Goal: Task Accomplishment & Management: Use online tool/utility

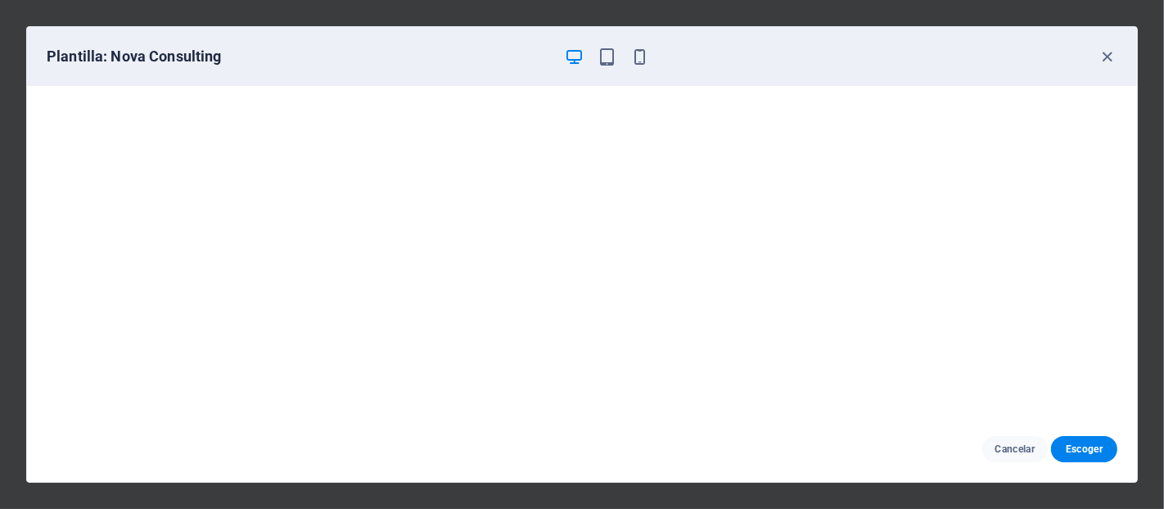
scroll to position [13, 0]
click at [606, 57] on icon "button" at bounding box center [607, 56] width 19 height 19
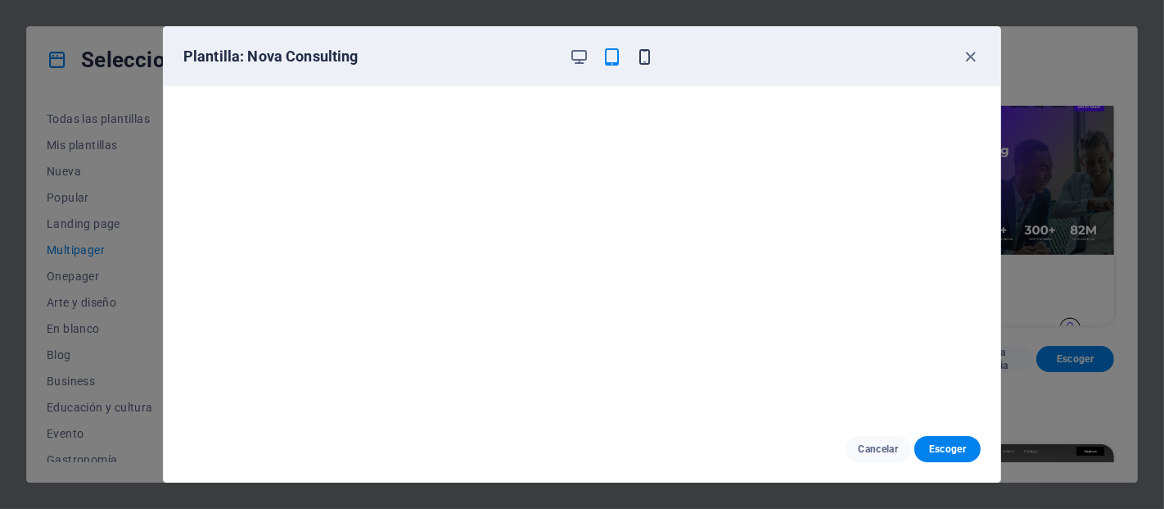
click at [640, 59] on icon "button" at bounding box center [645, 56] width 19 height 19
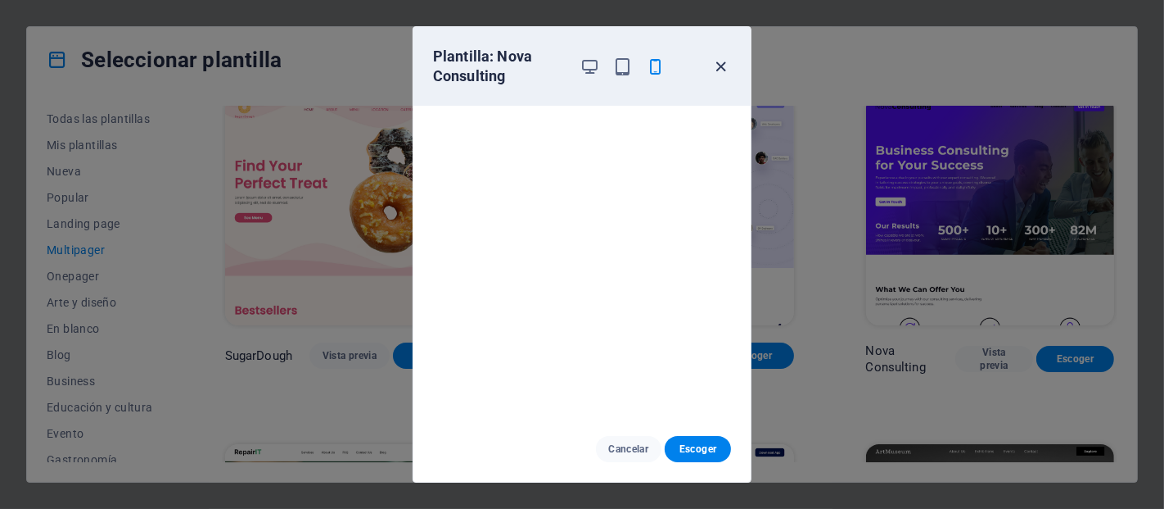
click at [716, 59] on icon "button" at bounding box center [721, 66] width 19 height 19
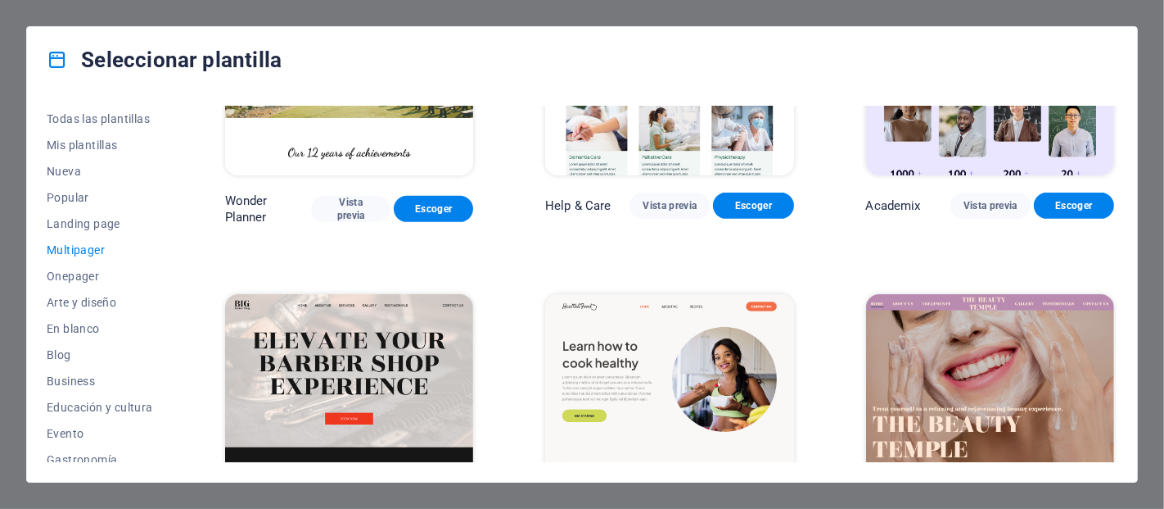
scroll to position [877, 0]
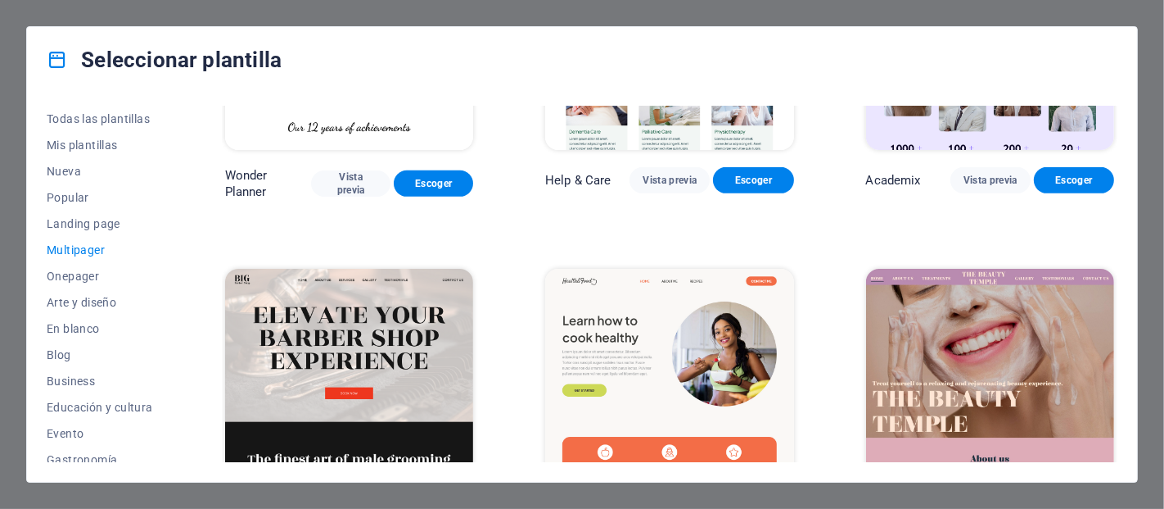
click at [986, 137] on img at bounding box center [990, 35] width 248 height 229
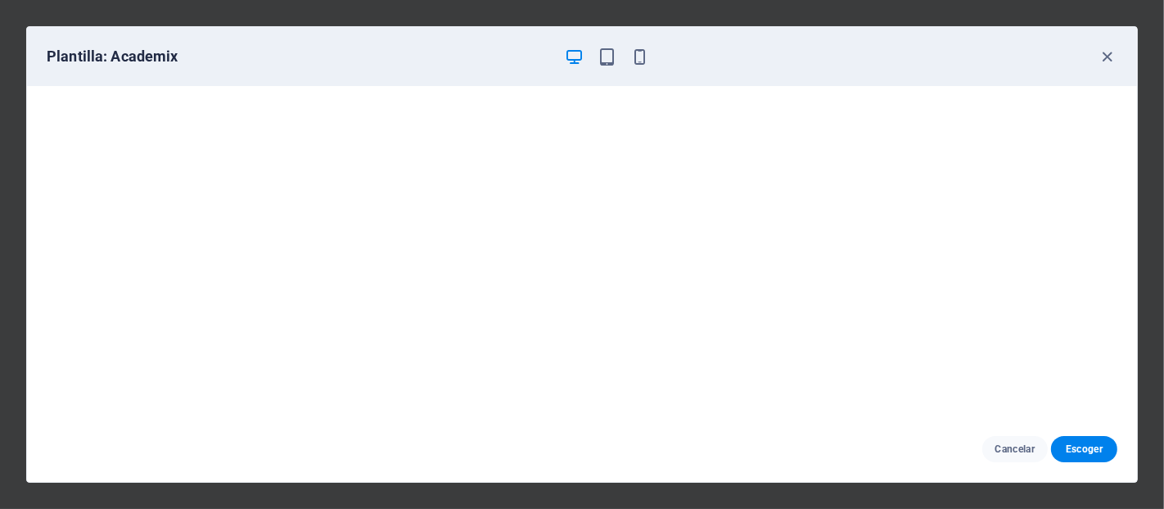
scroll to position [3, 0]
click at [1106, 54] on icon "button" at bounding box center [1108, 56] width 19 height 19
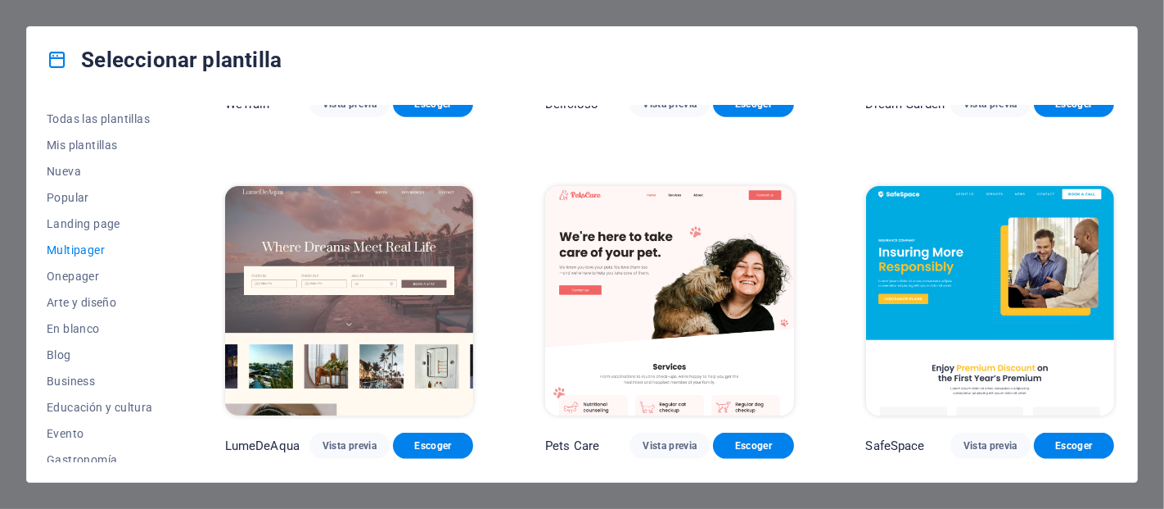
scroll to position [1666, 0]
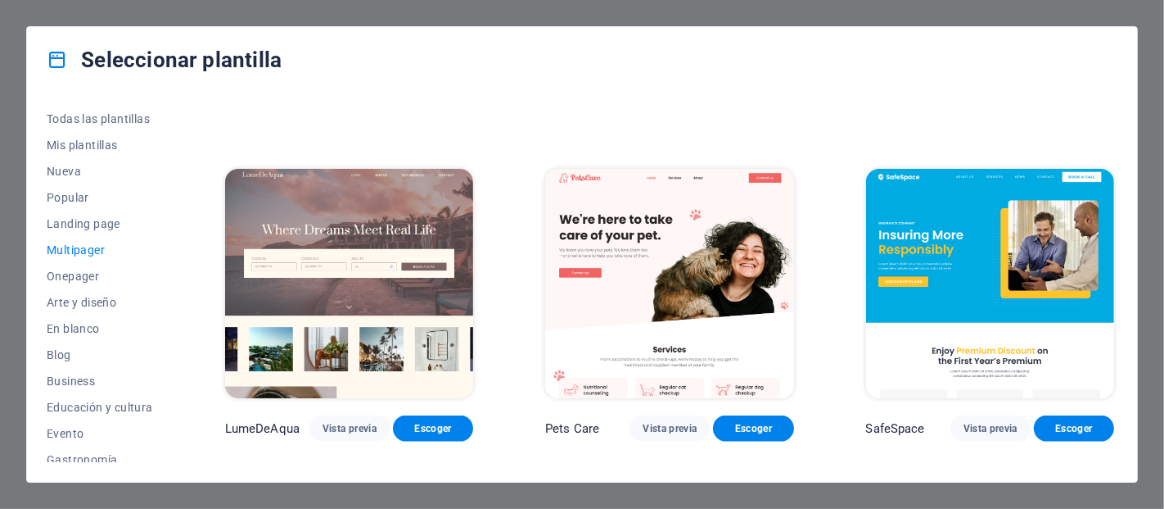
click at [372, 263] on img at bounding box center [349, 283] width 248 height 229
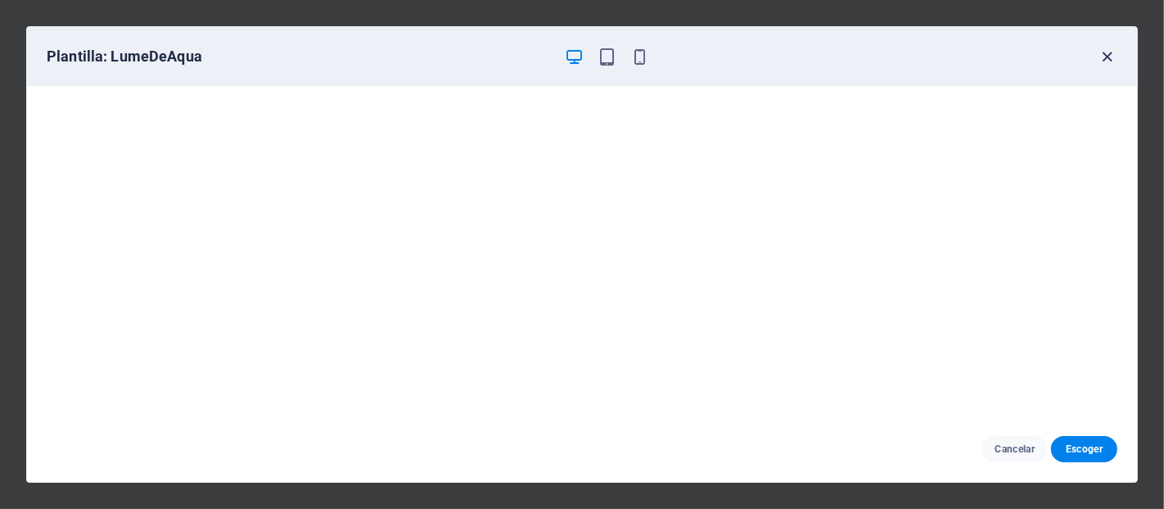
click at [1101, 51] on icon "button" at bounding box center [1108, 56] width 19 height 19
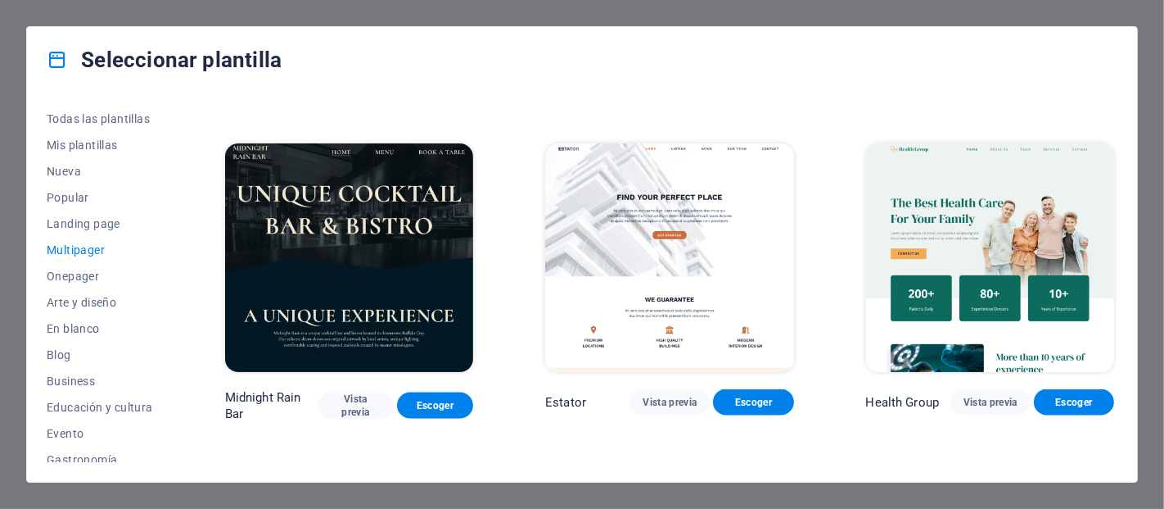
scroll to position [2060, 0]
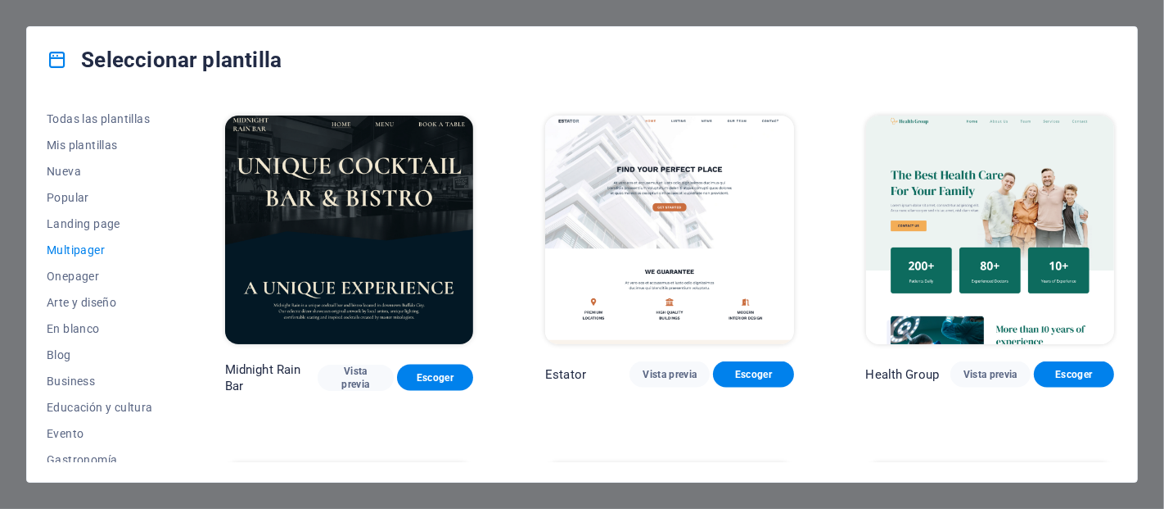
click at [721, 178] on img at bounding box center [669, 229] width 248 height 229
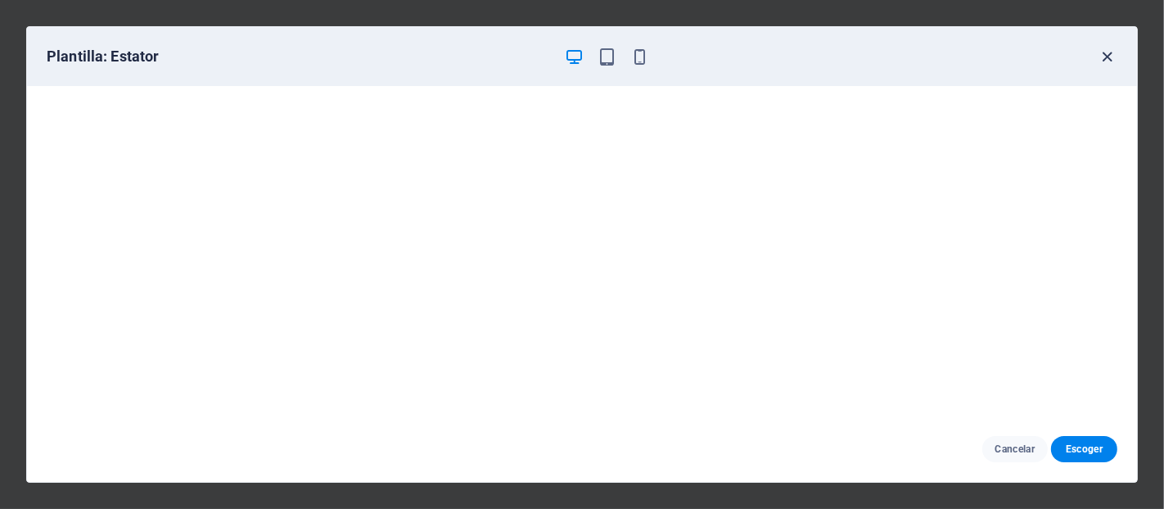
click at [1105, 61] on icon "button" at bounding box center [1108, 56] width 19 height 19
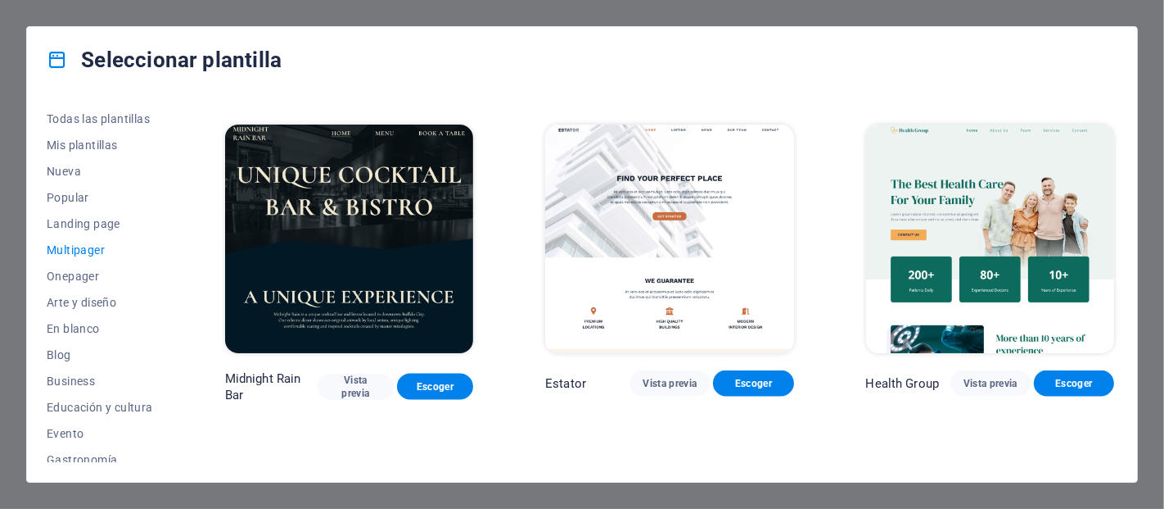
scroll to position [2045, 0]
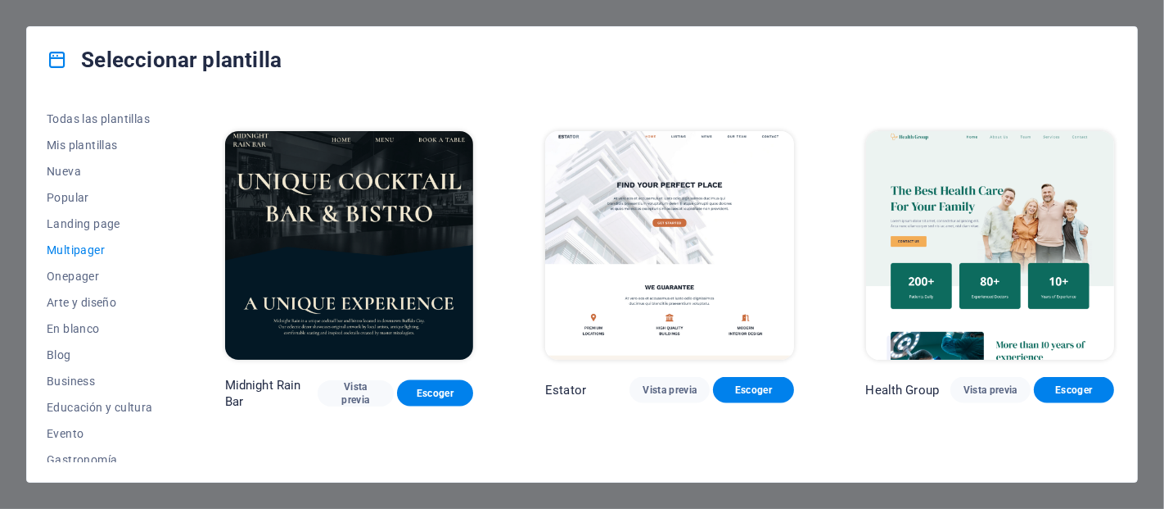
click at [994, 182] on img at bounding box center [990, 245] width 248 height 229
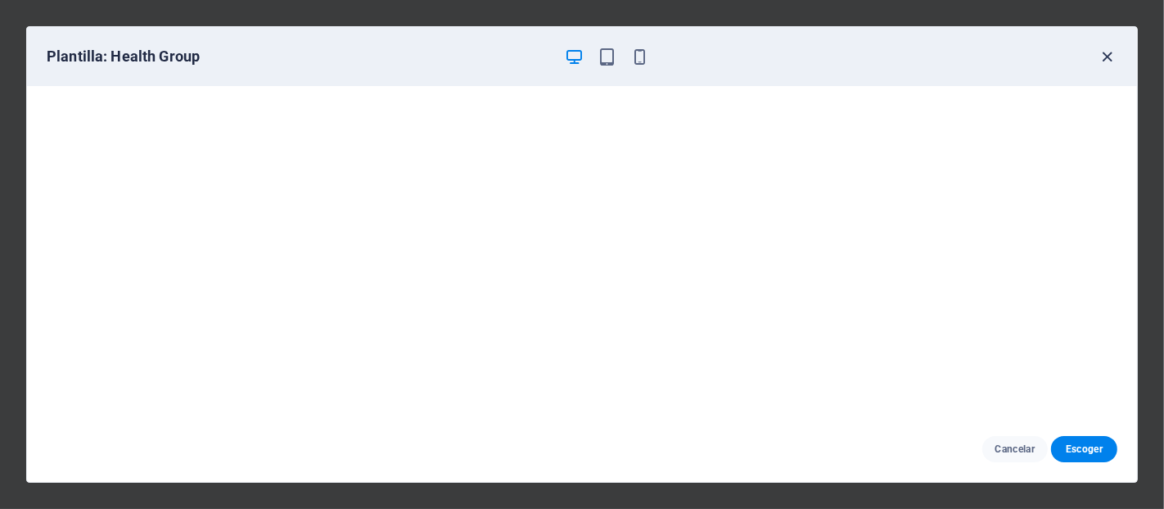
click at [1106, 57] on icon "button" at bounding box center [1108, 56] width 19 height 19
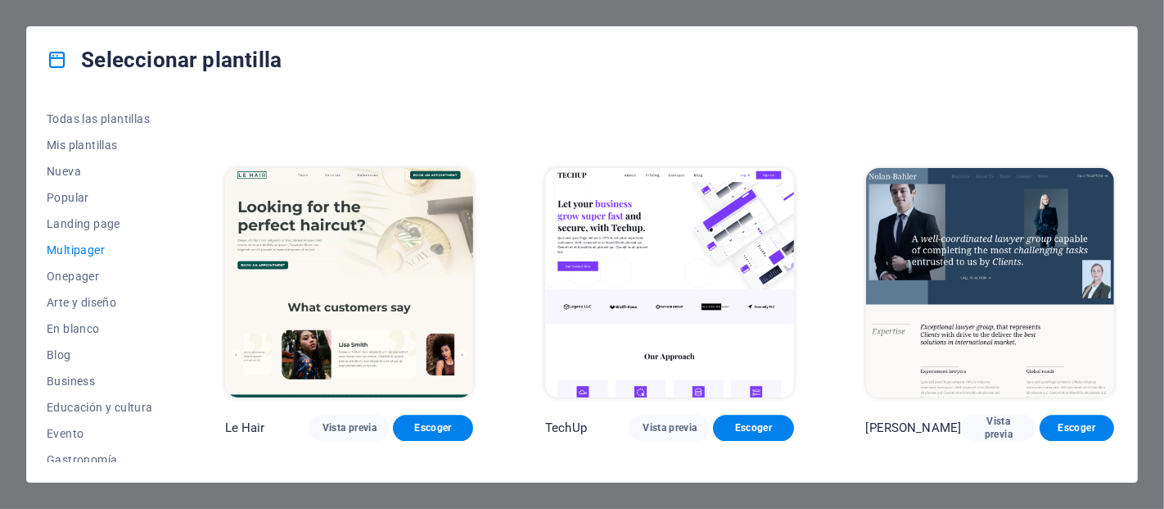
scroll to position [3046, 0]
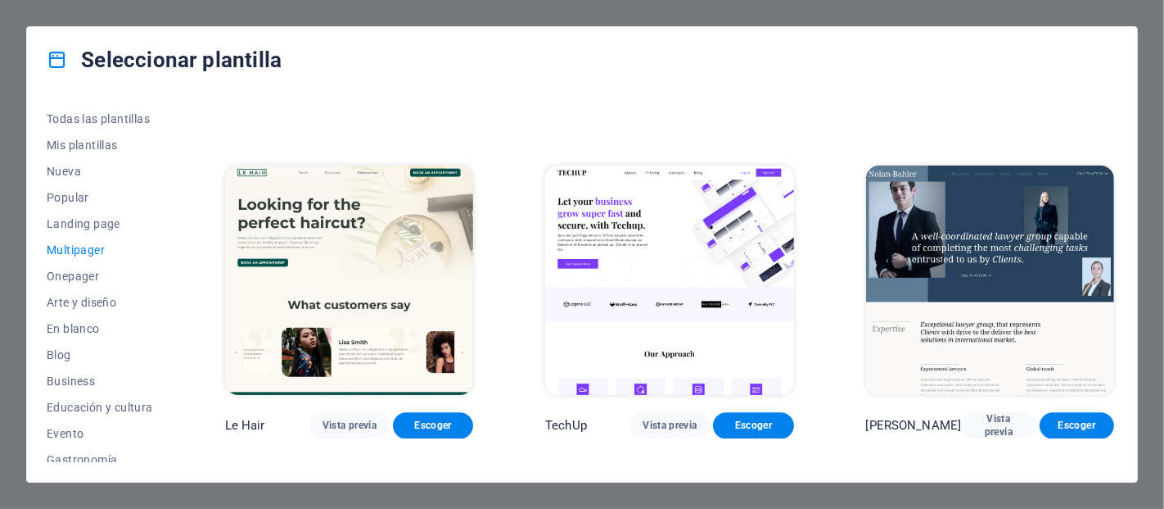
click at [717, 216] on img at bounding box center [669, 279] width 248 height 229
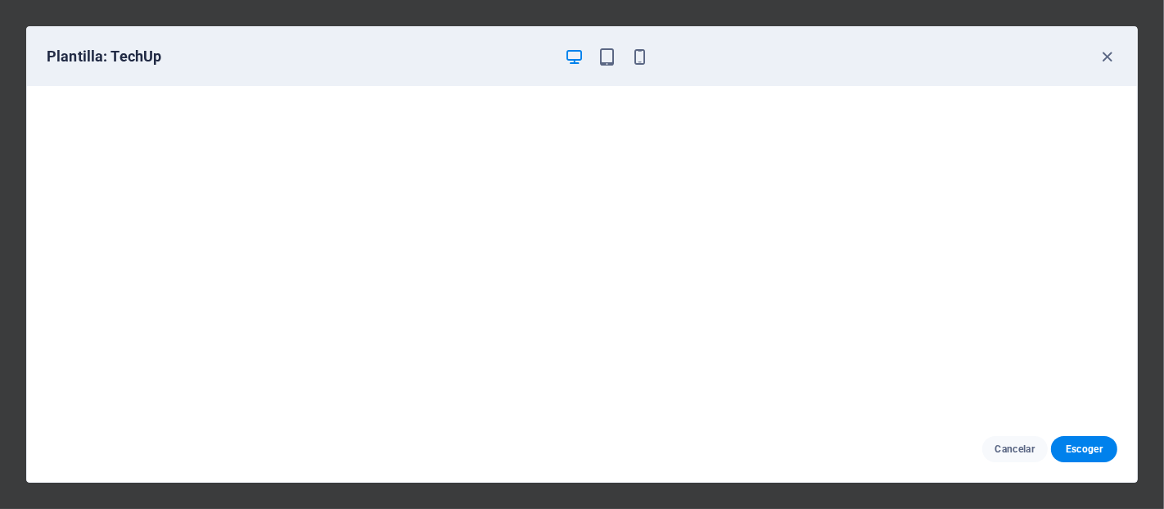
drag, startPoint x: 624, startPoint y: 49, endPoint x: 801, endPoint y: 71, distance: 178.3
click at [801, 71] on div "Plantilla: TechUp" at bounding box center [582, 56] width 1110 height 59
click at [1104, 52] on icon "button" at bounding box center [1108, 56] width 19 height 19
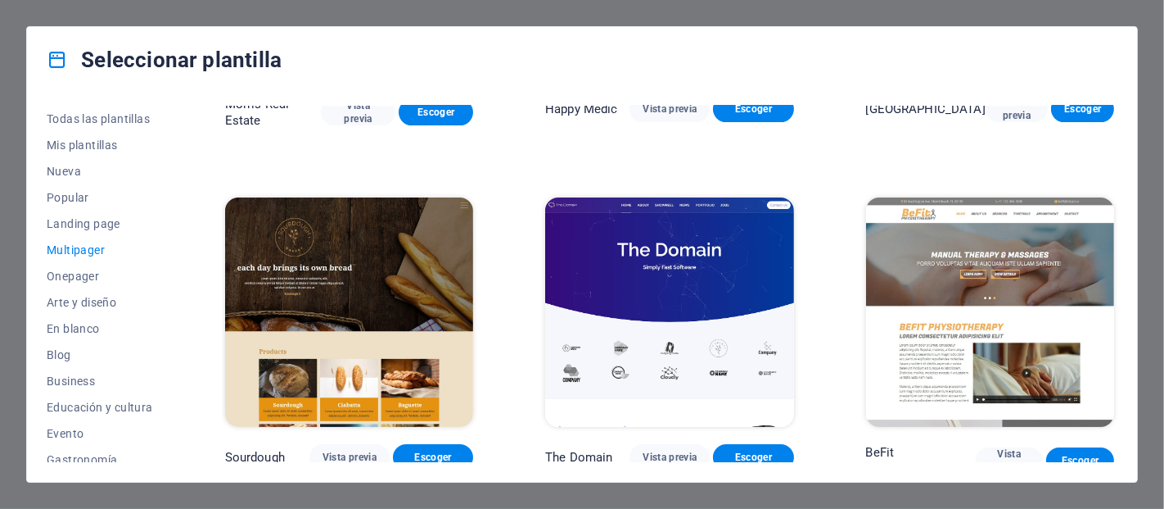
scroll to position [4775, 0]
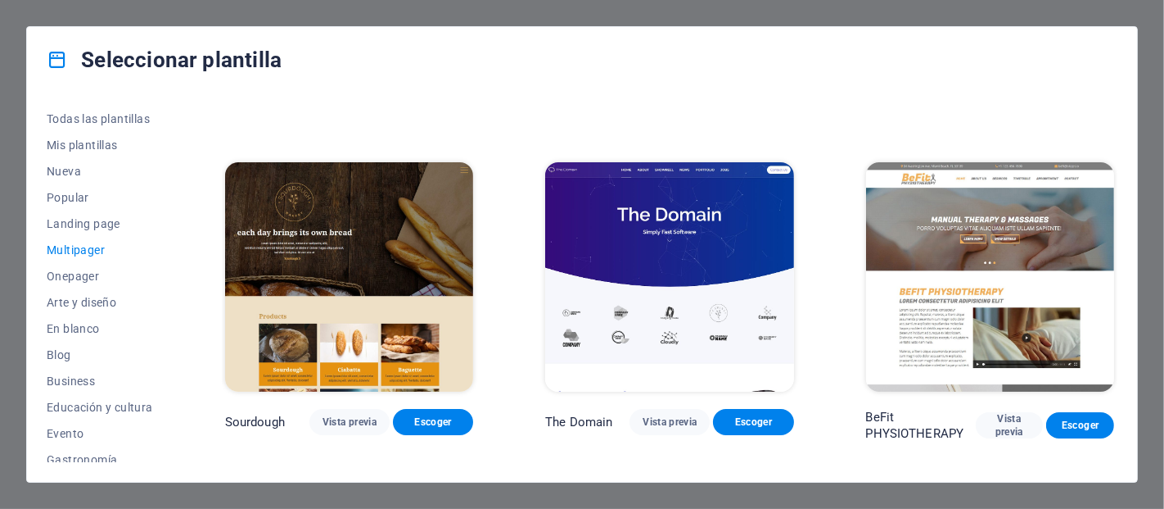
click at [703, 320] on img at bounding box center [669, 276] width 248 height 229
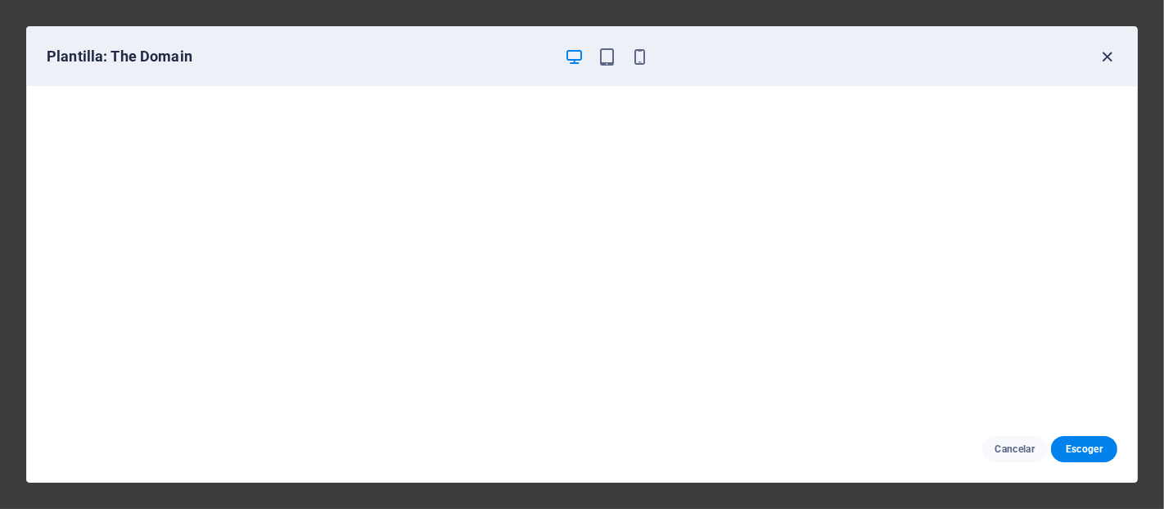
click at [1109, 62] on icon "button" at bounding box center [1108, 56] width 19 height 19
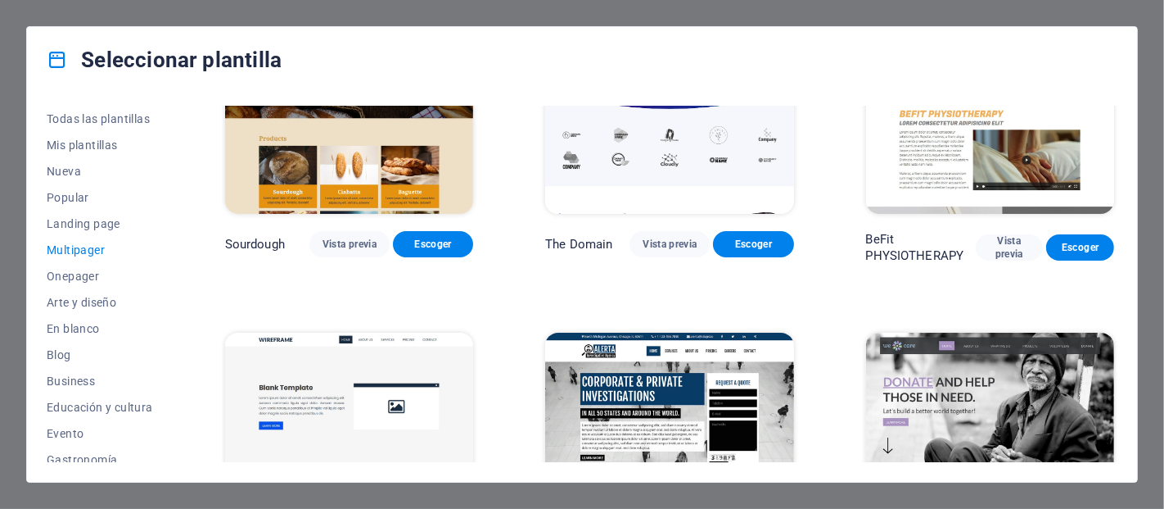
scroll to position [4941, 0]
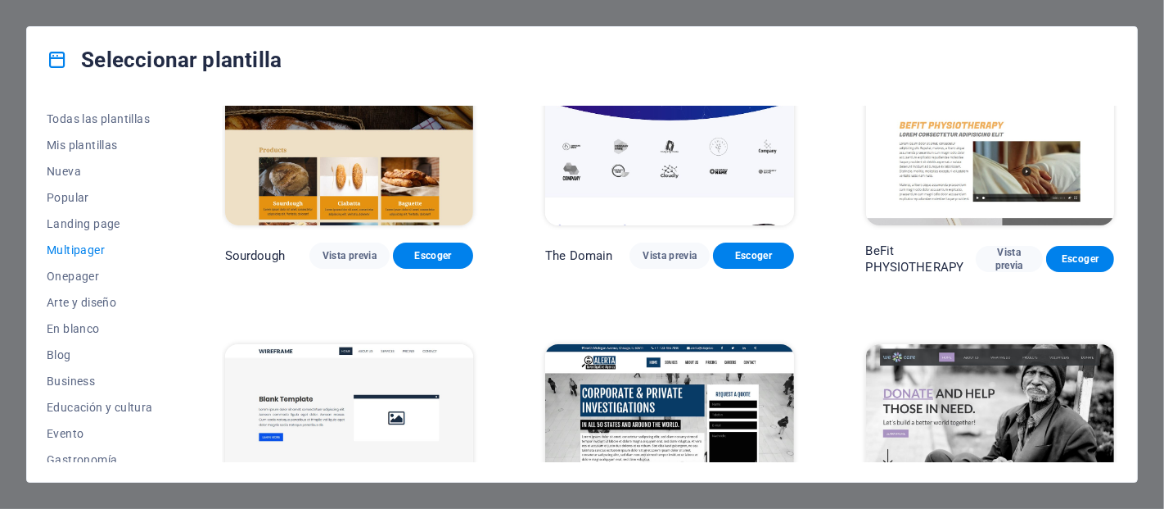
click at [361, 153] on img at bounding box center [349, 110] width 248 height 229
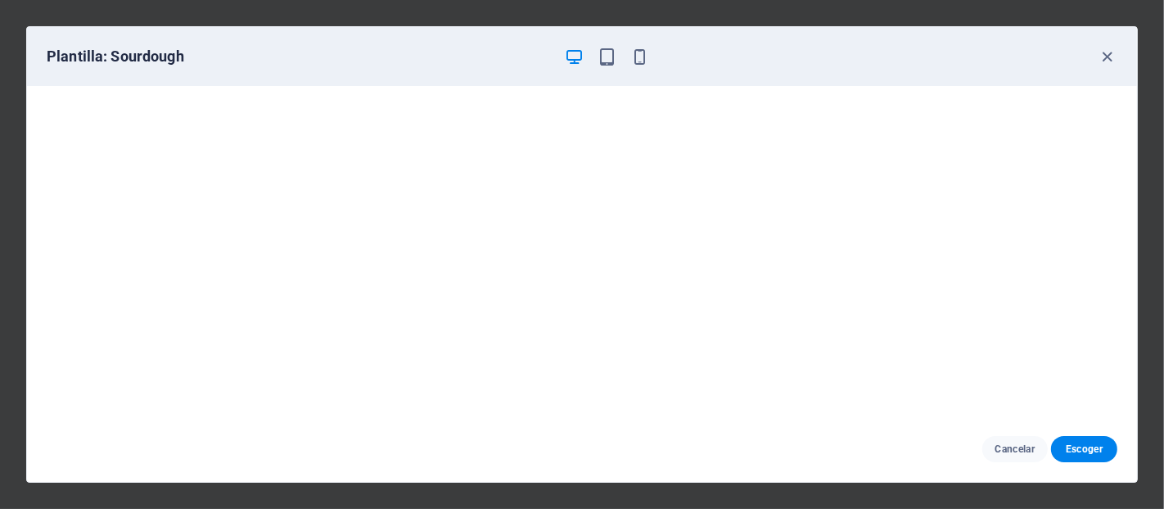
scroll to position [3, 0]
click at [1106, 57] on icon "button" at bounding box center [1108, 56] width 19 height 19
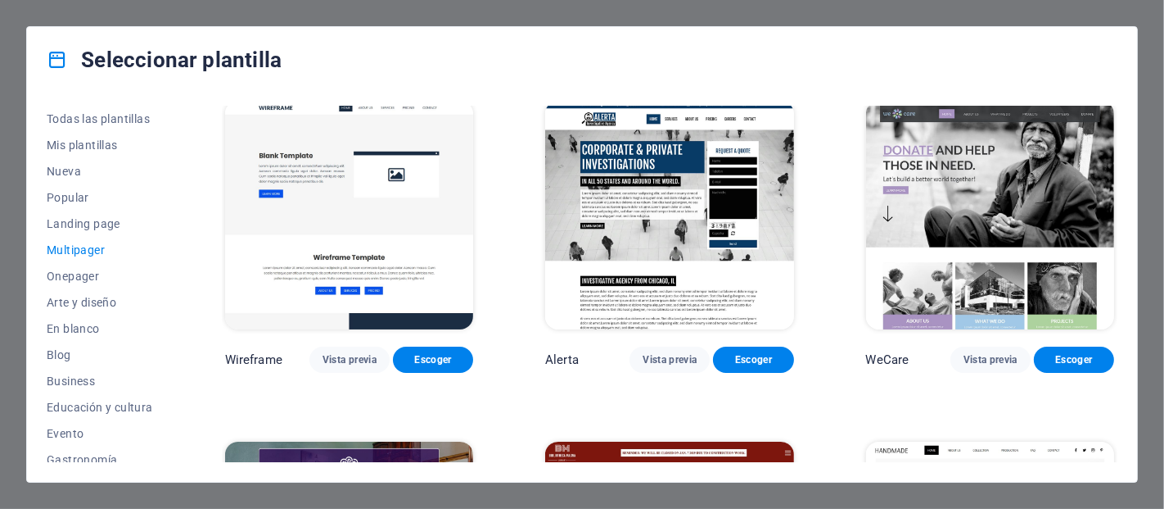
scroll to position [5169, 0]
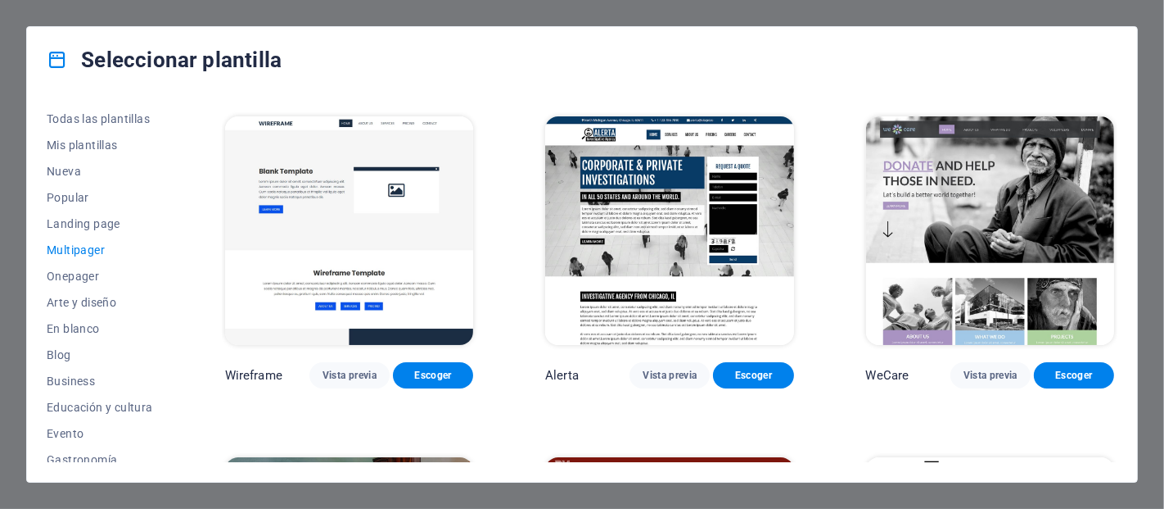
click at [446, 239] on img at bounding box center [349, 230] width 248 height 229
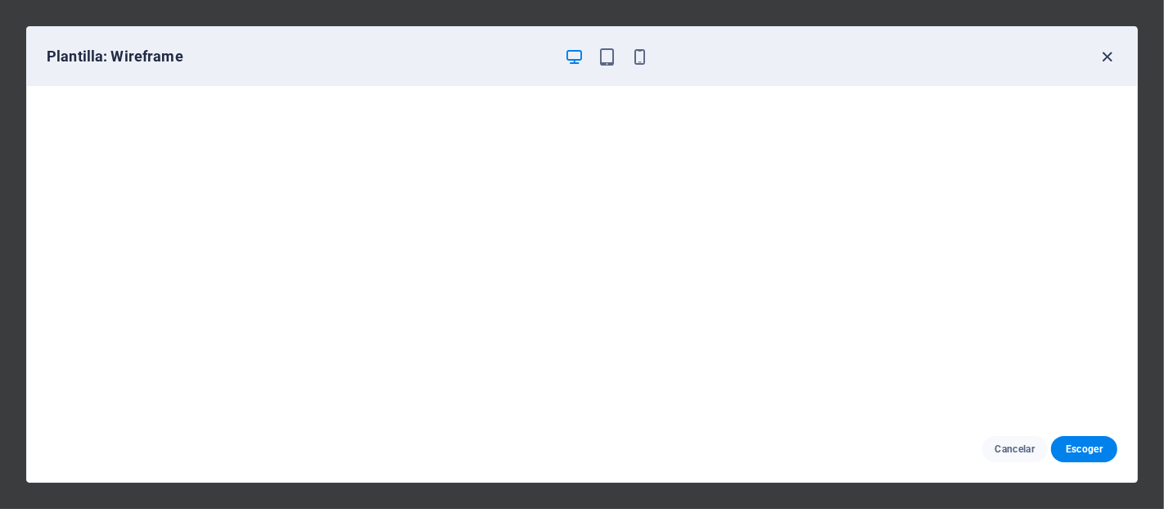
click at [1114, 47] on icon "button" at bounding box center [1108, 56] width 19 height 19
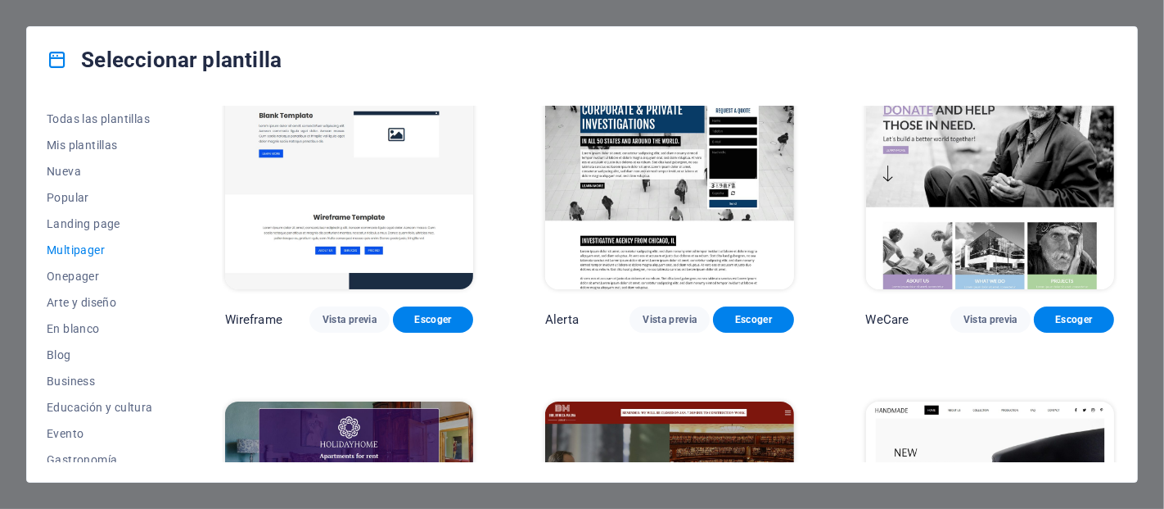
scroll to position [5260, 0]
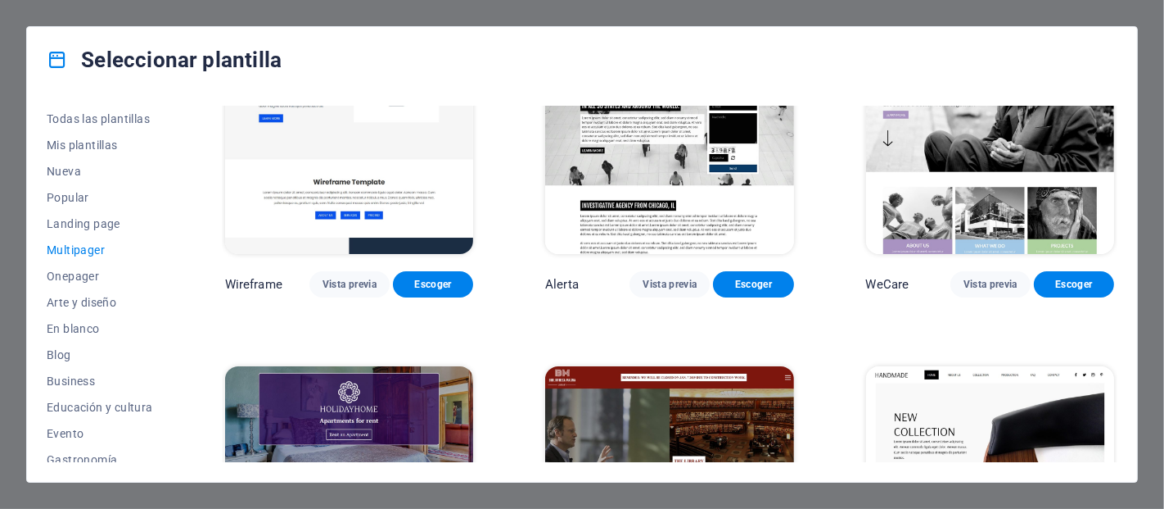
click at [667, 186] on img at bounding box center [669, 139] width 248 height 229
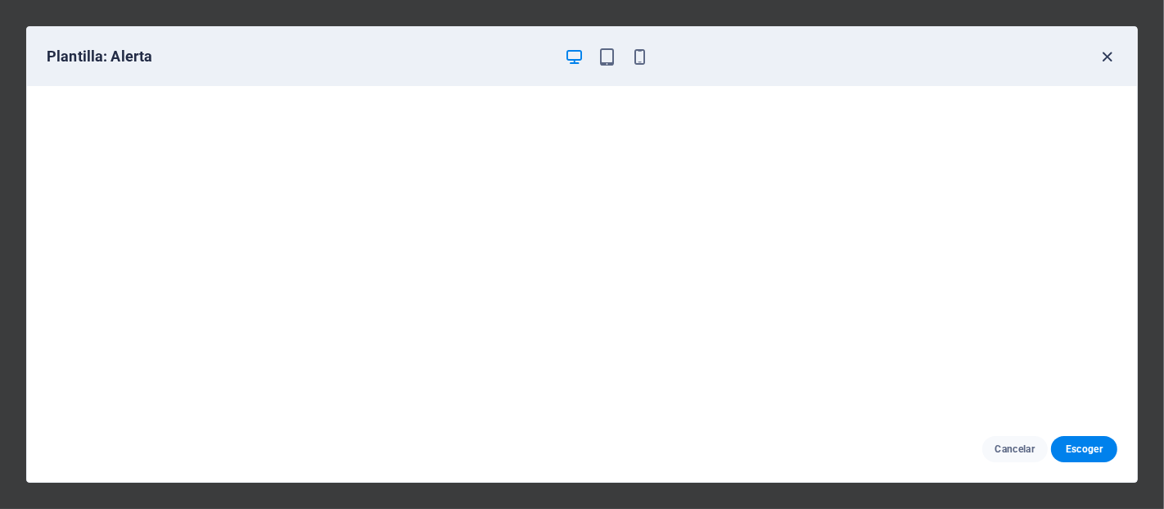
click at [1110, 61] on icon "button" at bounding box center [1108, 56] width 19 height 19
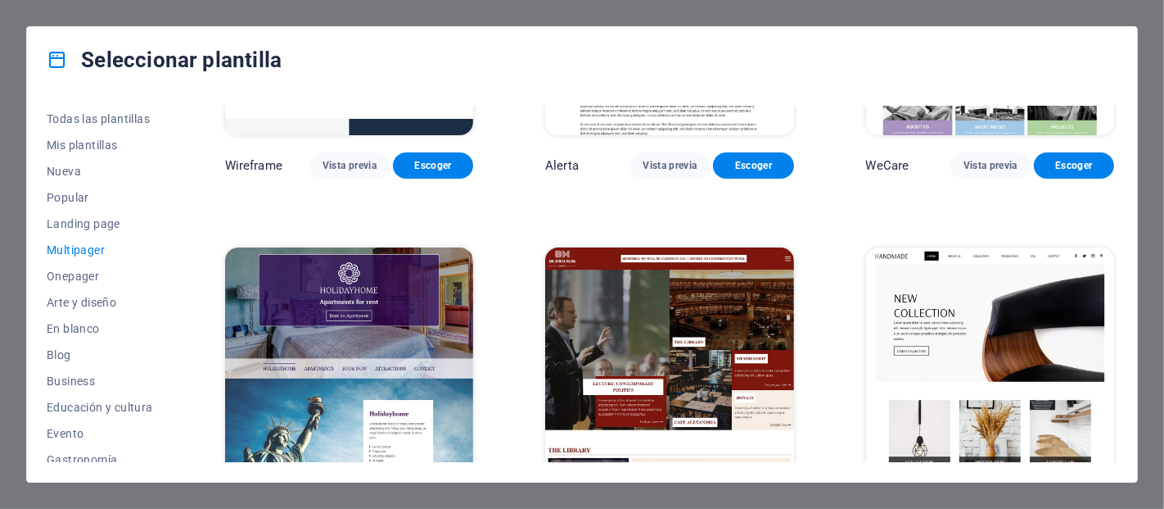
scroll to position [5381, 0]
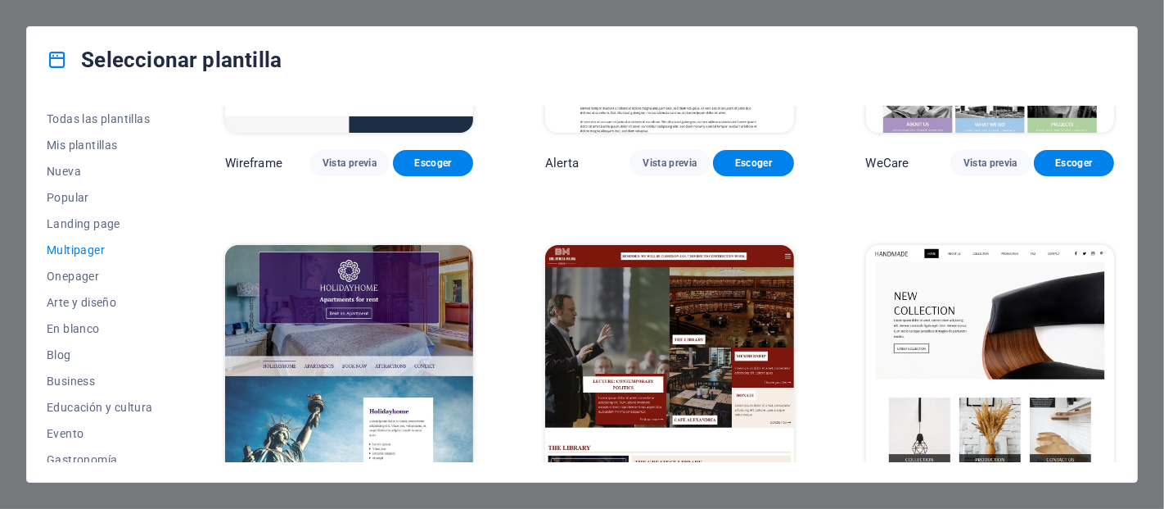
click at [754, 359] on img at bounding box center [669, 359] width 248 height 229
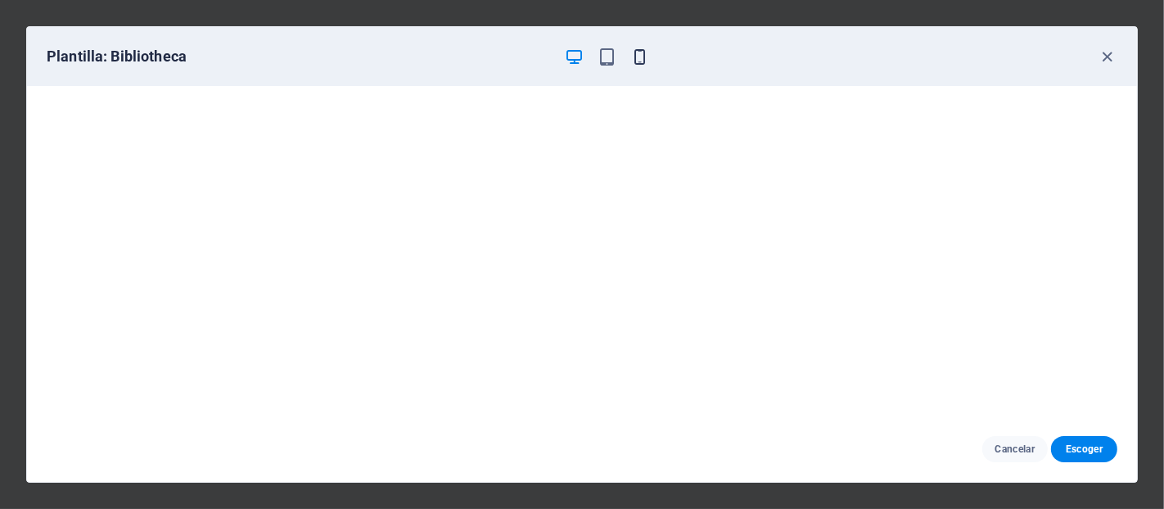
drag, startPoint x: 633, startPoint y: 70, endPoint x: 639, endPoint y: 63, distance: 8.7
click at [639, 63] on div "Plantilla: Bibliotheca" at bounding box center [582, 56] width 1110 height 59
click at [639, 63] on icon "button" at bounding box center [640, 56] width 19 height 19
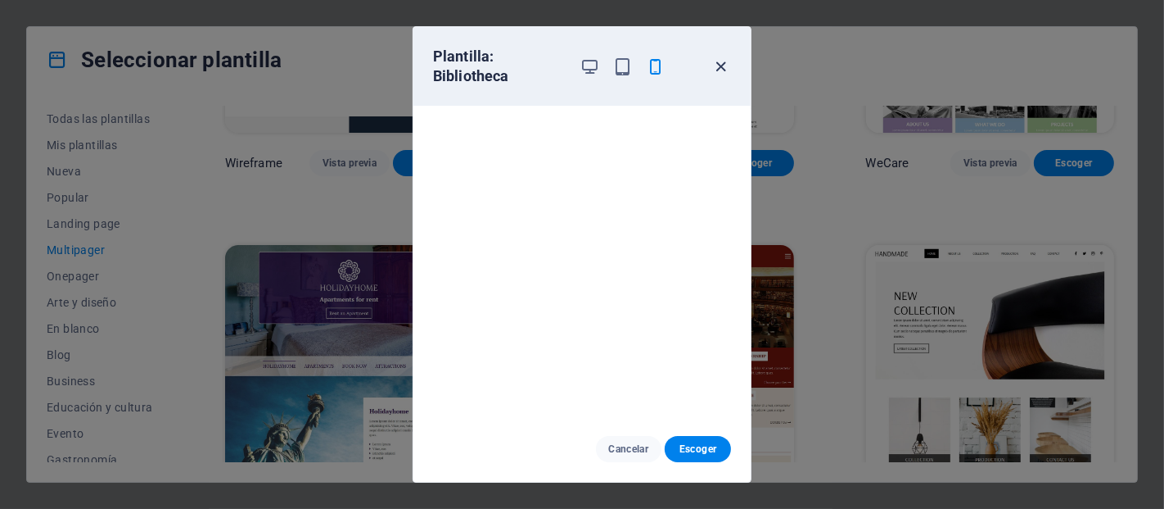
click at [721, 61] on icon "button" at bounding box center [721, 66] width 19 height 19
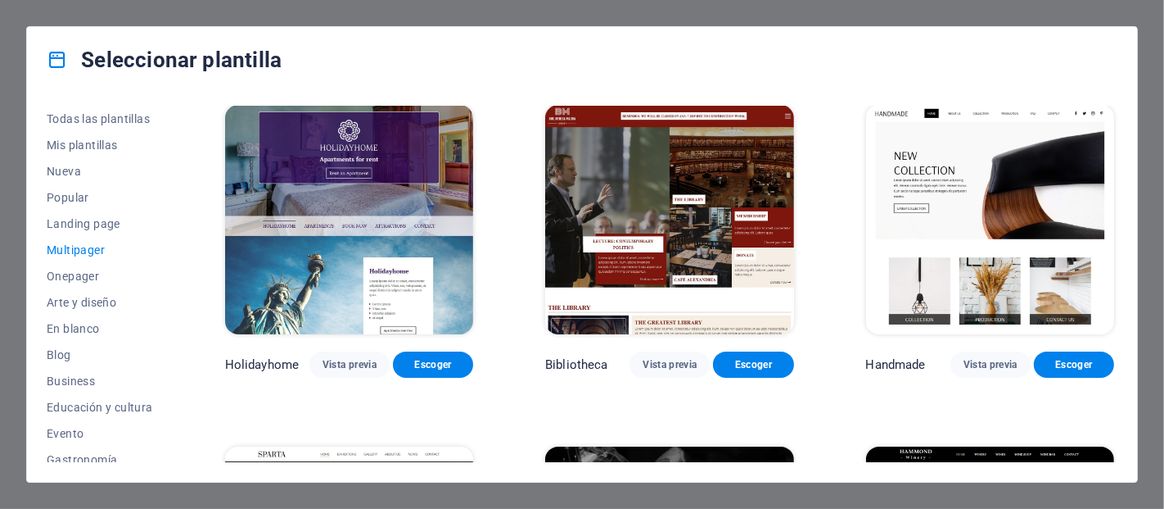
scroll to position [5533, 0]
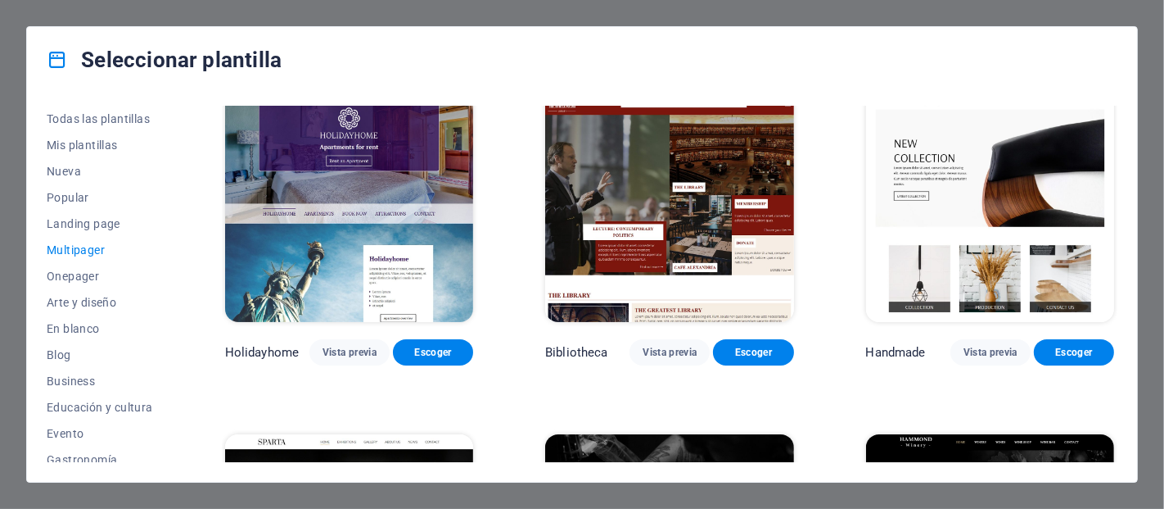
click at [951, 188] on img at bounding box center [990, 207] width 248 height 229
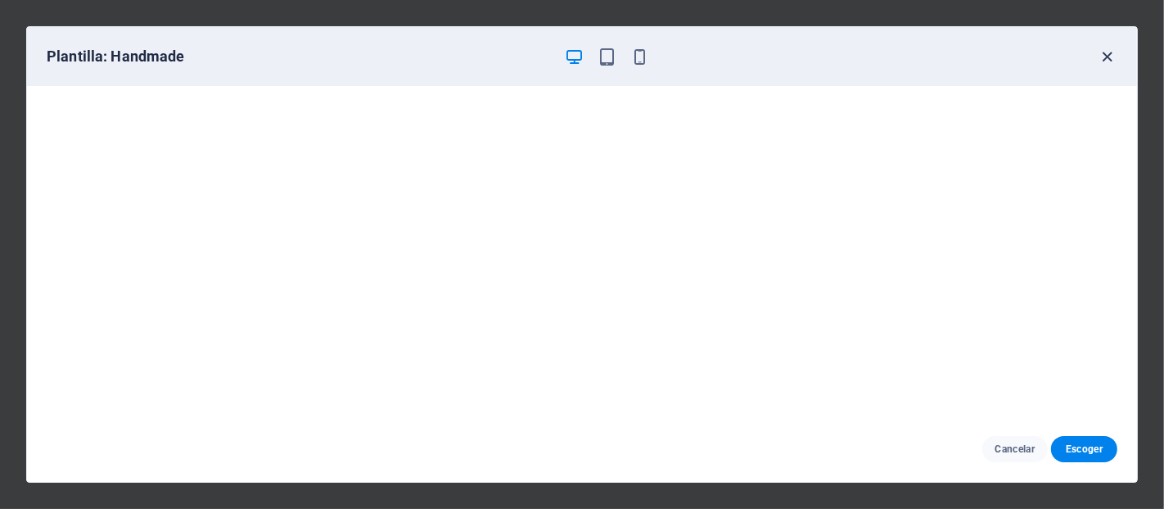
click at [1103, 58] on icon "button" at bounding box center [1108, 56] width 19 height 19
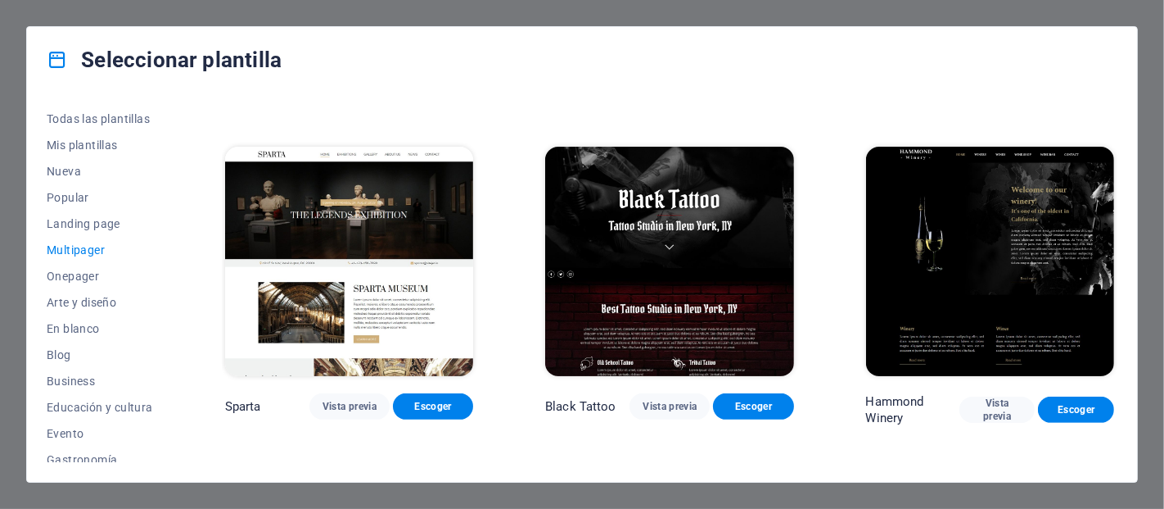
scroll to position [5821, 0]
click at [432, 251] on img at bounding box center [349, 261] width 248 height 229
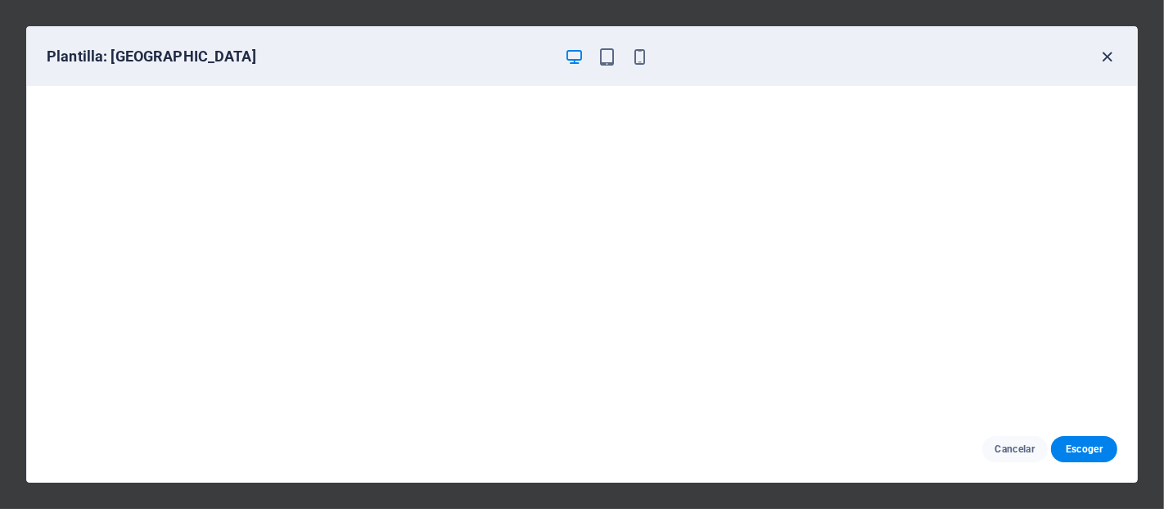
click at [1116, 52] on icon "button" at bounding box center [1108, 56] width 19 height 19
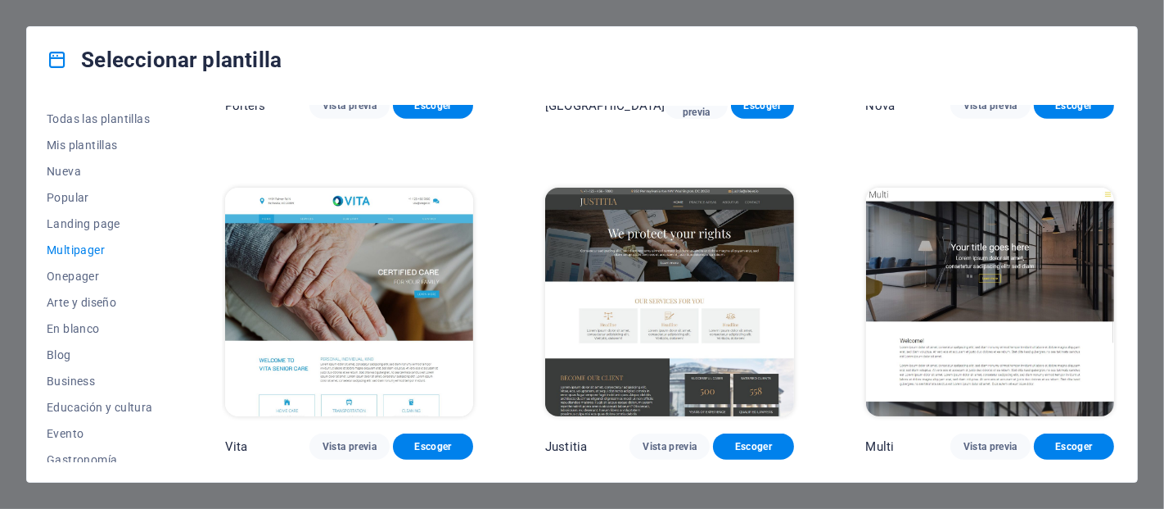
scroll to position [6822, 0]
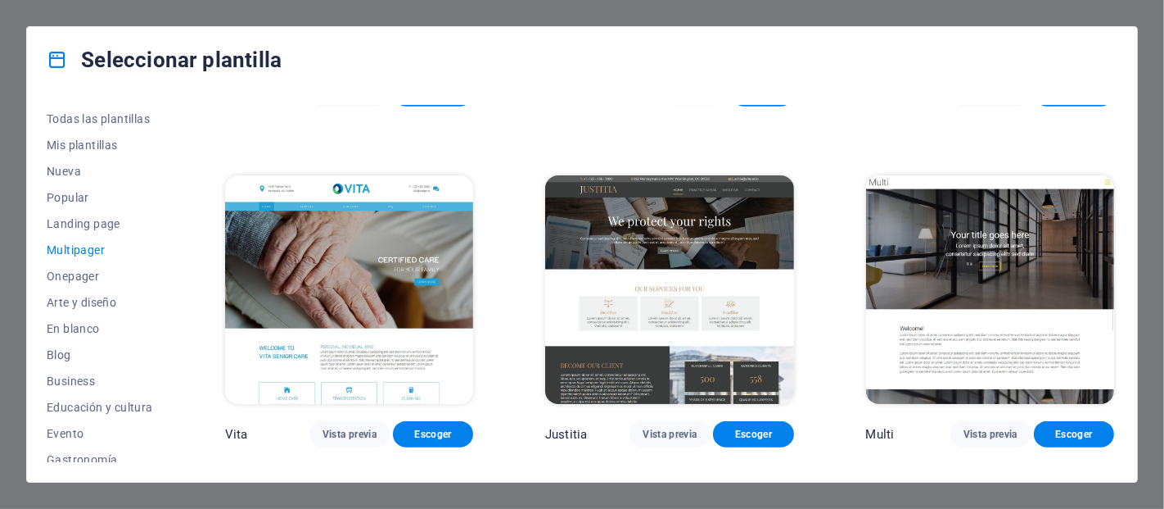
click at [697, 278] on img at bounding box center [669, 289] width 248 height 229
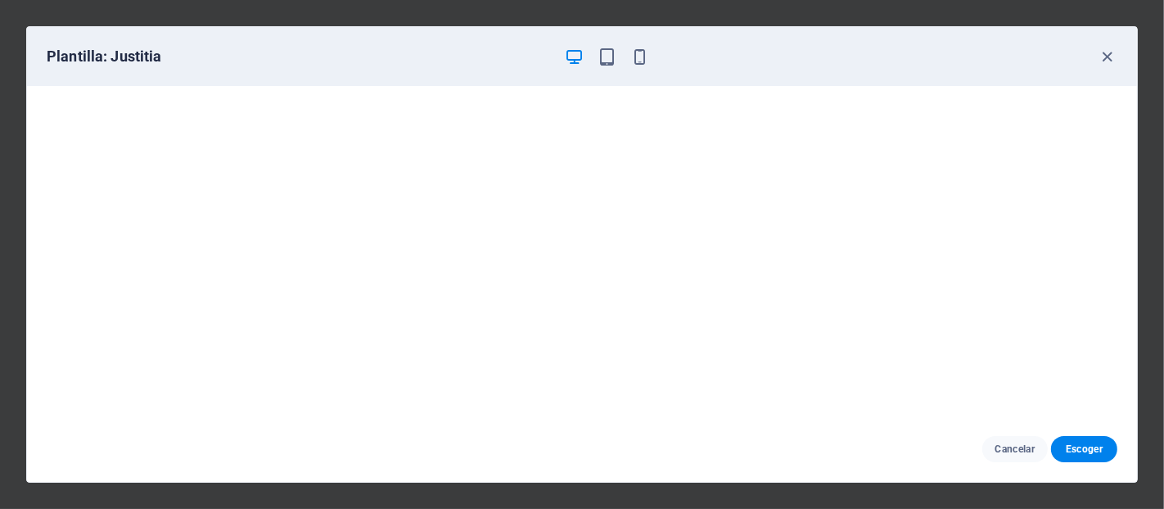
scroll to position [3, 0]
click at [1099, 47] on icon "button" at bounding box center [1108, 56] width 19 height 19
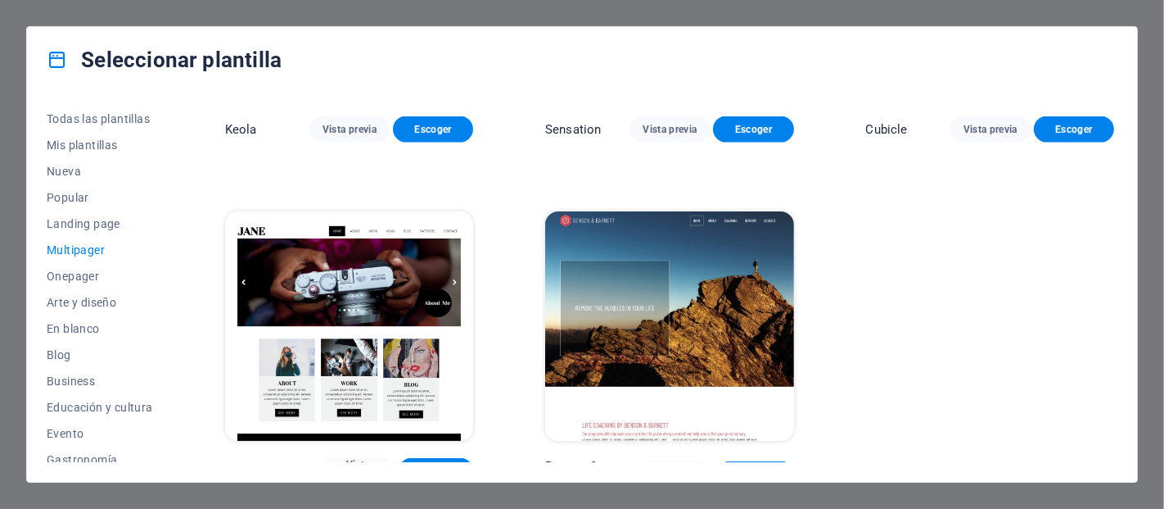
scroll to position [7468, 0]
click at [88, 278] on span "Onepager" at bounding box center [100, 275] width 106 height 13
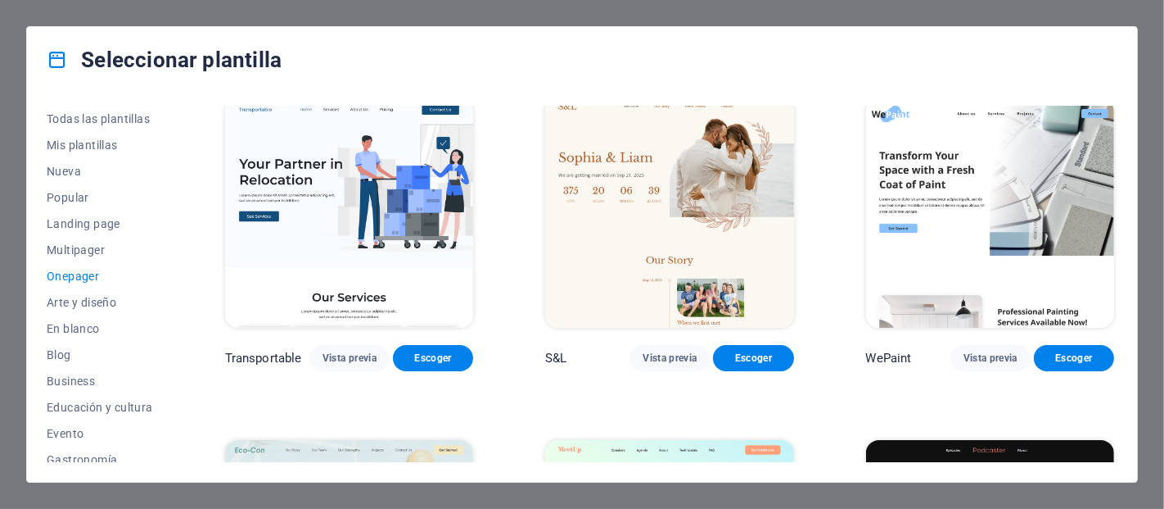
scroll to position [0, 0]
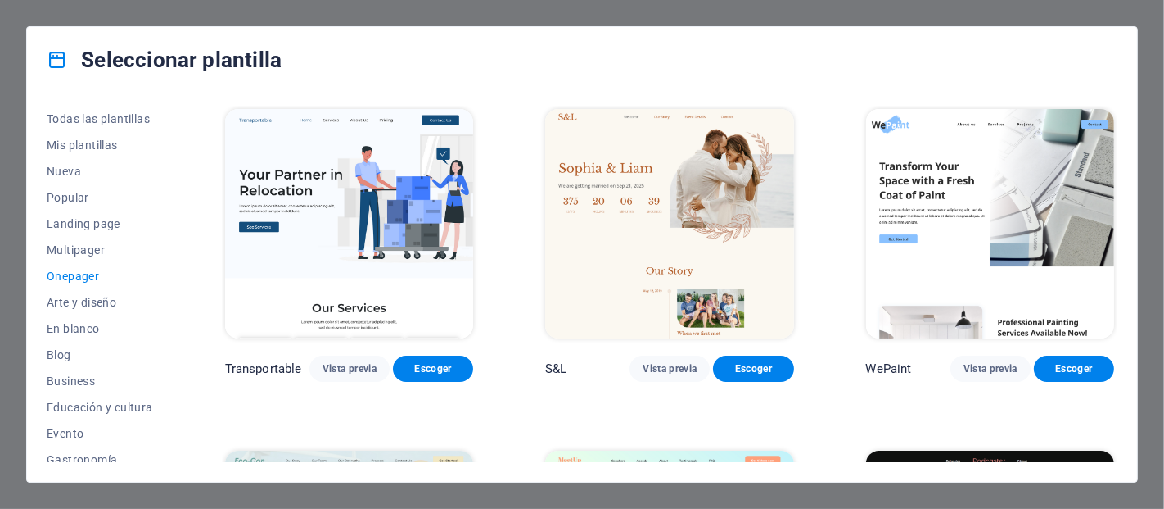
click at [375, 152] on img at bounding box center [349, 223] width 248 height 229
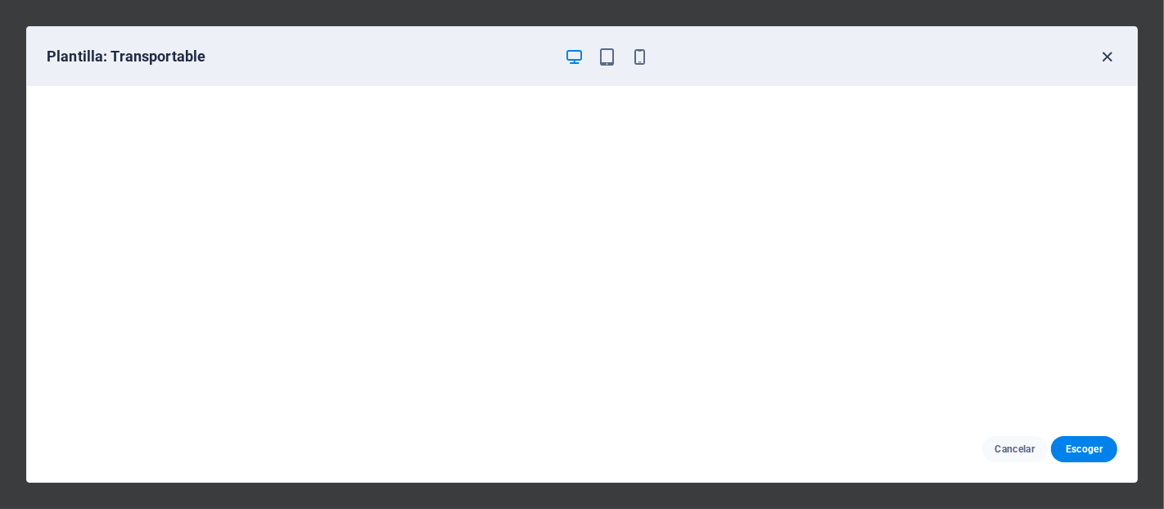
drag, startPoint x: 1116, startPoint y: 45, endPoint x: 1106, endPoint y: 52, distance: 11.8
click at [1106, 52] on div "Plantilla: Transportable" at bounding box center [582, 56] width 1110 height 59
click at [1106, 52] on icon "button" at bounding box center [1108, 56] width 19 height 19
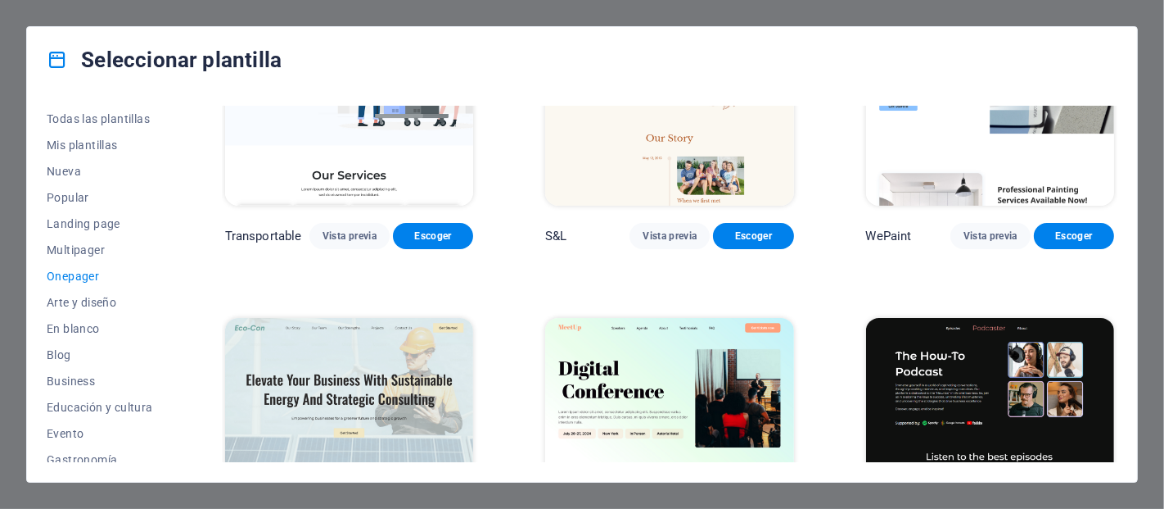
scroll to position [136, 0]
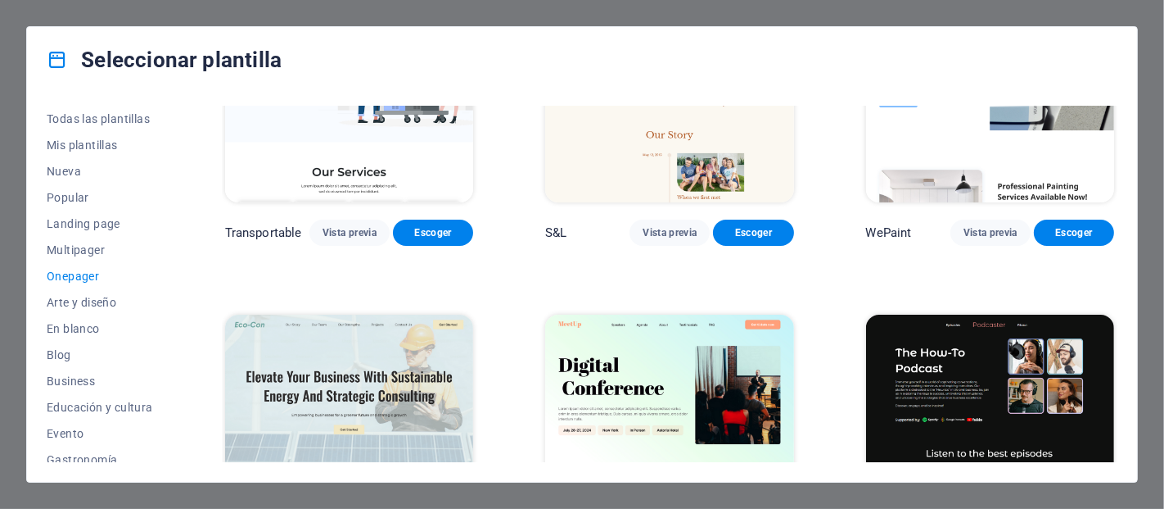
click at [963, 174] on img at bounding box center [990, 87] width 248 height 229
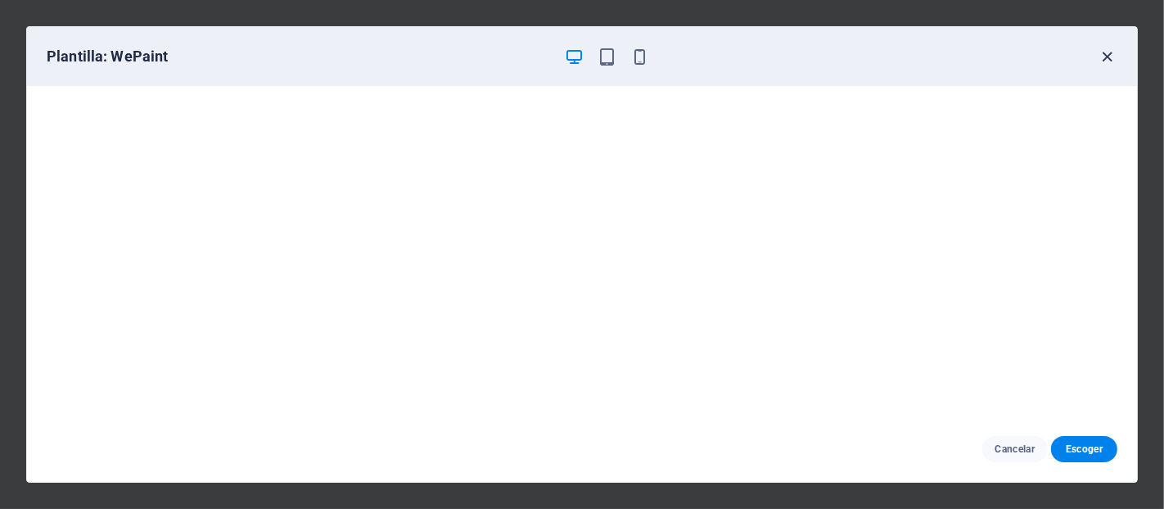
drag, startPoint x: 1101, startPoint y: 45, endPoint x: 1106, endPoint y: 61, distance: 16.3
click at [1106, 61] on div "Plantilla: WePaint" at bounding box center [582, 56] width 1110 height 59
click at [1106, 61] on icon "button" at bounding box center [1108, 56] width 19 height 19
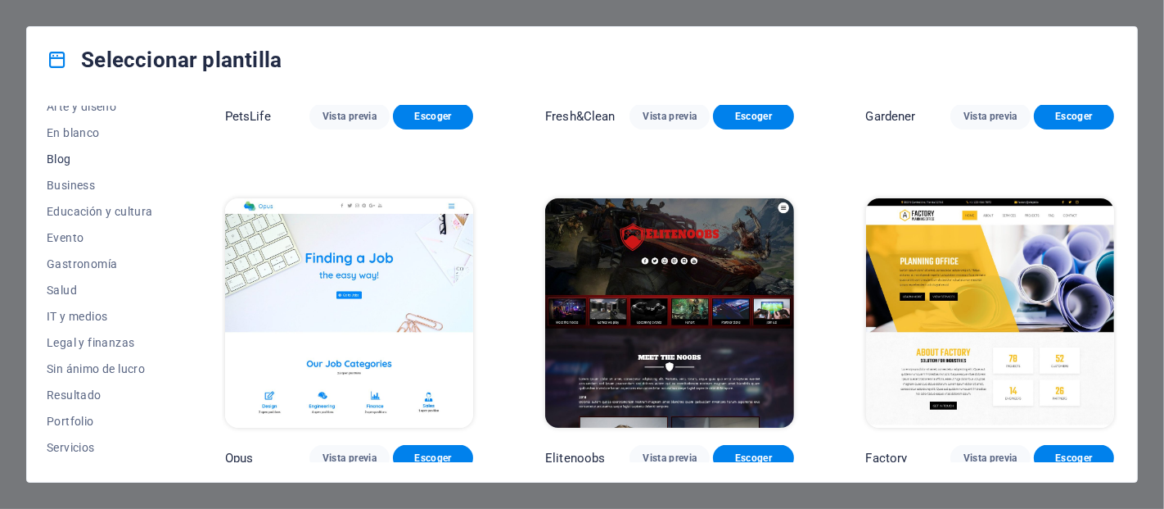
scroll to position [197, 0]
click at [111, 215] on span "Educación y cultura" at bounding box center [100, 210] width 106 height 13
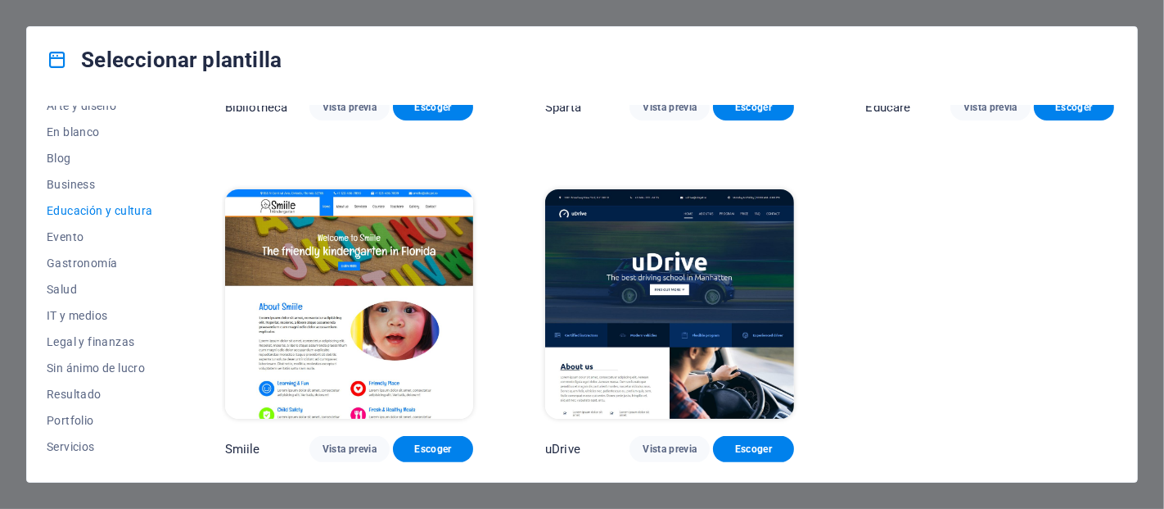
scroll to position [595, 0]
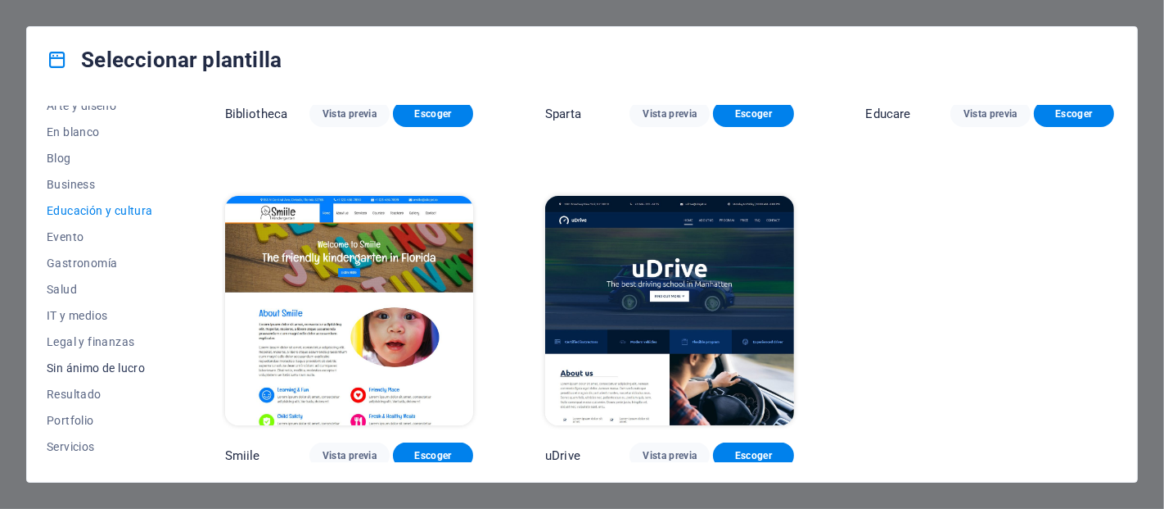
click at [83, 364] on span "Sin ánimo de lucro" at bounding box center [100, 367] width 106 height 13
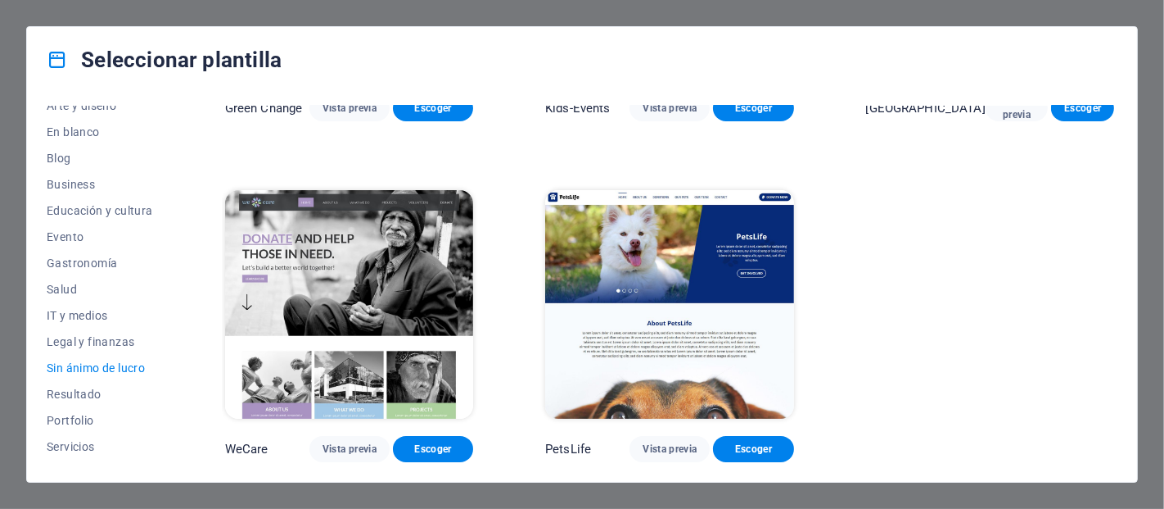
scroll to position [262, 0]
click at [102, 323] on button "IT y medios" at bounding box center [100, 315] width 106 height 26
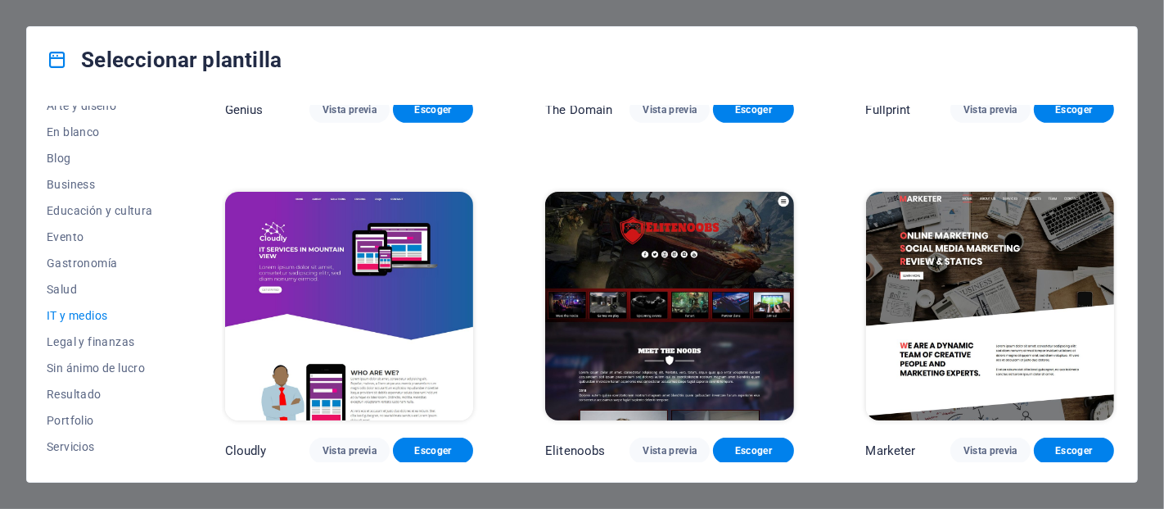
click at [945, 225] on img at bounding box center [990, 306] width 248 height 229
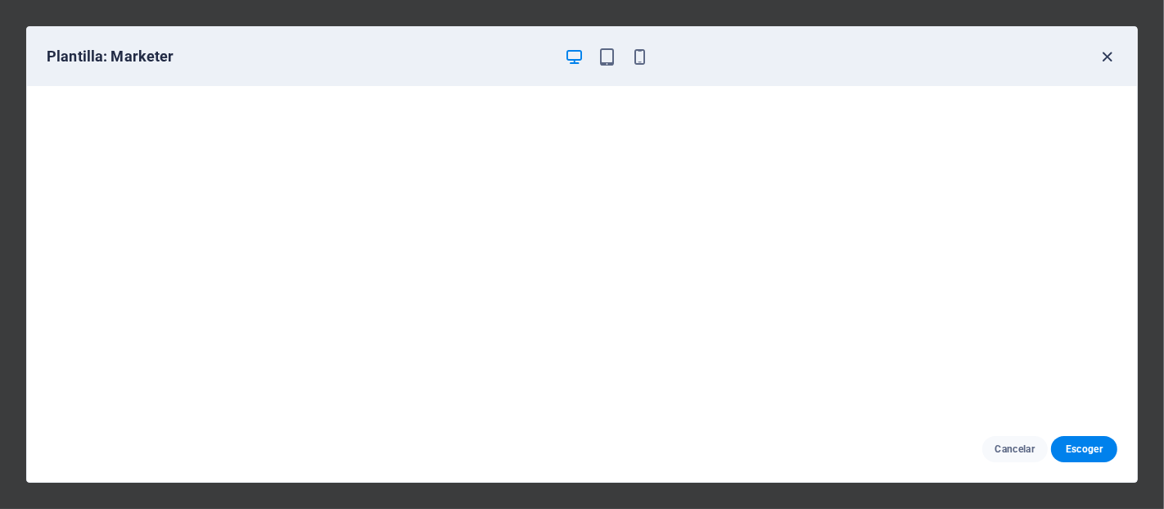
click at [1109, 55] on icon "button" at bounding box center [1108, 56] width 19 height 19
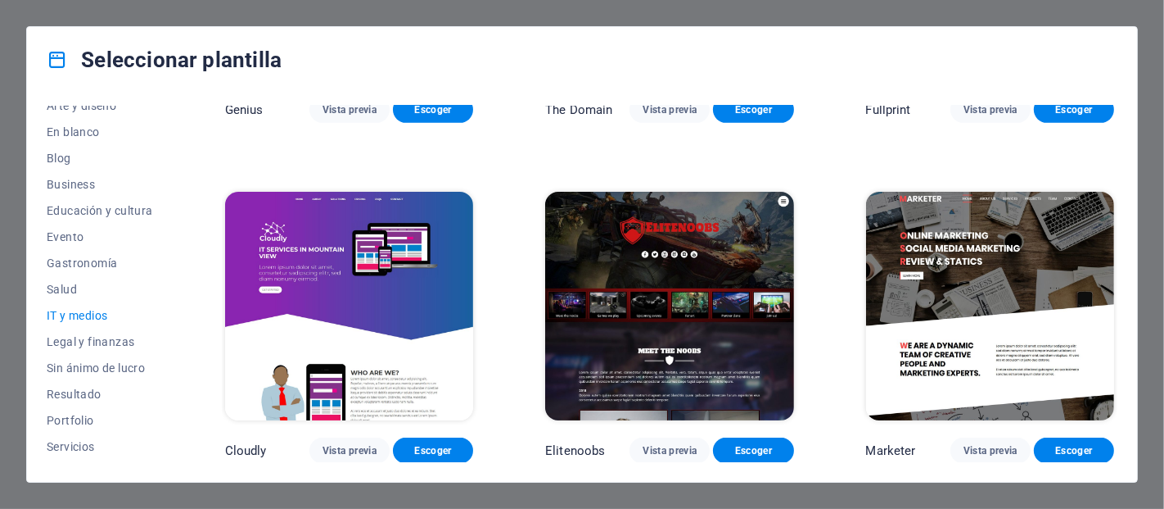
click at [335, 289] on img at bounding box center [349, 306] width 248 height 229
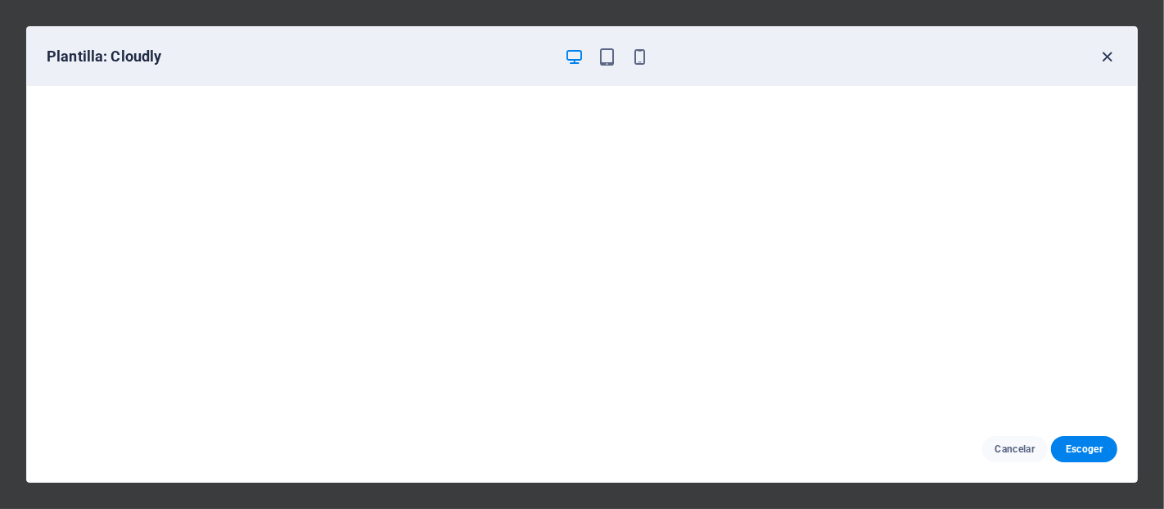
click at [1101, 54] on icon "button" at bounding box center [1108, 56] width 19 height 19
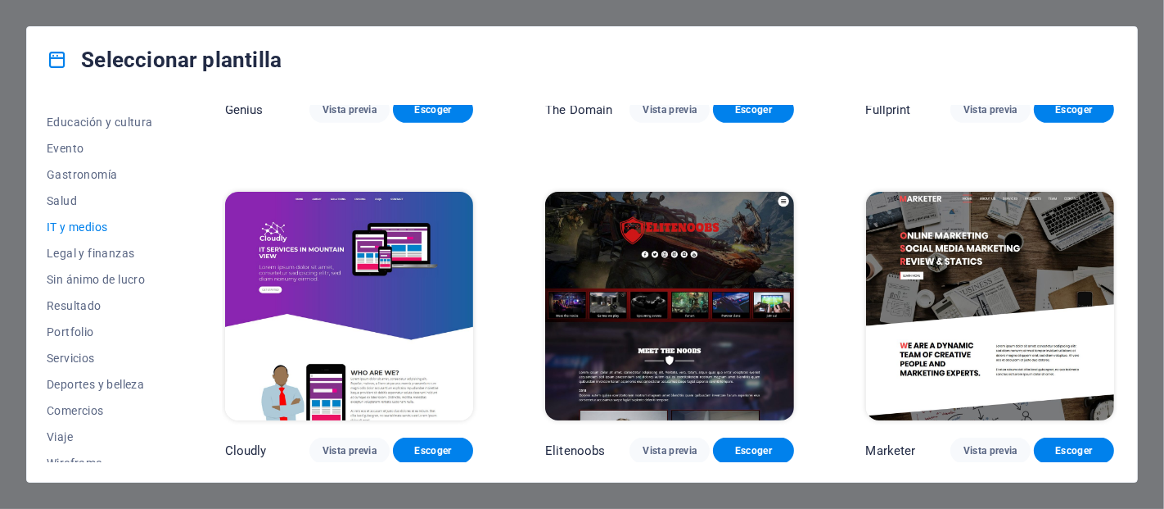
scroll to position [297, 0]
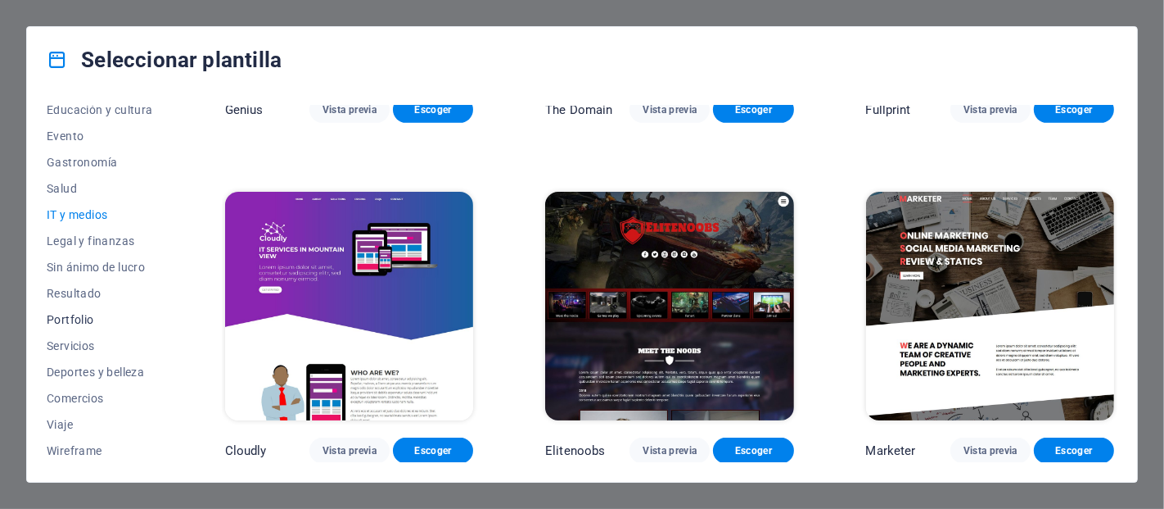
click at [81, 322] on span "Portfolio" at bounding box center [100, 319] width 106 height 13
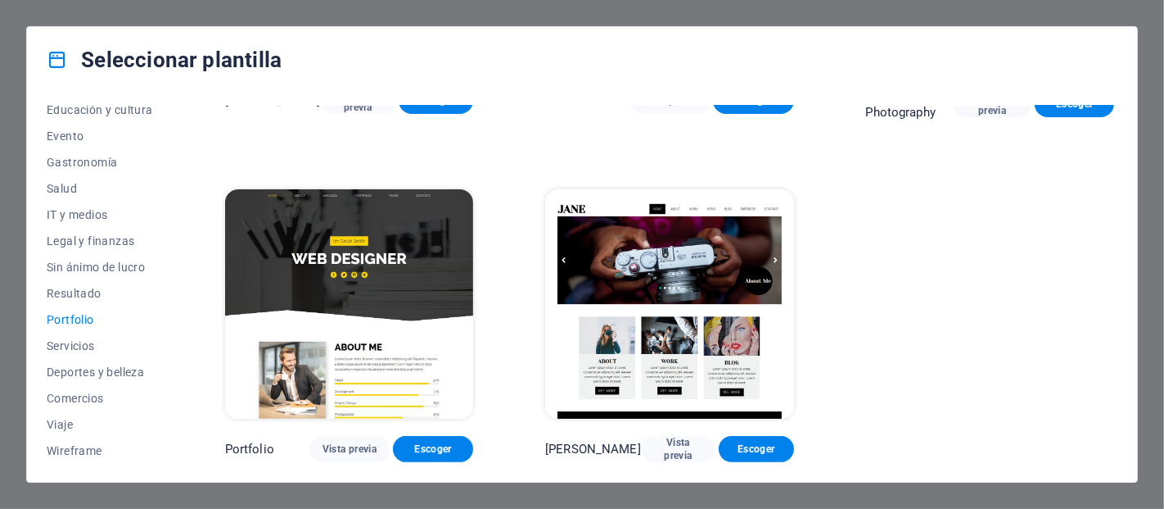
scroll to position [608, 0]
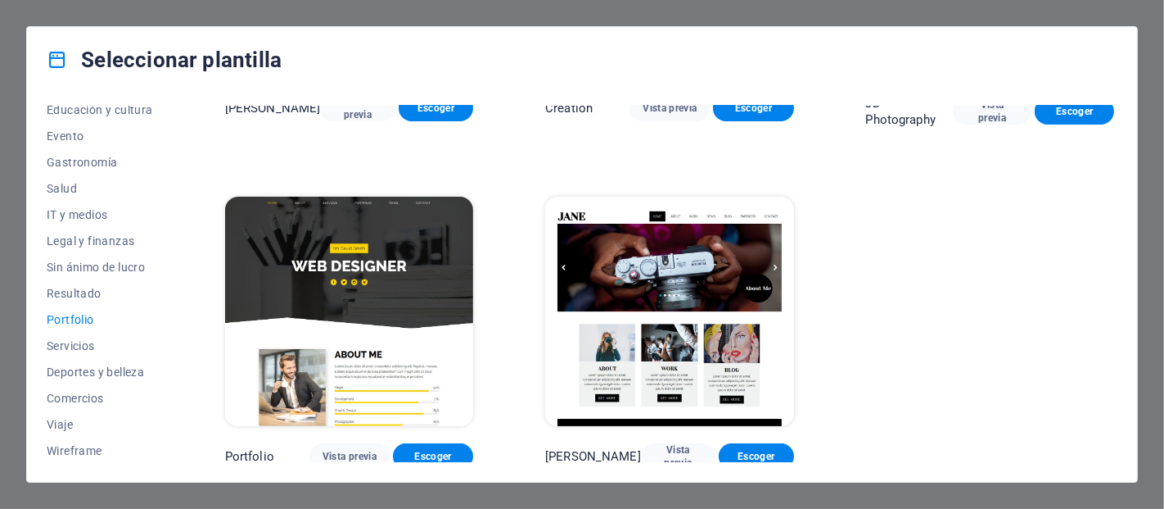
click at [337, 319] on img at bounding box center [349, 311] width 248 height 229
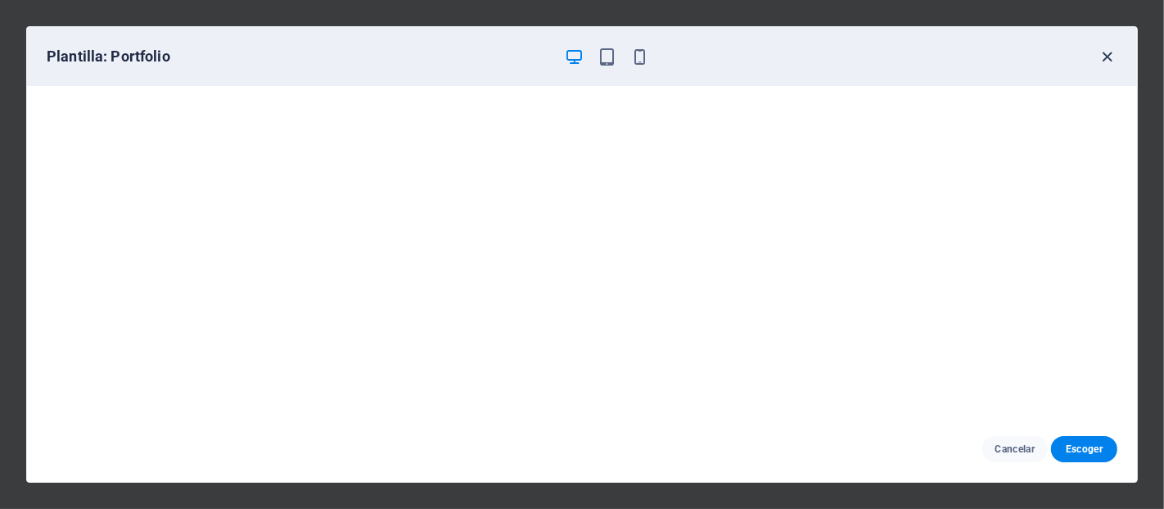
click at [1115, 60] on icon "button" at bounding box center [1108, 56] width 19 height 19
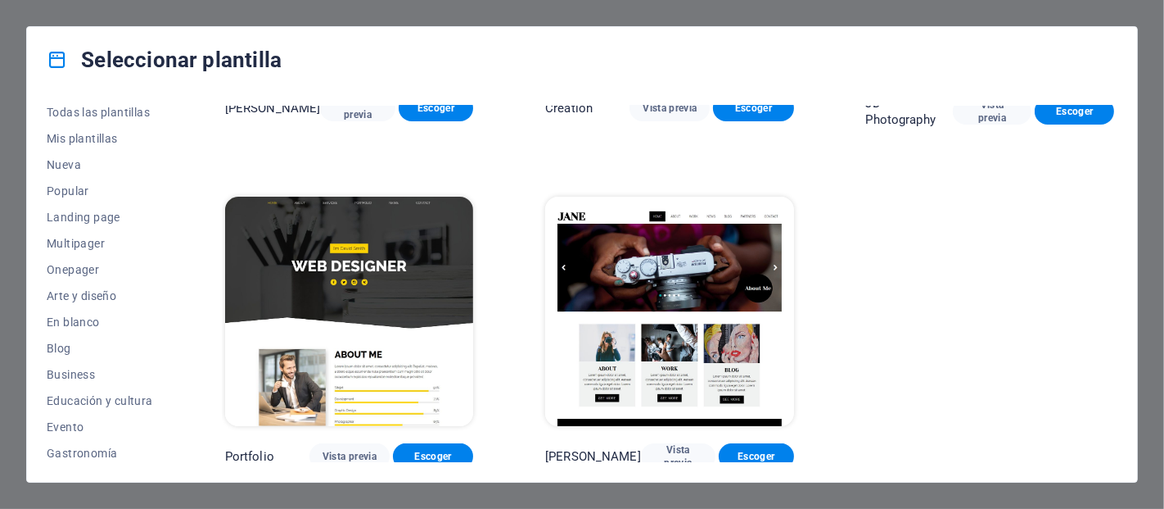
scroll to position [0, 0]
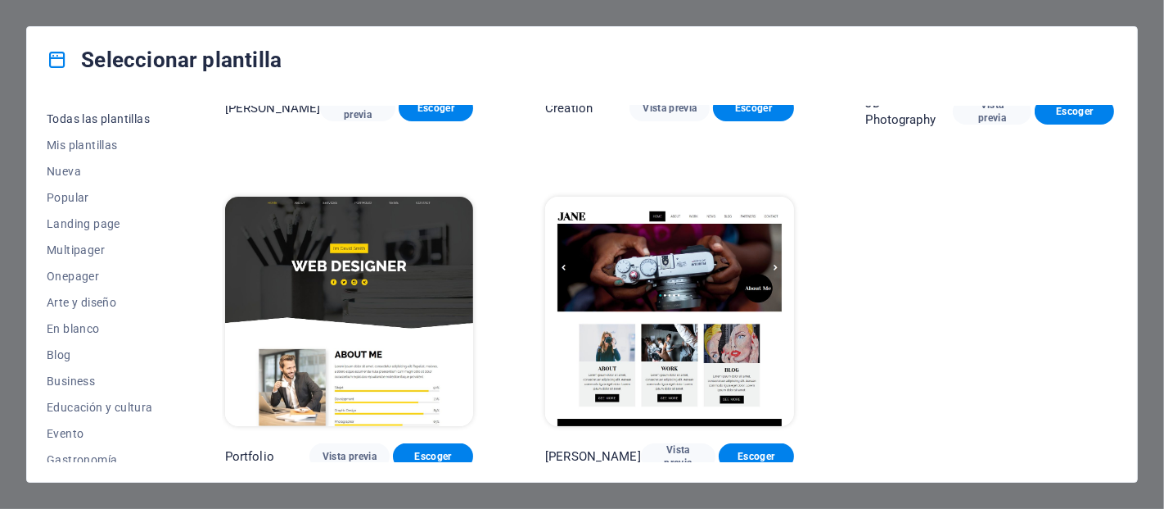
click at [120, 115] on span "Todas las plantillas" at bounding box center [100, 118] width 106 height 13
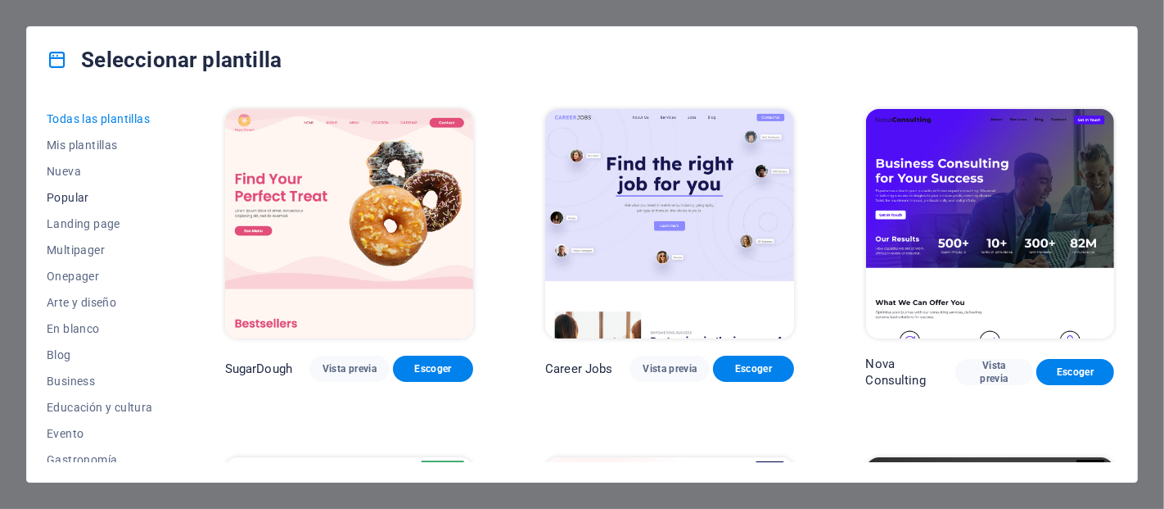
click at [74, 197] on span "Popular" at bounding box center [100, 197] width 106 height 13
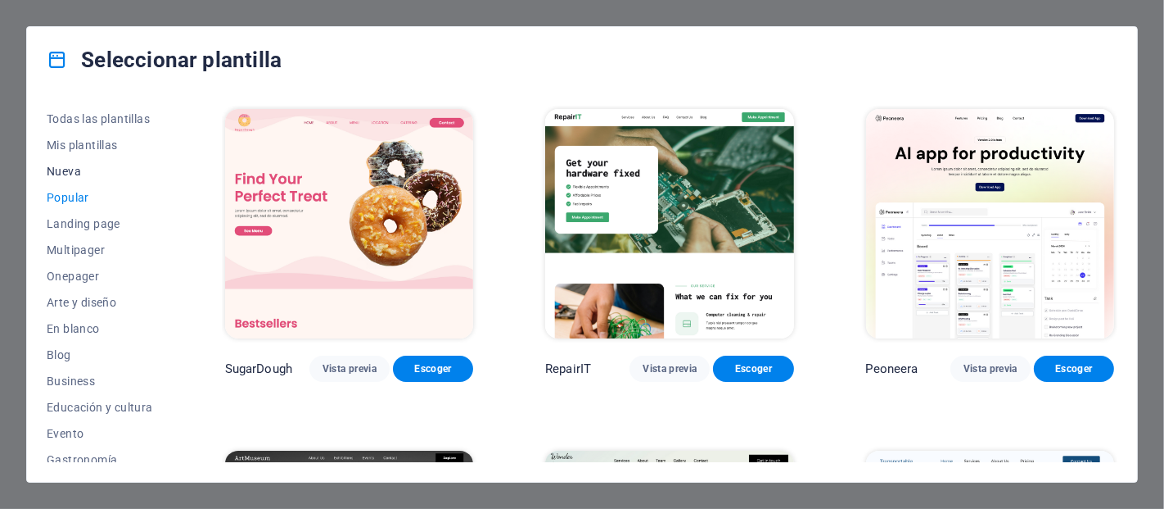
click at [79, 170] on span "Nueva" at bounding box center [100, 171] width 106 height 13
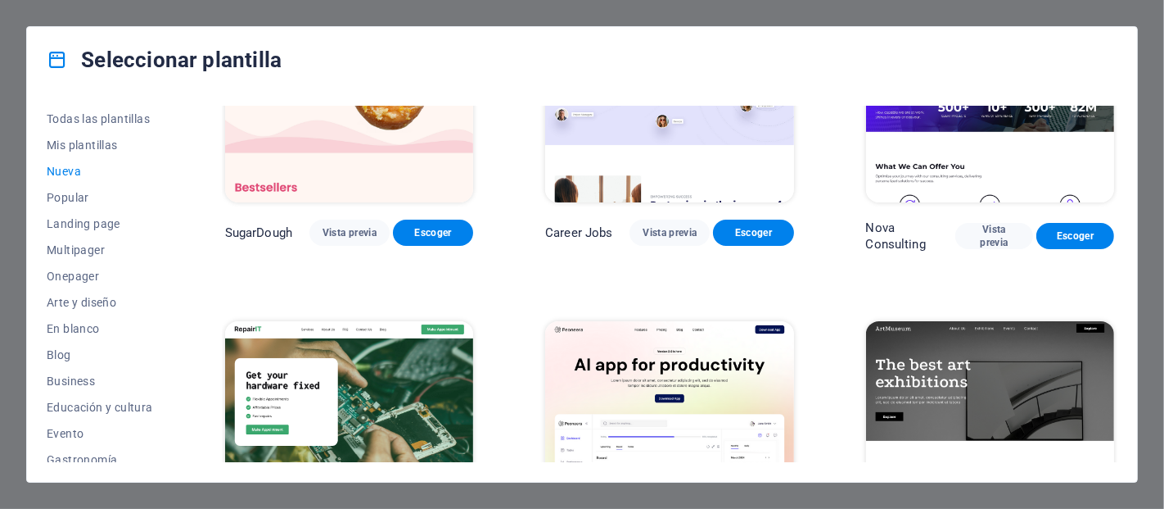
scroll to position [151, 0]
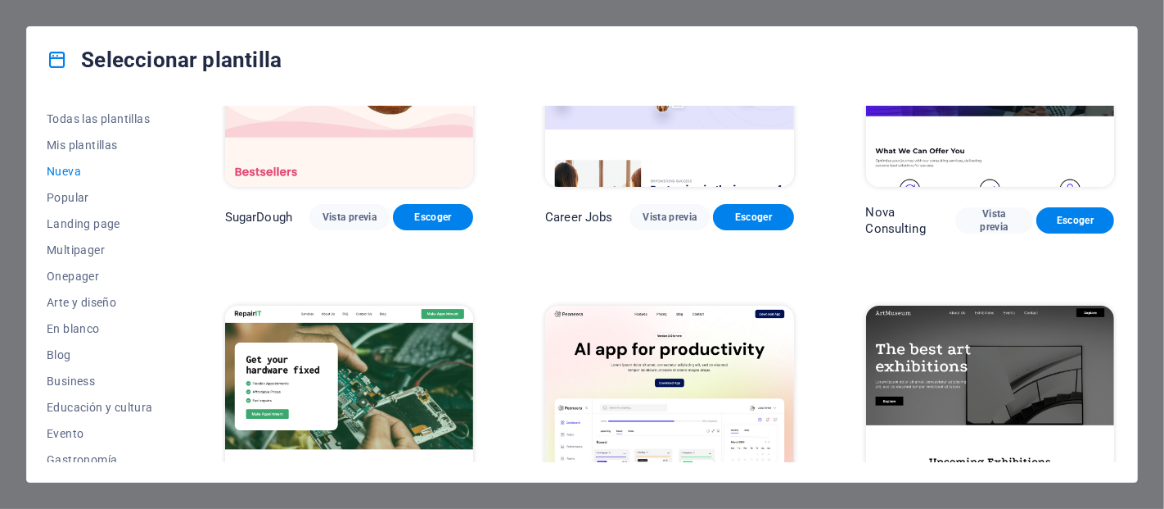
click at [983, 157] on img at bounding box center [990, 71] width 248 height 229
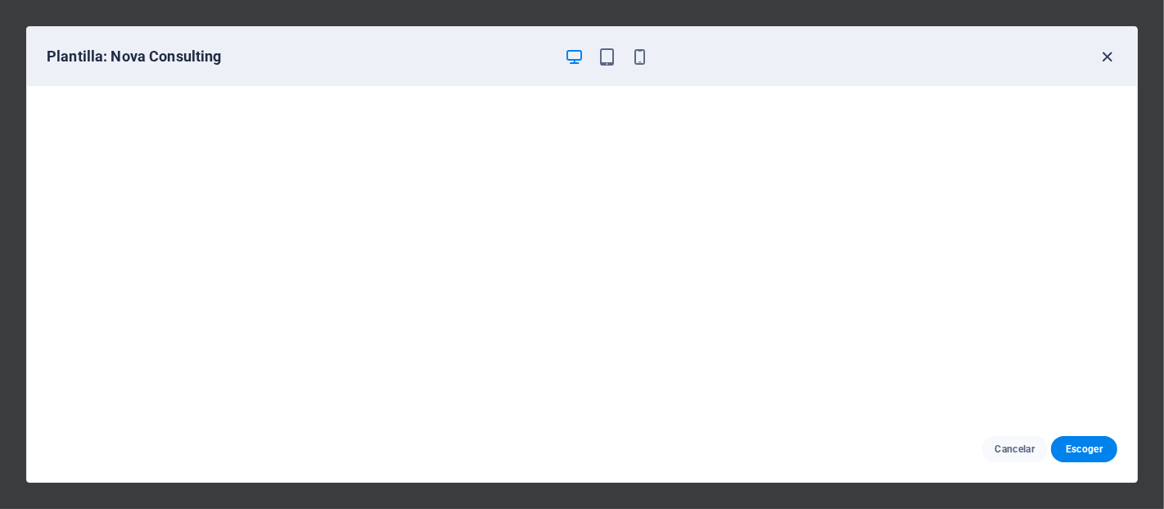
click at [1117, 60] on icon "button" at bounding box center [1108, 56] width 19 height 19
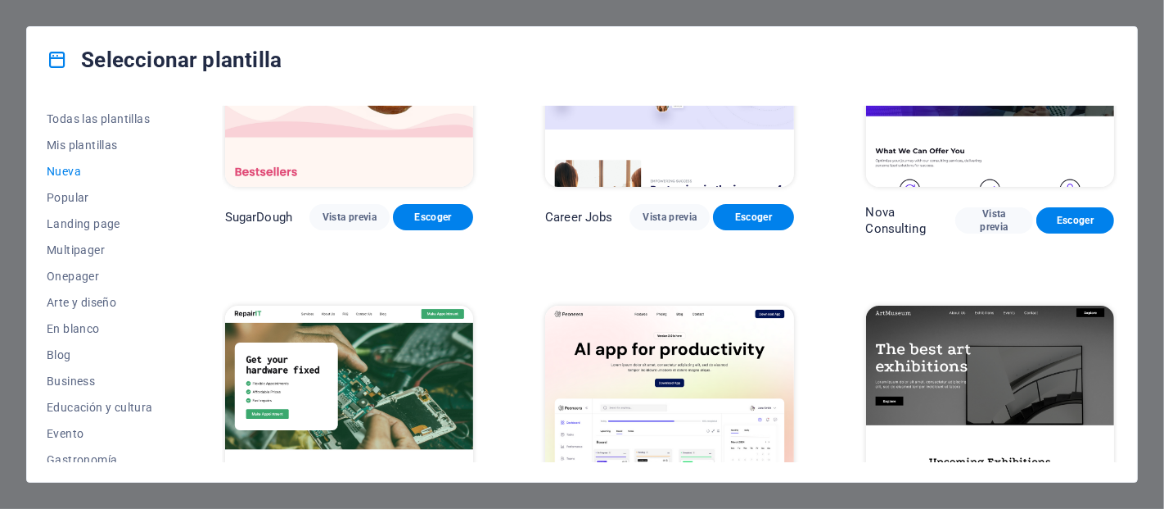
click at [961, 179] on img at bounding box center [990, 71] width 248 height 229
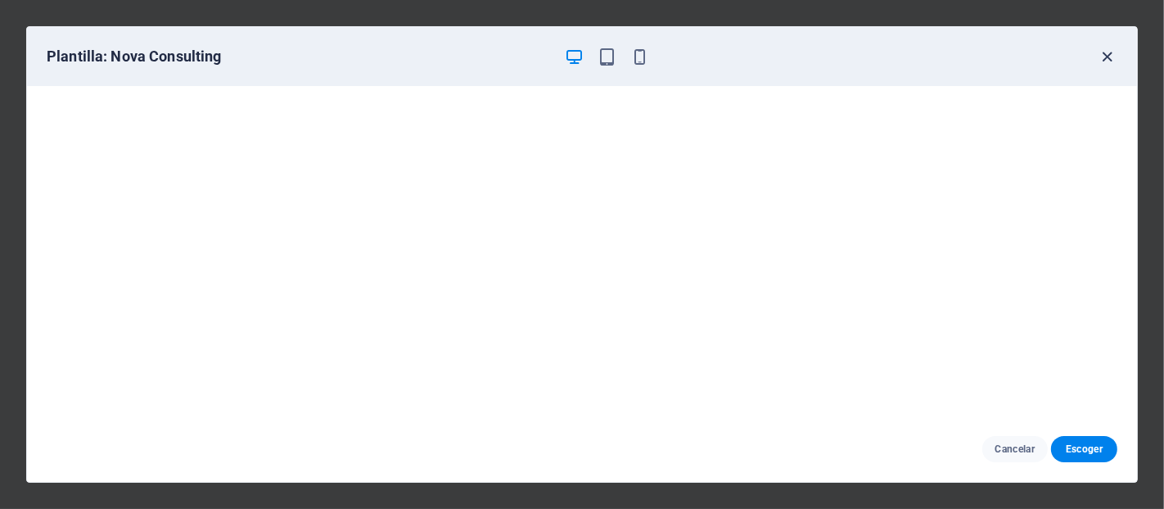
click at [1099, 64] on icon "button" at bounding box center [1108, 56] width 19 height 19
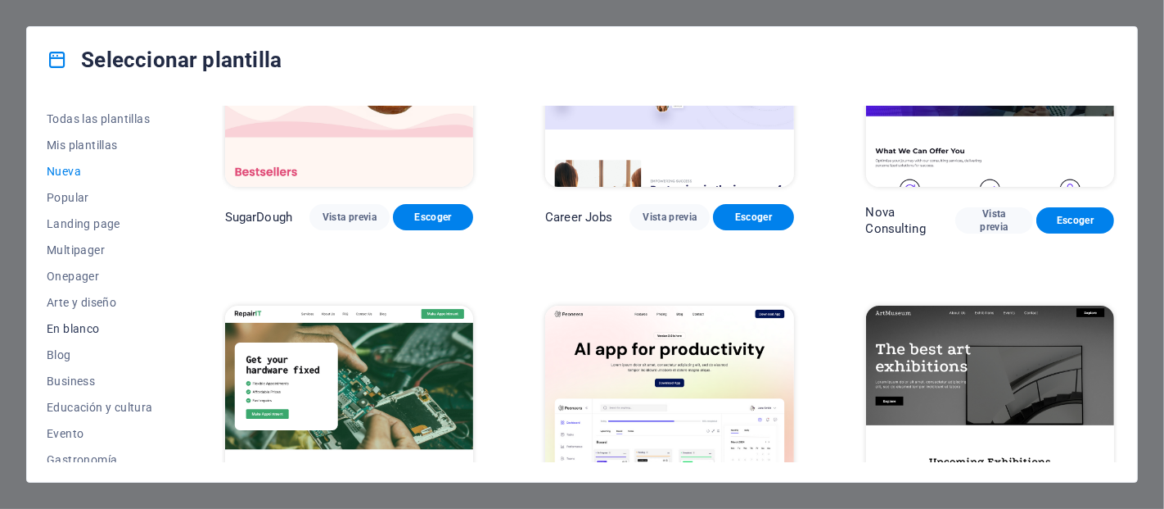
scroll to position [297, 0]
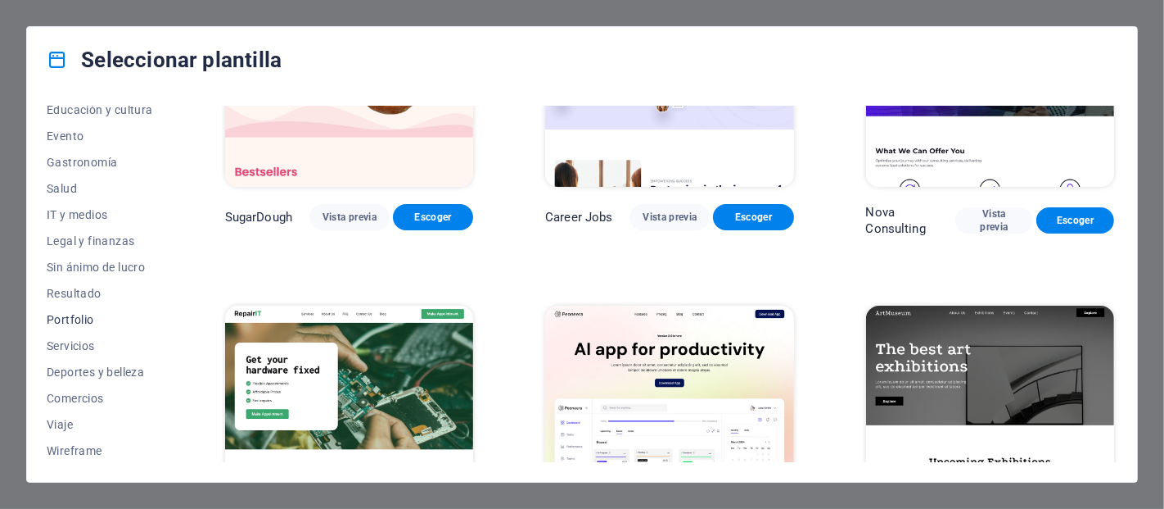
click at [88, 319] on span "Portfolio" at bounding box center [100, 319] width 106 height 13
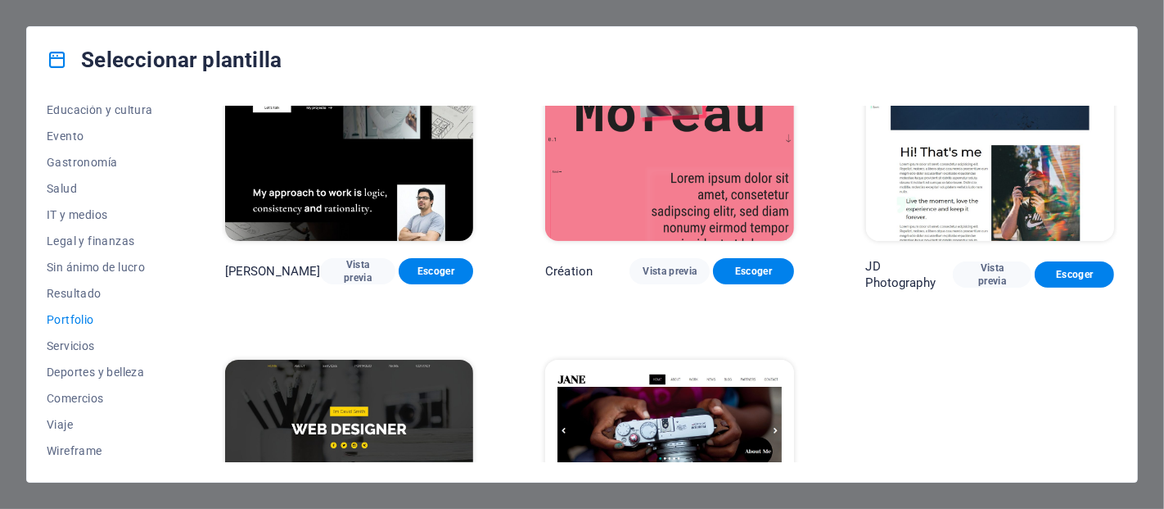
scroll to position [608, 0]
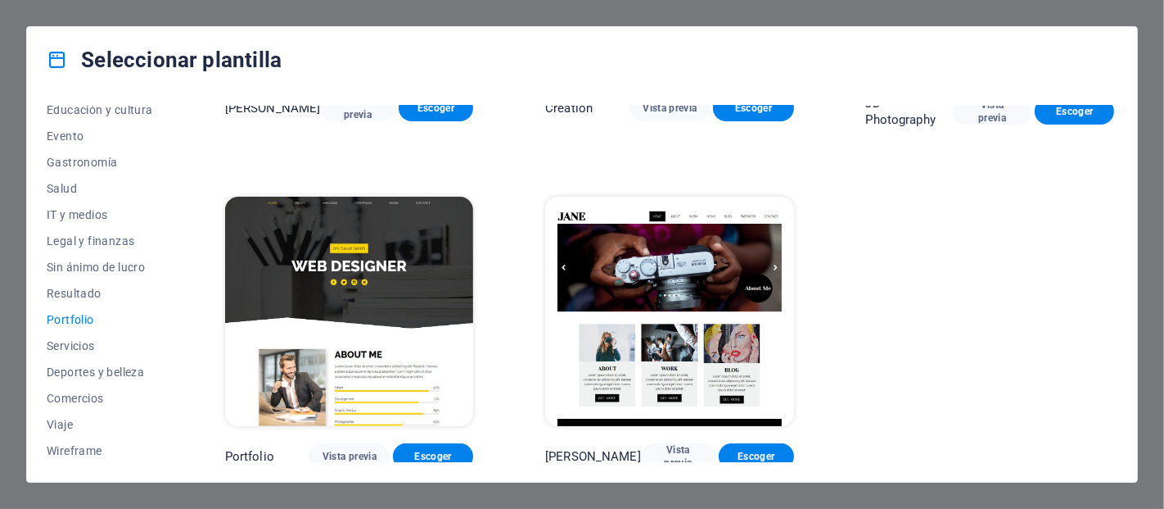
click at [376, 293] on img at bounding box center [349, 311] width 248 height 229
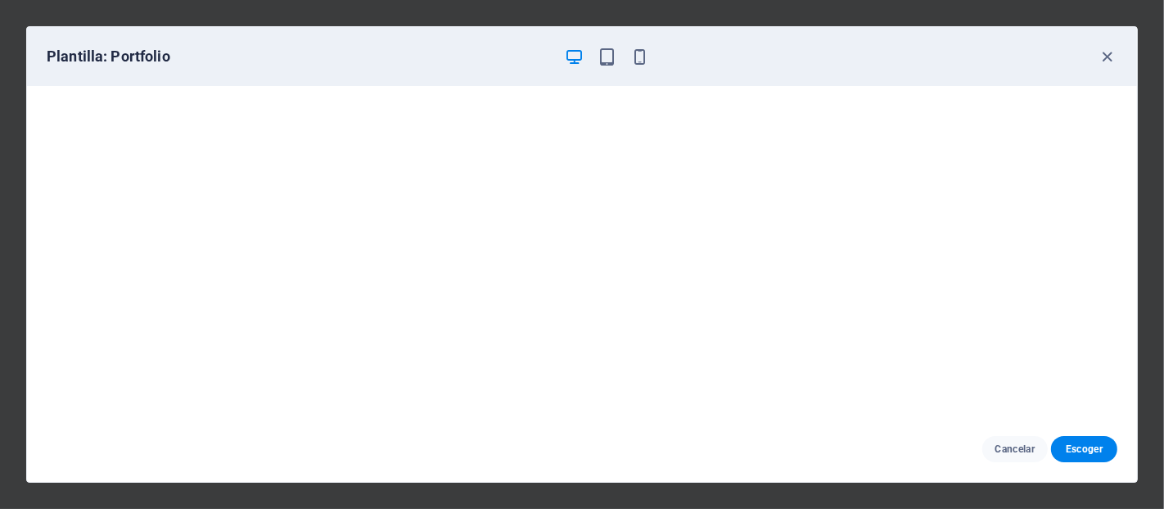
scroll to position [0, 0]
click at [1101, 55] on icon "button" at bounding box center [1108, 56] width 19 height 19
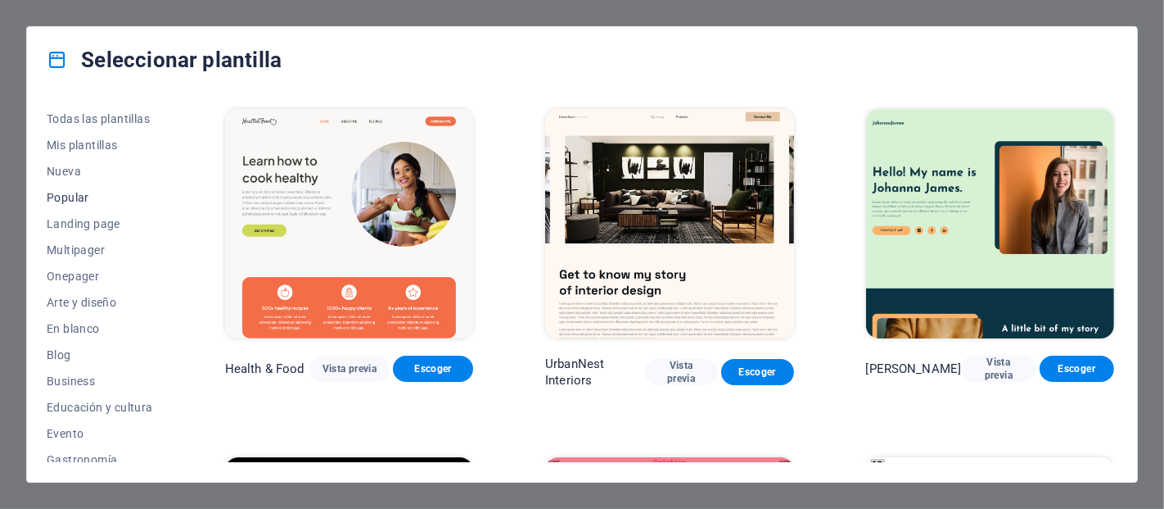
click at [58, 201] on span "Popular" at bounding box center [100, 197] width 106 height 13
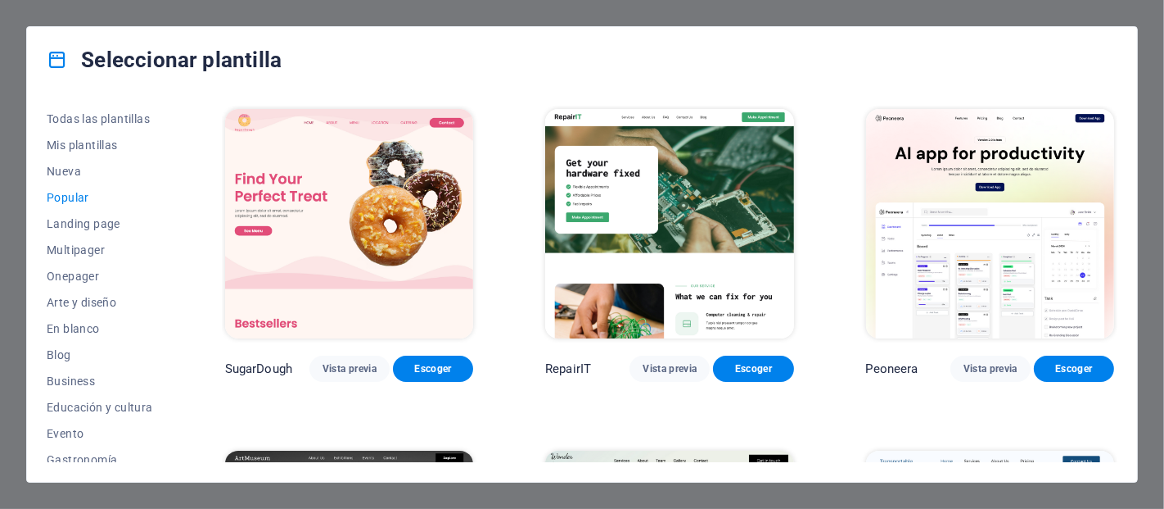
scroll to position [1259, 0]
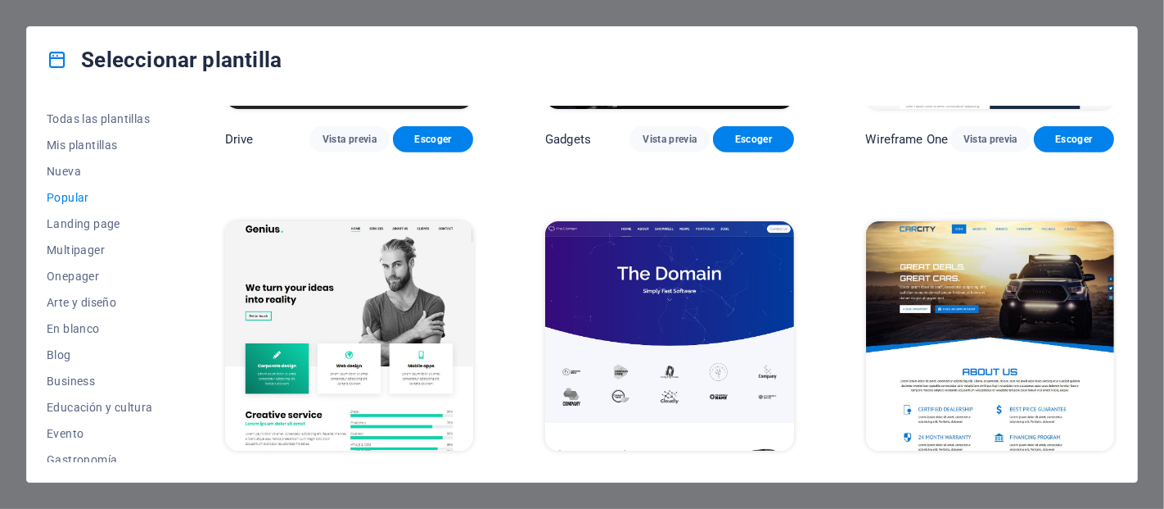
click at [676, 257] on img at bounding box center [669, 335] width 248 height 229
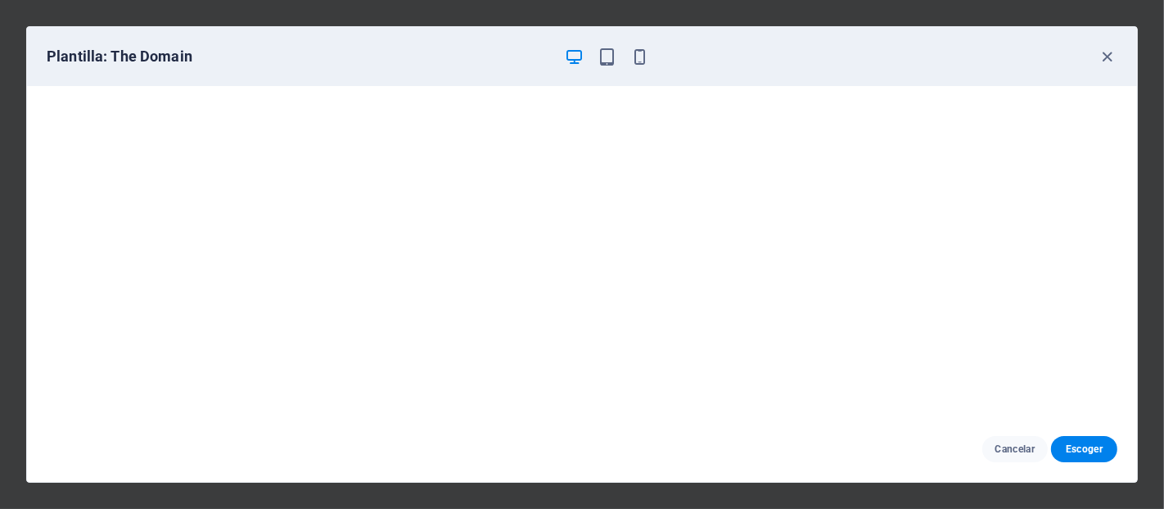
scroll to position [3, 0]
click at [1115, 57] on icon "button" at bounding box center [1108, 56] width 19 height 19
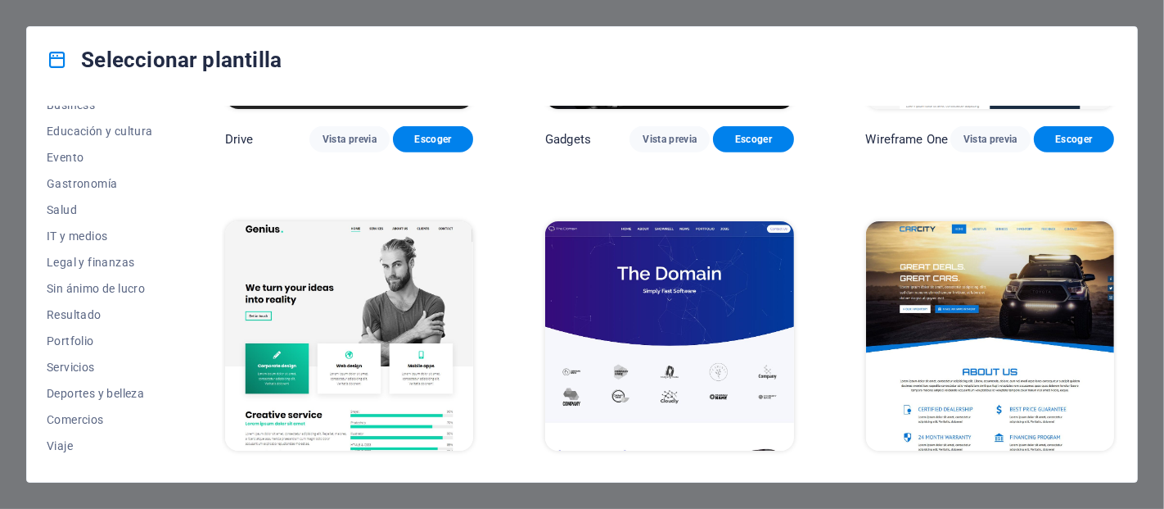
scroll to position [297, 0]
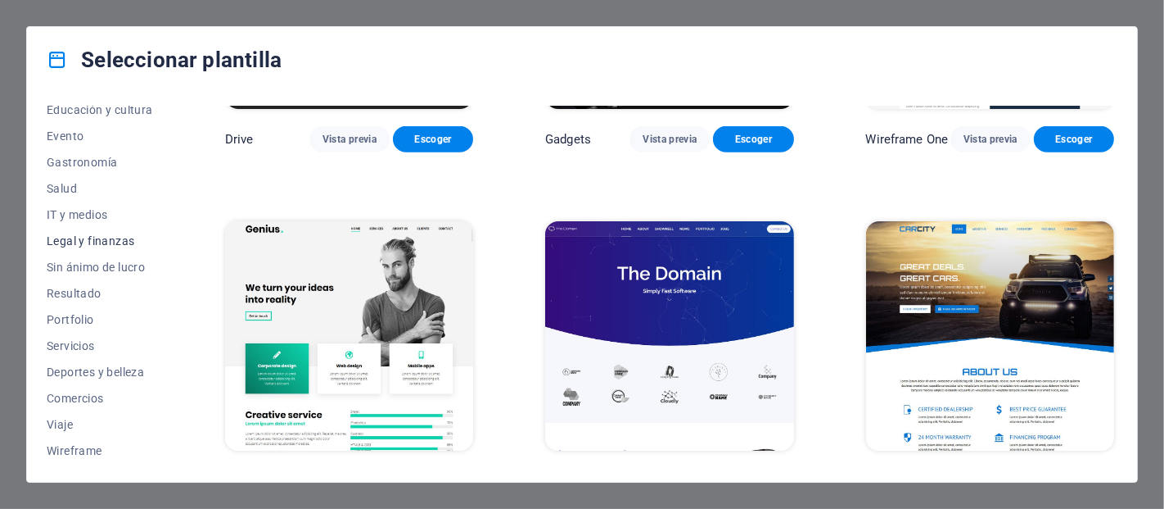
click at [93, 228] on button "Legal y finanzas" at bounding box center [100, 241] width 106 height 26
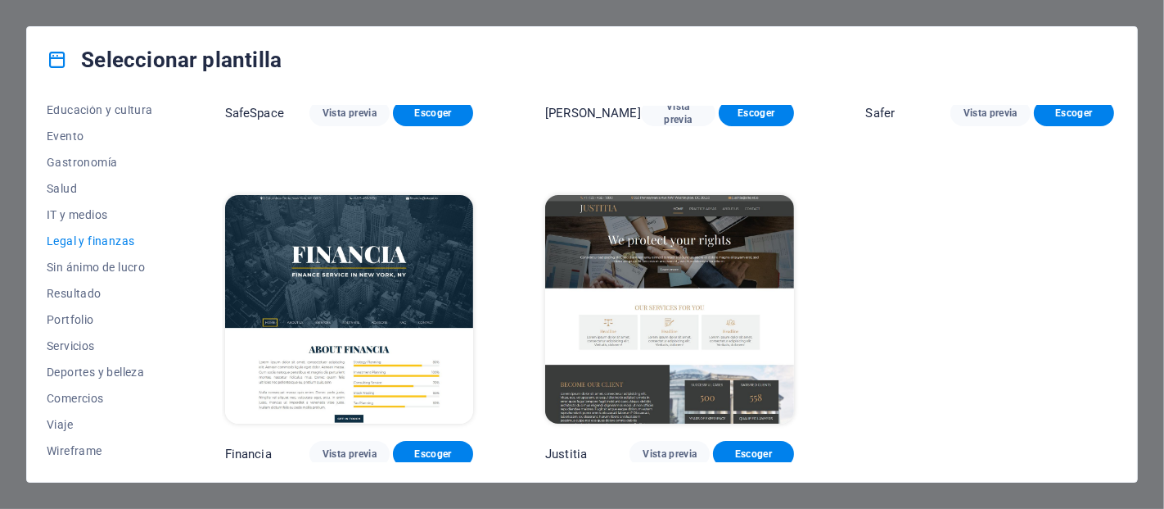
click at [324, 351] on img at bounding box center [349, 309] width 248 height 229
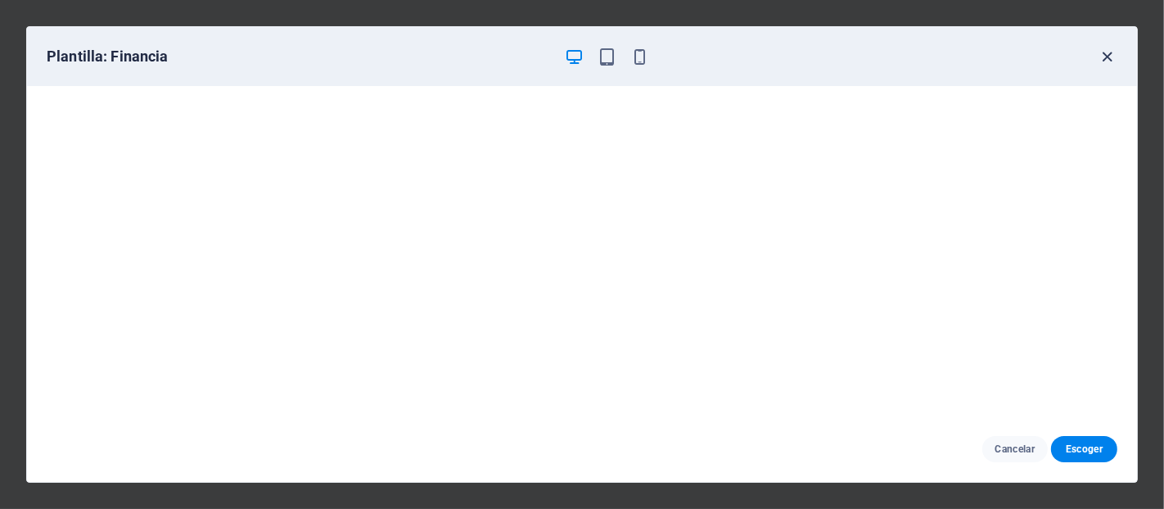
click at [1101, 52] on icon "button" at bounding box center [1108, 56] width 19 height 19
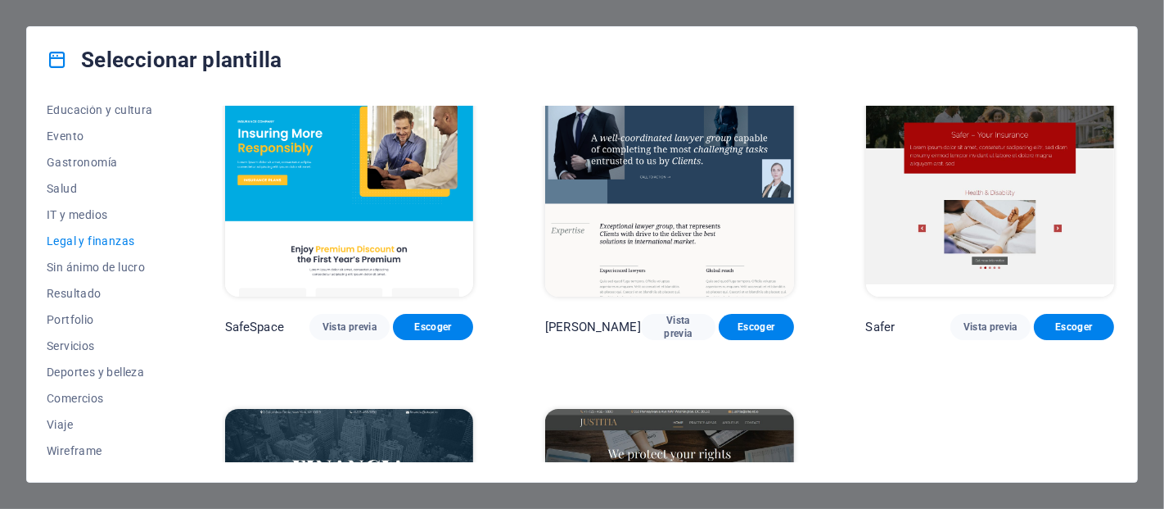
scroll to position [0, 0]
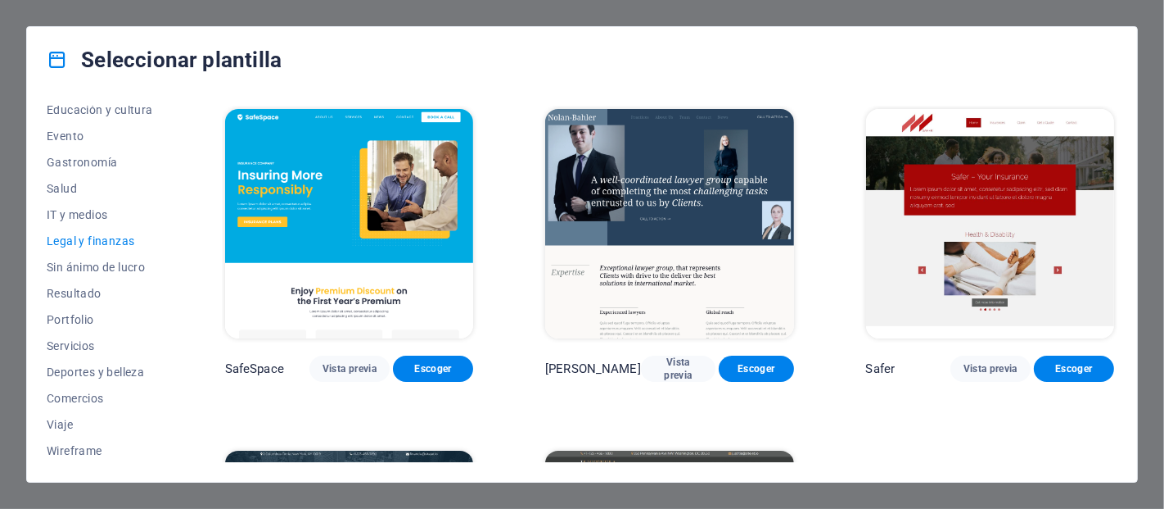
click at [367, 247] on img at bounding box center [349, 223] width 248 height 229
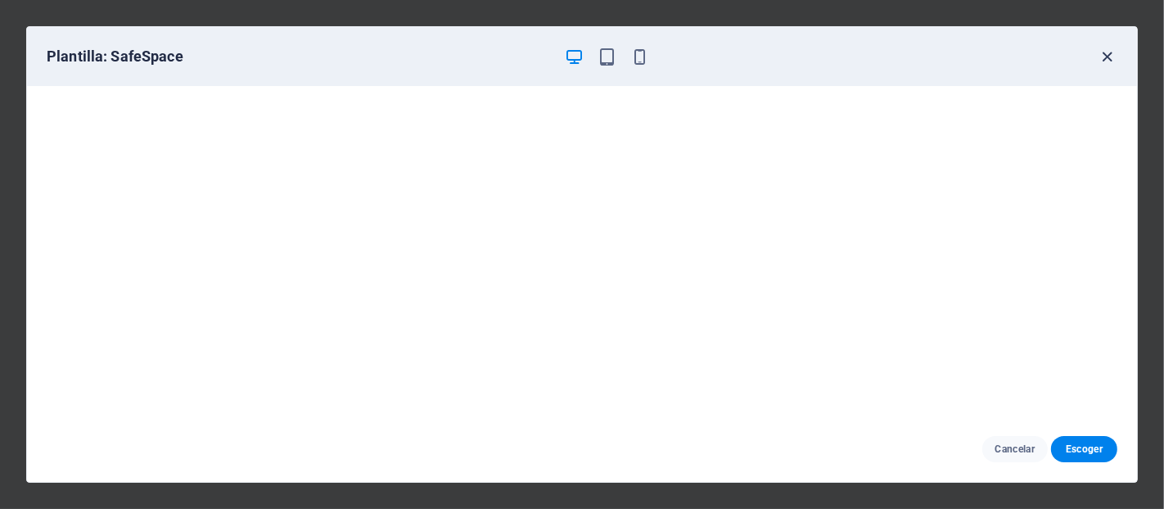
click at [1106, 57] on icon "button" at bounding box center [1108, 56] width 19 height 19
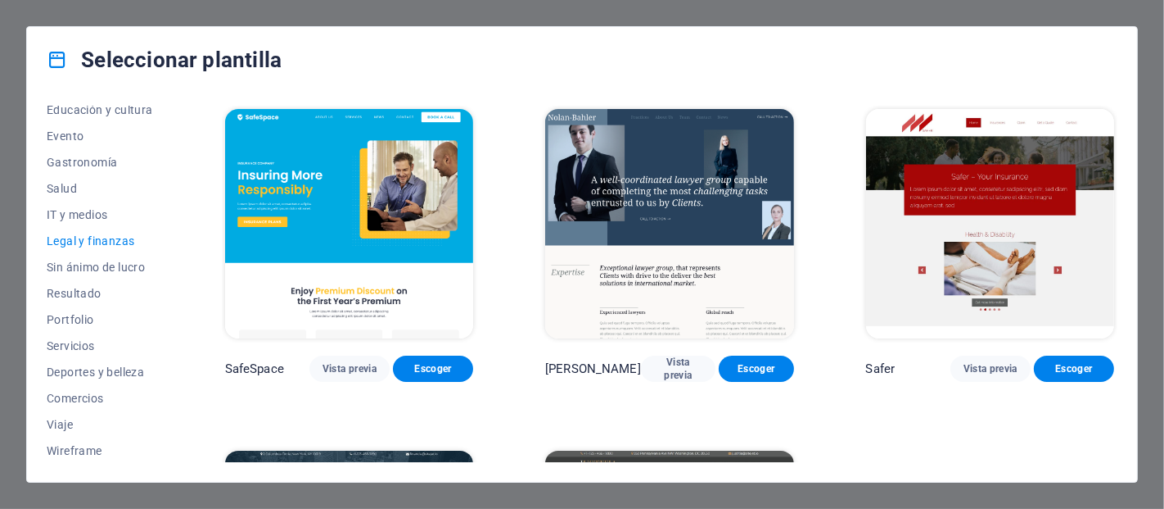
click at [973, 181] on img at bounding box center [990, 223] width 248 height 229
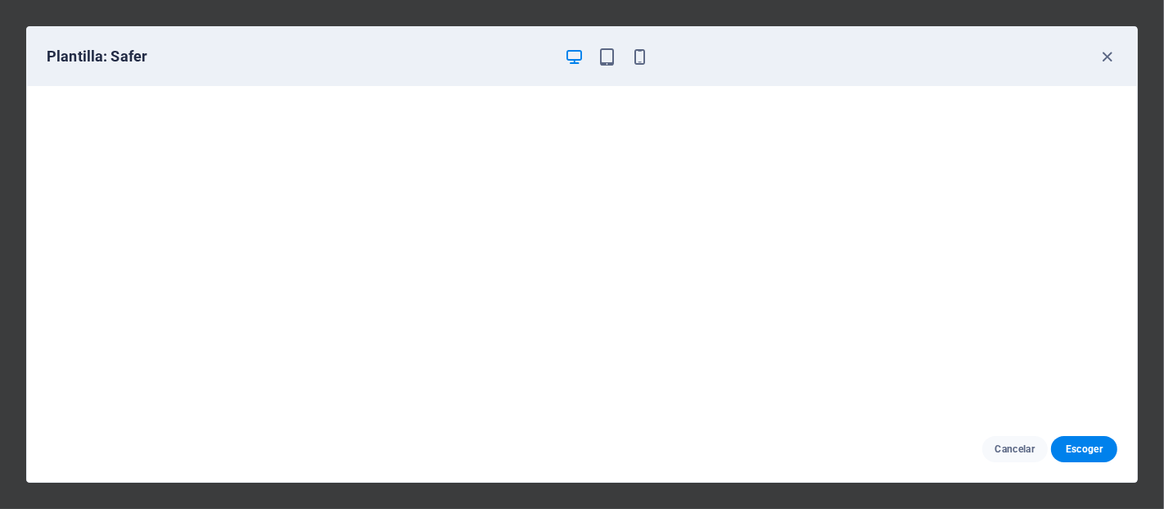
scroll to position [3, 0]
click at [1107, 54] on icon "button" at bounding box center [1108, 56] width 19 height 19
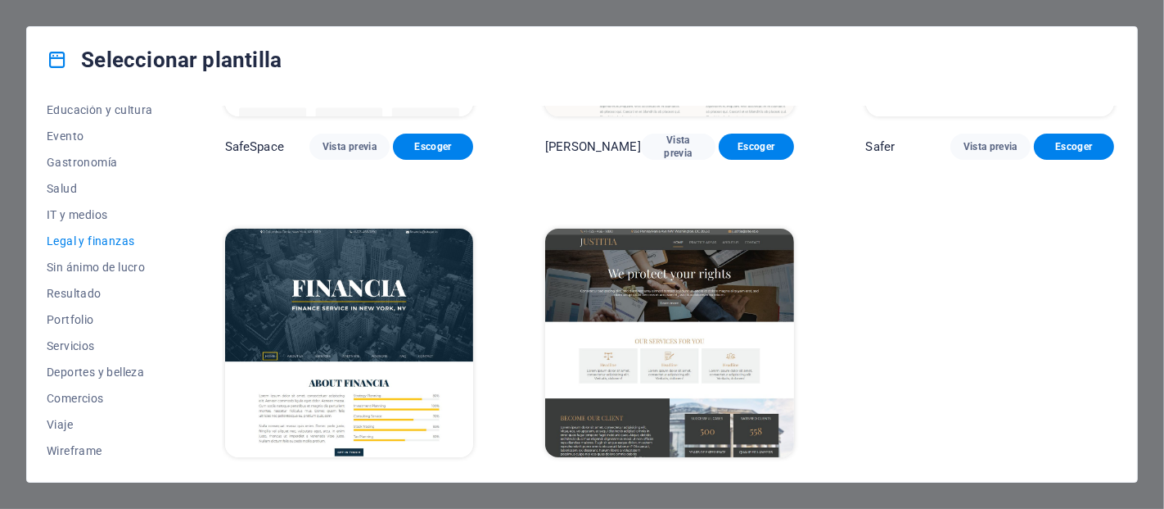
scroll to position [255, 0]
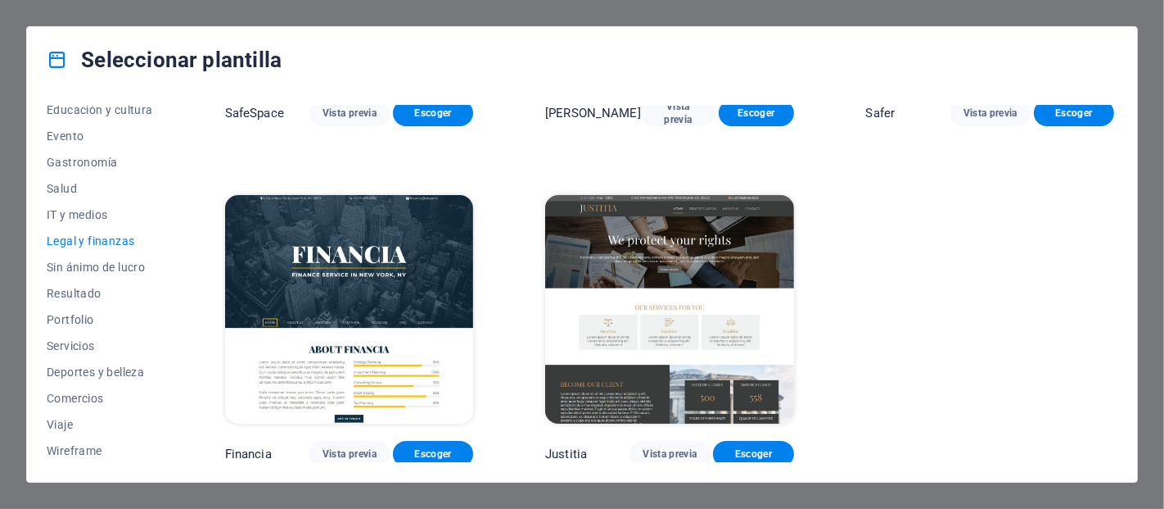
click at [587, 312] on img at bounding box center [669, 309] width 248 height 229
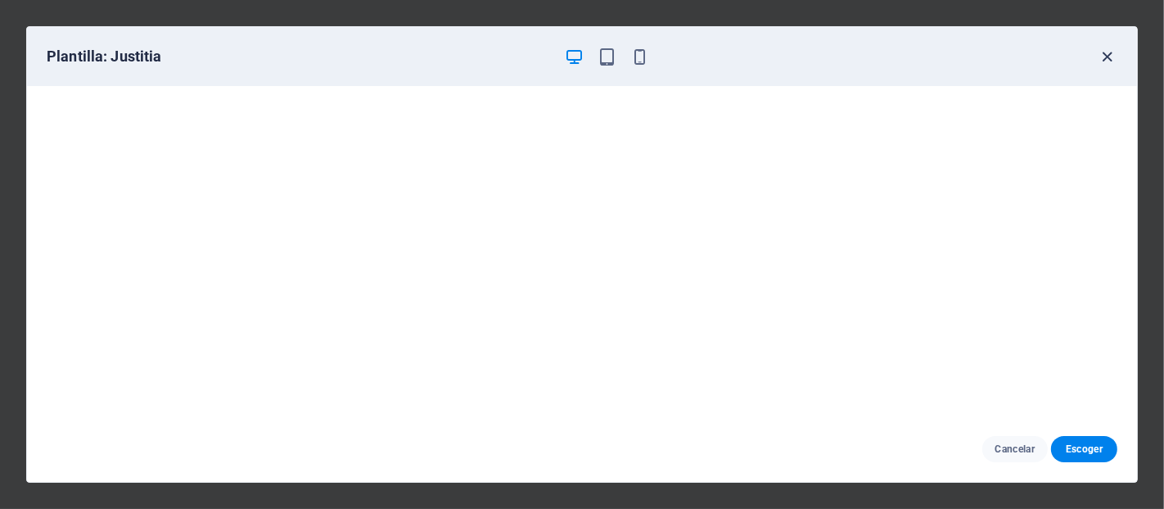
click at [1110, 62] on icon "button" at bounding box center [1108, 56] width 19 height 19
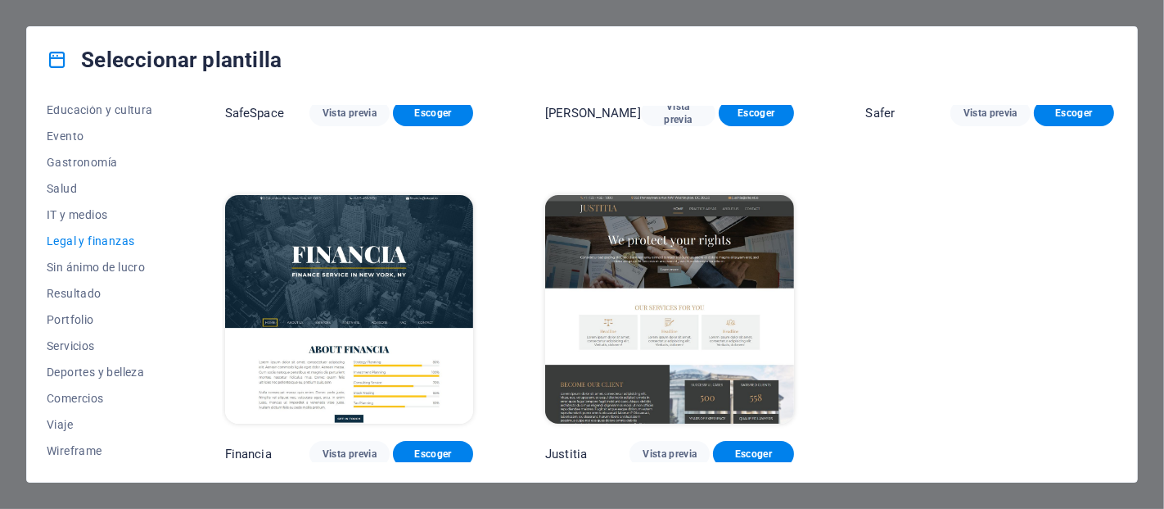
click at [271, 317] on img at bounding box center [349, 309] width 248 height 229
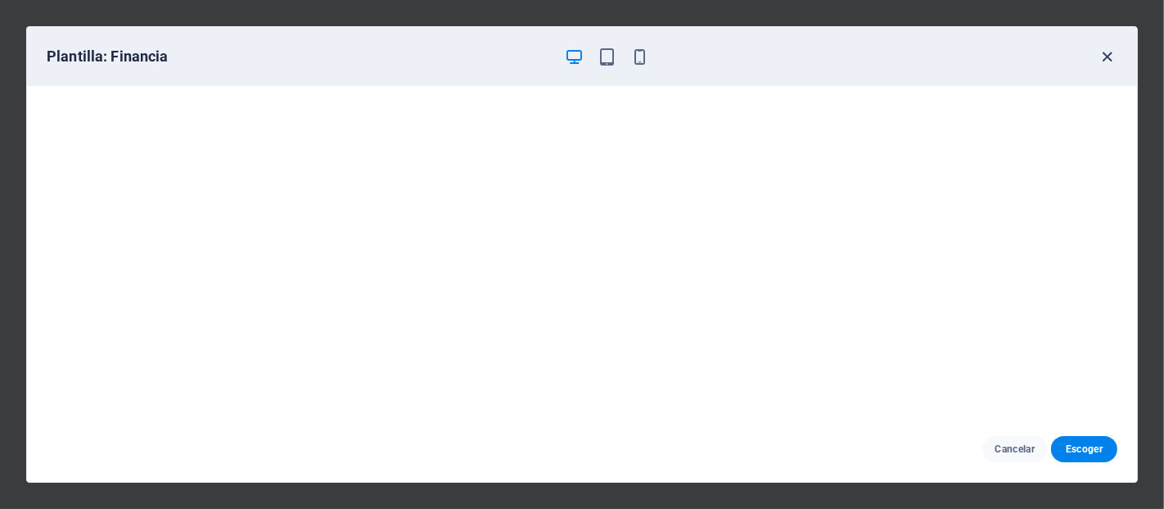
click at [1109, 55] on icon "button" at bounding box center [1108, 56] width 19 height 19
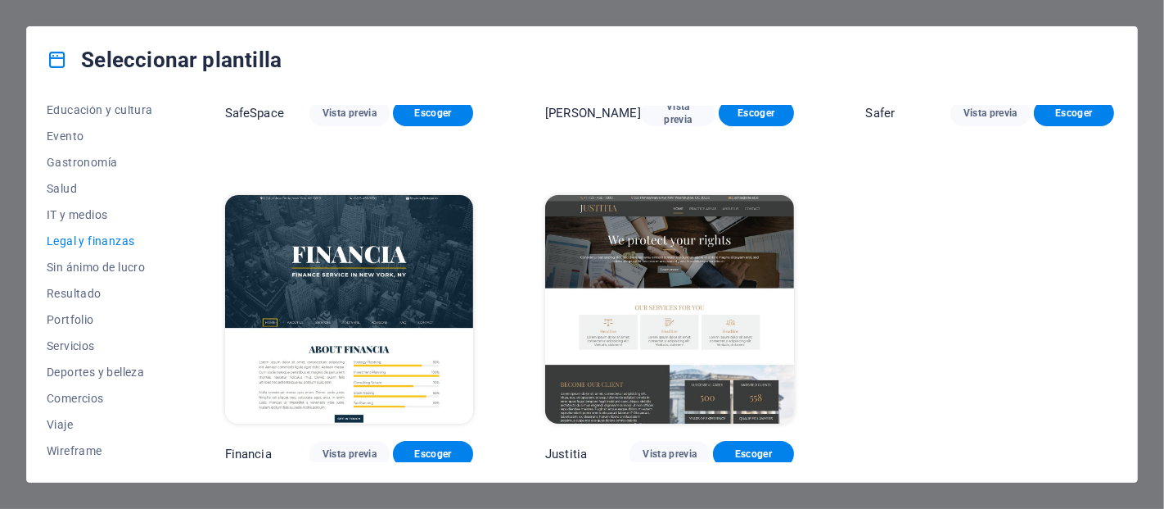
click at [409, 268] on img at bounding box center [349, 309] width 248 height 229
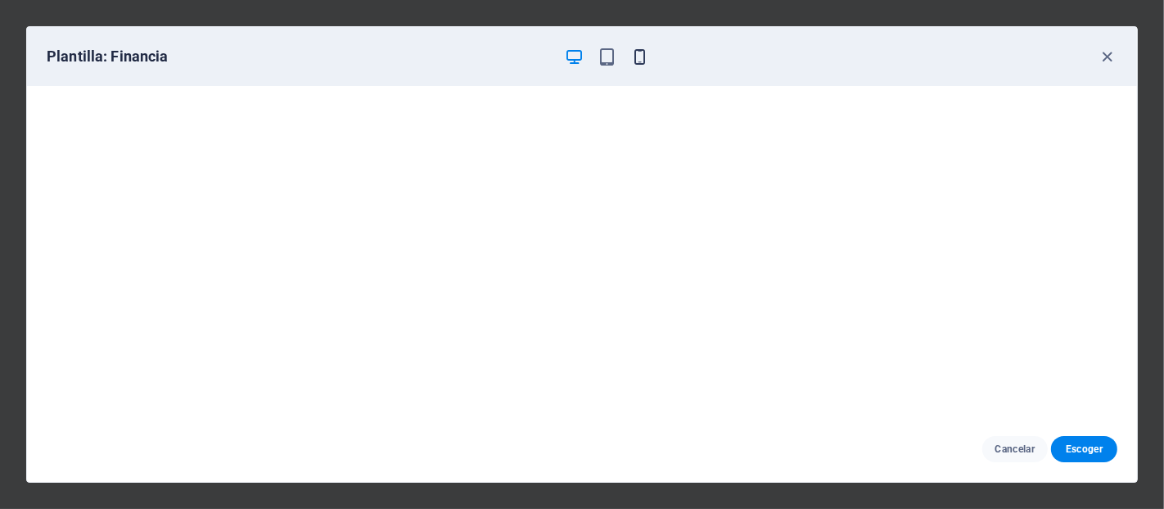
click at [632, 55] on icon "button" at bounding box center [640, 56] width 19 height 19
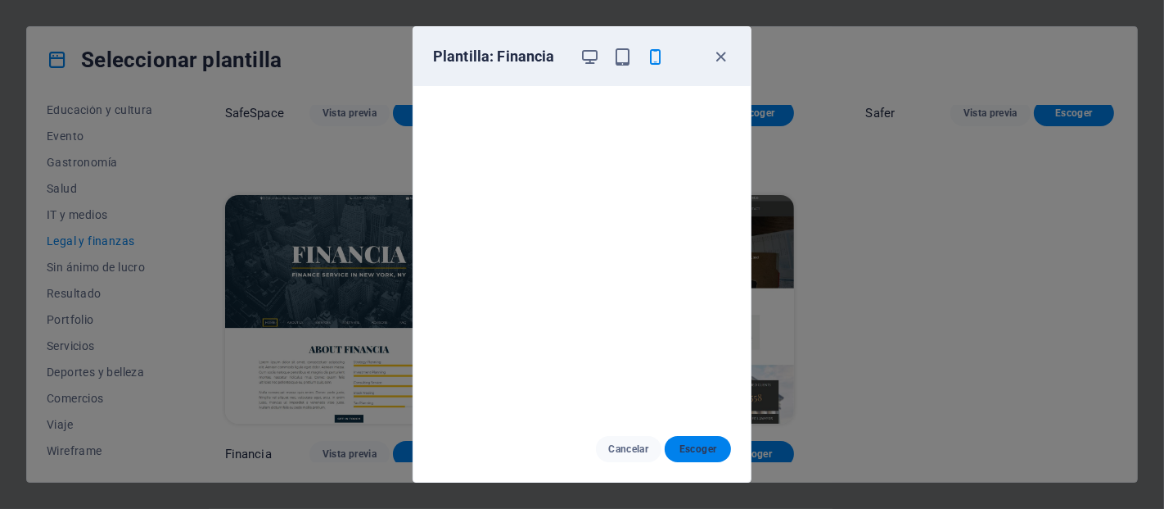
click at [694, 447] on span "Escoger" at bounding box center [698, 448] width 40 height 13
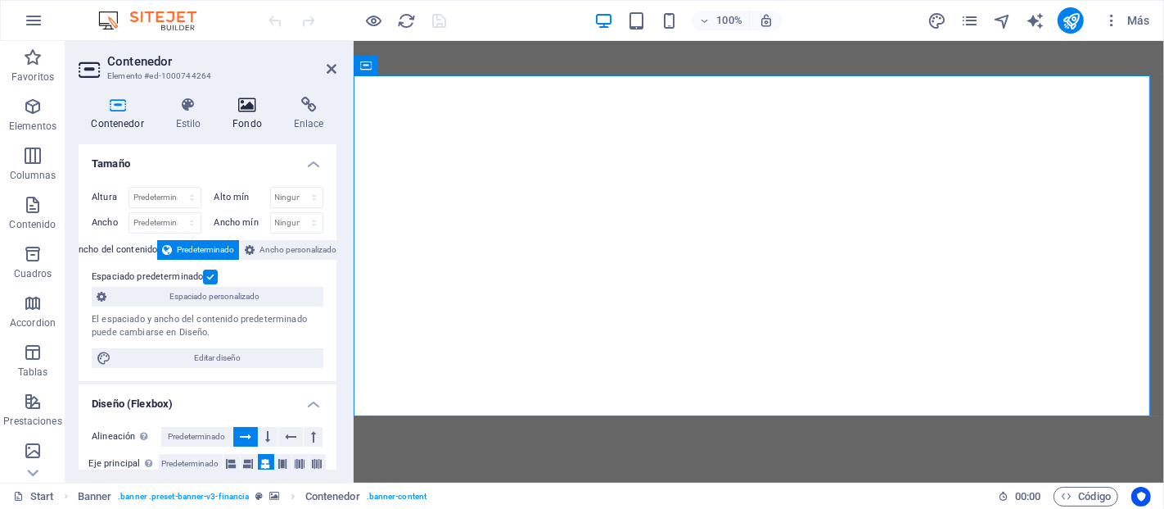
click at [238, 121] on h4 "Fondo" at bounding box center [250, 114] width 61 height 34
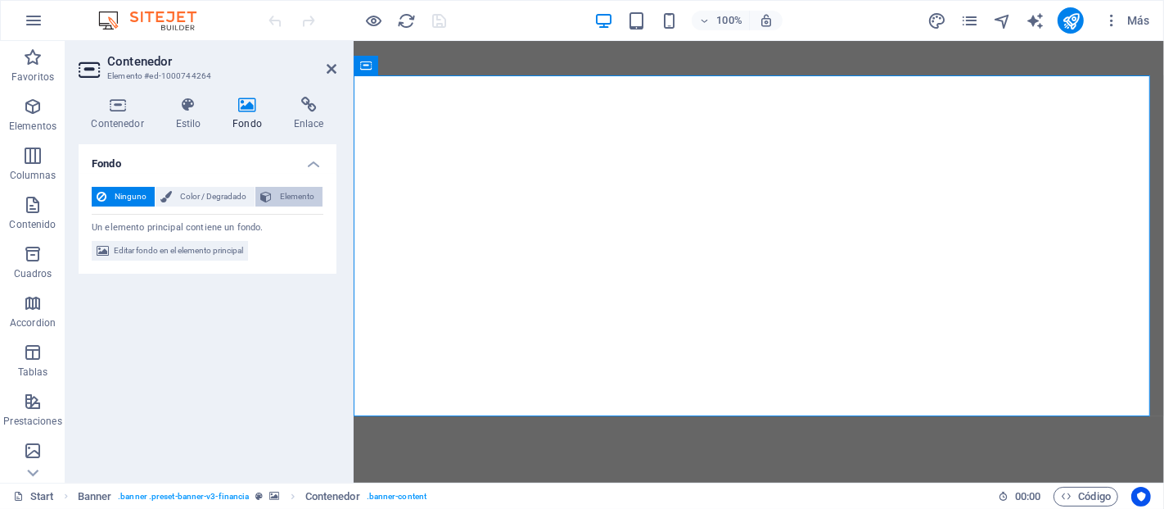
click at [287, 205] on span "Elemento" at bounding box center [297, 197] width 41 height 20
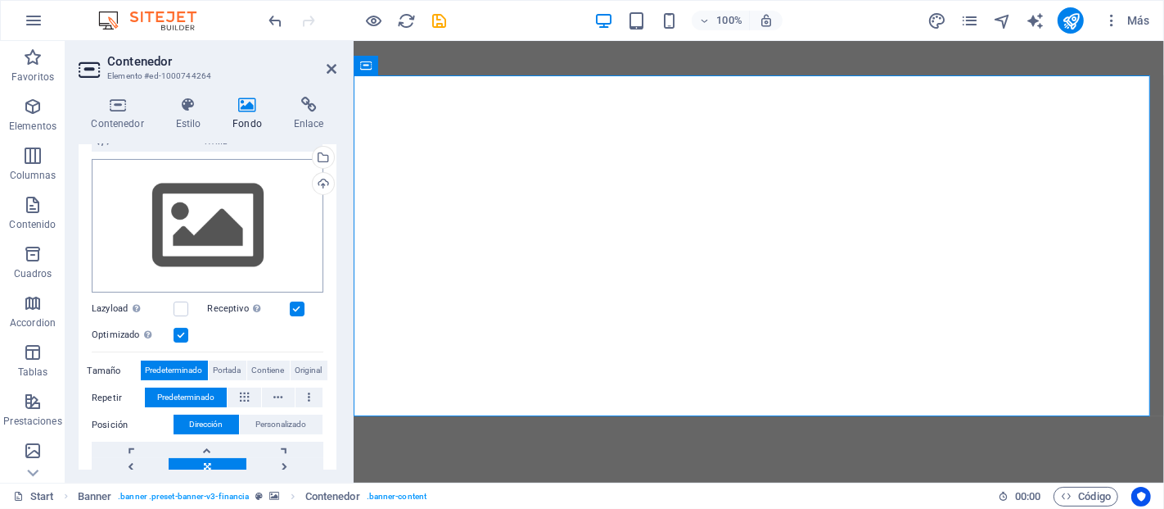
scroll to position [151, 0]
click at [224, 230] on div "Arrastra archivos aquí, haz clic para escoger archivos o selecciona archivos de…" at bounding box center [208, 225] width 232 height 134
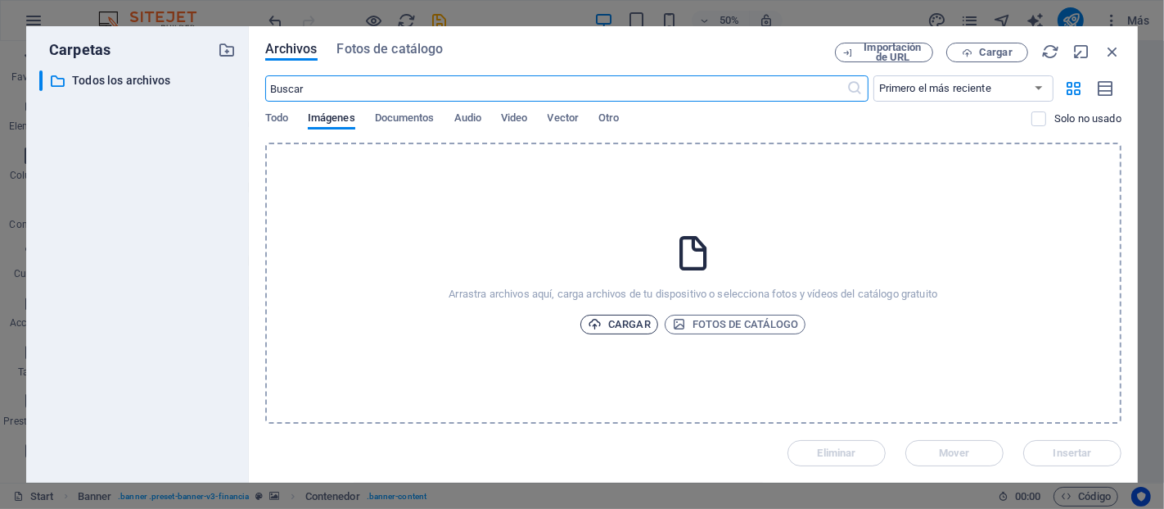
click at [595, 315] on span "Cargar" at bounding box center [619, 324] width 63 height 20
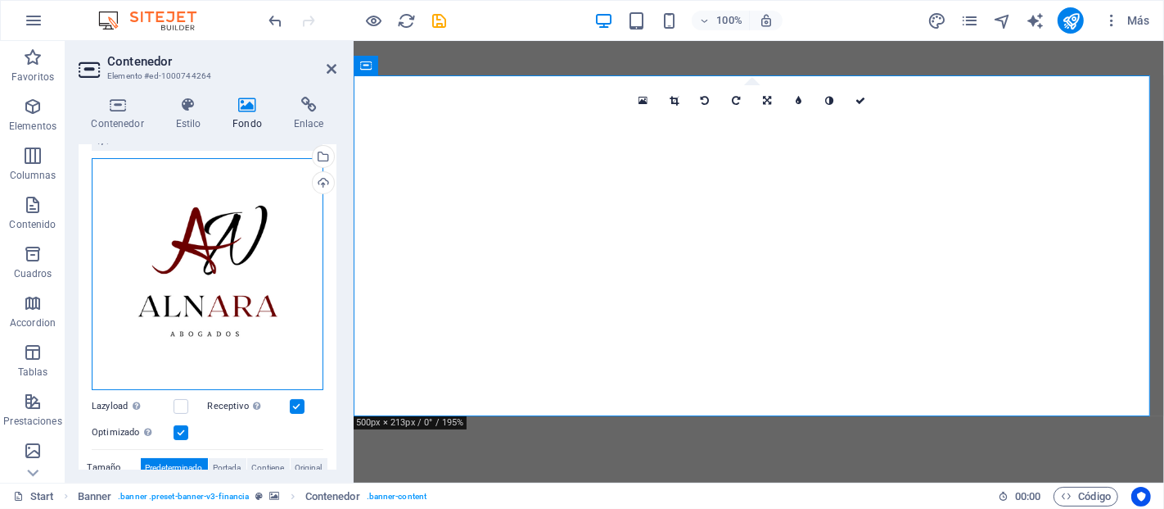
click at [211, 249] on div "Arrastra archivos aquí, haz clic para escoger archivos o selecciona archivos de…" at bounding box center [208, 274] width 232 height 232
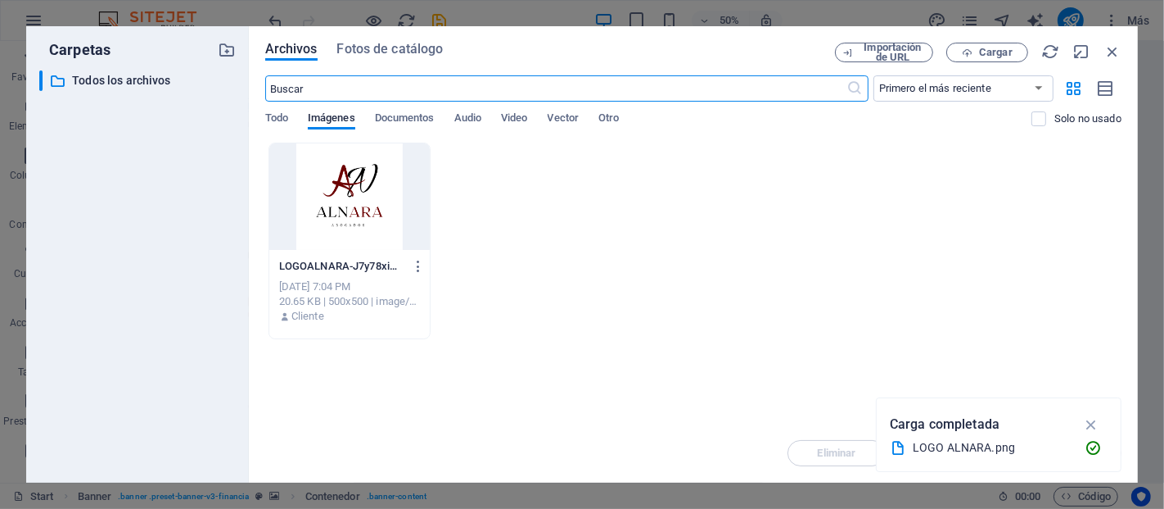
click at [391, 224] on div at bounding box center [349, 196] width 161 height 106
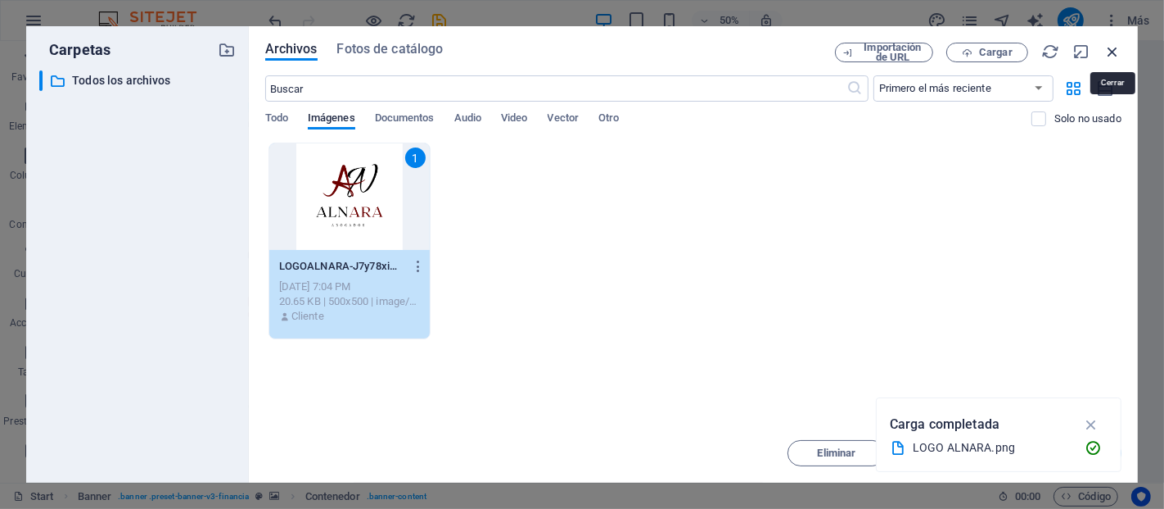
click at [1119, 47] on icon "button" at bounding box center [1113, 52] width 18 height 18
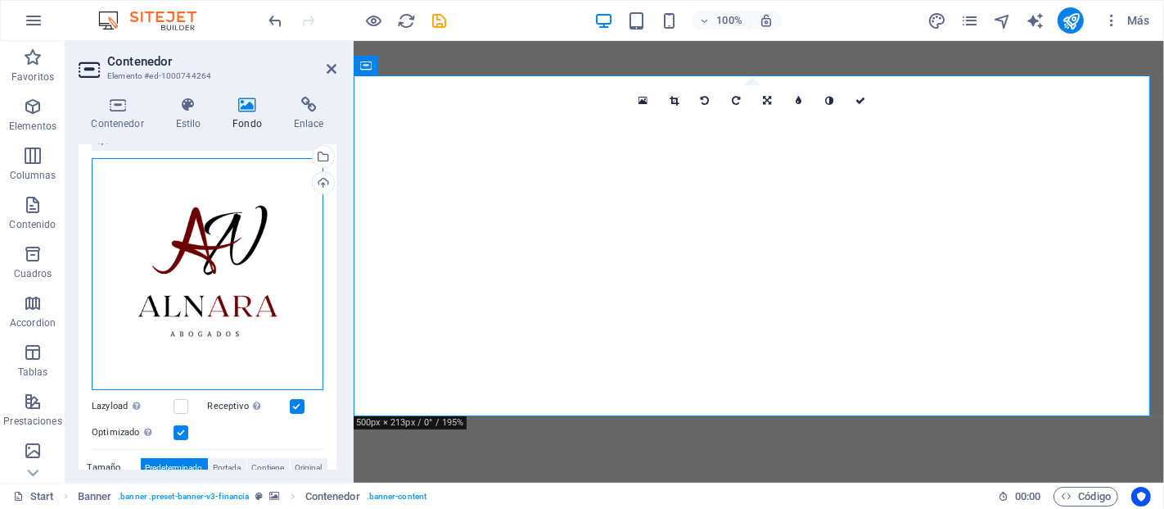
click at [231, 238] on div "Arrastra archivos aquí, haz clic para escoger archivos o selecciona archivos de…" at bounding box center [208, 274] width 232 height 232
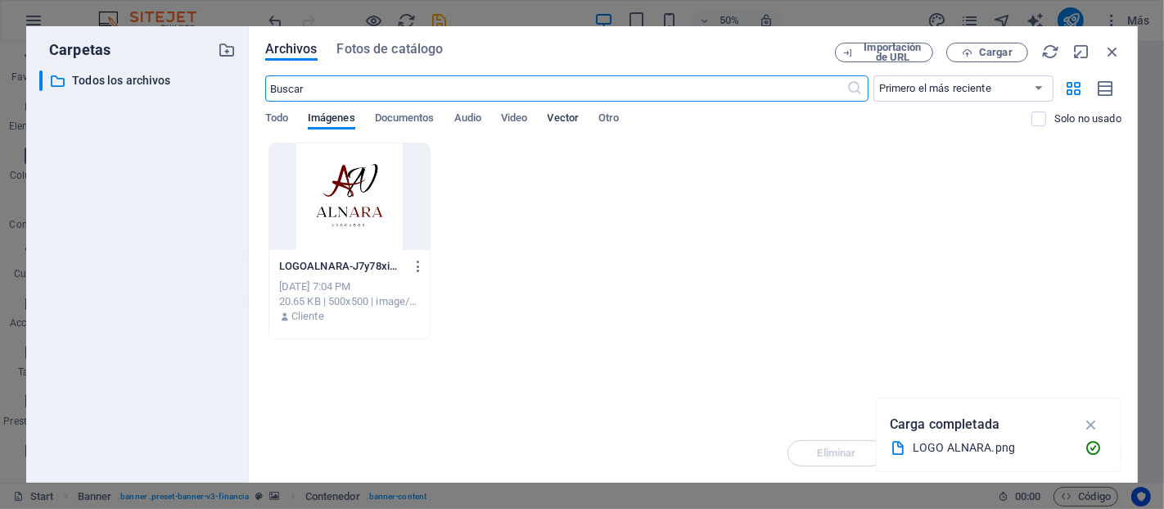
click at [549, 114] on div "Todo Imágenes Documentos Audio Video Vector Otro" at bounding box center [648, 126] width 767 height 31
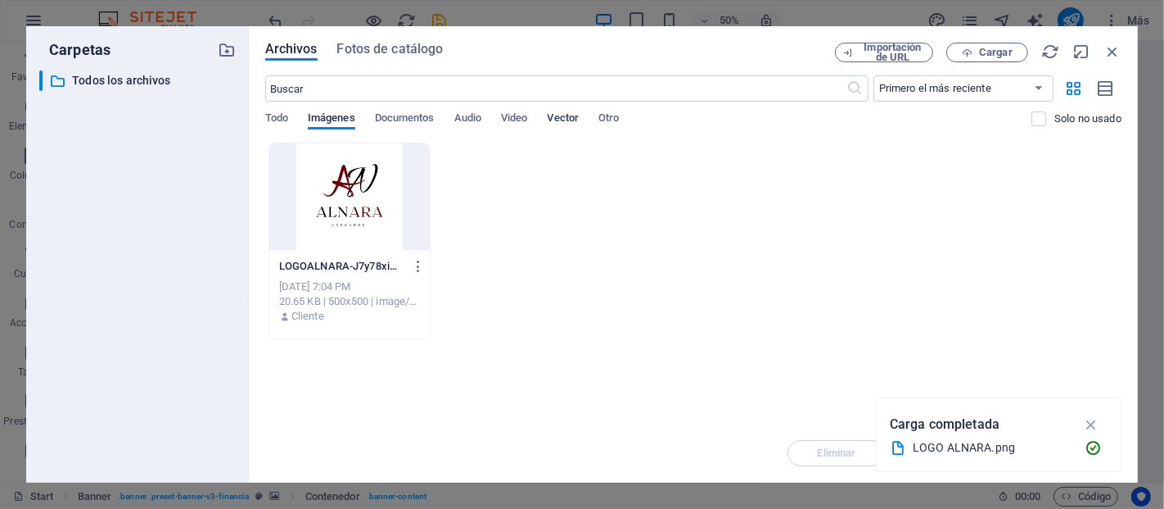
click at [554, 115] on span "Vector" at bounding box center [564, 119] width 32 height 23
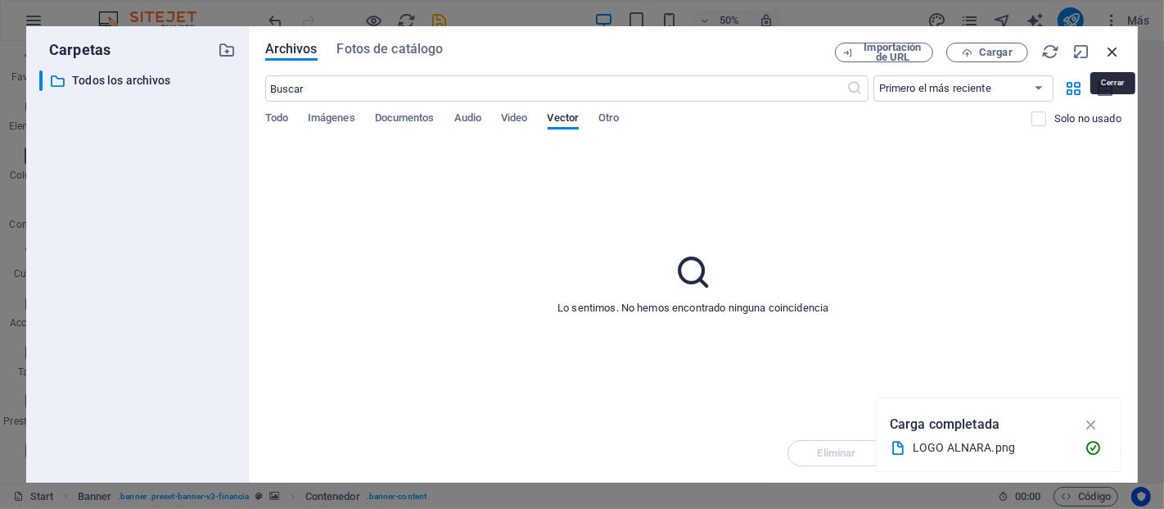
click at [1117, 43] on icon "button" at bounding box center [1113, 52] width 18 height 18
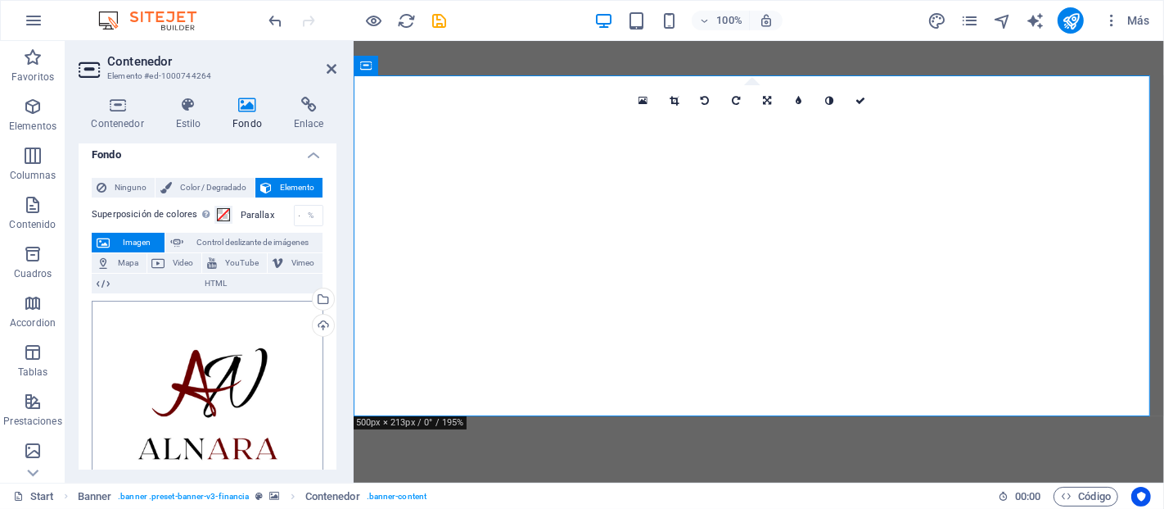
scroll to position [0, 0]
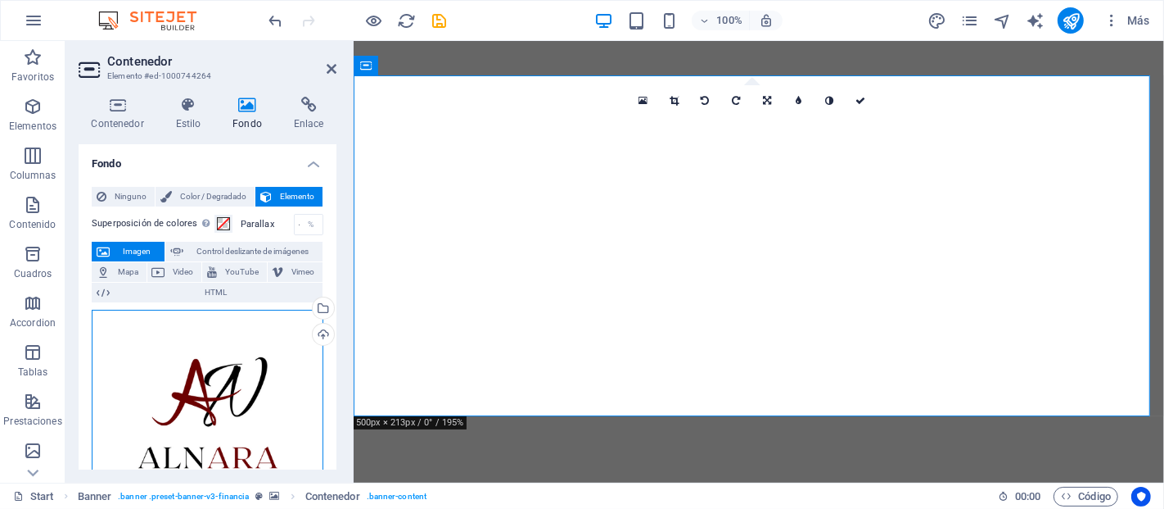
click at [175, 323] on div "Arrastra archivos aquí, haz clic para escoger archivos o selecciona archivos de…" at bounding box center [208, 426] width 232 height 232
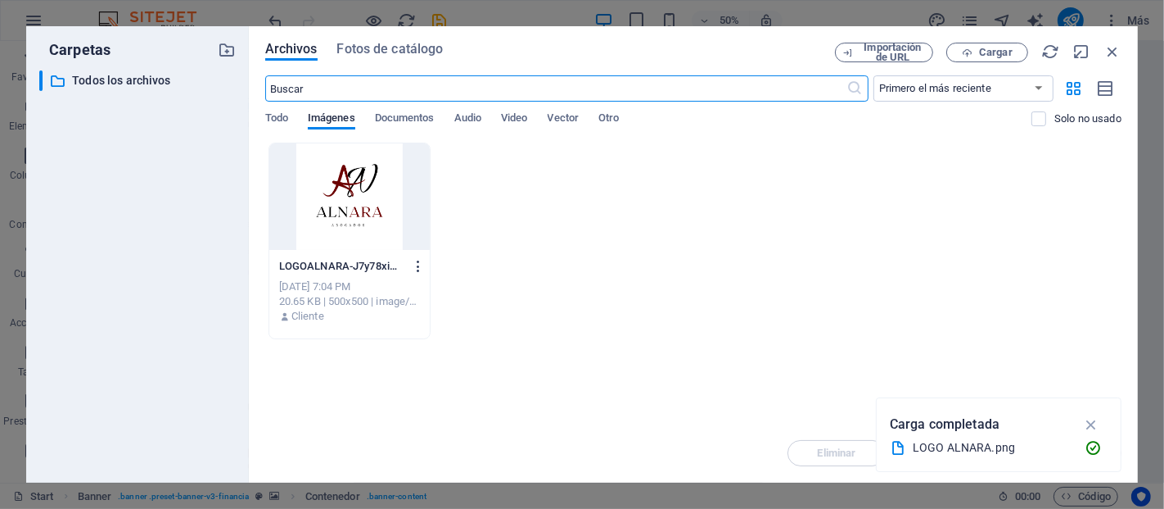
click at [421, 259] on icon "button" at bounding box center [419, 266] width 16 height 15
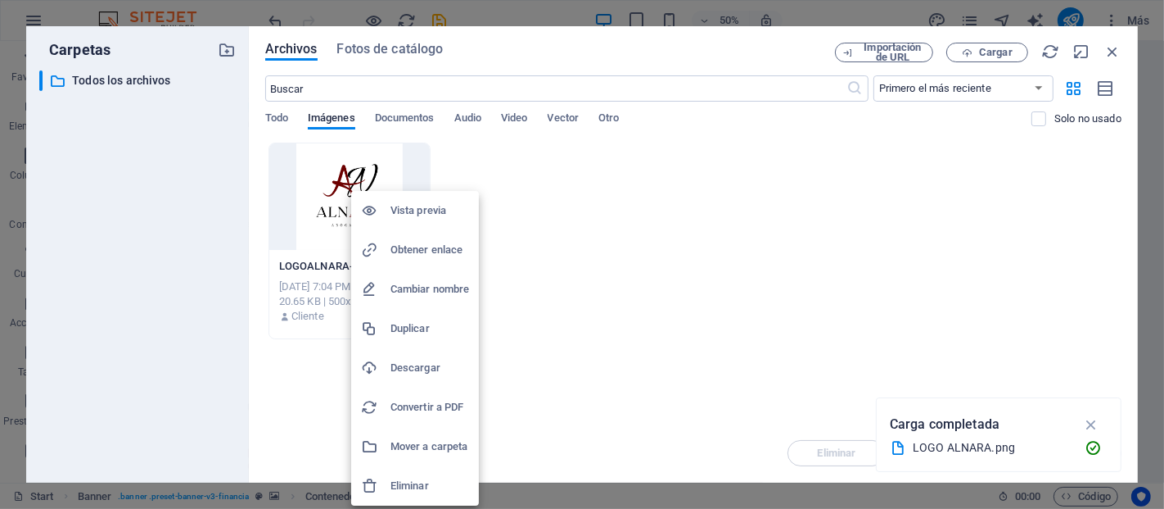
click at [409, 483] on h6 "Eliminar" at bounding box center [430, 486] width 79 height 20
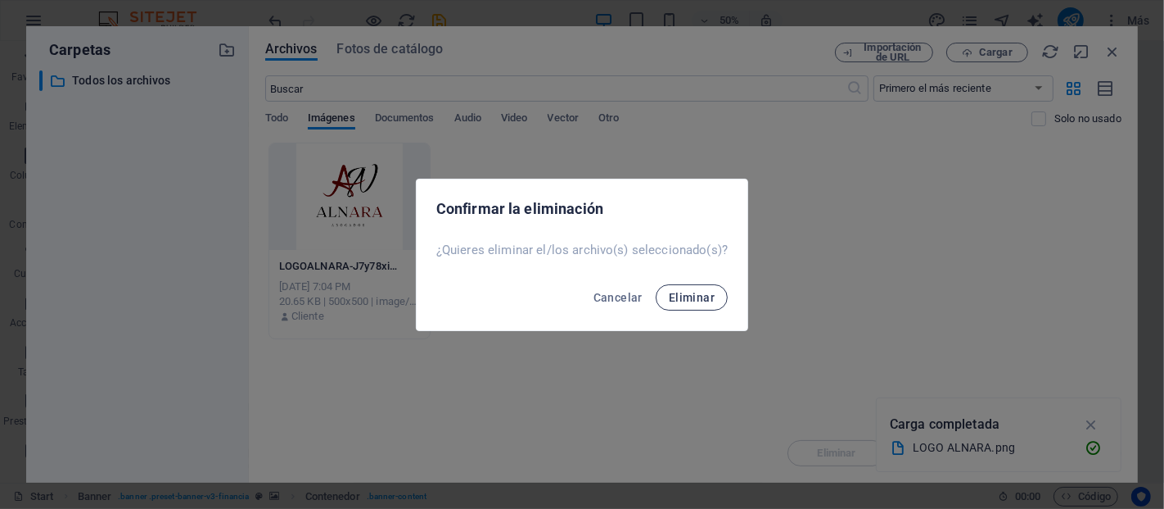
click at [701, 302] on span "Eliminar" at bounding box center [692, 297] width 46 height 13
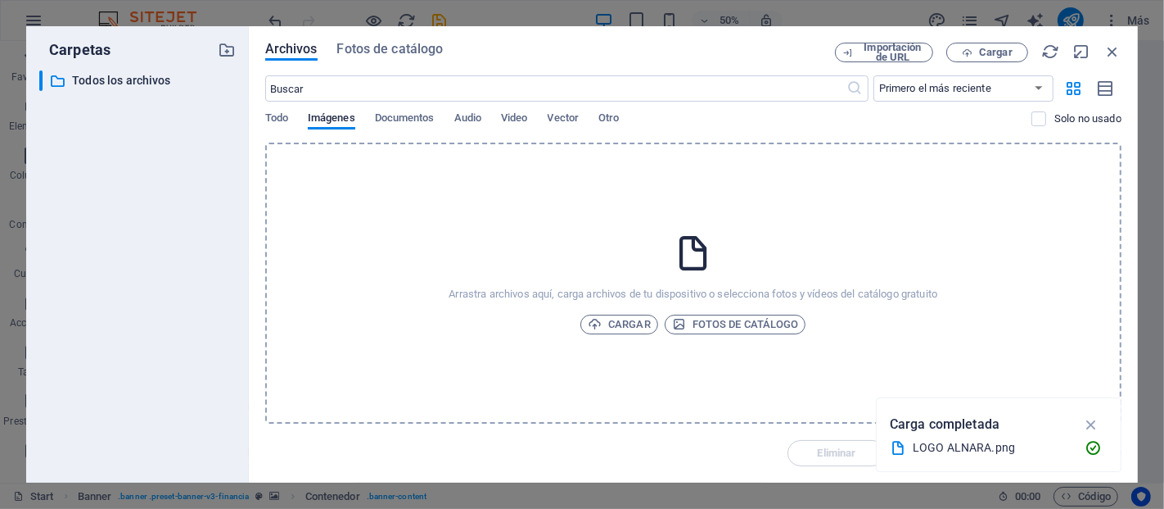
click at [1122, 50] on div "Archivos Fotos de catálogo Importación de URL Cargar ​ Primero el más reciente …" at bounding box center [693, 254] width 889 height 456
click at [1106, 61] on div "Importación de URL Cargar" at bounding box center [978, 53] width 287 height 20
click at [1114, 57] on icon "button" at bounding box center [1113, 52] width 18 height 18
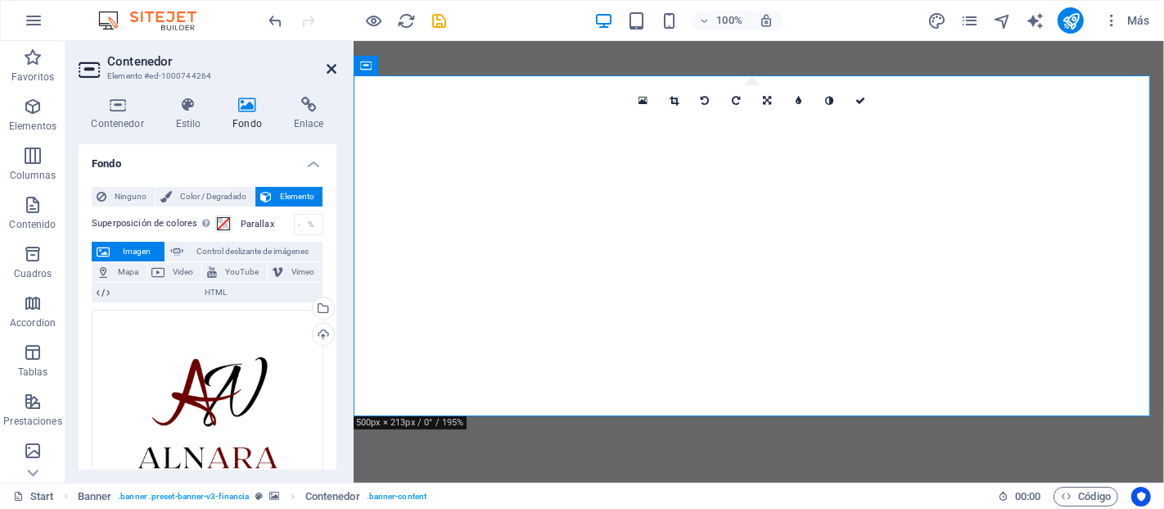
click at [335, 68] on icon at bounding box center [332, 68] width 10 height 13
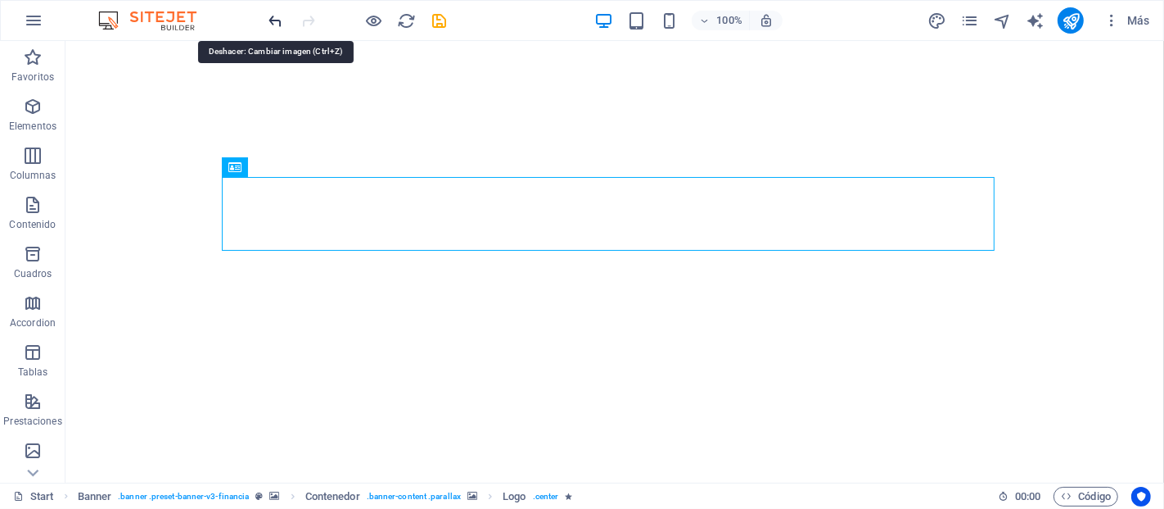
click at [274, 22] on icon "undo" at bounding box center [276, 20] width 19 height 19
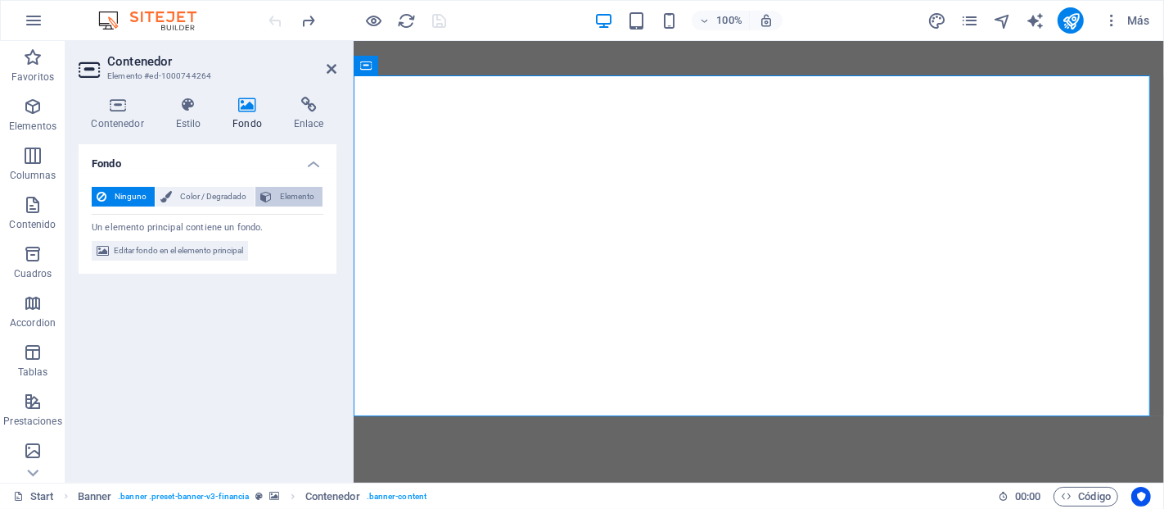
click at [275, 192] on button "Elemento" at bounding box center [288, 197] width 67 height 20
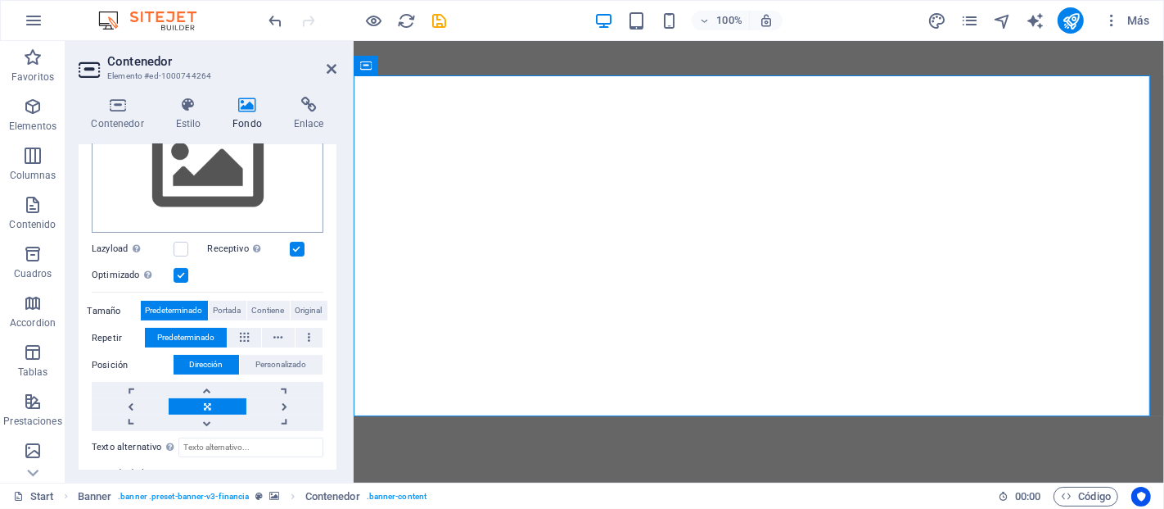
scroll to position [182, 0]
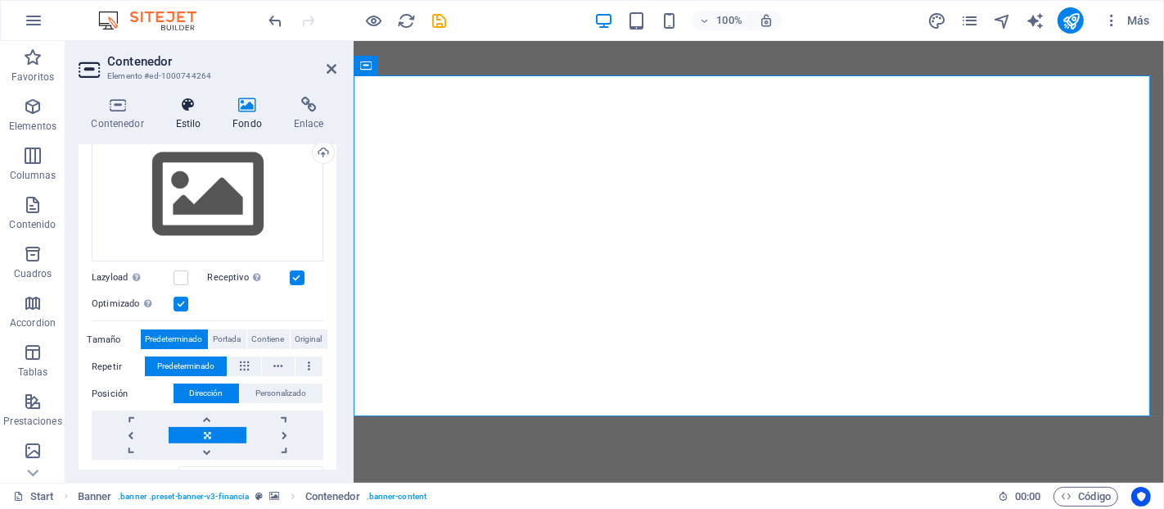
click at [191, 115] on h4 "Estilo" at bounding box center [191, 114] width 57 height 34
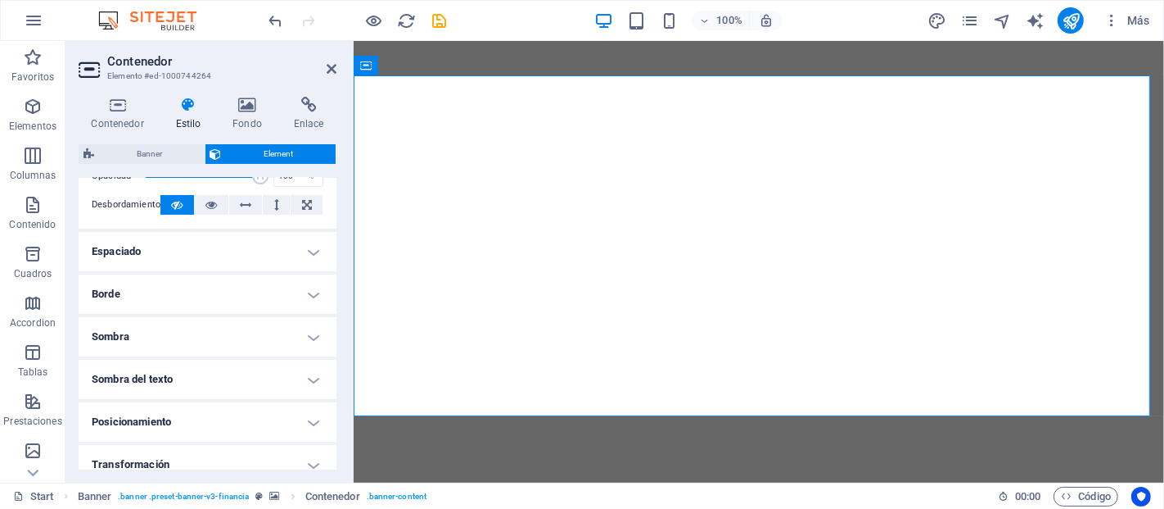
scroll to position [378, 0]
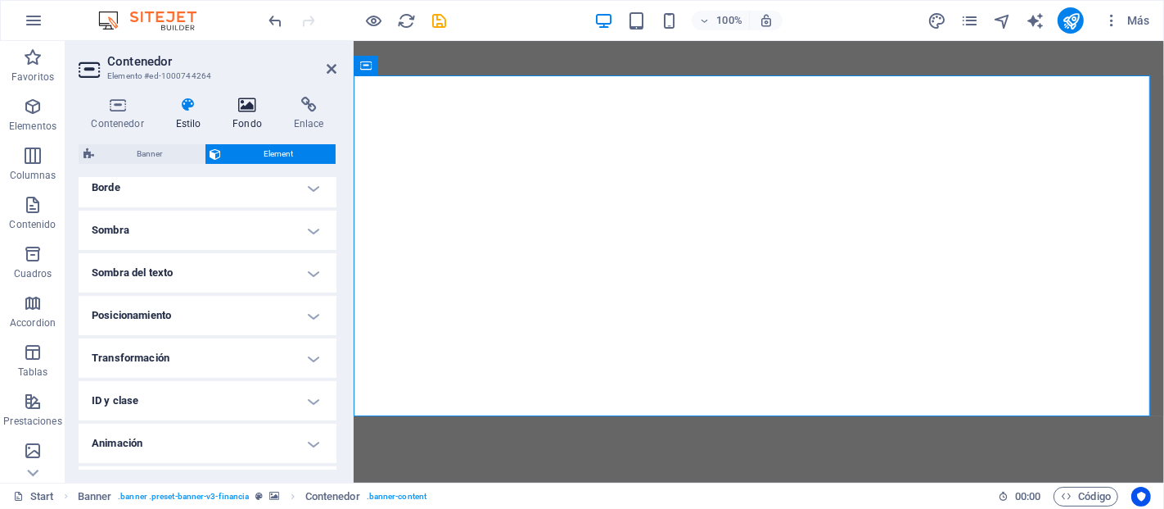
click at [243, 118] on h4 "Fondo" at bounding box center [250, 114] width 61 height 34
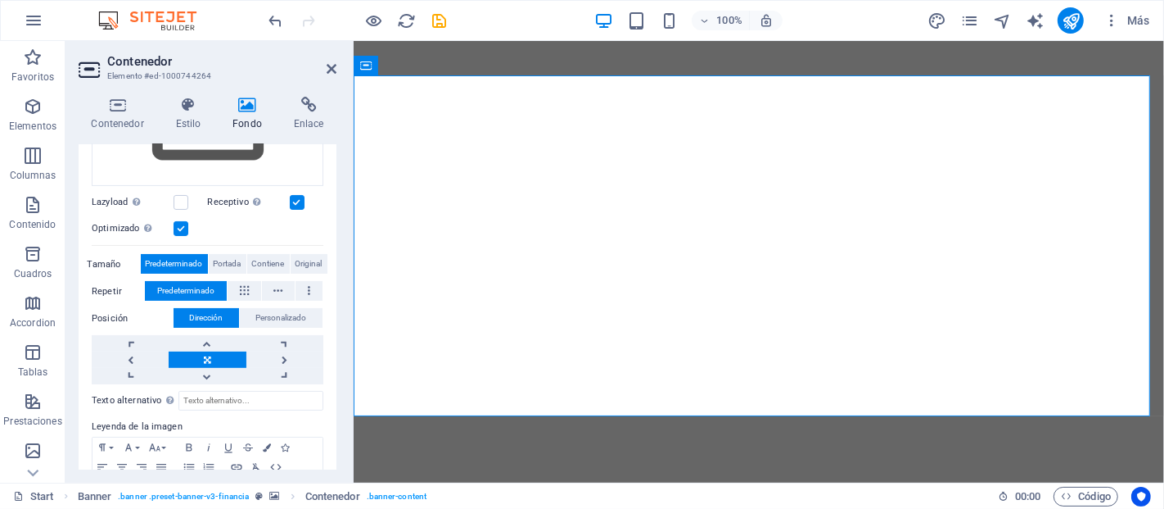
scroll to position [379, 0]
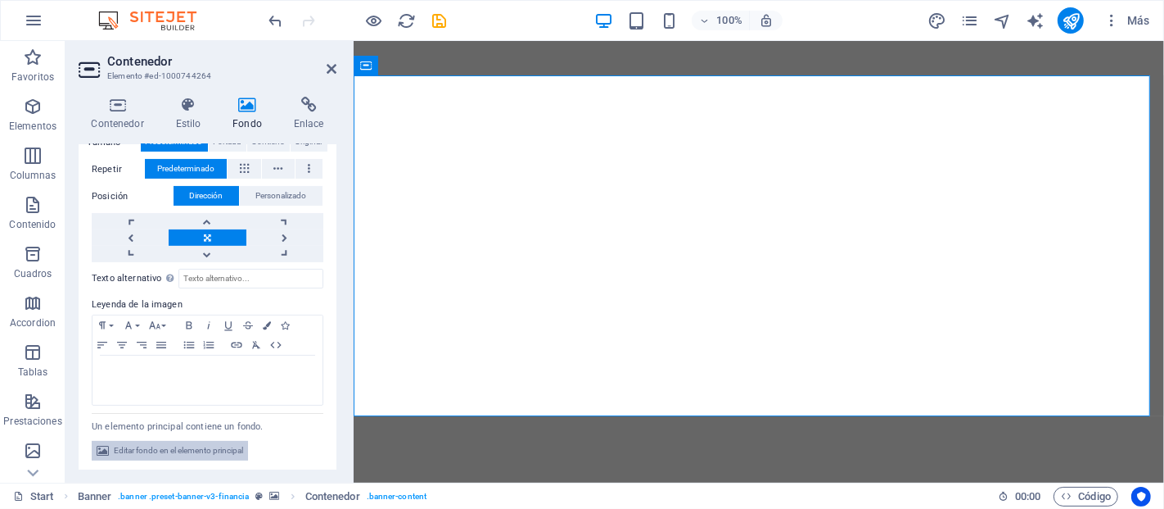
click at [160, 442] on span "Editar fondo en el elemento principal" at bounding box center [178, 451] width 129 height 20
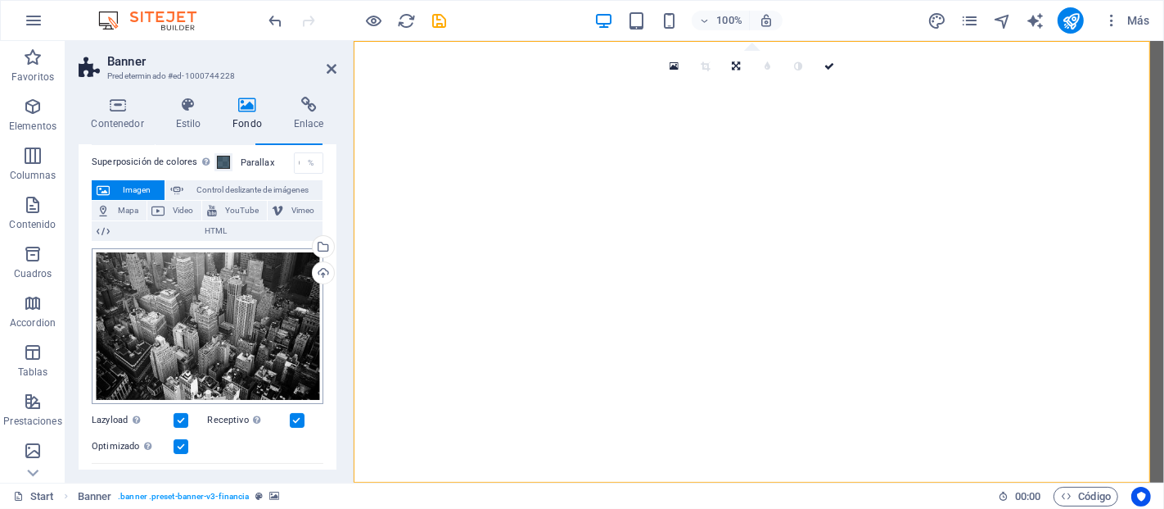
scroll to position [2, 0]
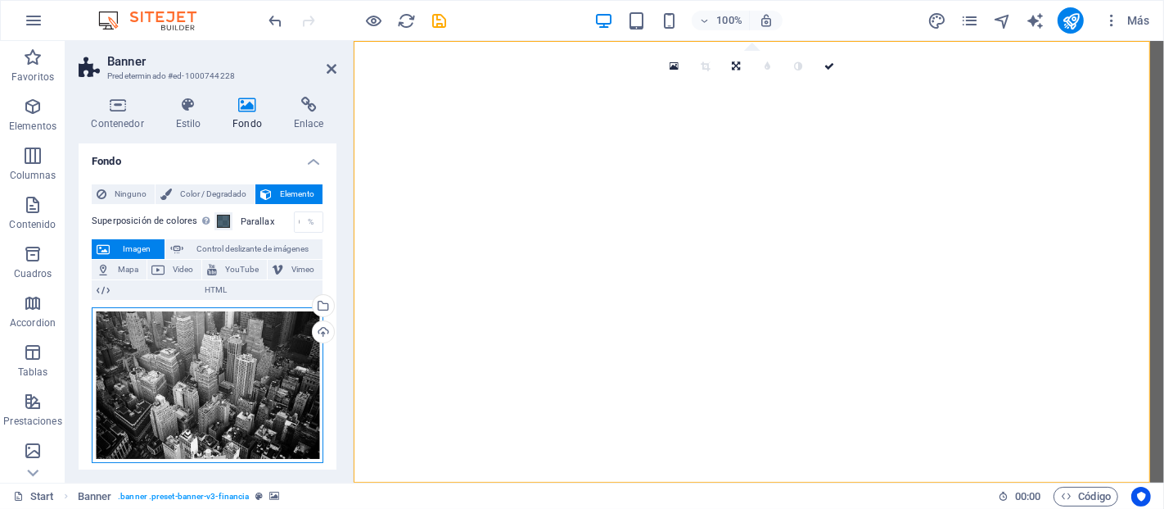
click at [208, 346] on div "Arrastra archivos aquí, haz clic para escoger archivos o selecciona archivos de…" at bounding box center [208, 385] width 232 height 156
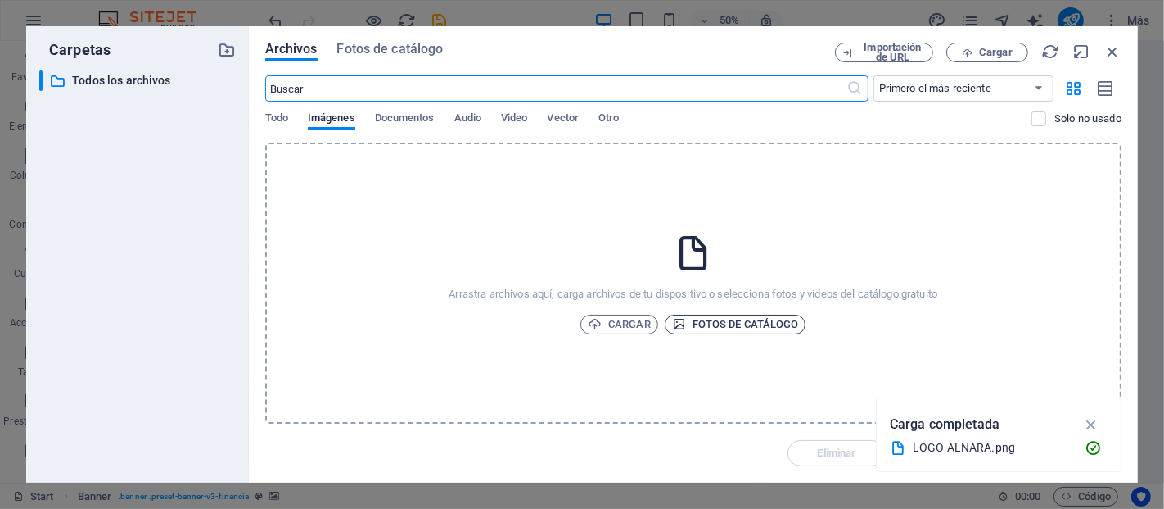
click at [730, 315] on span "Fotos de catálogo" at bounding box center [735, 324] width 127 height 20
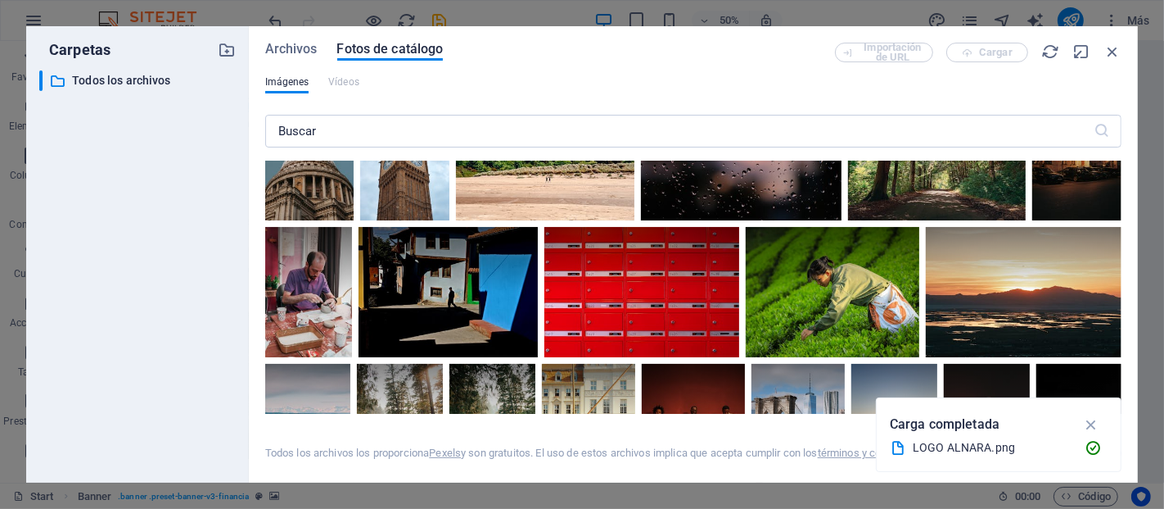
scroll to position [773, 0]
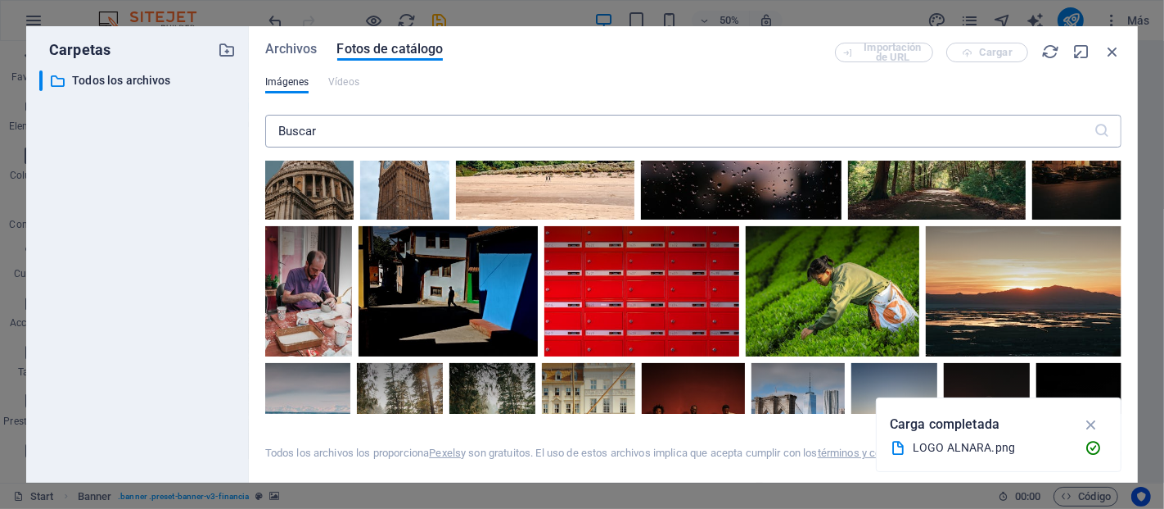
click at [531, 129] on input "text" at bounding box center [679, 131] width 829 height 33
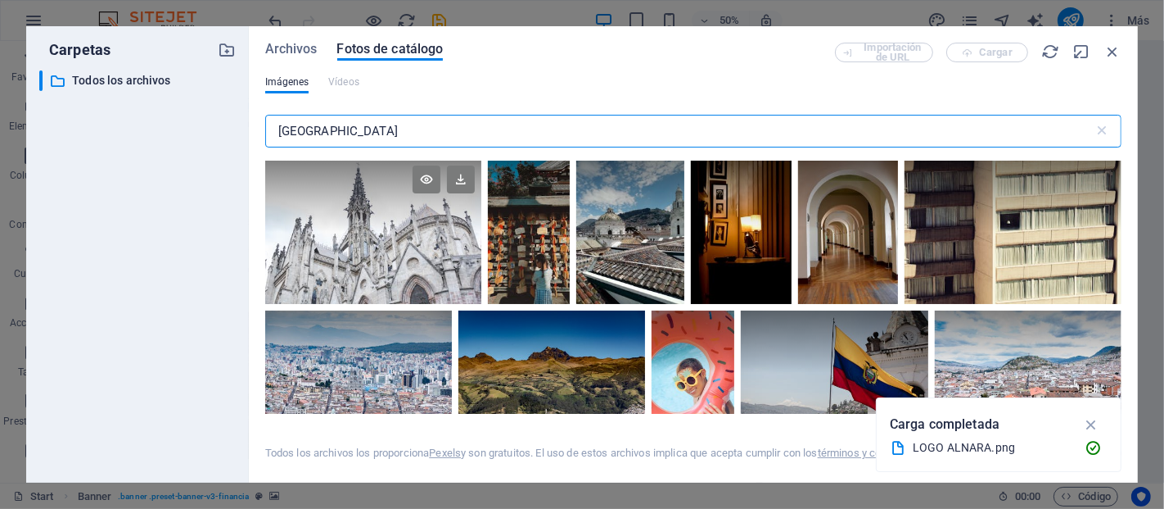
scroll to position [1015, 0]
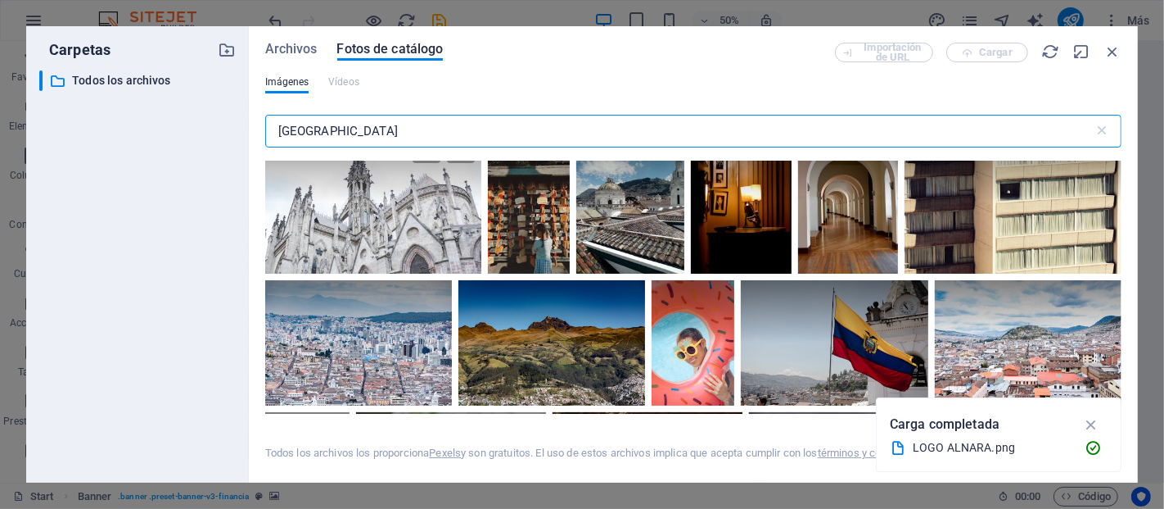
click at [364, 242] on div at bounding box center [373, 201] width 216 height 145
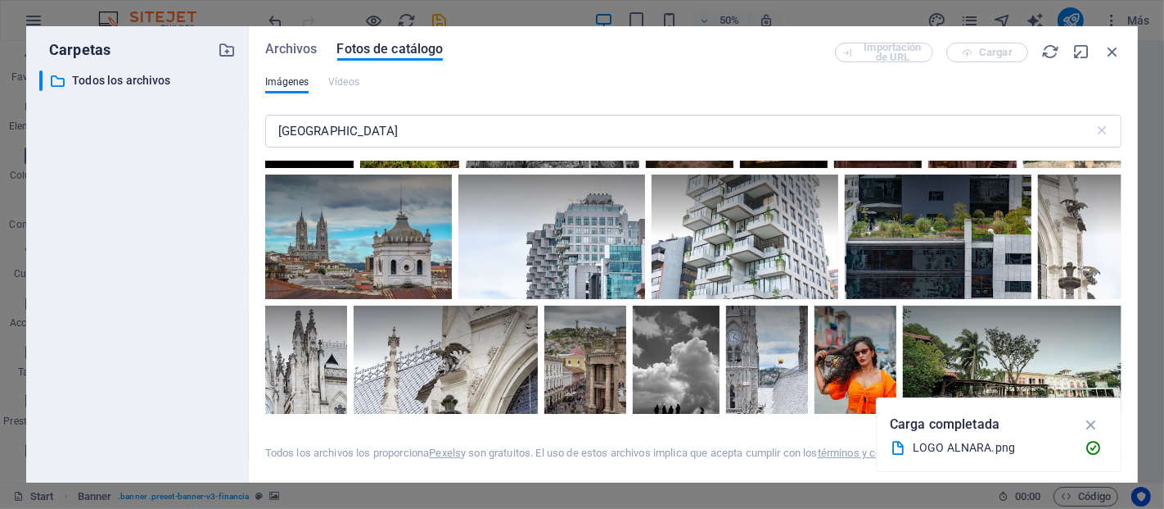
scroll to position [3912, 0]
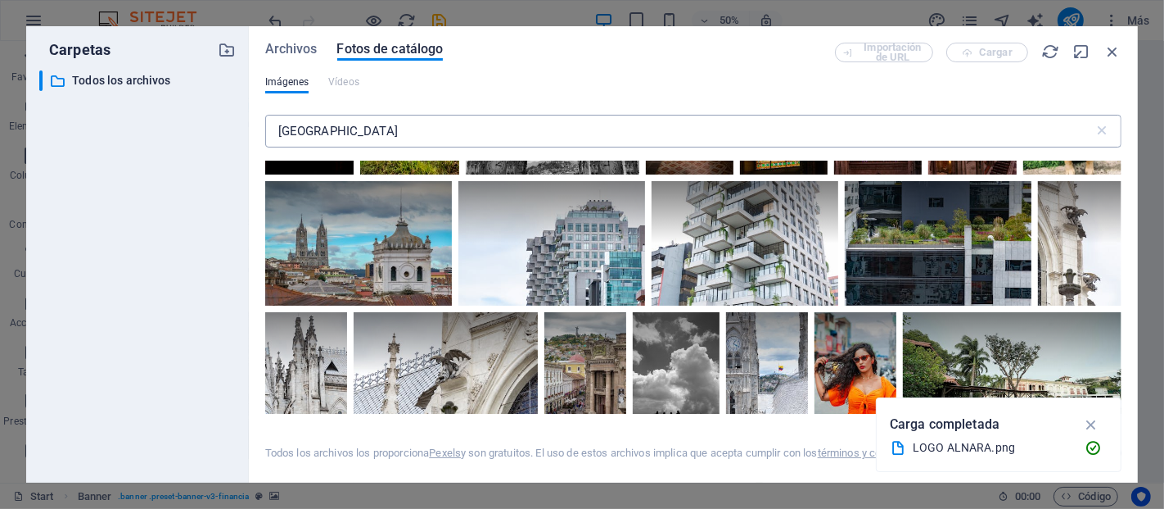
click at [532, 137] on input "[GEOGRAPHIC_DATA]" at bounding box center [679, 131] width 829 height 33
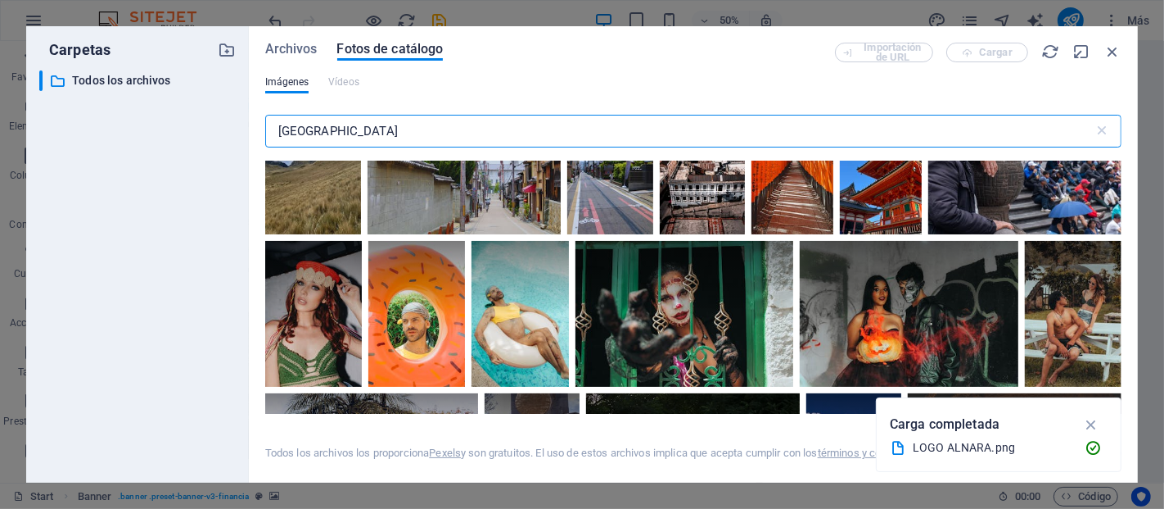
scroll to position [4958, 0]
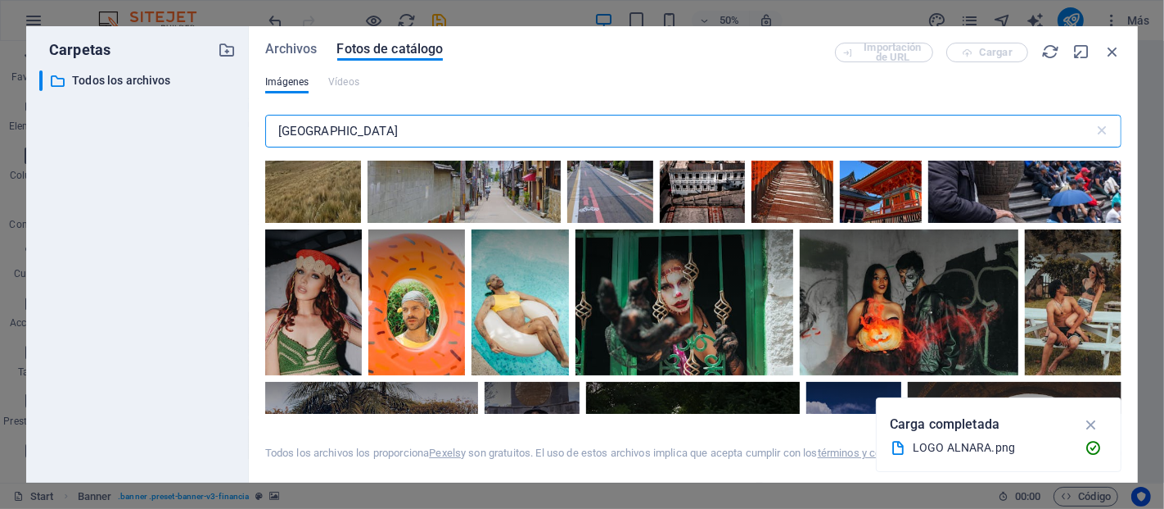
click at [534, 123] on input "[GEOGRAPHIC_DATA]" at bounding box center [679, 131] width 829 height 33
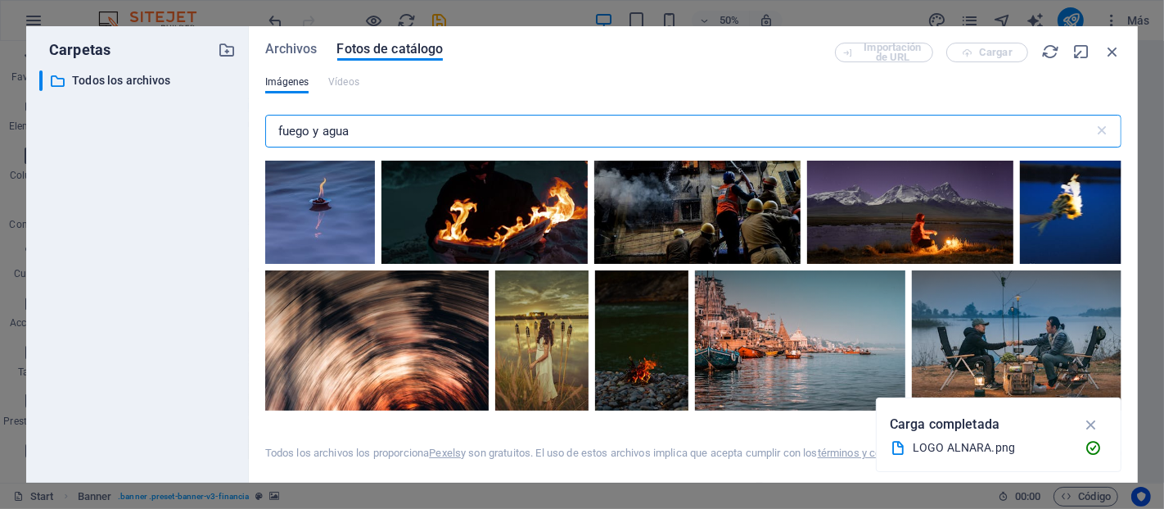
scroll to position [2078, 0]
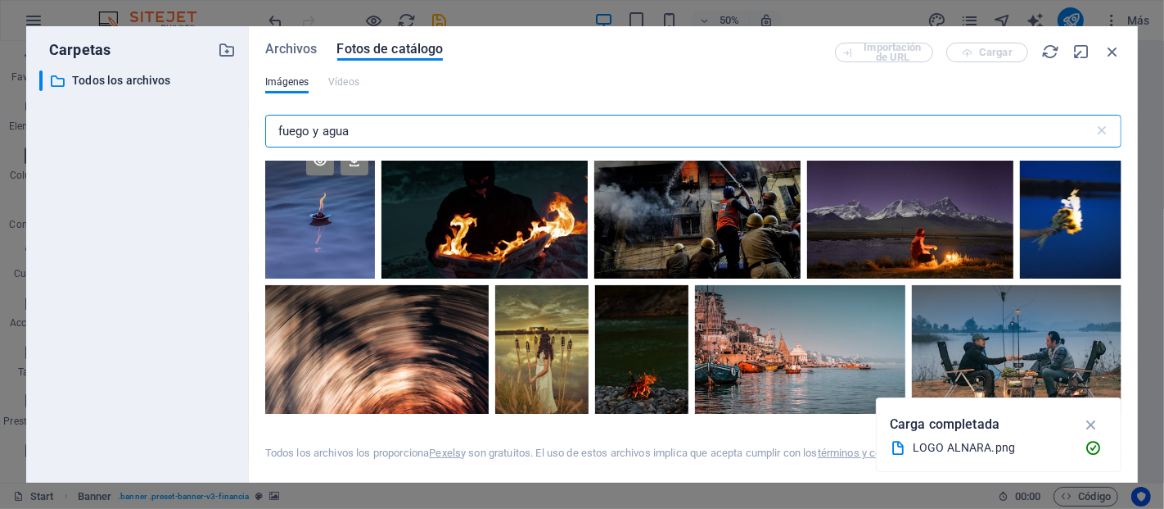
click at [299, 238] on div at bounding box center [320, 210] width 110 height 138
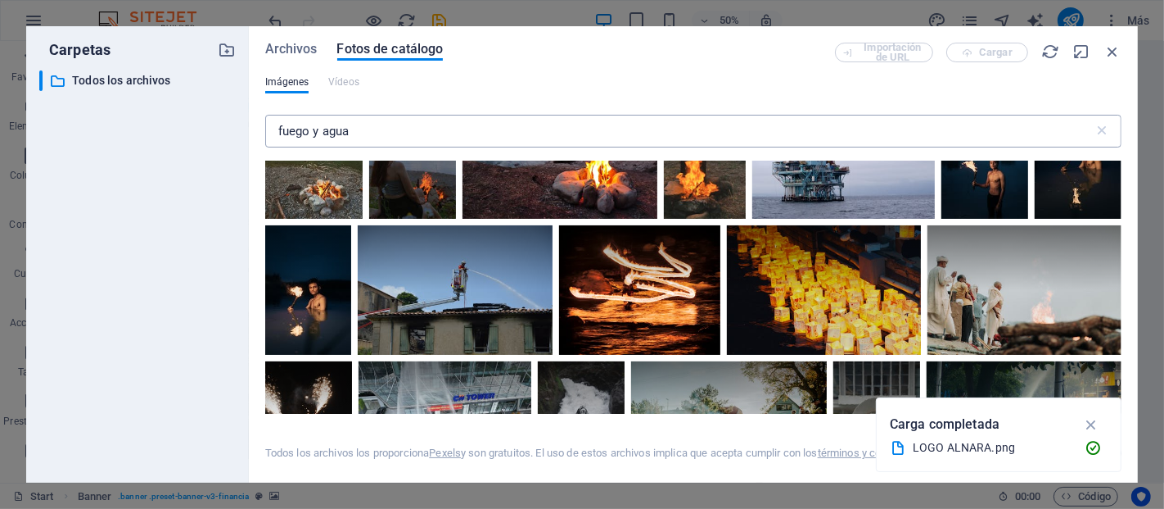
scroll to position [4422, 0]
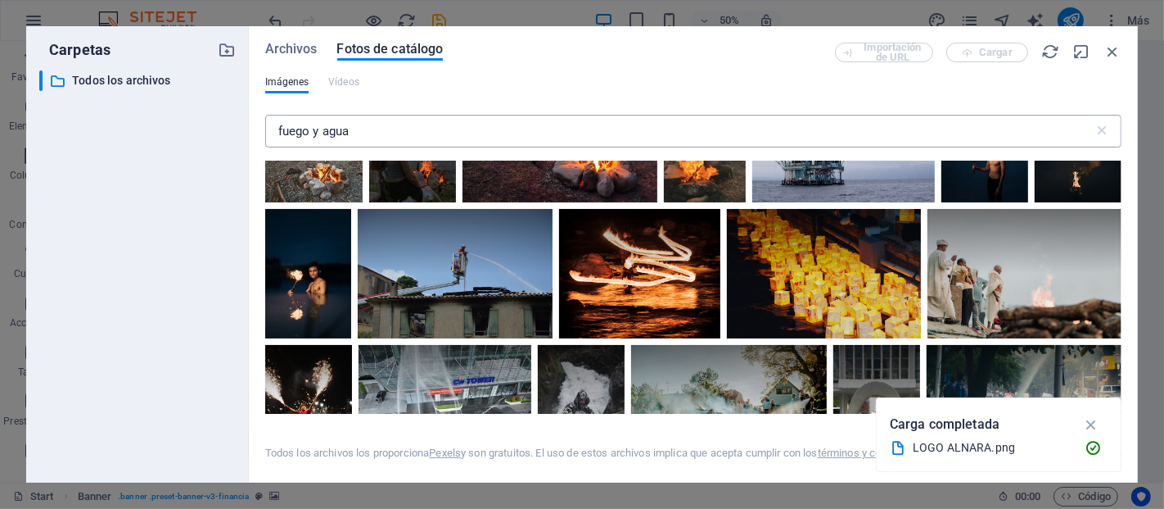
click at [509, 129] on input "fuego y agua" at bounding box center [679, 131] width 829 height 33
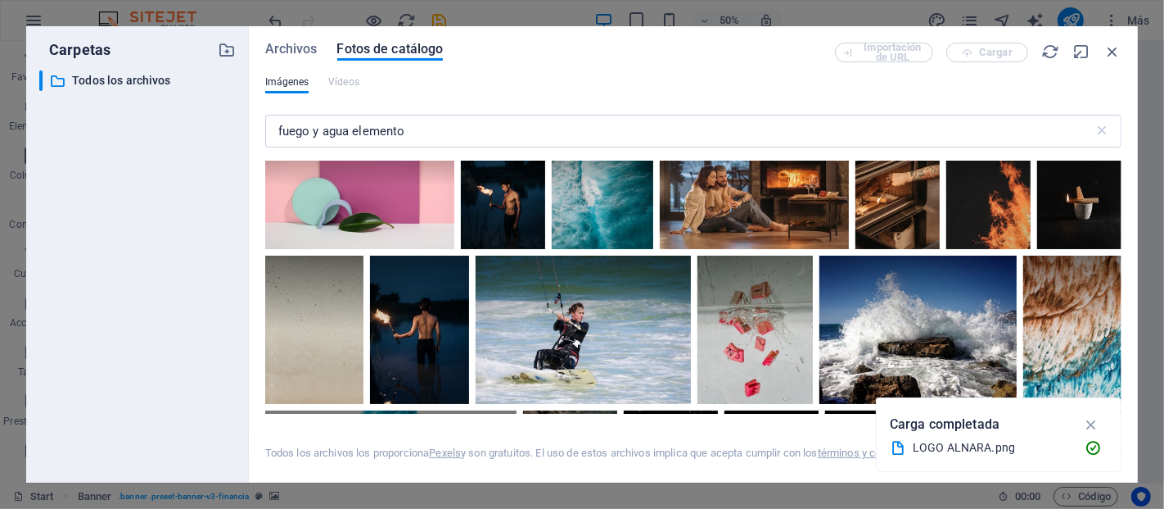
scroll to position [2426, 0]
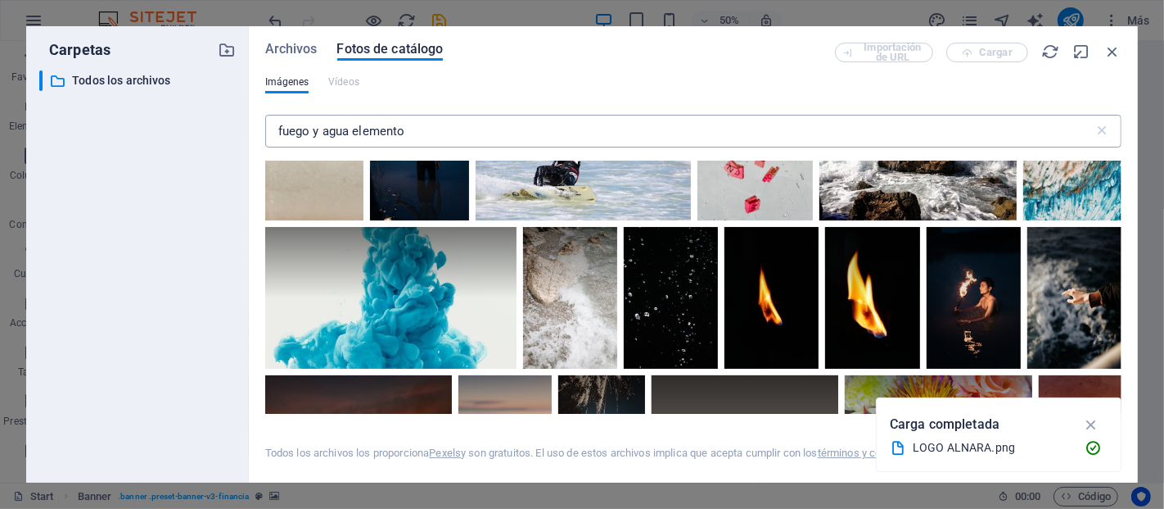
click at [547, 123] on input "fuego y agua elemento" at bounding box center [679, 131] width 829 height 33
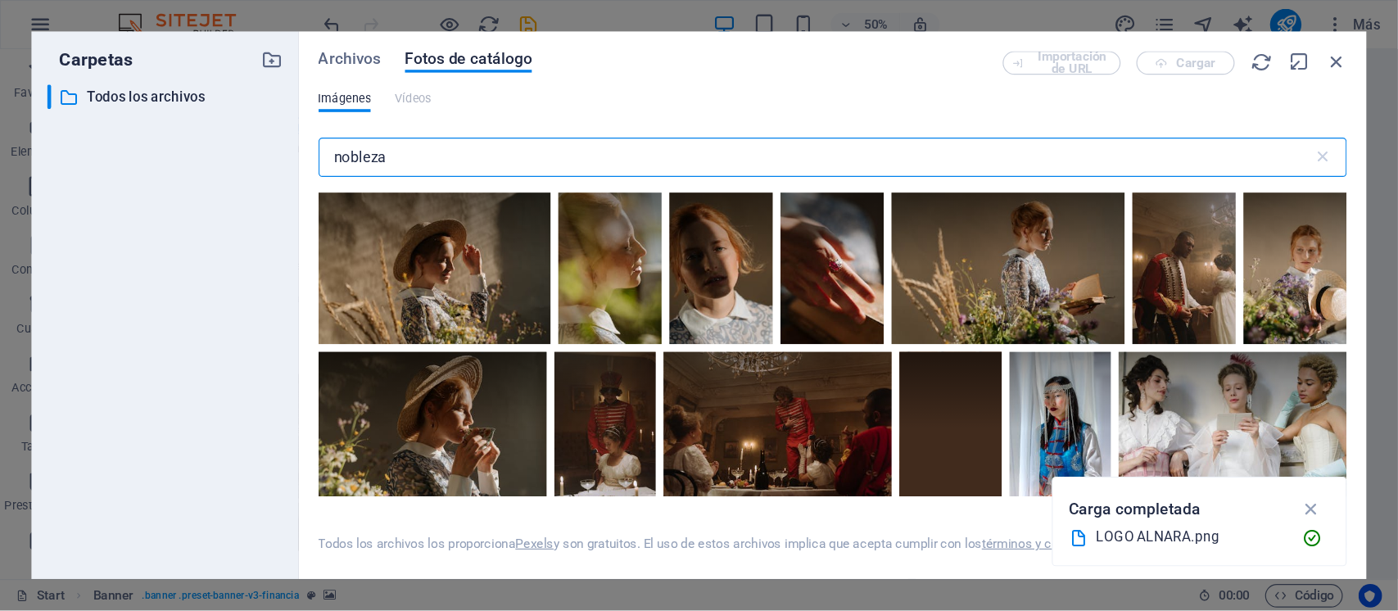
scroll to position [1986, 0]
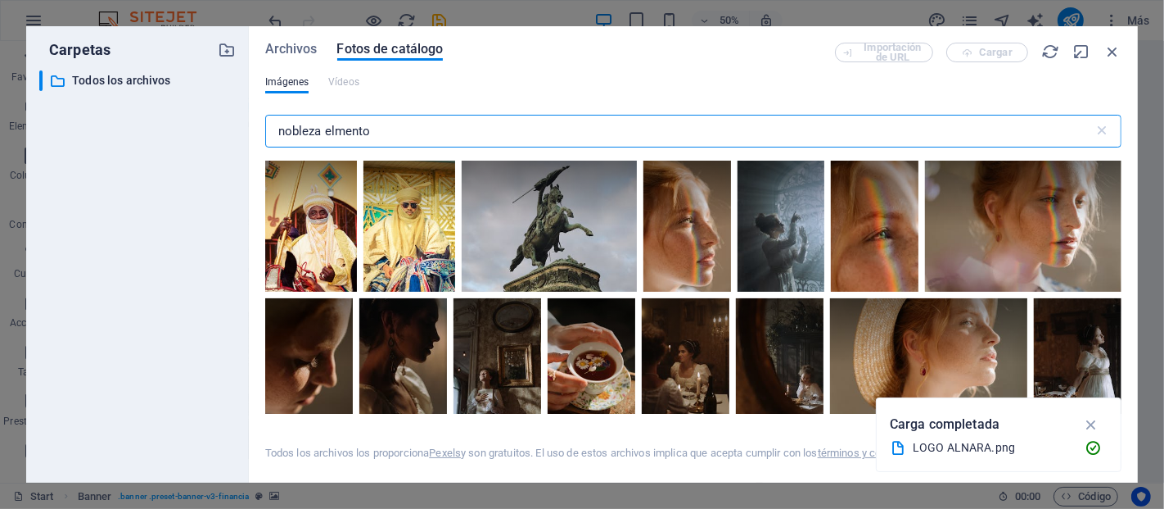
click at [332, 132] on input "nobleza elmento" at bounding box center [679, 131] width 829 height 33
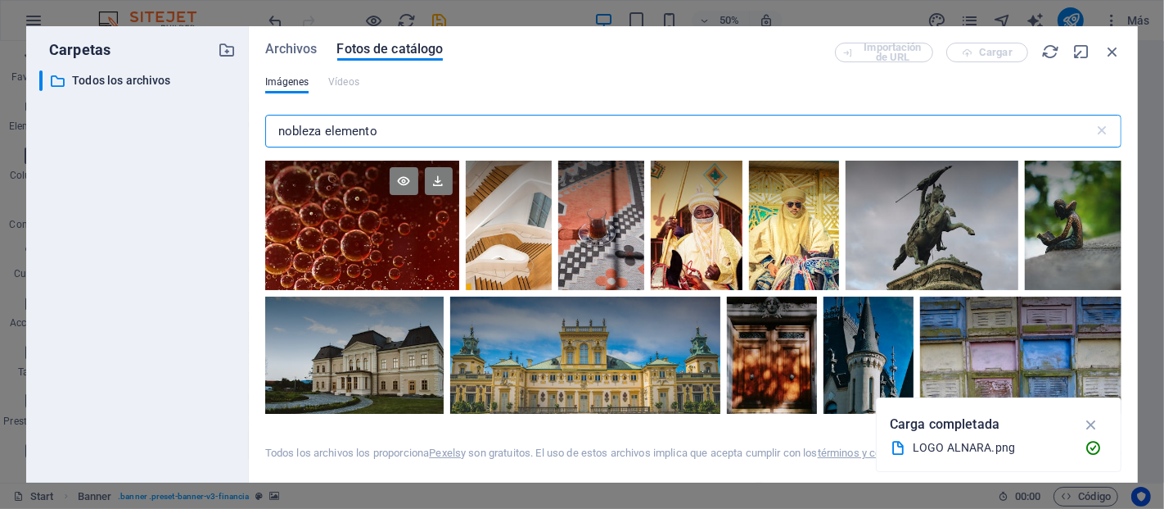
type input "nobleza elemento"
click at [391, 268] on div at bounding box center [362, 225] width 194 height 129
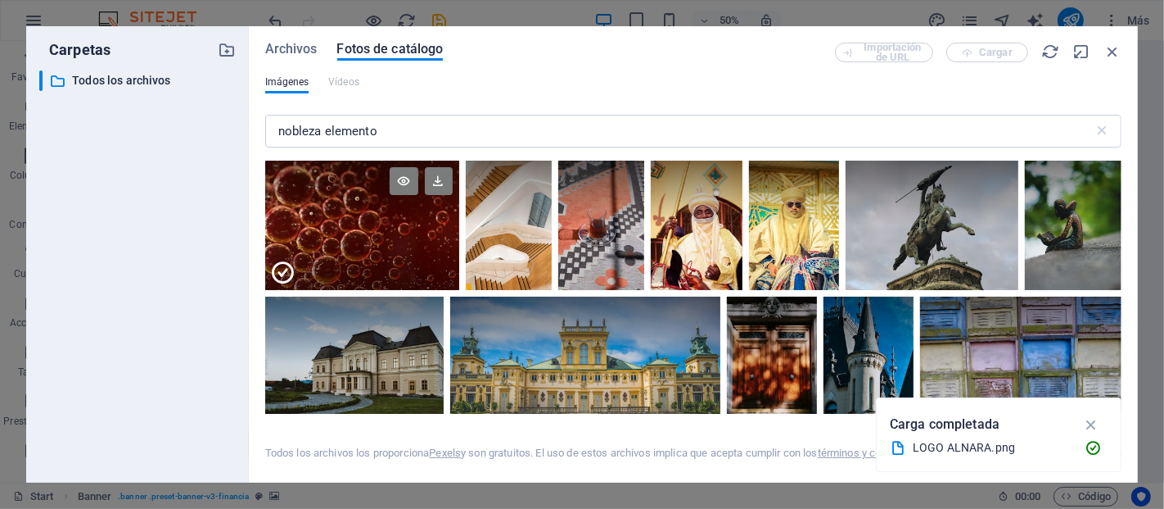
click at [388, 240] on div at bounding box center [362, 257] width 194 height 65
click at [388, 240] on div at bounding box center [362, 225] width 194 height 129
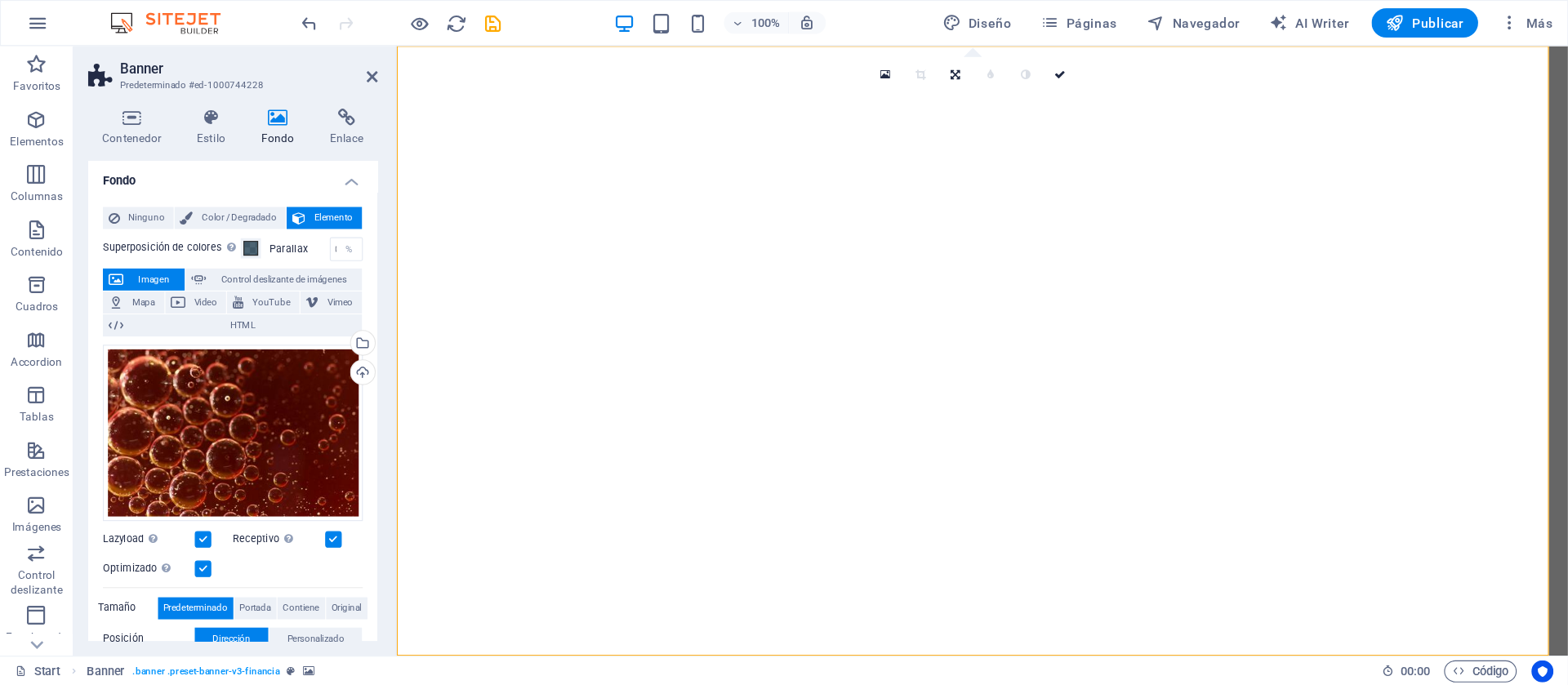
scroll to position [2, 0]
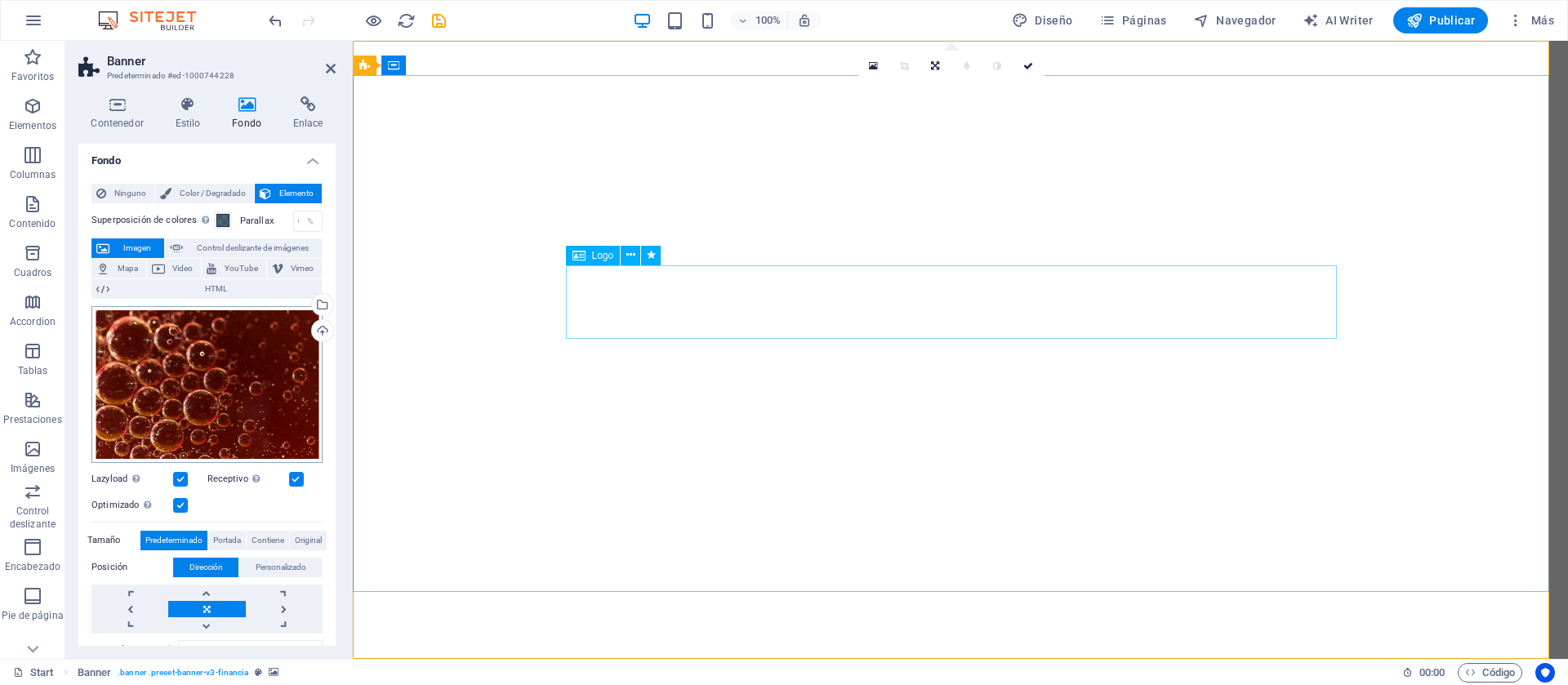
select select "px"
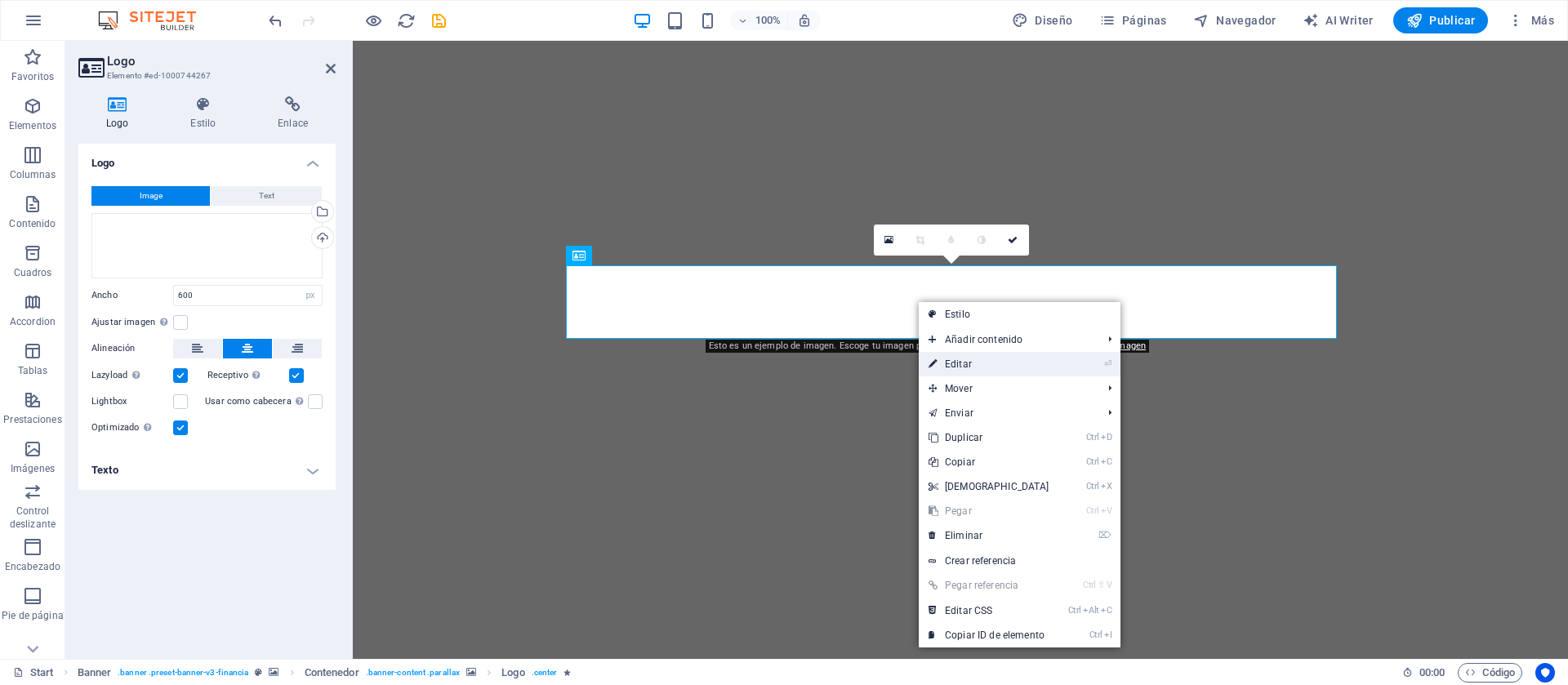
click at [954, 363] on link "⏎ Editar" at bounding box center [988, 364] width 141 height 25
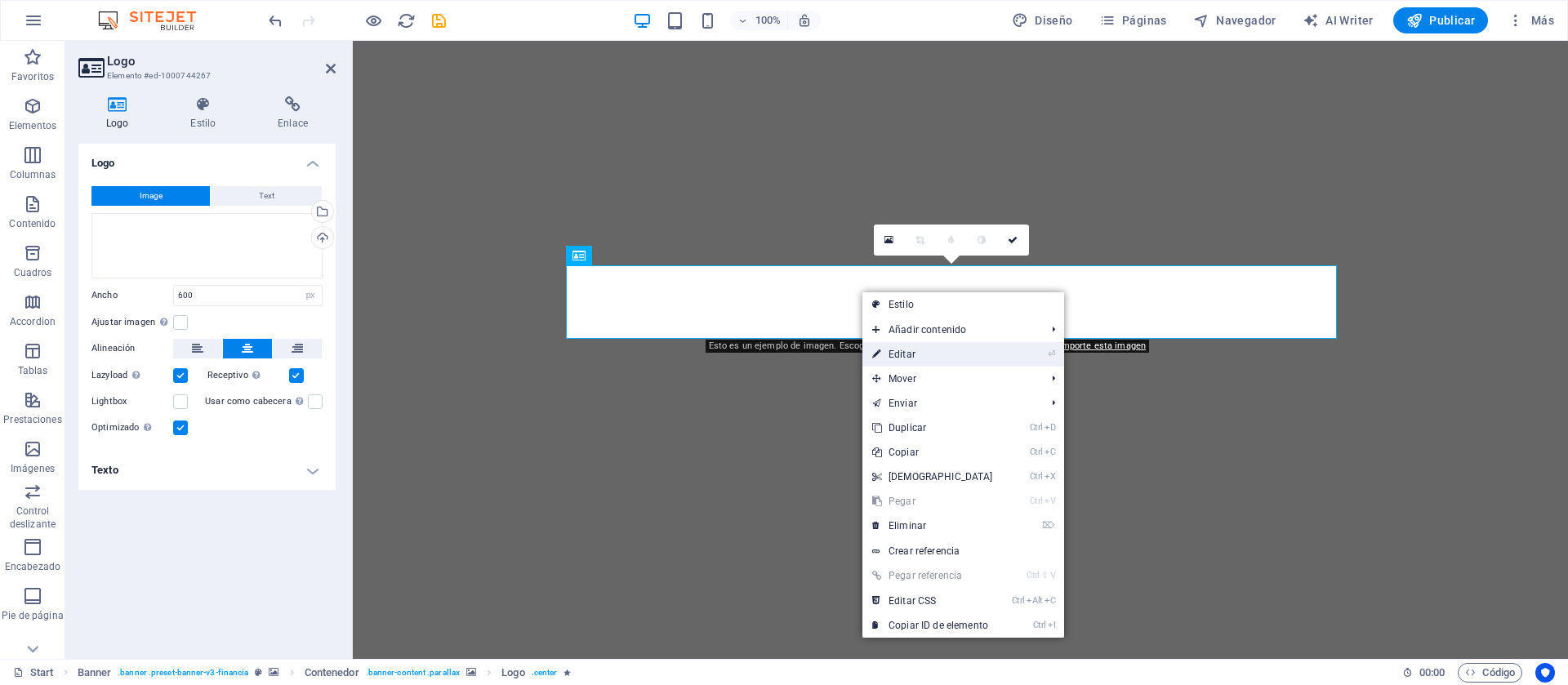
click at [914, 350] on link "⏎ Editar" at bounding box center [933, 354] width 141 height 25
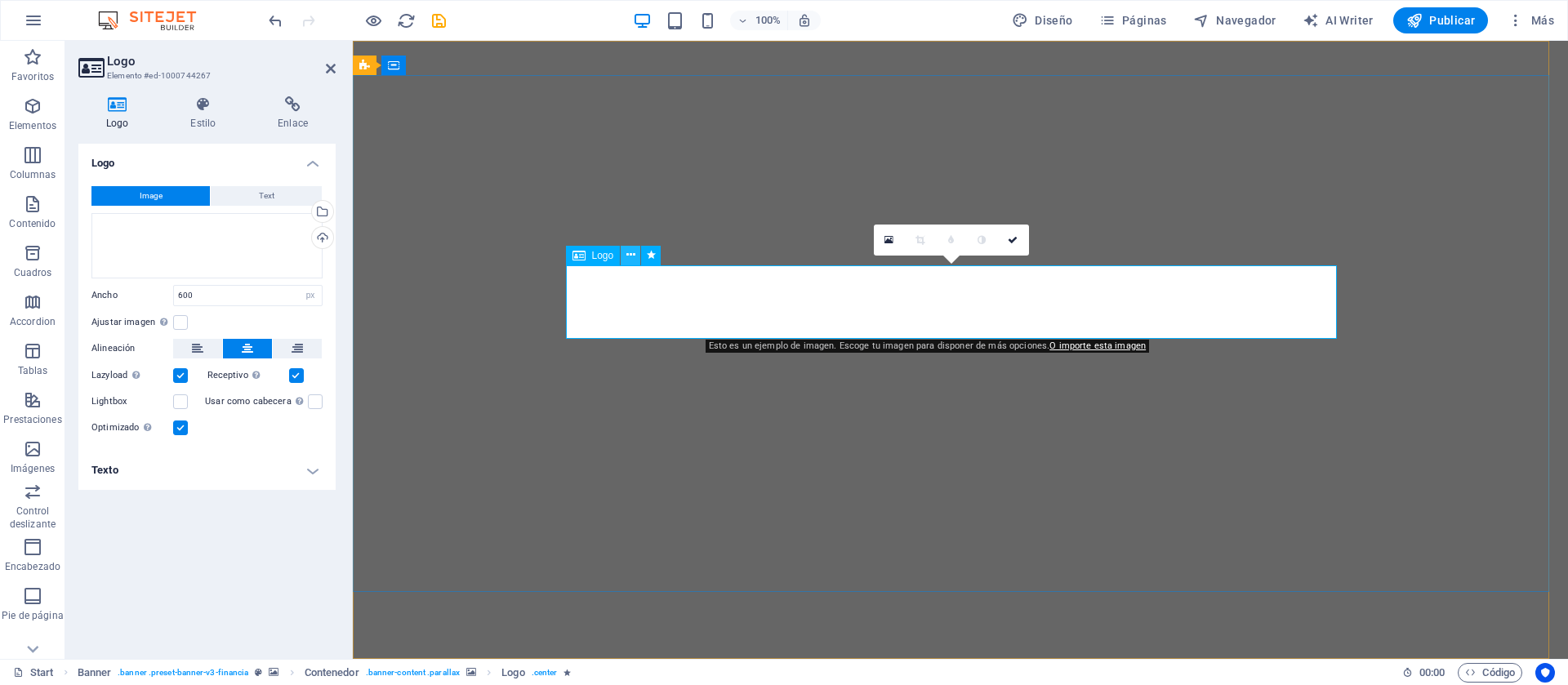
click at [634, 254] on icon at bounding box center [630, 254] width 9 height 17
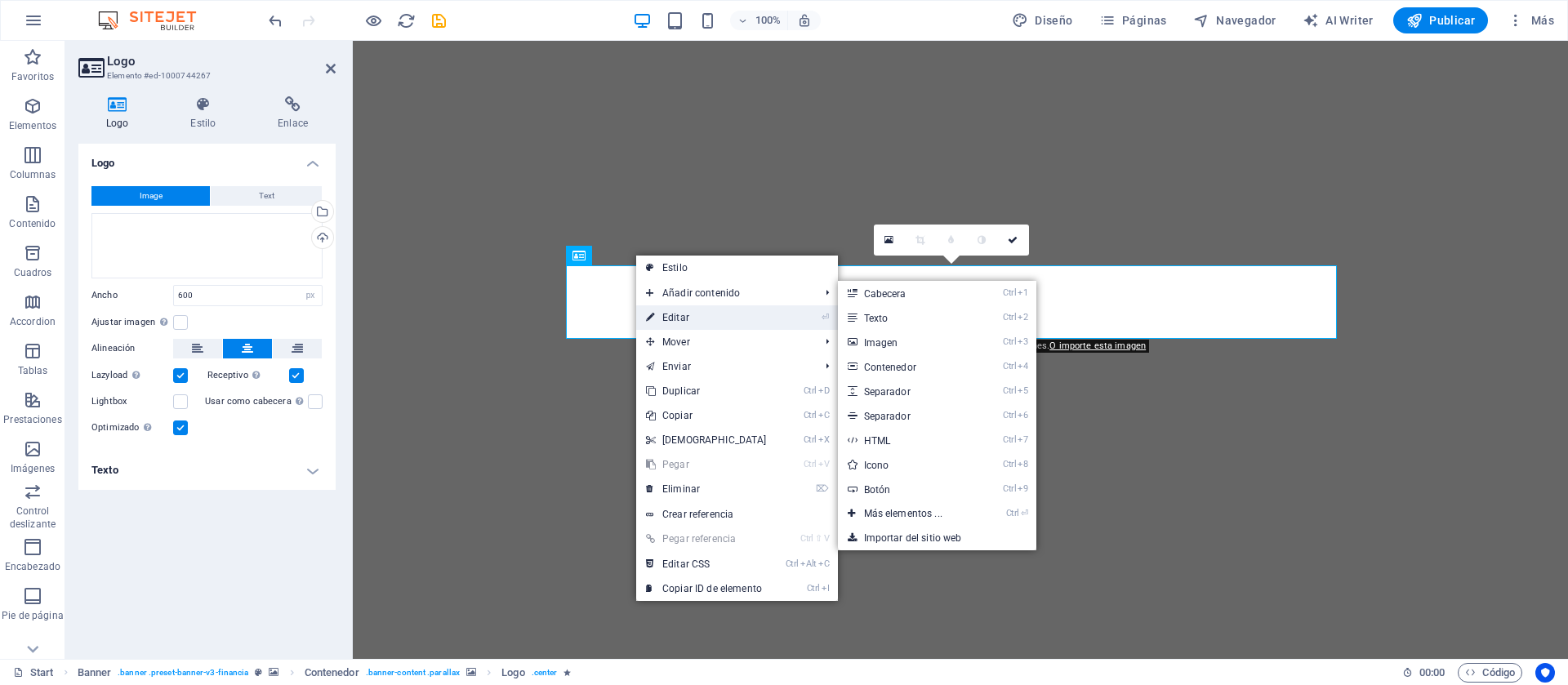
click at [678, 315] on link "⏎ Editar" at bounding box center [706, 317] width 141 height 25
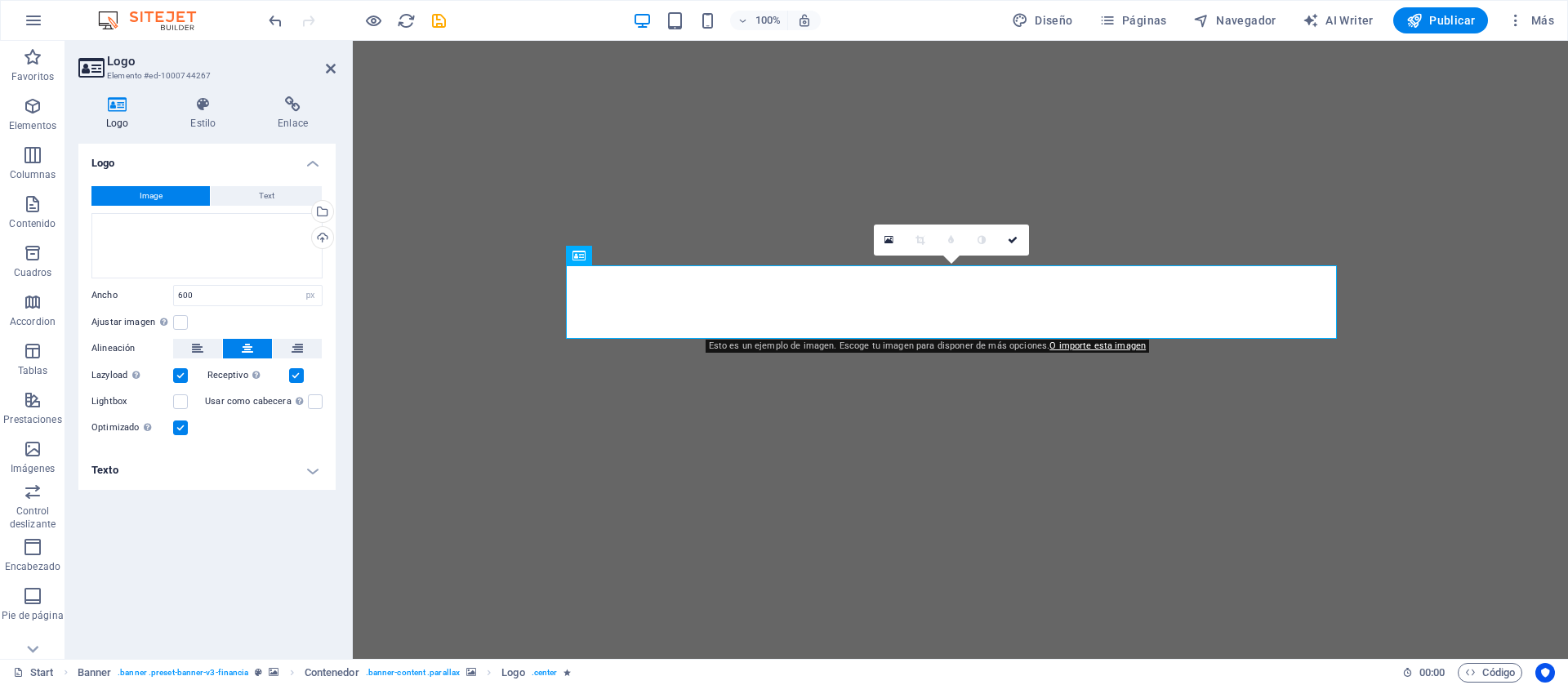
click at [266, 183] on div "Image Text Arrastra archivos aquí, haz clic para escoger archivos o selecciona …" at bounding box center [207, 312] width 257 height 277
click at [270, 187] on span "Text" at bounding box center [267, 196] width 16 height 20
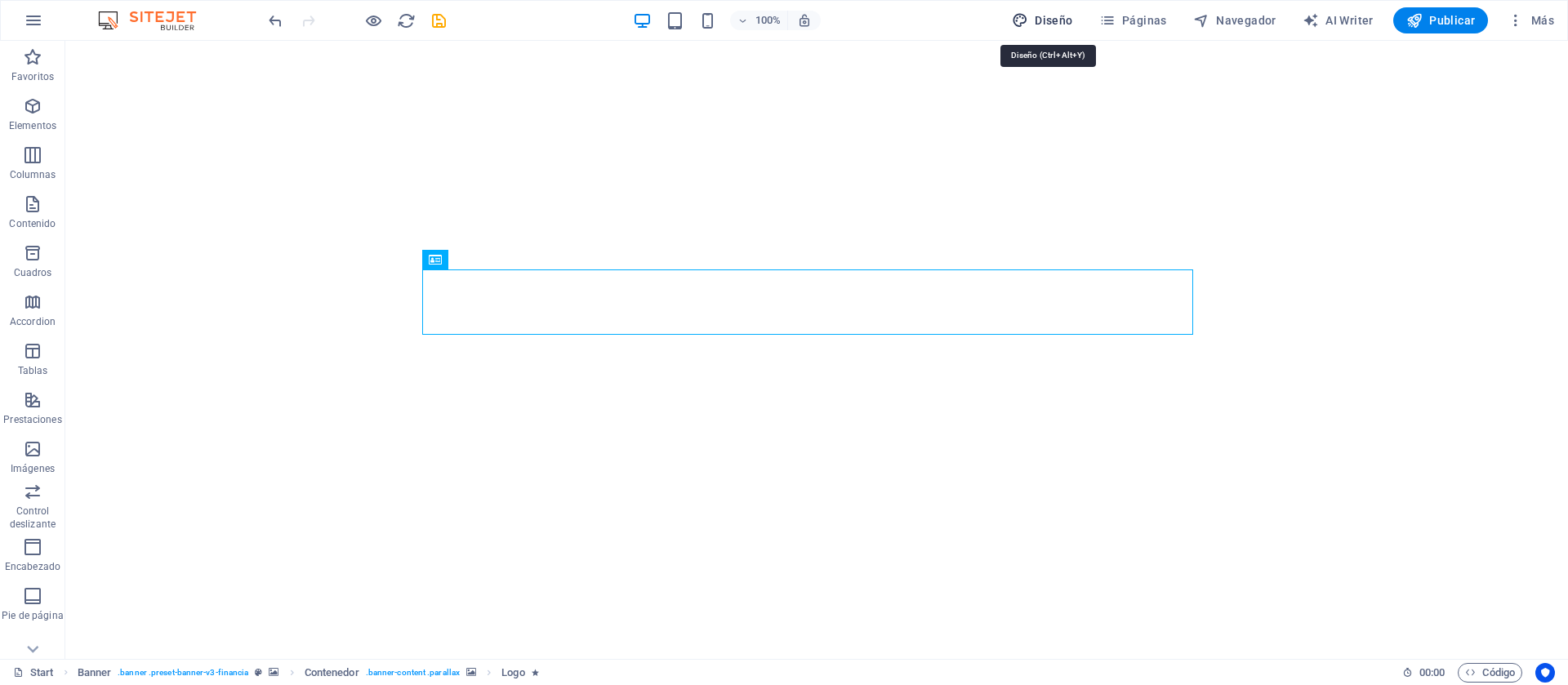
click at [1060, 28] on span "Diseño" at bounding box center [1042, 20] width 61 height 16
select select "rem"
select select "300"
select select "px"
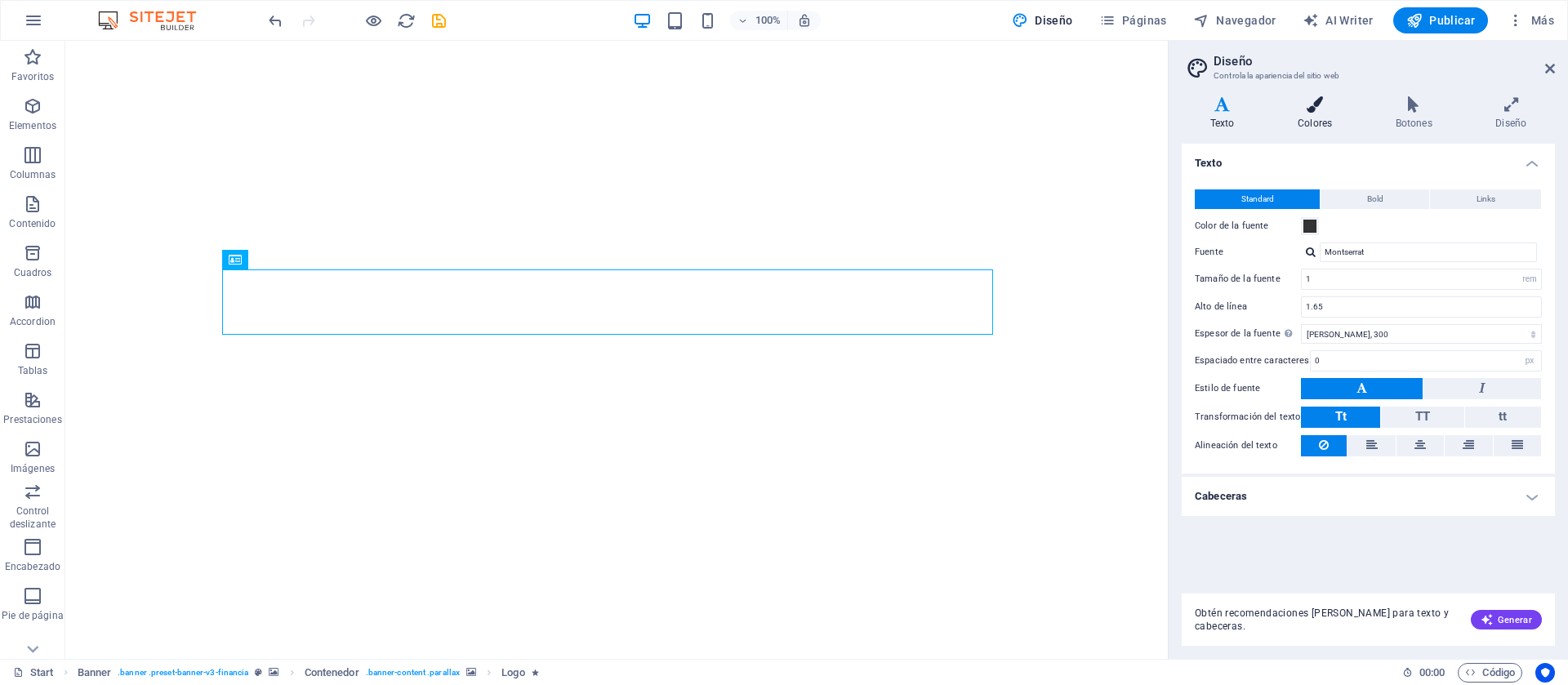
click at [1161, 106] on icon at bounding box center [1316, 105] width 92 height 16
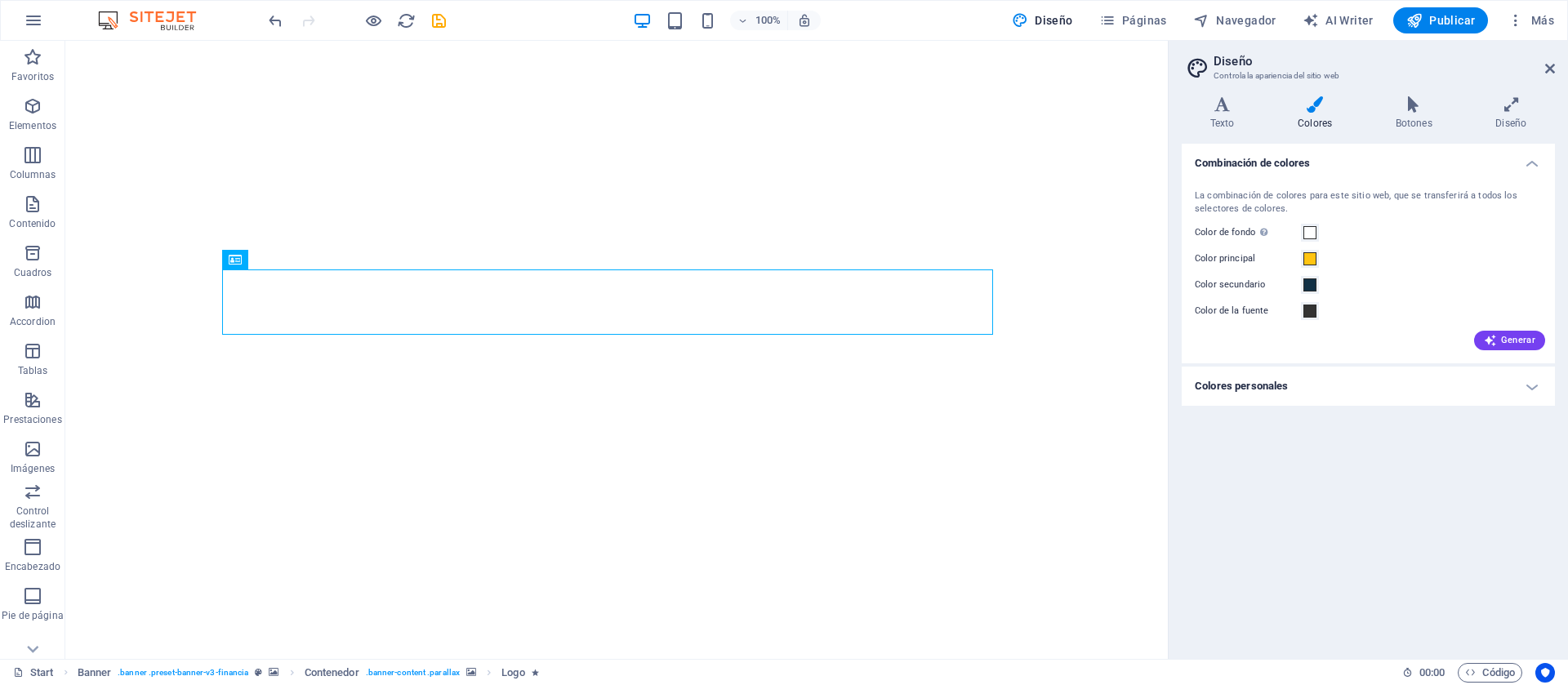
click at [1161, 395] on h4 "Colores personales" at bounding box center [1369, 386] width 373 height 39
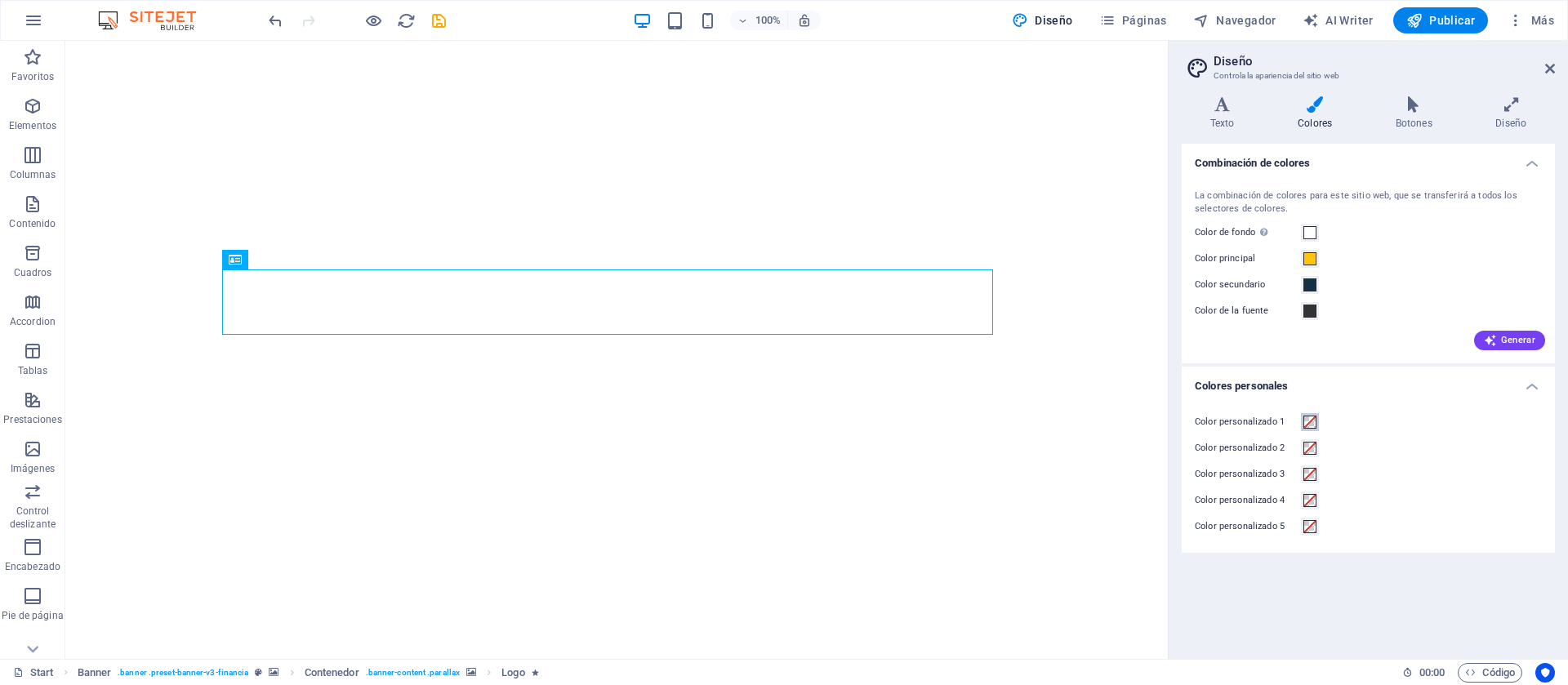
click at [1161, 424] on span at bounding box center [1310, 422] width 13 height 13
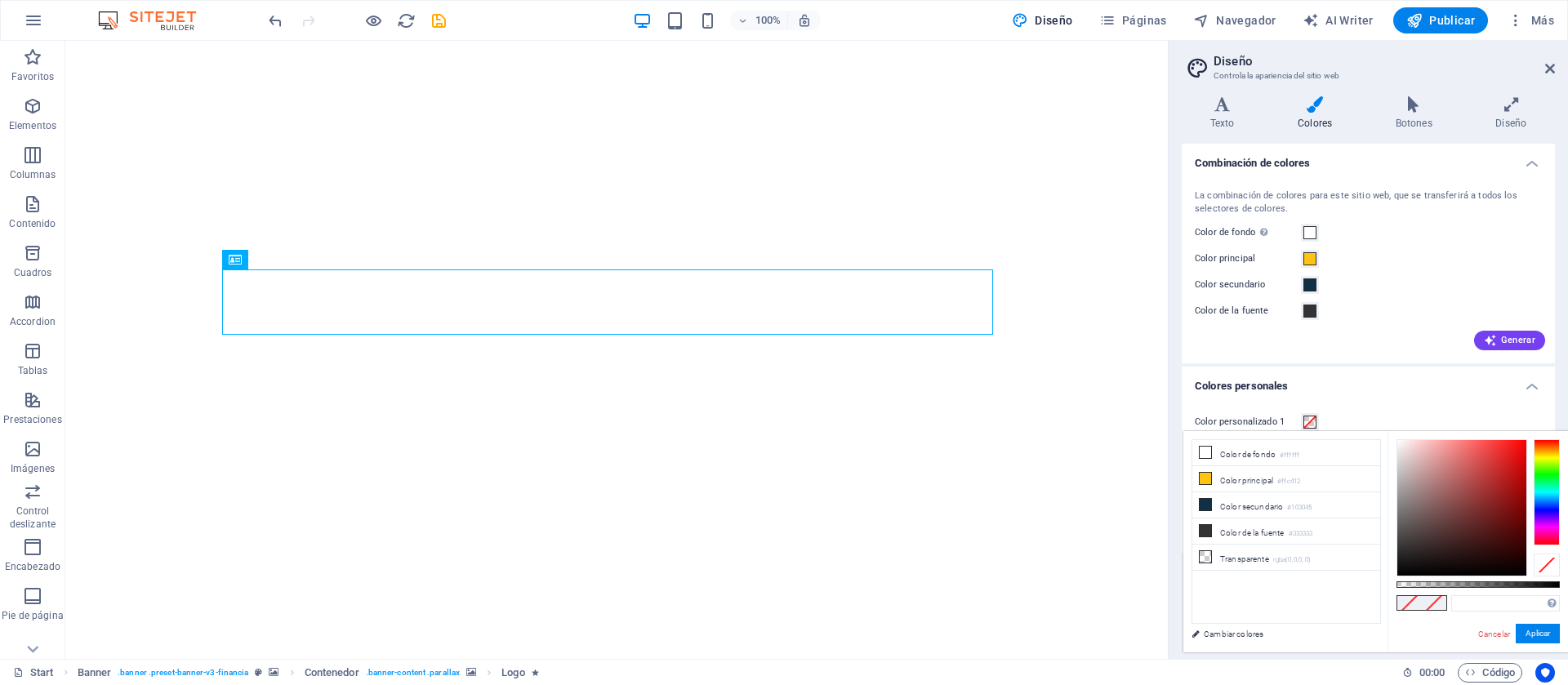
click at [1161, 507] on div at bounding box center [1461, 508] width 129 height 136
click at [1161, 507] on div at bounding box center [1519, 540] width 6 height 6
click at [1161, 507] on div at bounding box center [1461, 508] width 129 height 136
type input "#6c0d0d"
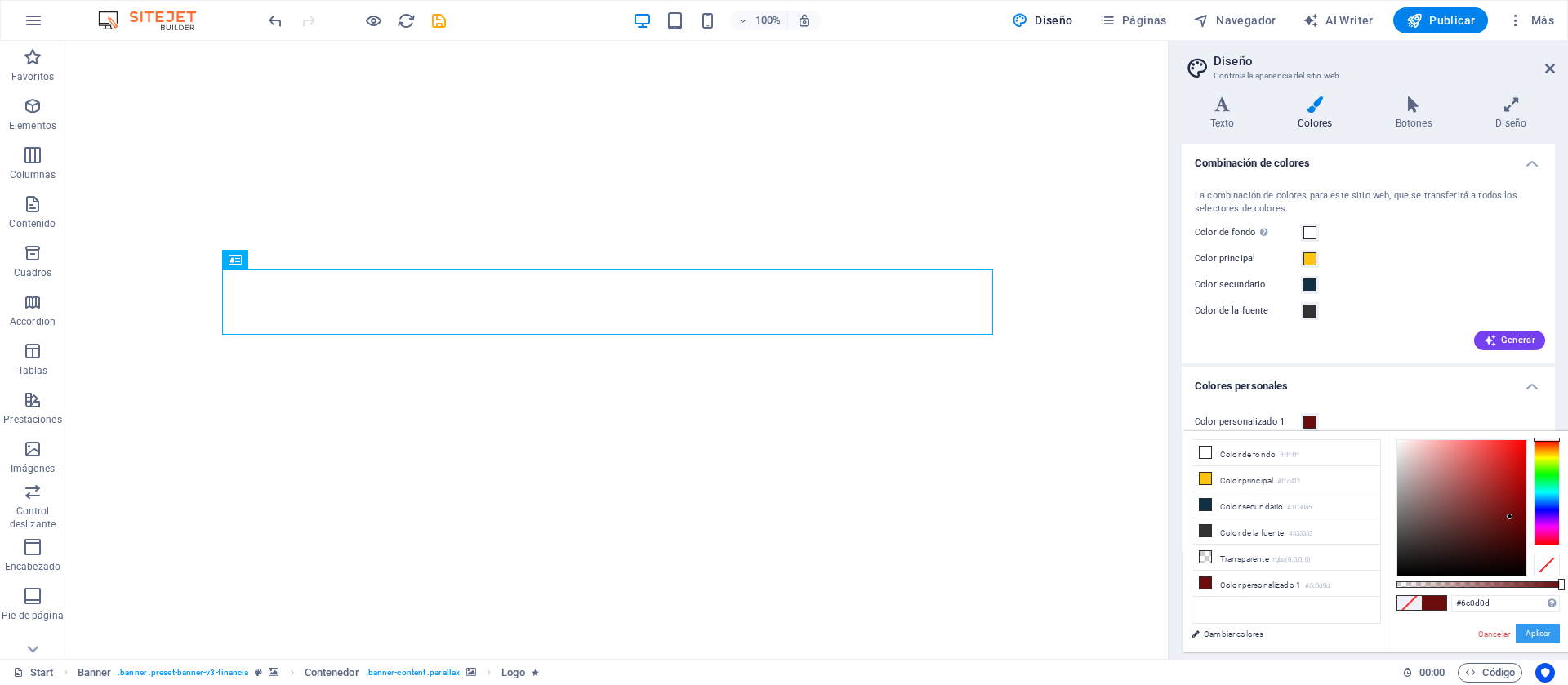
click at [1161, 507] on button "Aplicar" at bounding box center [1538, 634] width 44 height 20
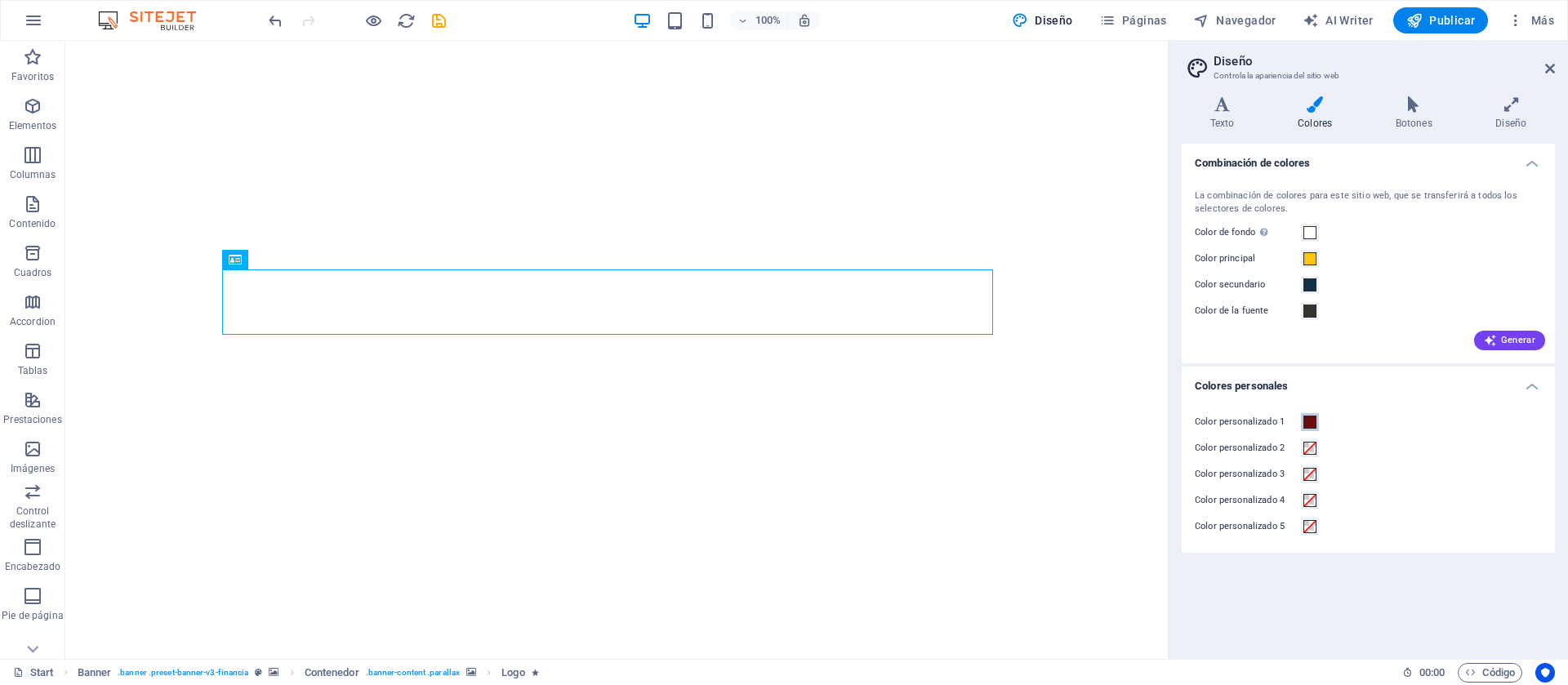
click at [1161, 421] on span at bounding box center [1310, 422] width 13 height 13
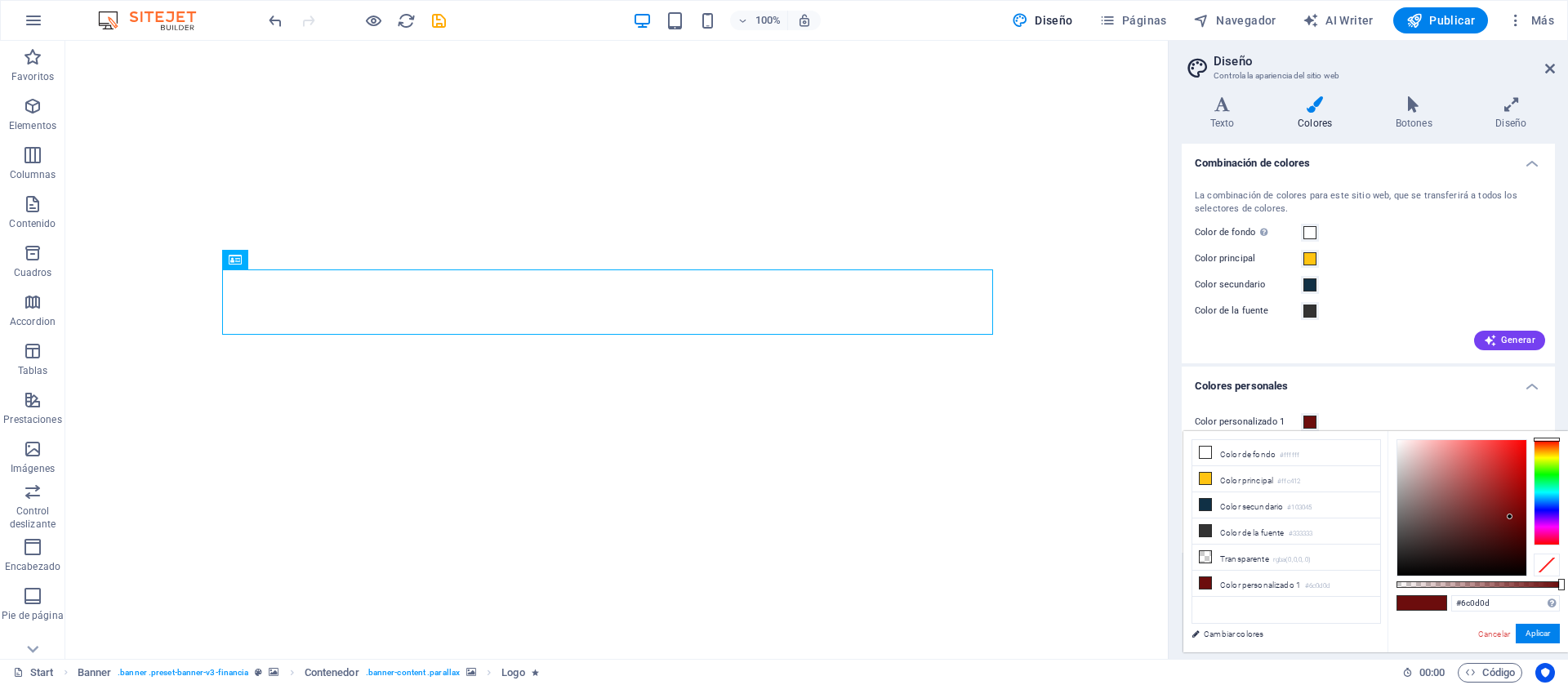
click at [1161, 421] on span at bounding box center [1310, 422] width 13 height 13
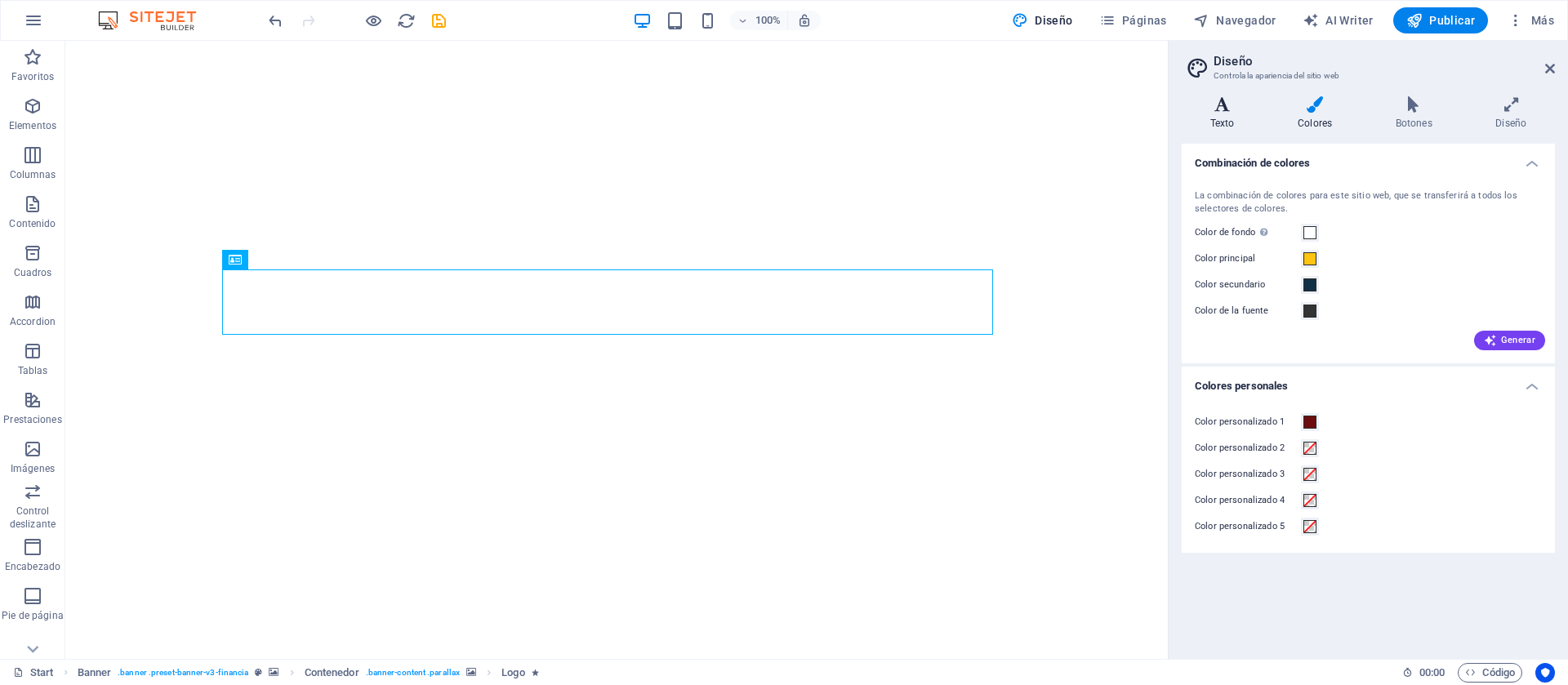
click at [1161, 102] on icon at bounding box center [1222, 105] width 81 height 16
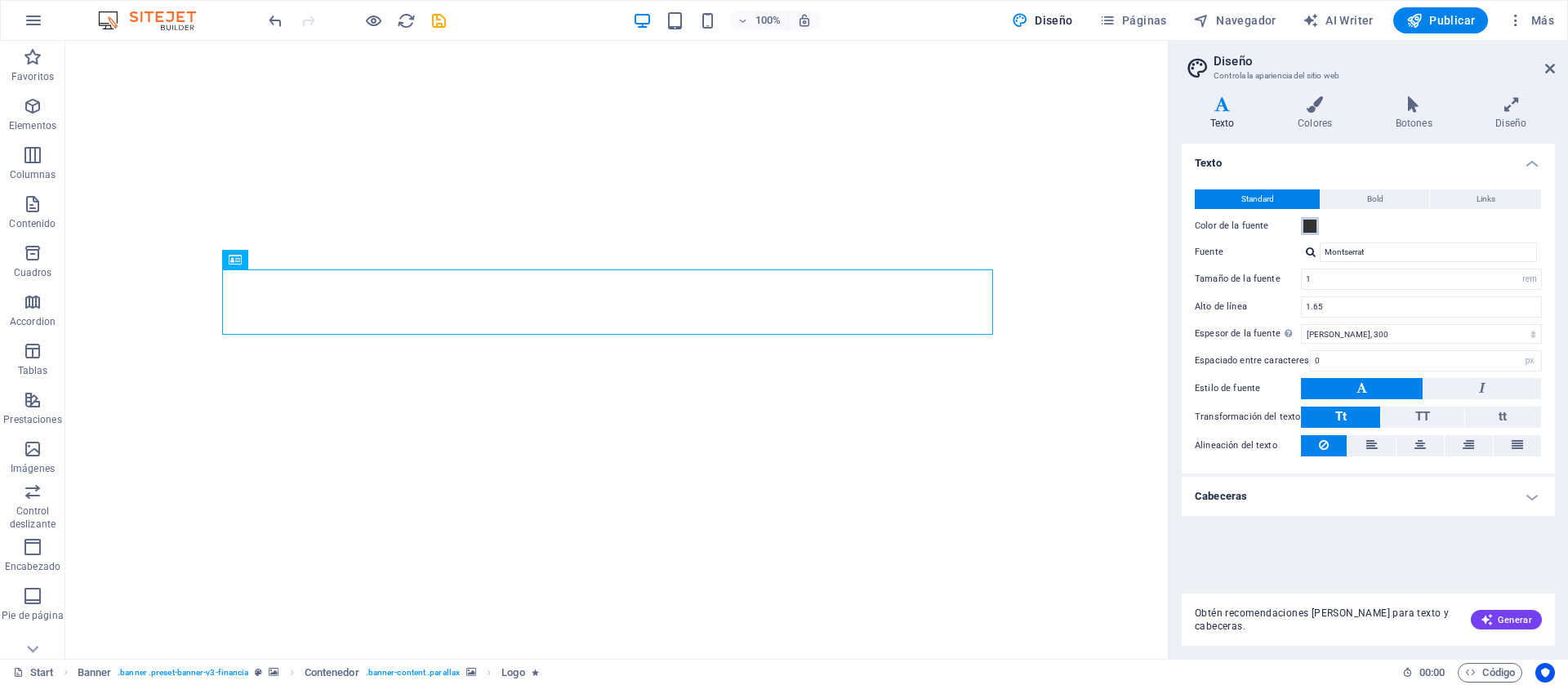
click at [1161, 223] on span at bounding box center [1310, 225] width 13 height 13
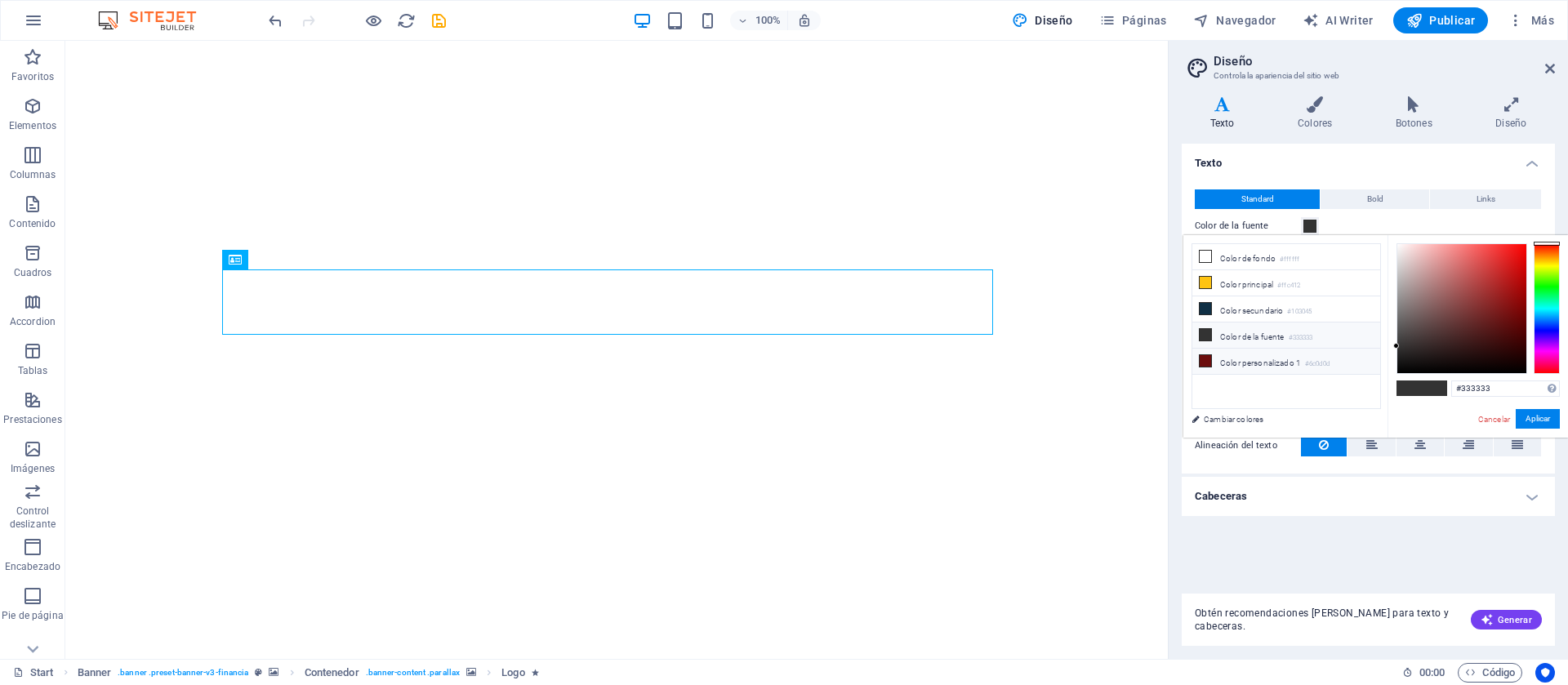
click at [1161, 360] on li "Color personalizado 1 #6c0d0d" at bounding box center [1287, 362] width 188 height 26
type input "#6c0d0d"
click at [1161, 360] on li "Color personalizado 1 #6c0d0d" at bounding box center [1287, 362] width 188 height 26
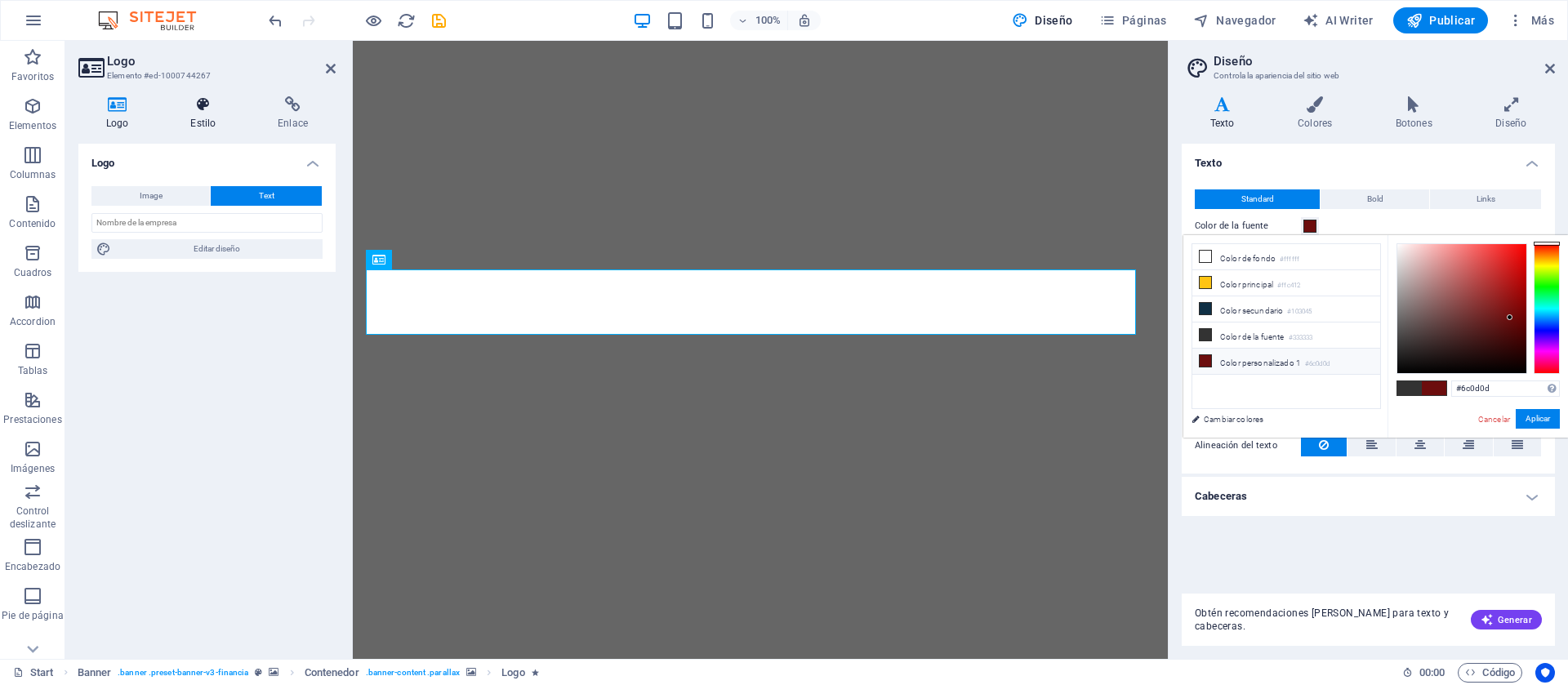
click at [218, 115] on h4 "Estilo" at bounding box center [206, 114] width 88 height 34
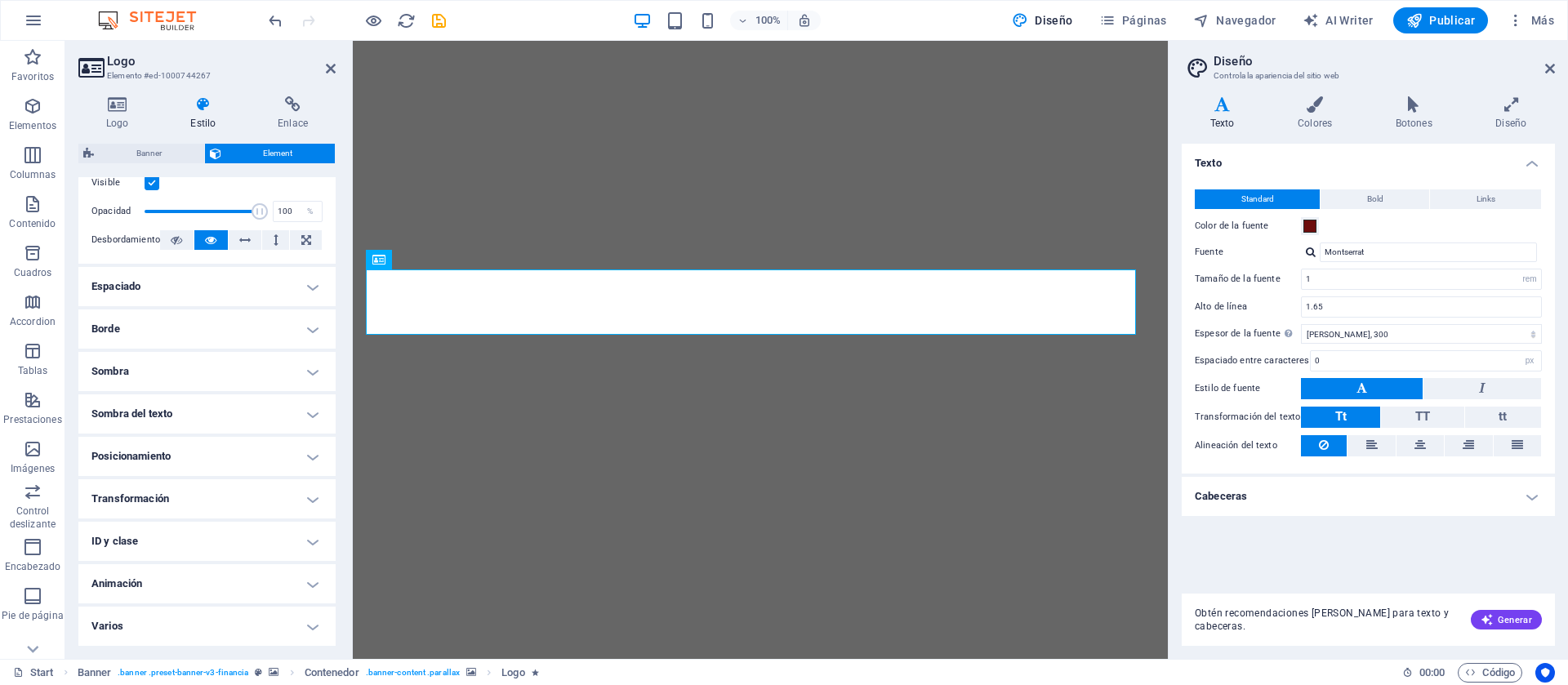
scroll to position [0, 0]
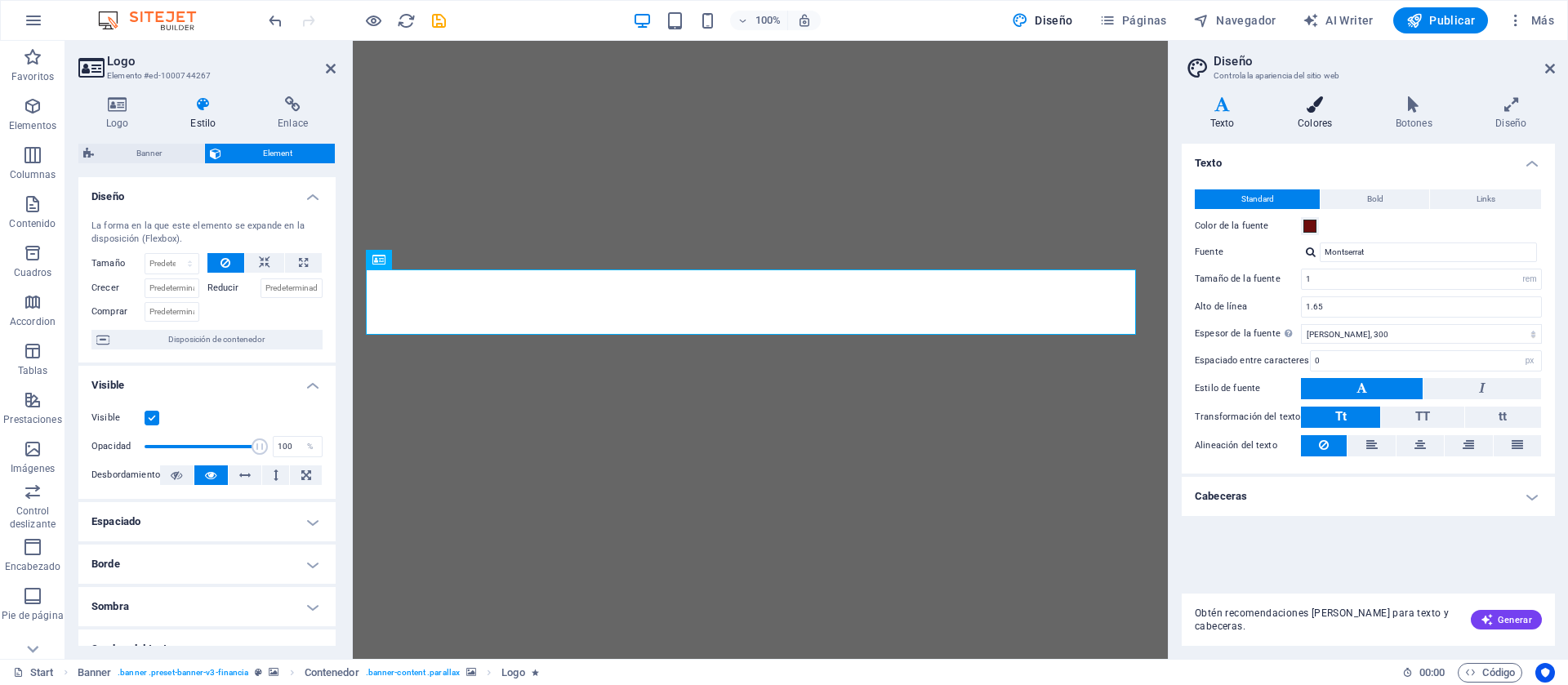
click at [1161, 113] on h4 "Colores" at bounding box center [1319, 114] width 98 height 34
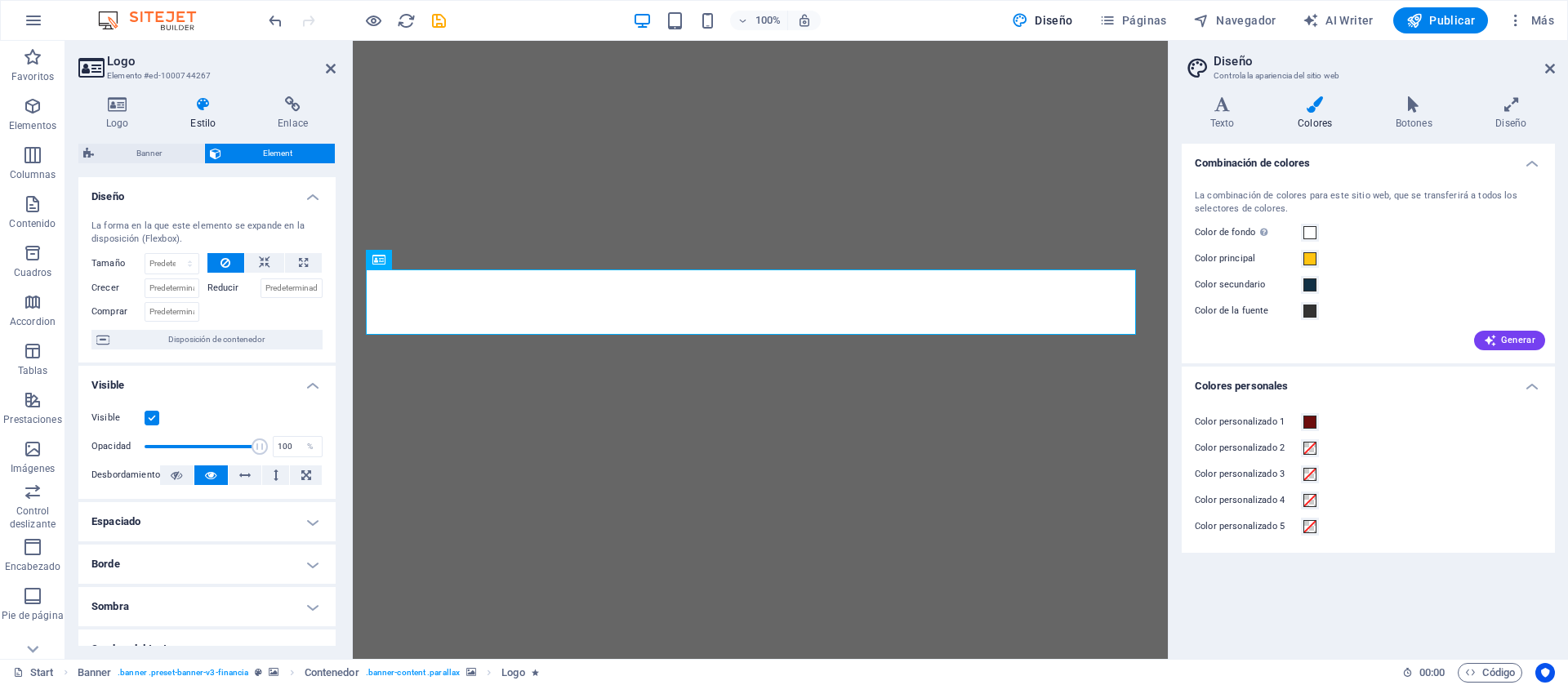
click at [1161, 236] on label "Color de fondo Solo visible si no se encuentra cubierto por otros fondos." at bounding box center [1248, 233] width 106 height 20
click at [1161, 236] on button "Color de fondo Solo visible si no se encuentra cubierto por otros fondos." at bounding box center [1310, 232] width 18 height 18
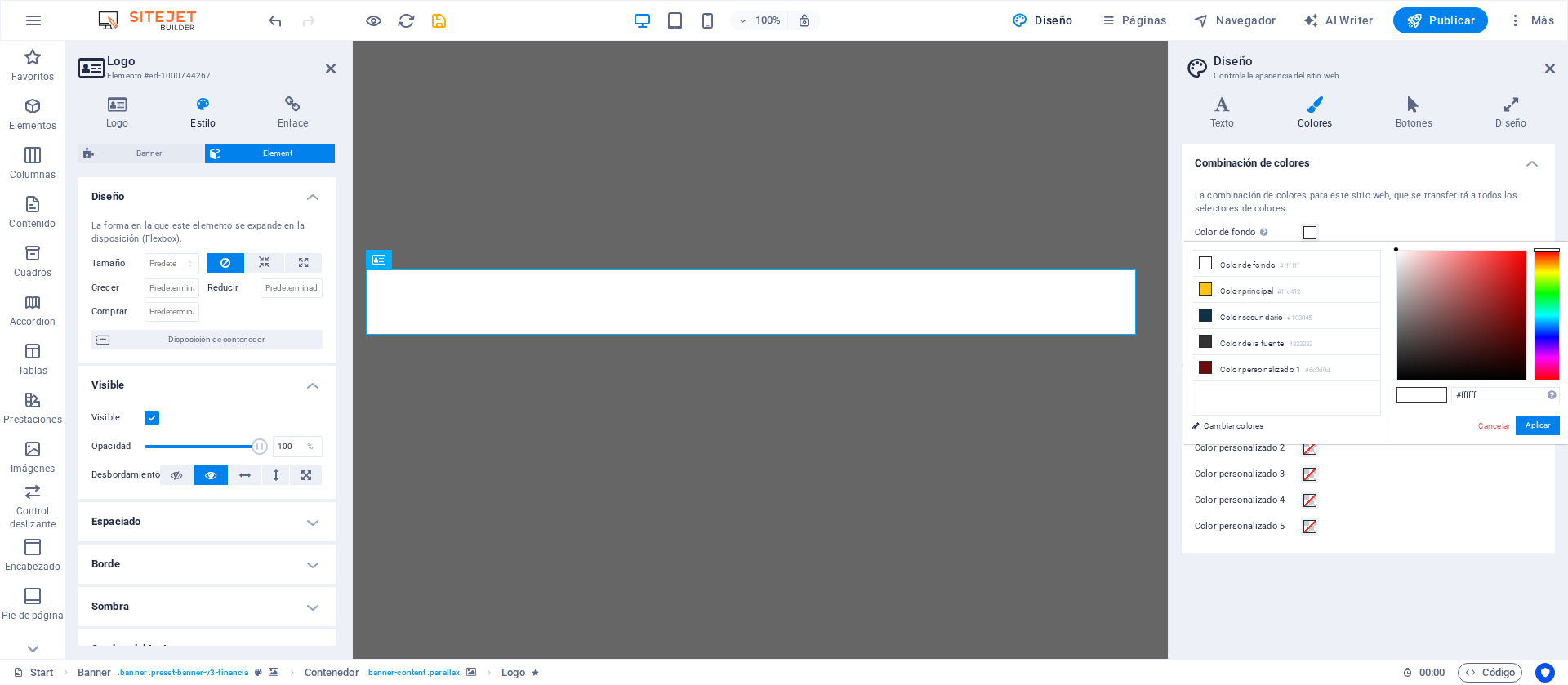
click at [1161, 234] on span at bounding box center [1310, 232] width 13 height 13
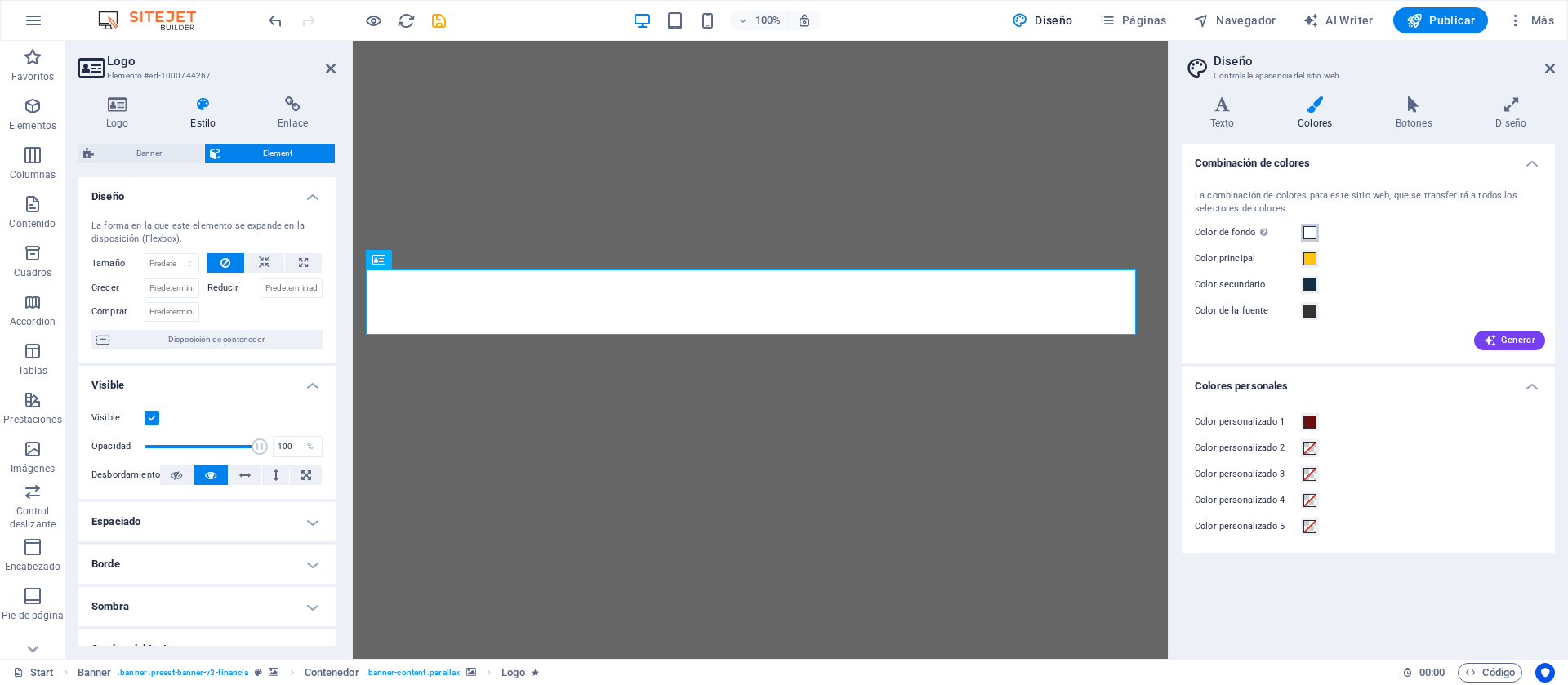
click at [1161, 234] on span at bounding box center [1310, 232] width 13 height 13
click at [1048, 24] on span "Diseño" at bounding box center [1042, 20] width 61 height 16
click at [1161, 66] on icon at bounding box center [1550, 68] width 10 height 13
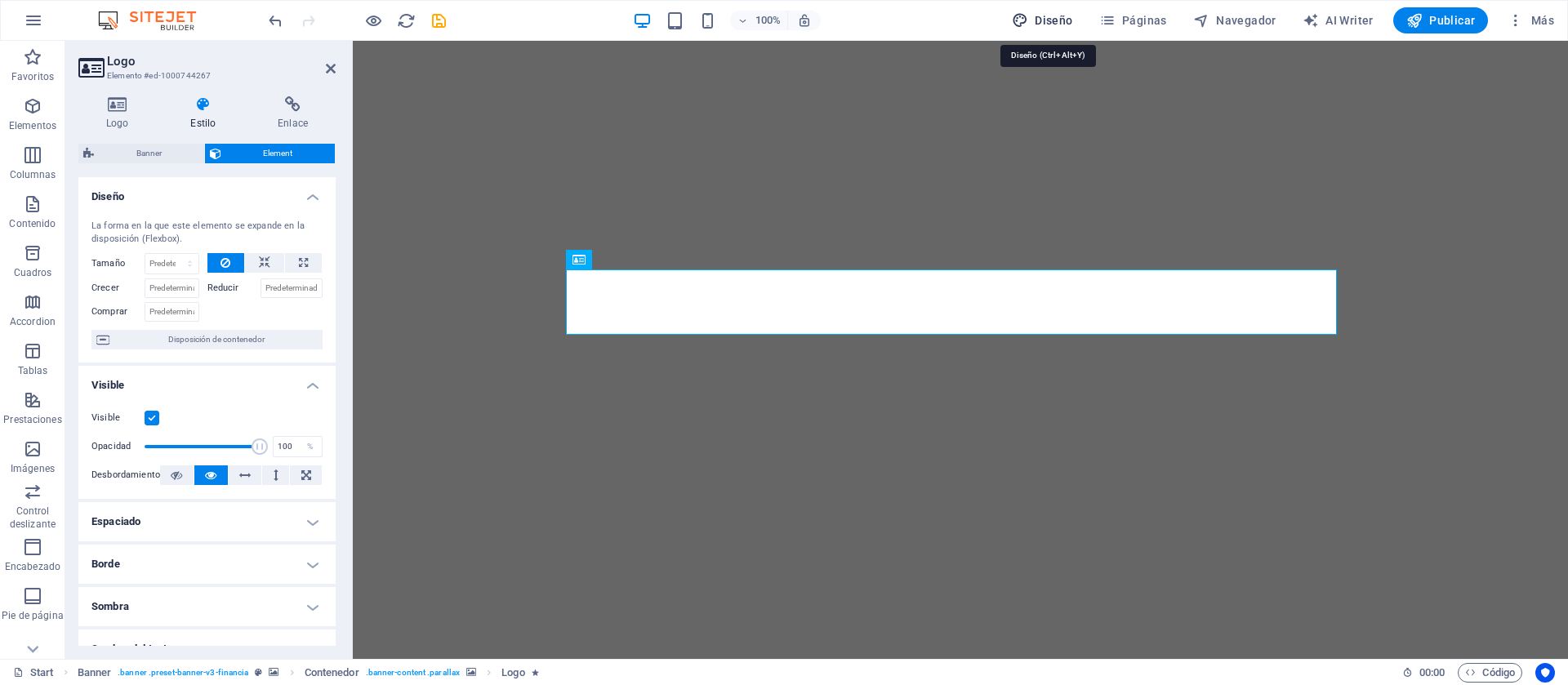
click at [1079, 25] on button "Diseño" at bounding box center [1042, 20] width 75 height 26
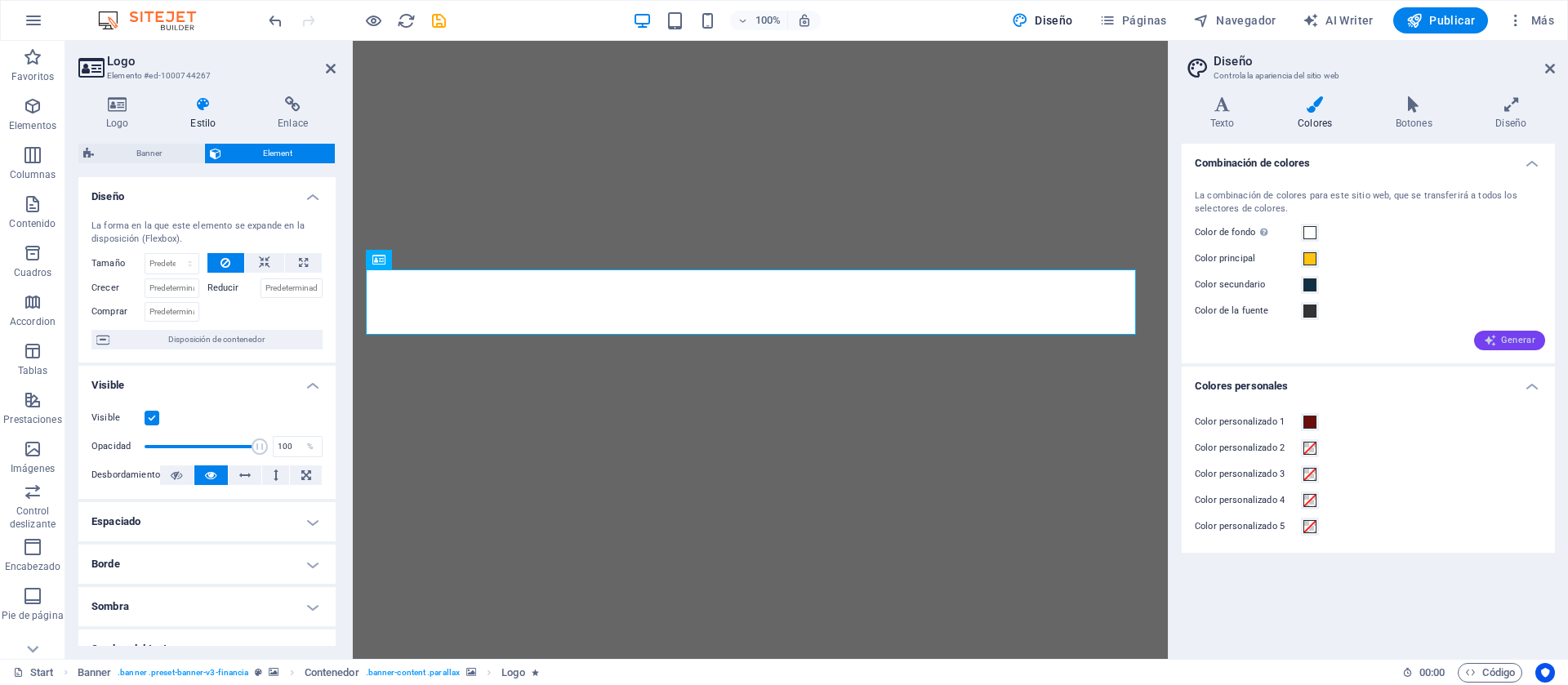
click at [1161, 340] on span "Generar" at bounding box center [1510, 340] width 52 height 13
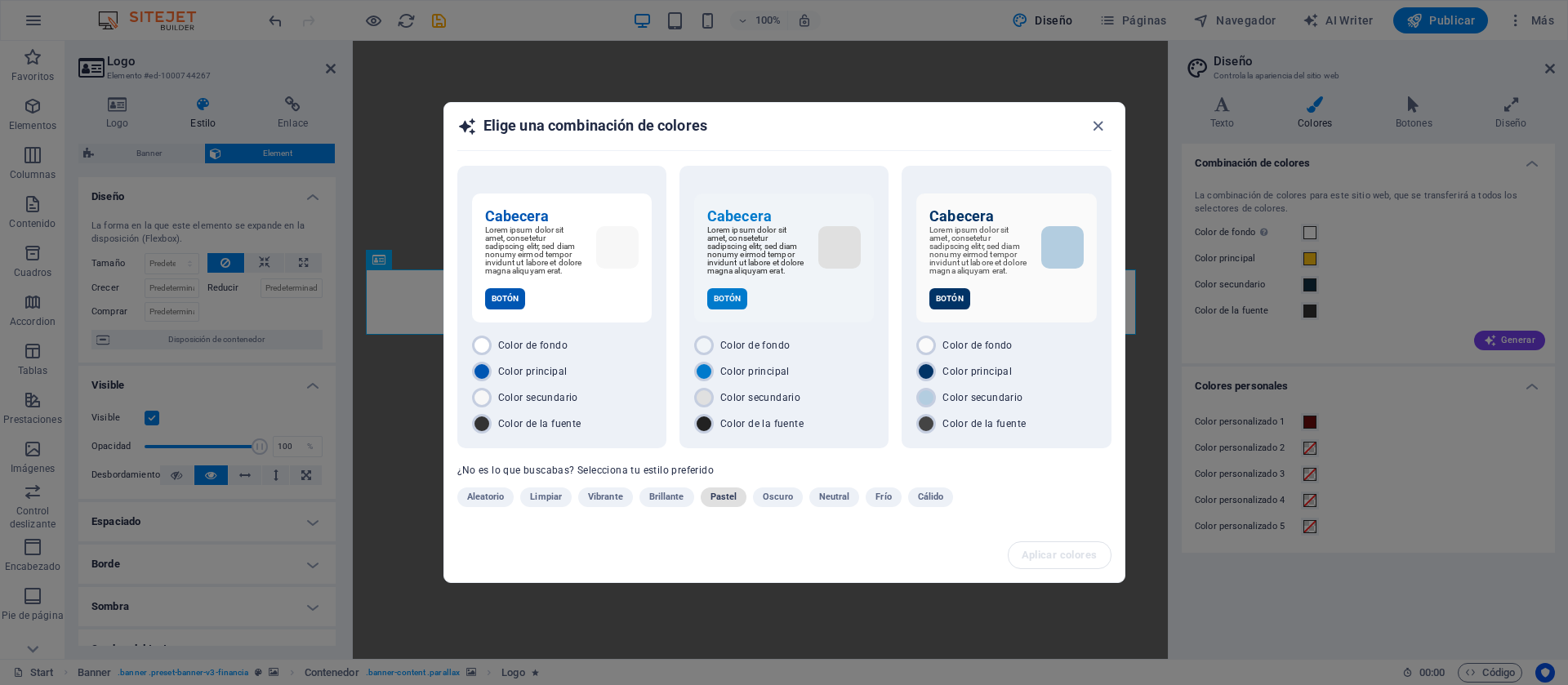
click at [707, 500] on button "Pastel" at bounding box center [724, 498] width 47 height 20
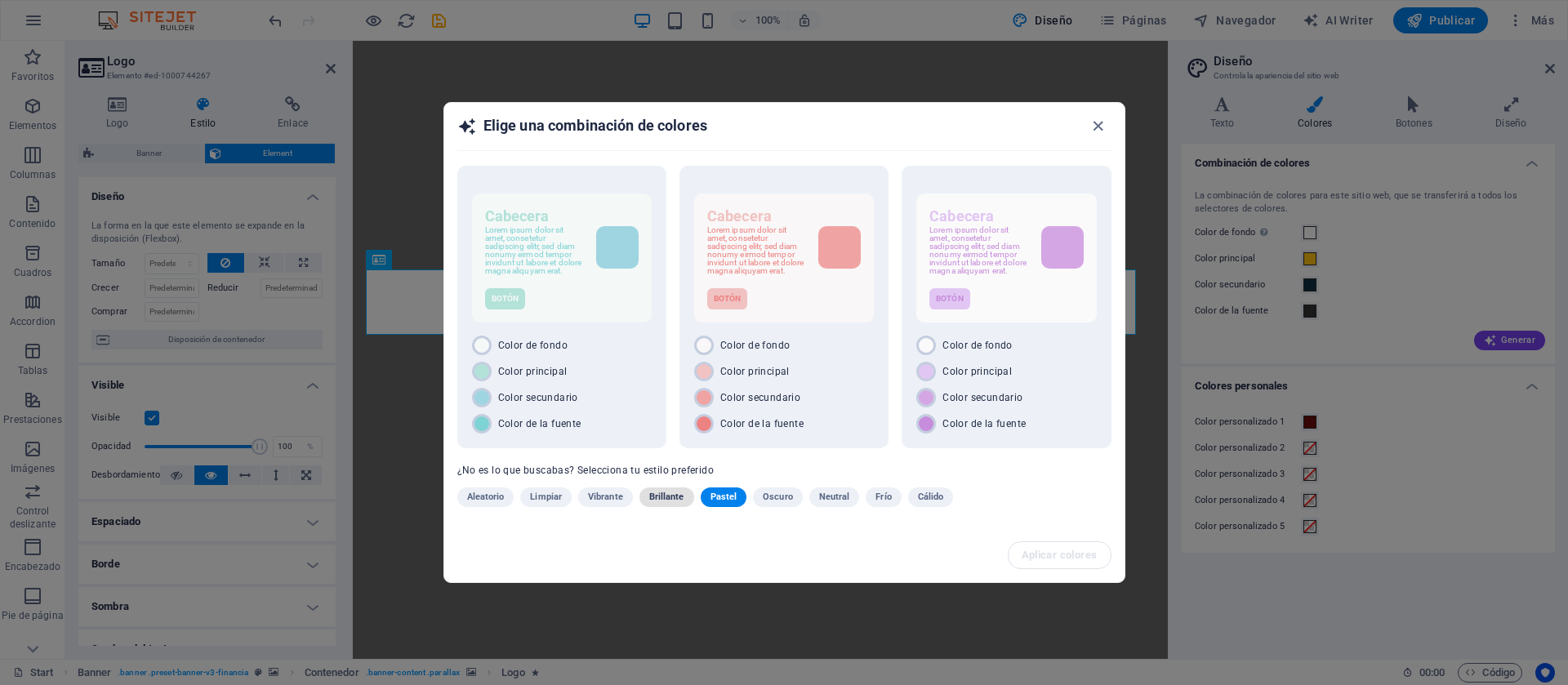
click at [669, 500] on span "Brillante" at bounding box center [666, 498] width 35 height 20
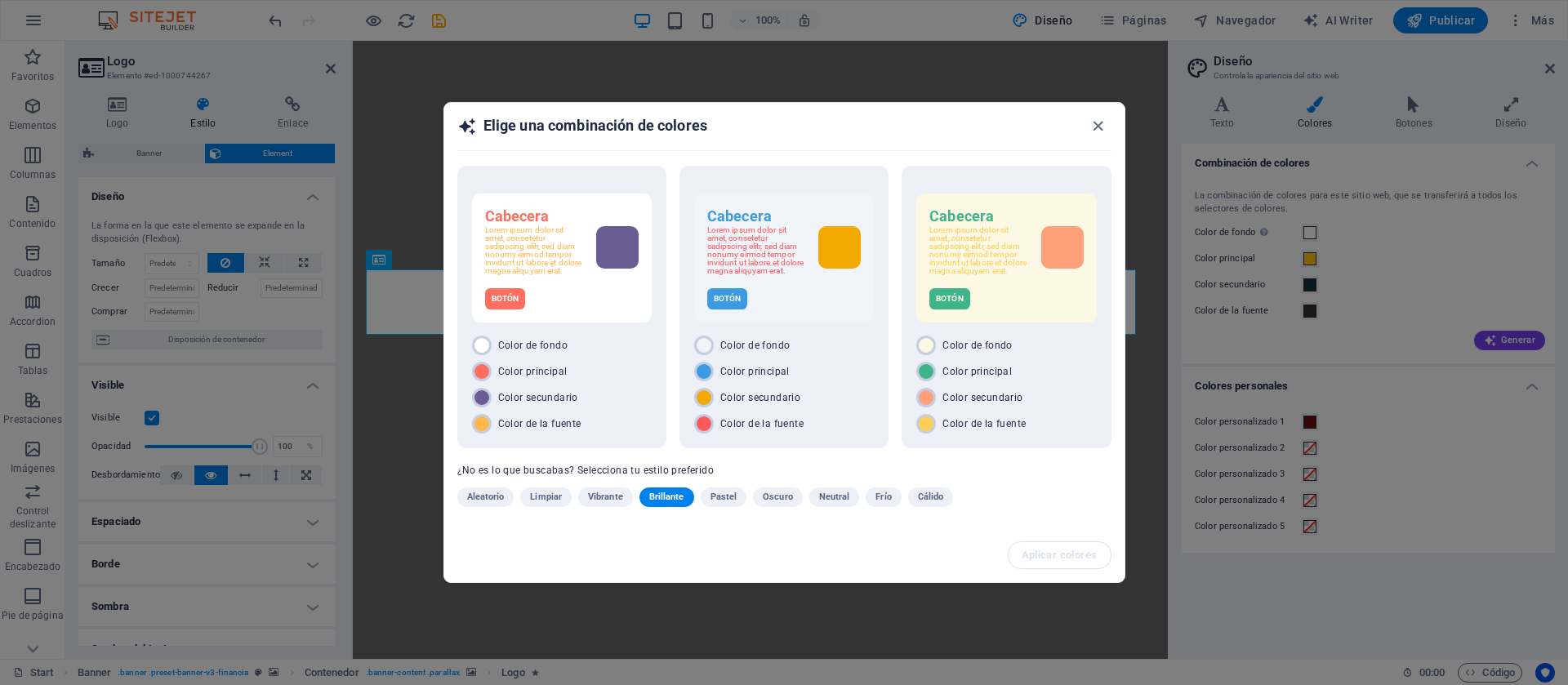
click at [591, 498] on span "Vibrante" at bounding box center [605, 498] width 35 height 20
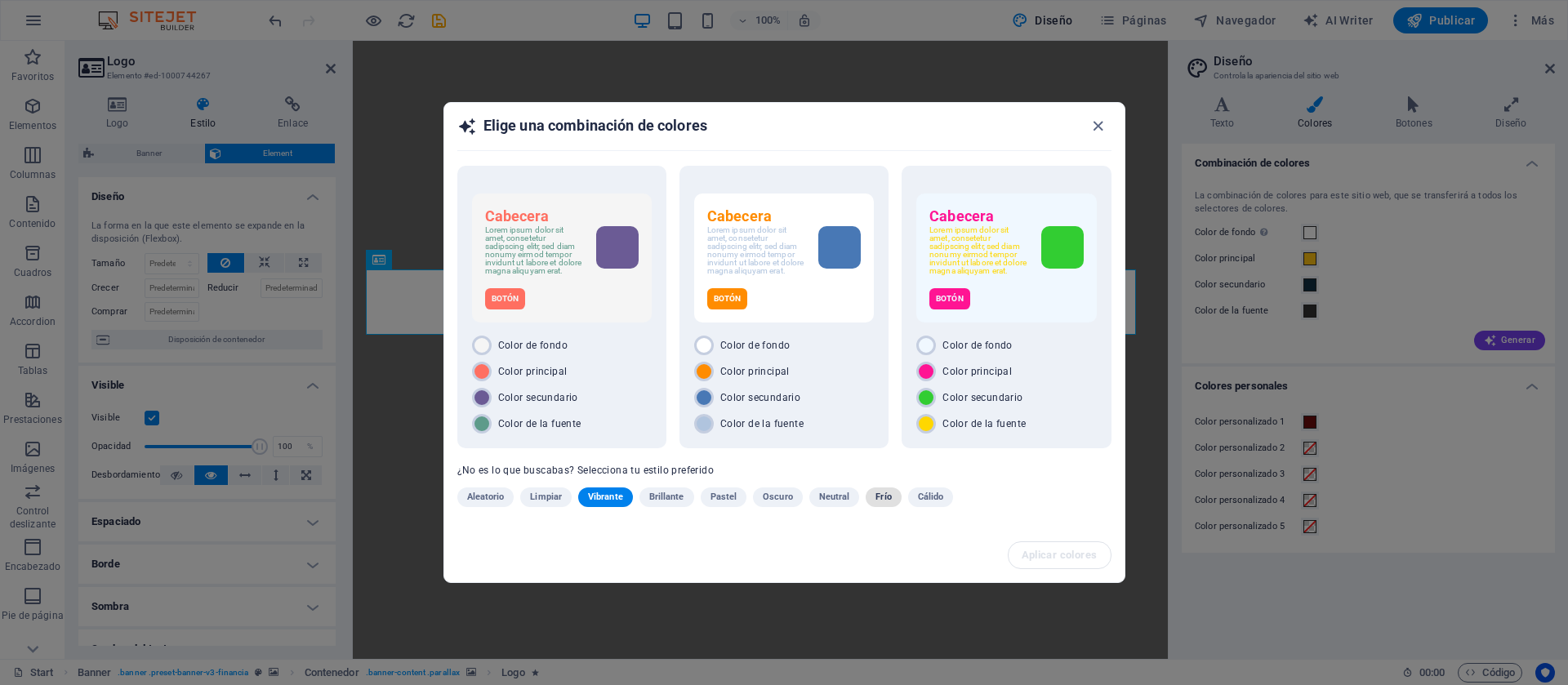
click at [884, 503] on span "Frío" at bounding box center [884, 498] width 16 height 20
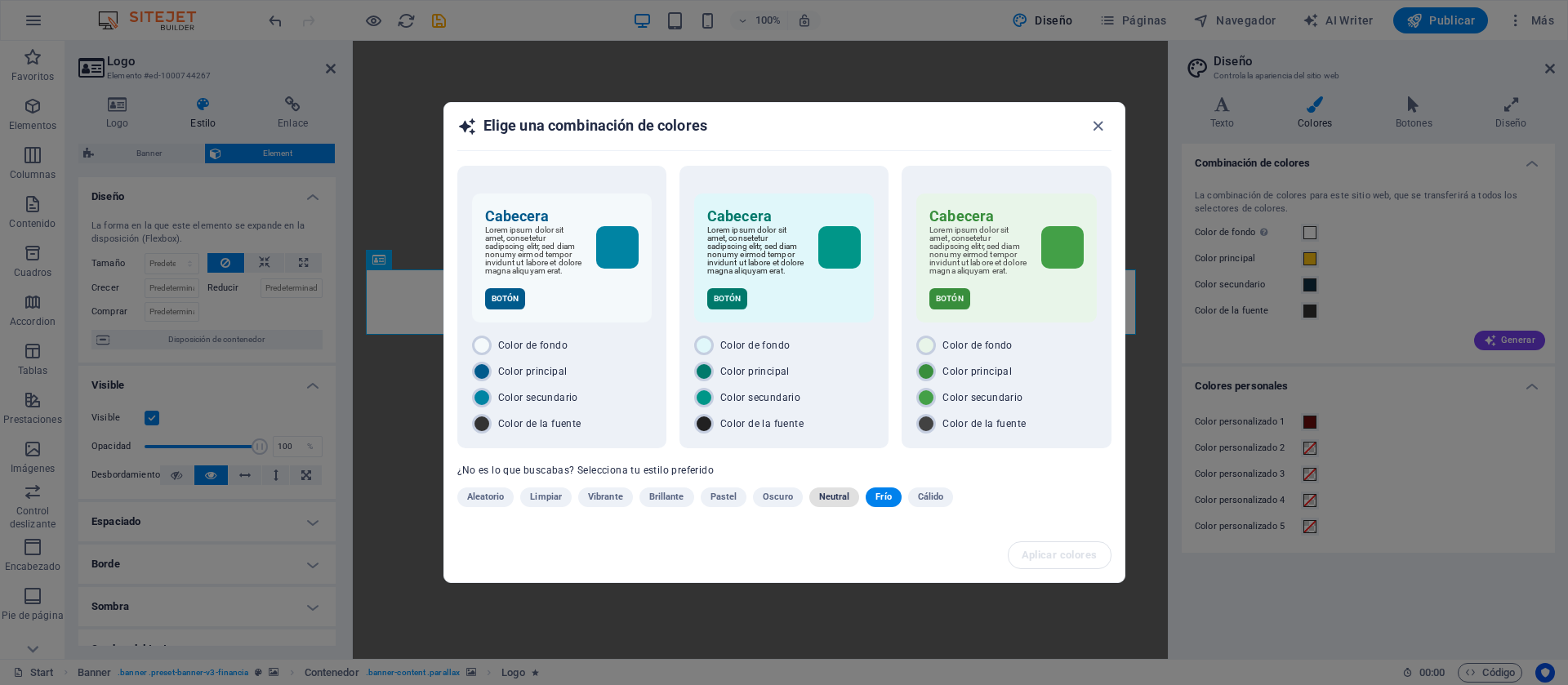
click at [845, 500] on span "Neutral" at bounding box center [834, 498] width 31 height 20
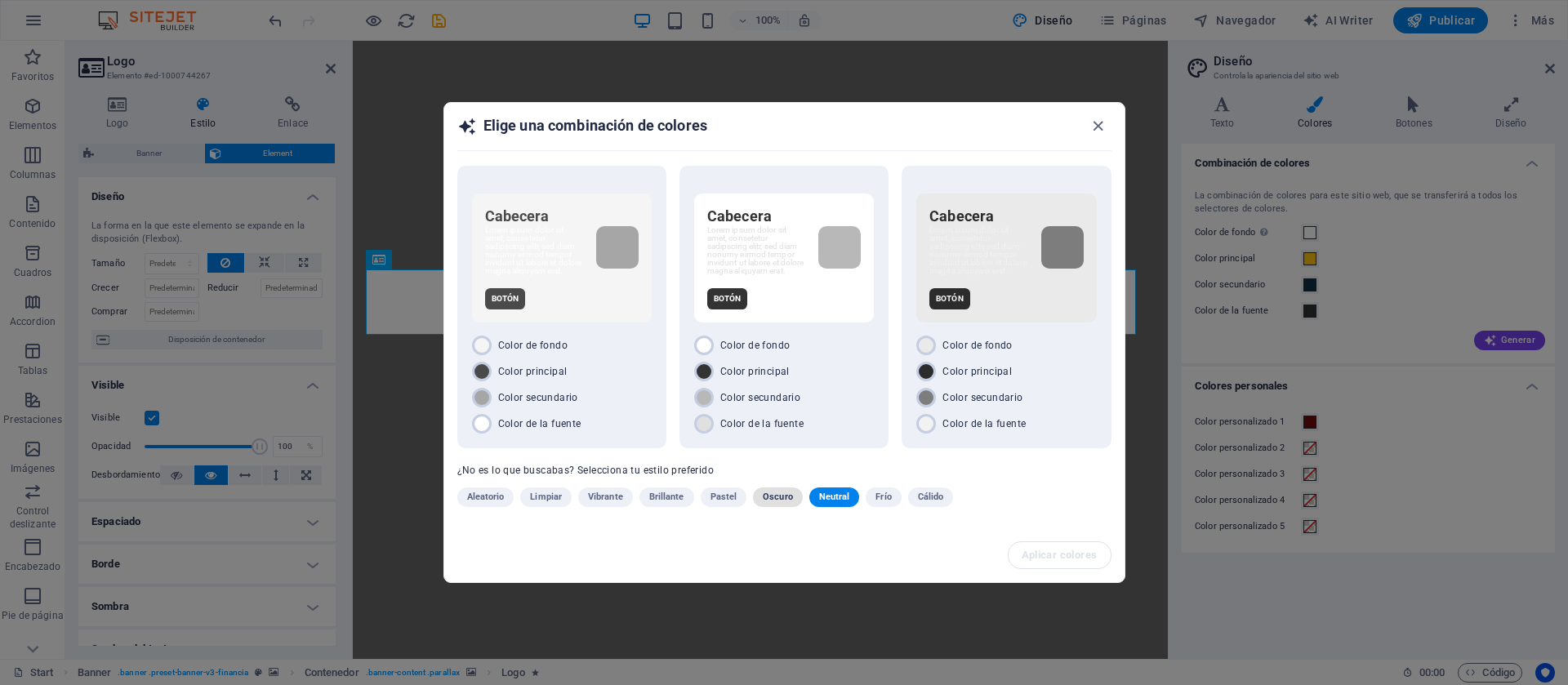
click at [767, 503] on span "Oscuro" at bounding box center [778, 498] width 30 height 20
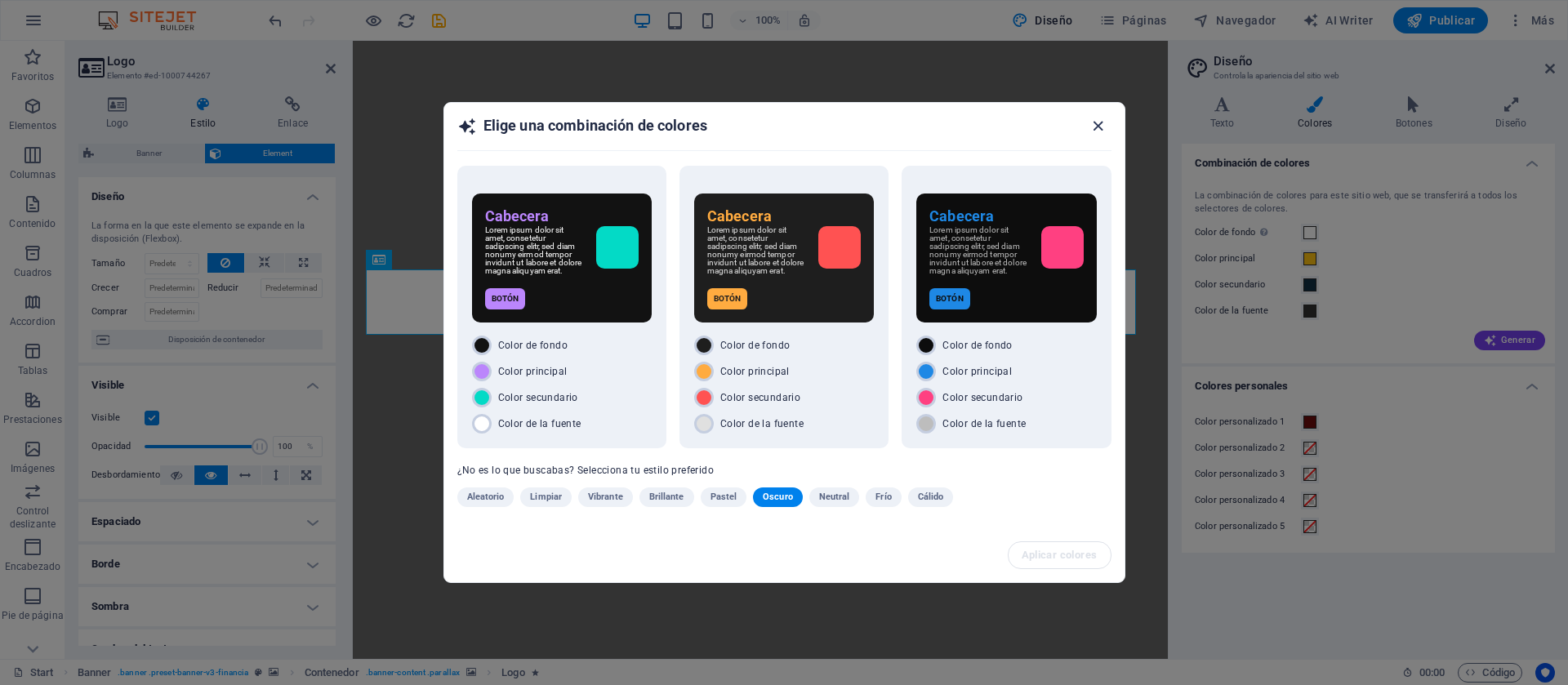
click at [1096, 123] on icon "button" at bounding box center [1098, 126] width 19 height 19
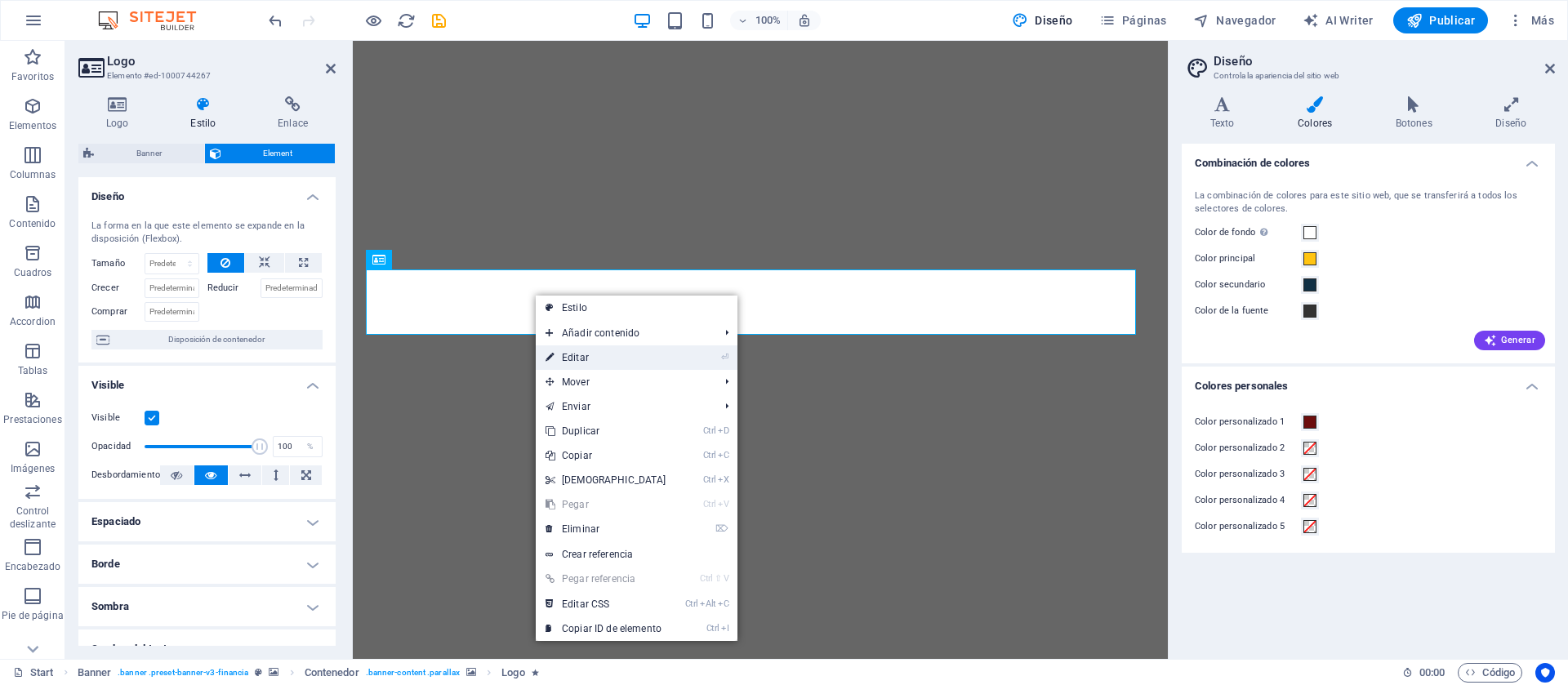
click at [579, 358] on link "⏎ Editar" at bounding box center [605, 357] width 141 height 25
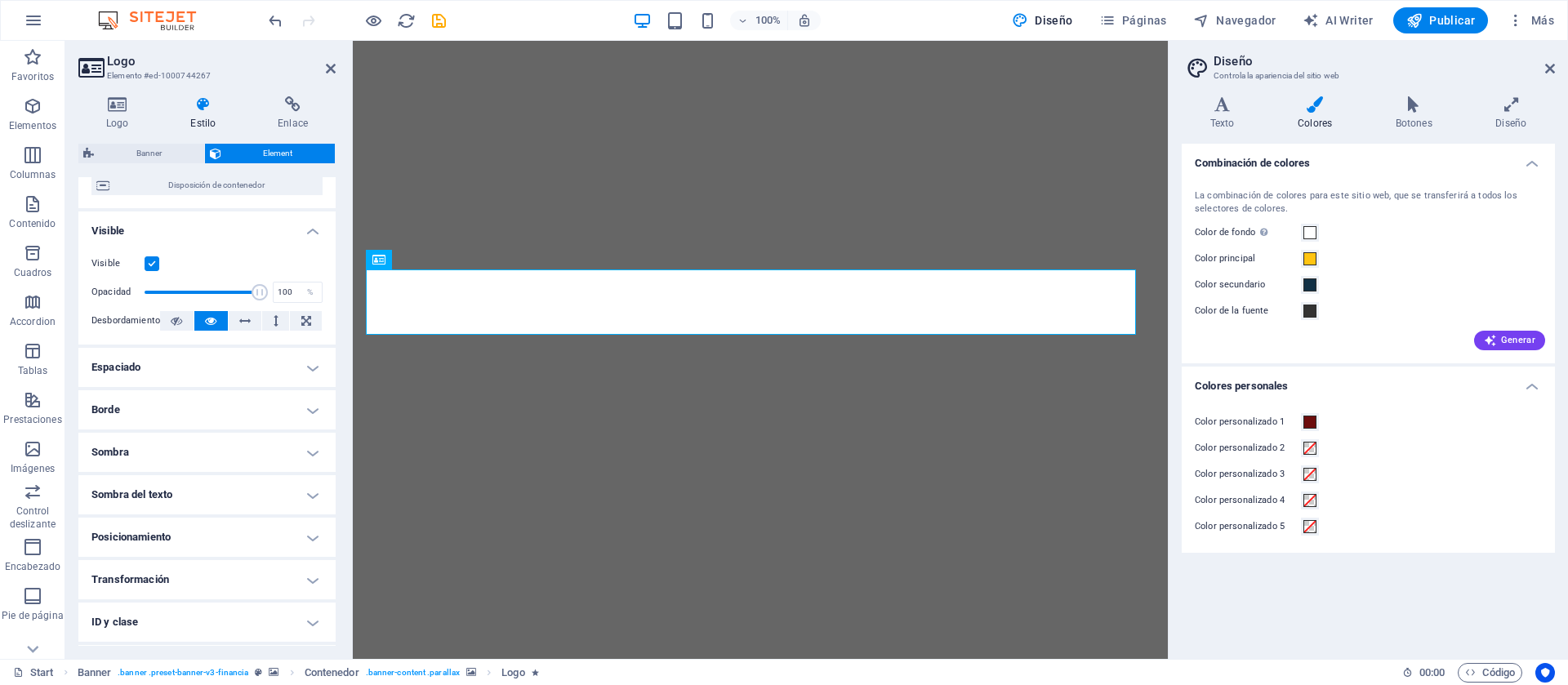
scroll to position [235, 0]
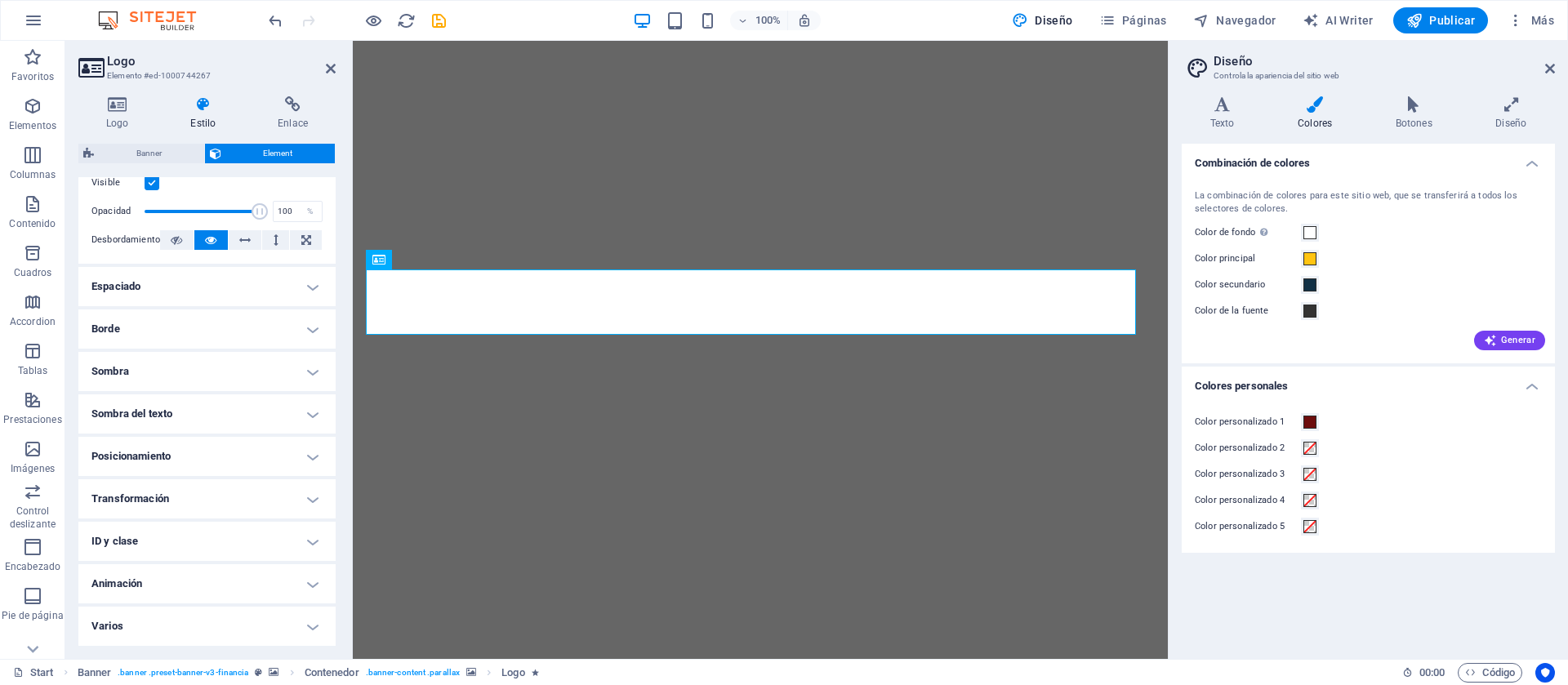
click at [238, 286] on h4 "Espaciado" at bounding box center [207, 286] width 257 height 39
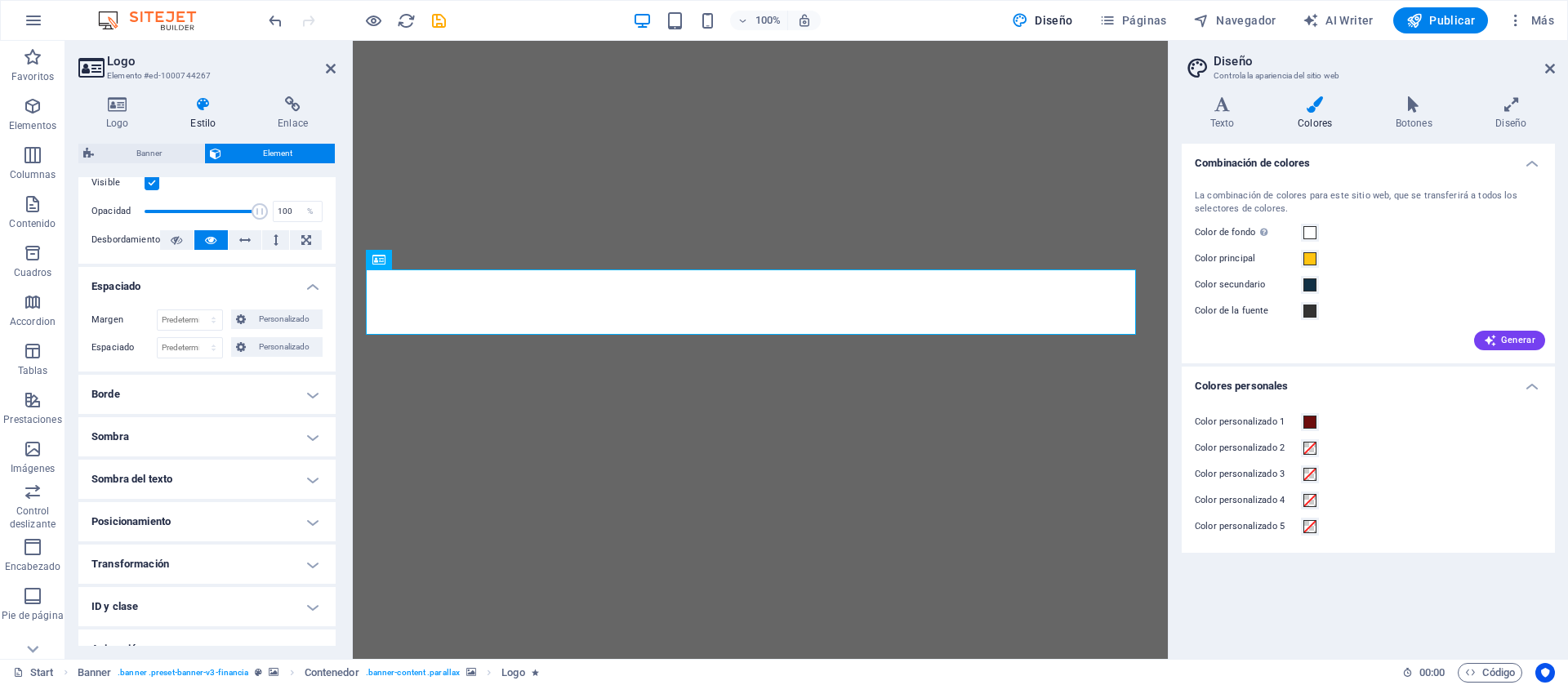
click at [196, 421] on h4 "Sombra" at bounding box center [207, 436] width 257 height 39
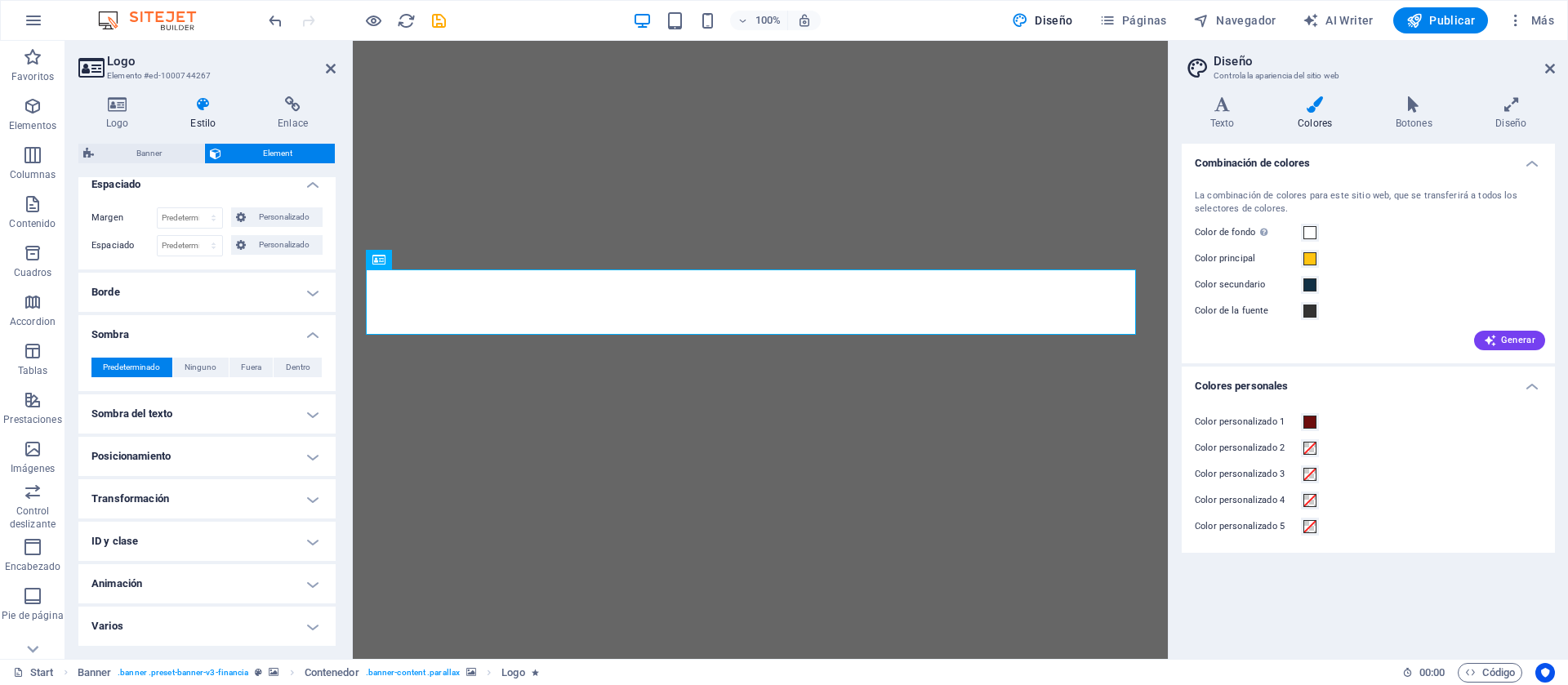
drag, startPoint x: 176, startPoint y: 477, endPoint x: 175, endPoint y: 460, distance: 17.0
click at [175, 460] on ul "Diseño La forma en la que este elemento se expande en la disposición (Flexbox).…" at bounding box center [207, 242] width 257 height 806
click at [175, 460] on h4 "Posicionamiento" at bounding box center [207, 456] width 257 height 39
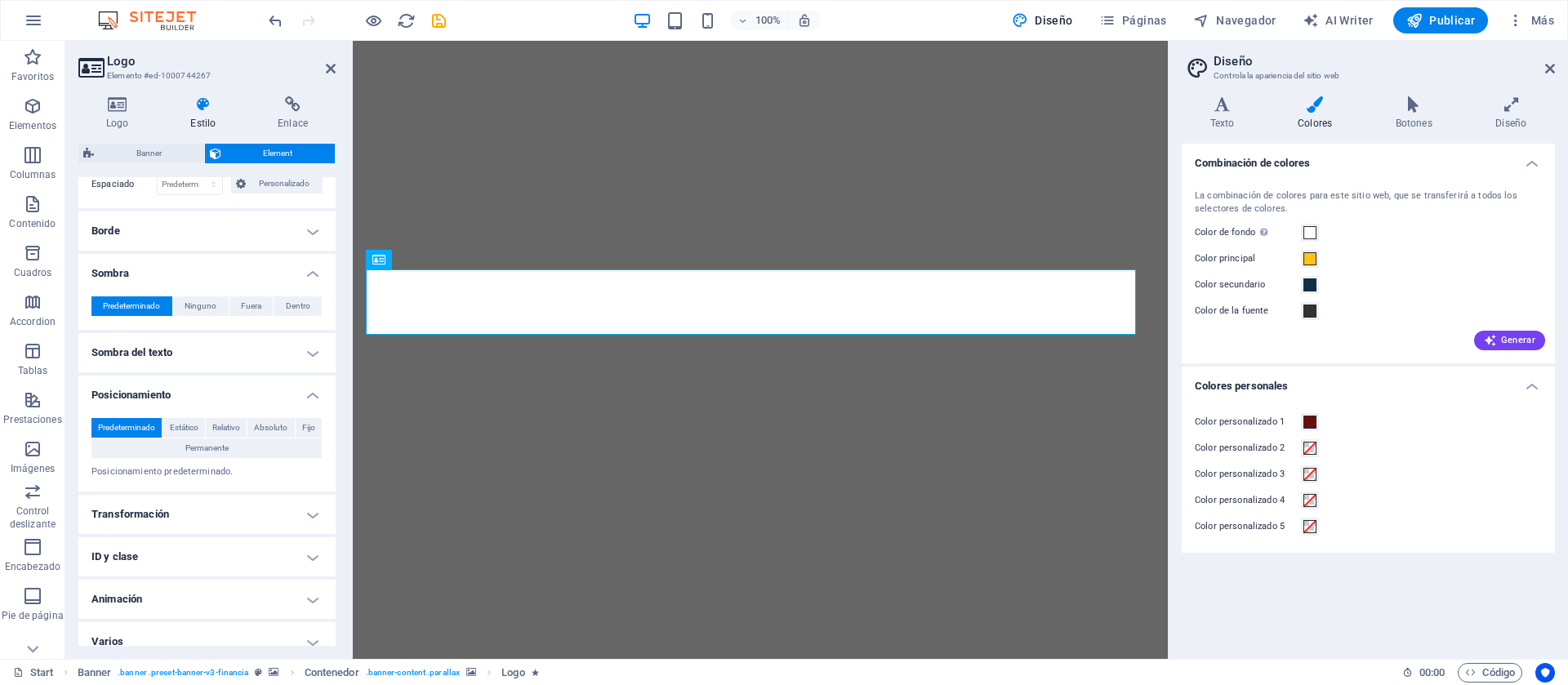
scroll to position [414, 0]
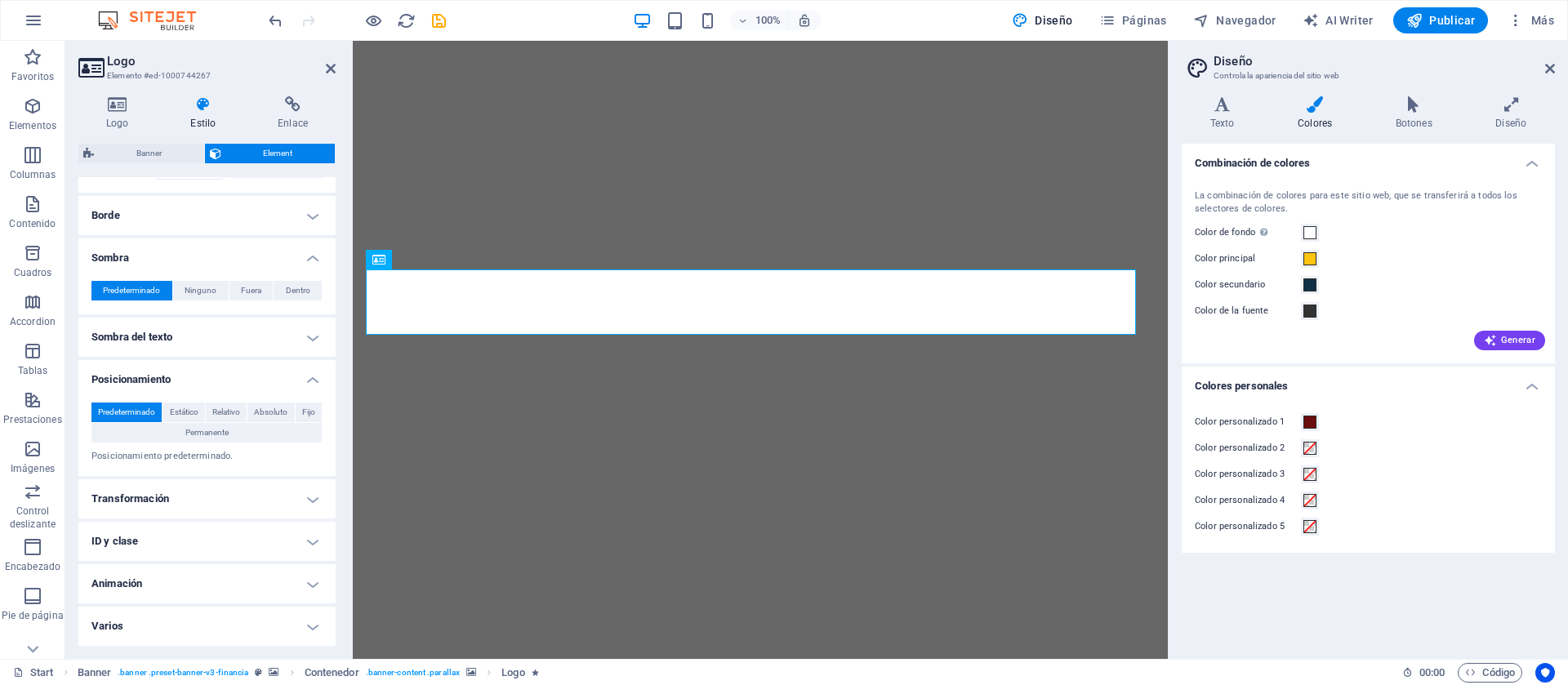
drag, startPoint x: 161, startPoint y: 603, endPoint x: 155, endPoint y: 625, distance: 22.8
click at [155, 507] on ul "Diseño La forma en la que este elemento se expande en la disposición (Flexbox).…" at bounding box center [207, 205] width 257 height 883
click at [155, 507] on h4 "Varios" at bounding box center [207, 625] width 257 height 39
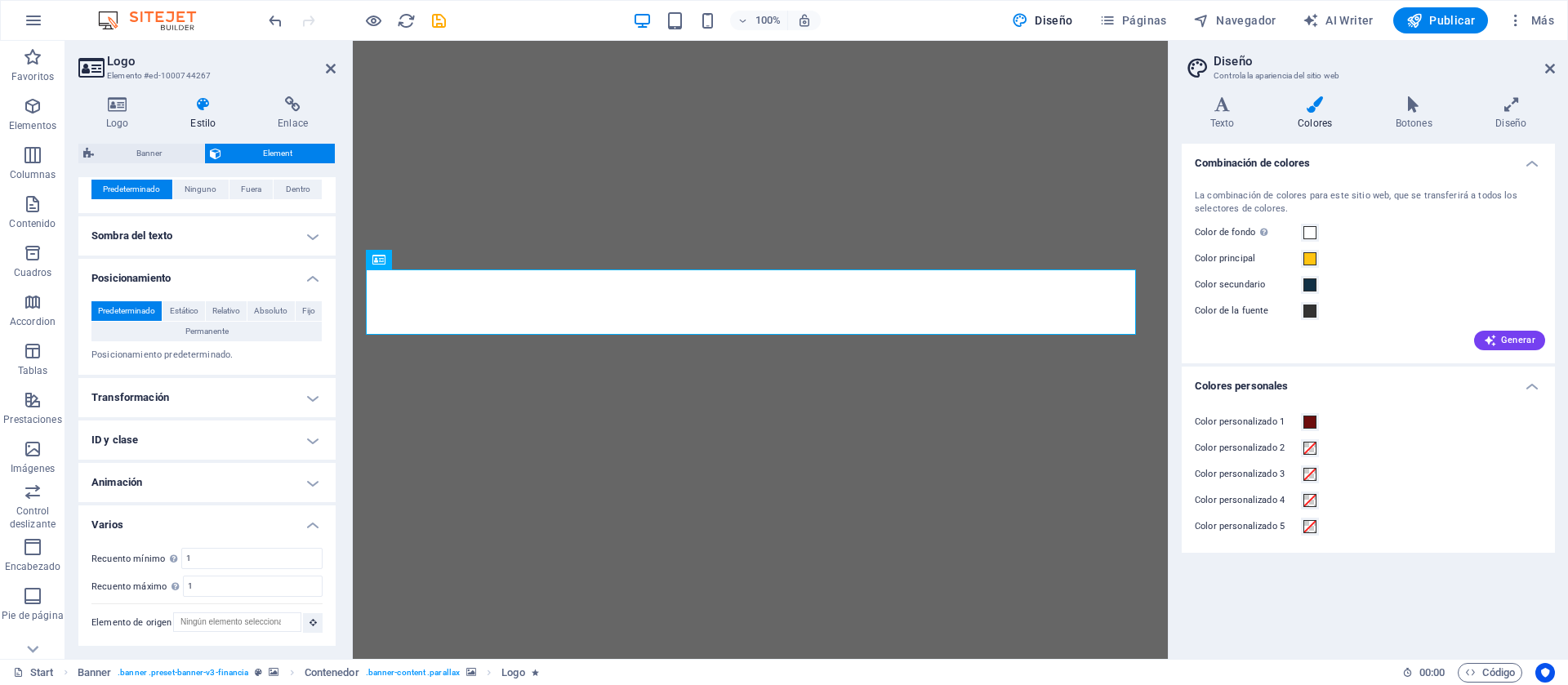
scroll to position [0, 0]
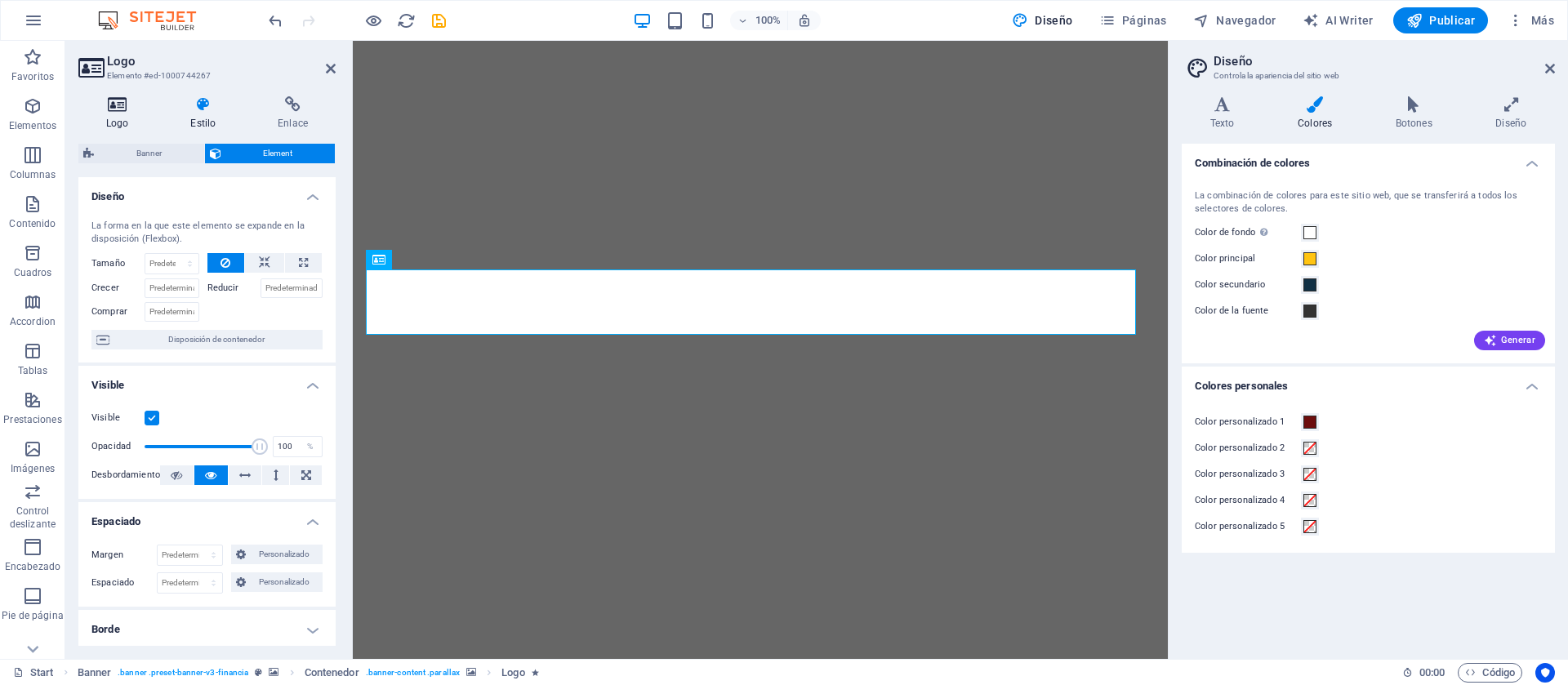
click at [108, 109] on icon at bounding box center [118, 105] width 78 height 16
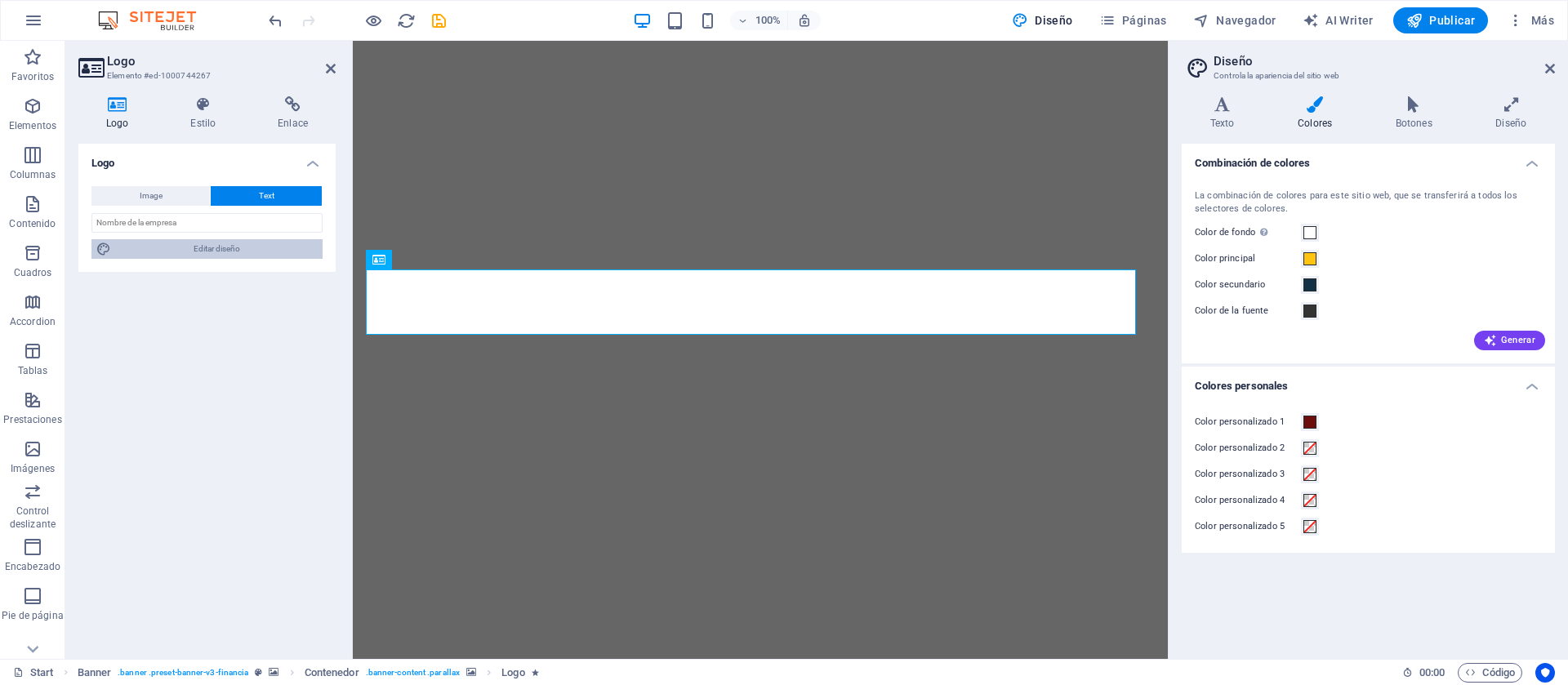
click at [288, 246] on span "Editar diseño" at bounding box center [216, 249] width 201 height 20
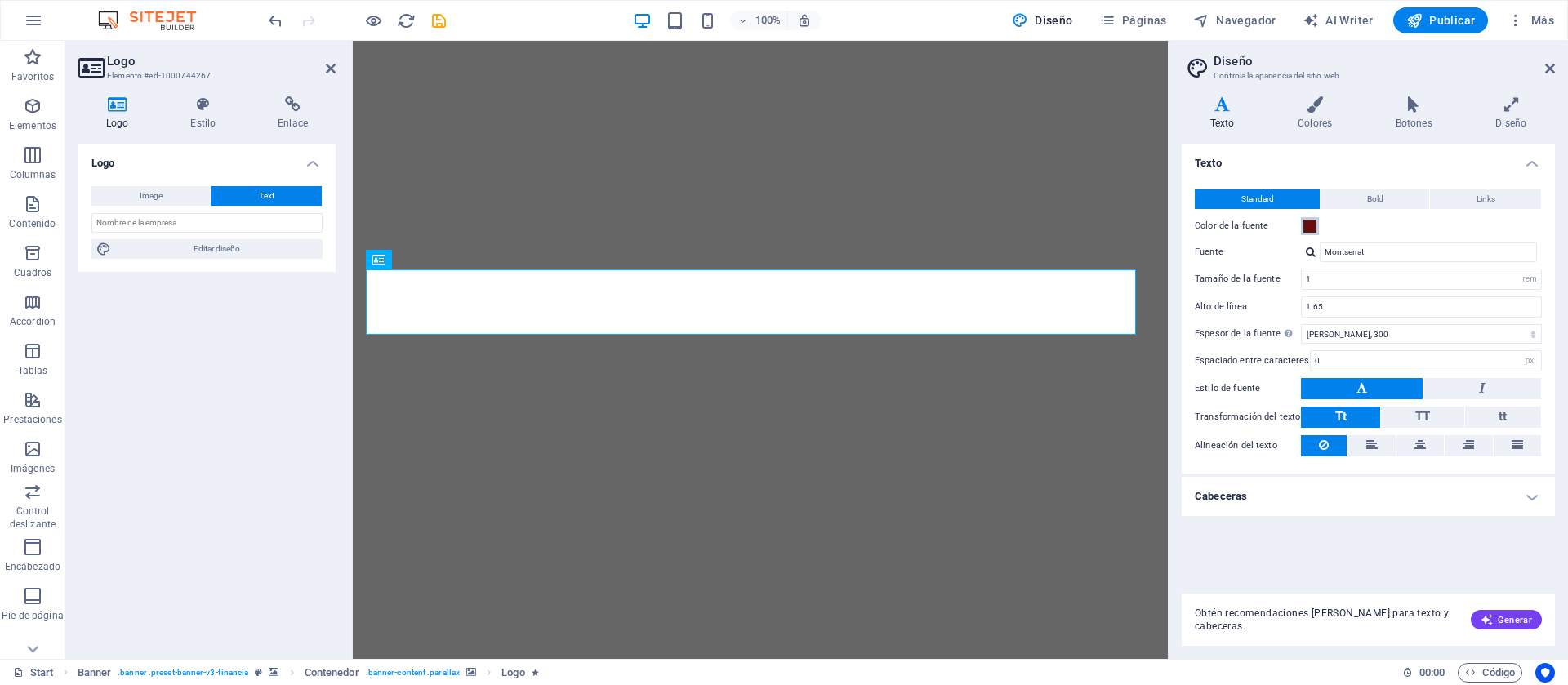
click at [1161, 224] on span at bounding box center [1310, 225] width 13 height 13
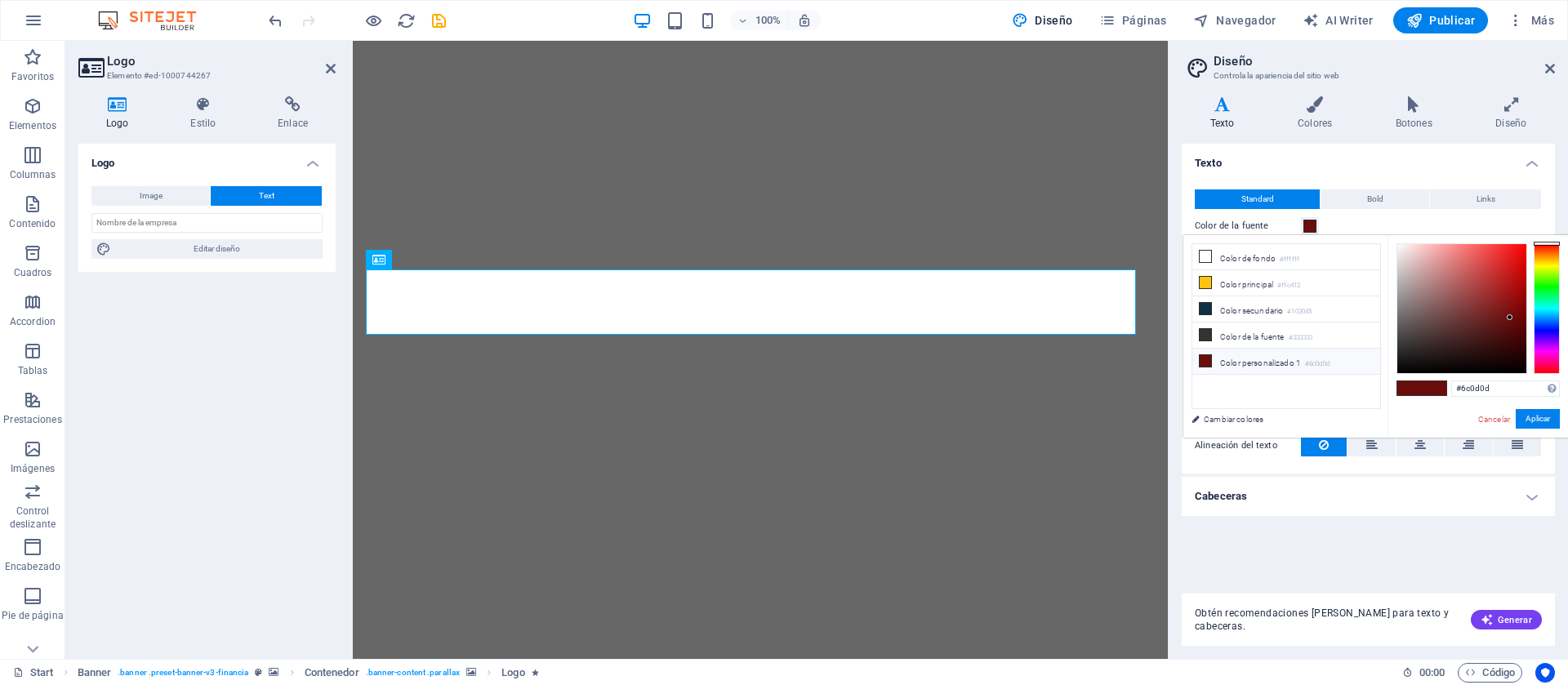
click at [1161, 353] on li "Color personalizado 1 #6c0d0d" at bounding box center [1287, 362] width 188 height 26
click at [1161, 415] on button "Aplicar" at bounding box center [1538, 419] width 44 height 20
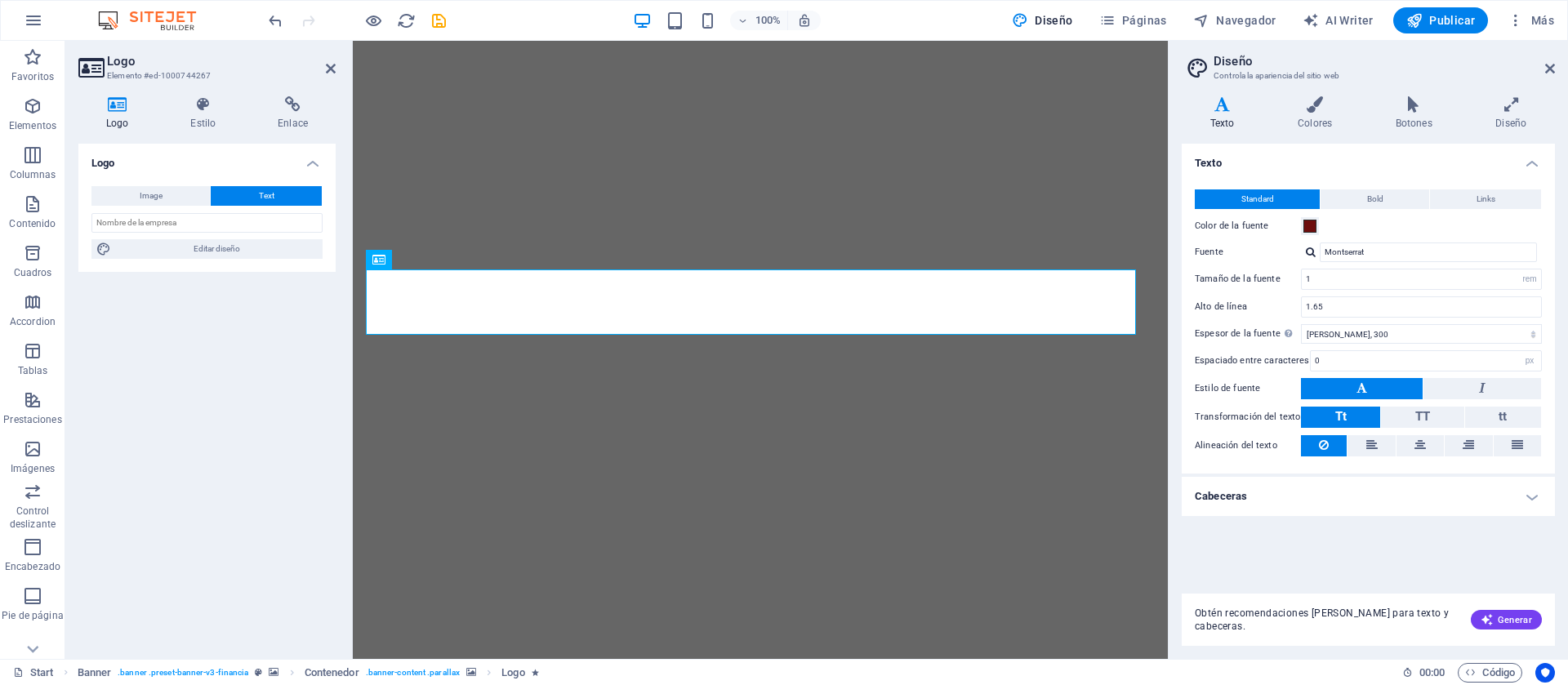
click at [1161, 257] on div "Montserrat" at bounding box center [1421, 252] width 241 height 20
click at [1161, 253] on div at bounding box center [1311, 251] width 10 height 11
click at [1161, 246] on input "Montserrat" at bounding box center [1428, 252] width 217 height 20
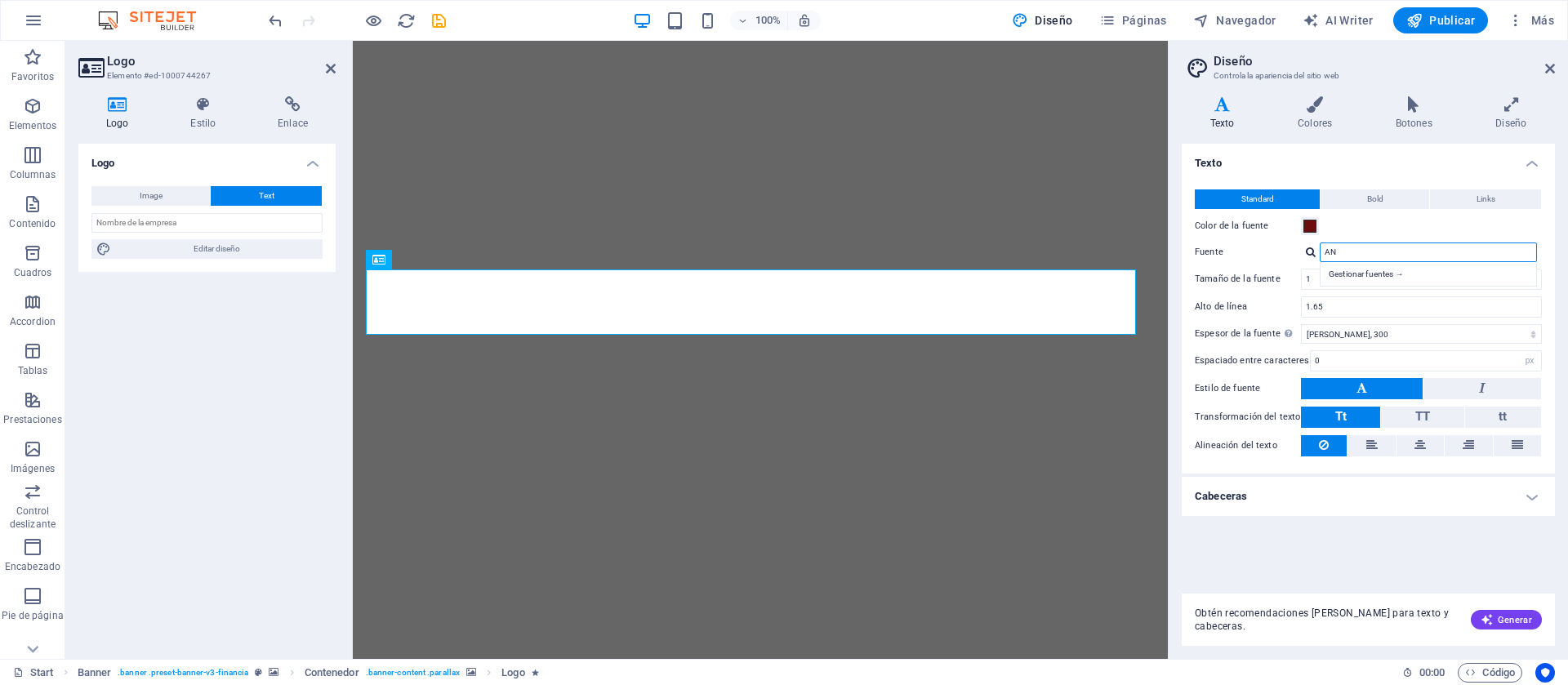
type input "A"
type input "ANDADA"
click at [1161, 507] on div "Texto Standard Bold Links Color de la fuente Fuente ANDADA Gestionar fuentes → …" at bounding box center [1369, 362] width 373 height 437
click at [1161, 111] on icon at bounding box center [1316, 105] width 92 height 16
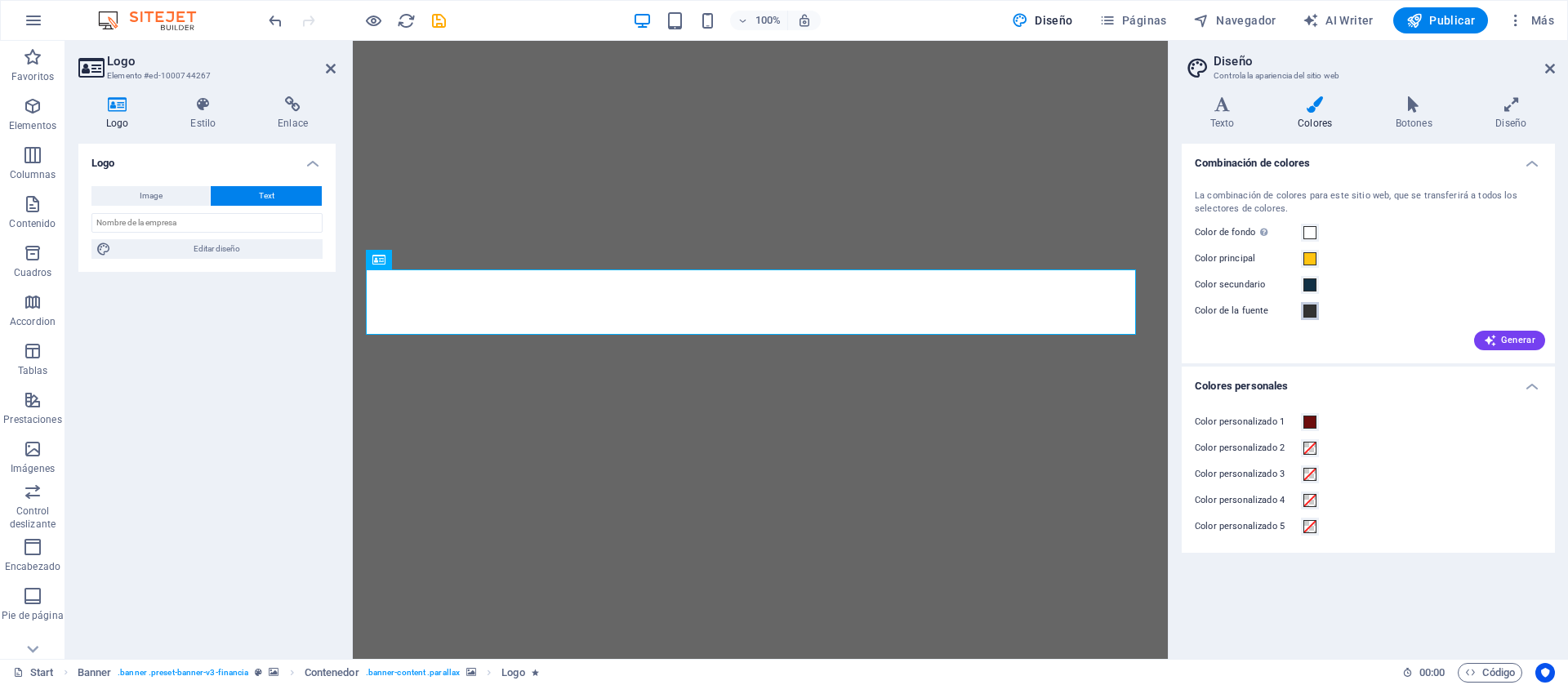
click at [1161, 311] on span at bounding box center [1310, 310] width 13 height 13
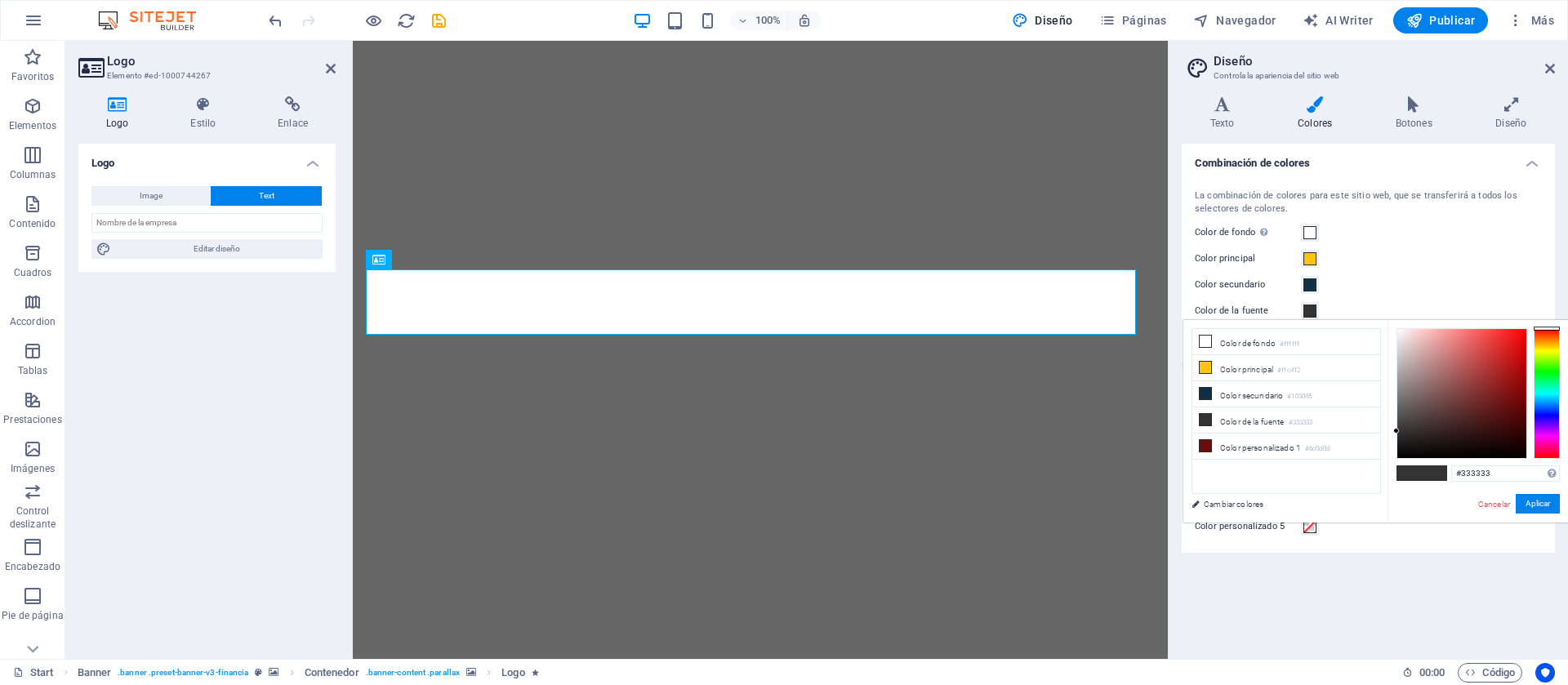
click at [1161, 311] on span at bounding box center [1310, 310] width 13 height 13
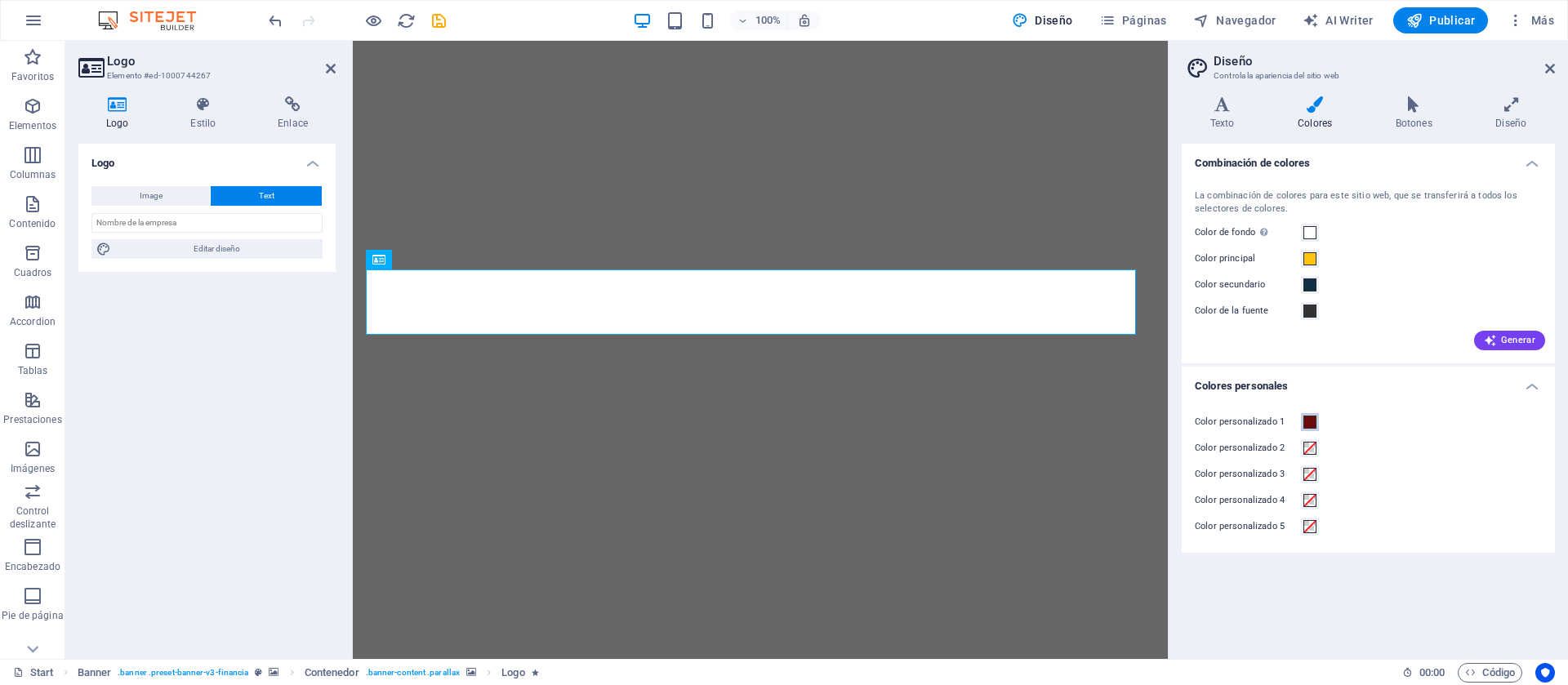
click at [1161, 422] on span at bounding box center [1310, 422] width 13 height 13
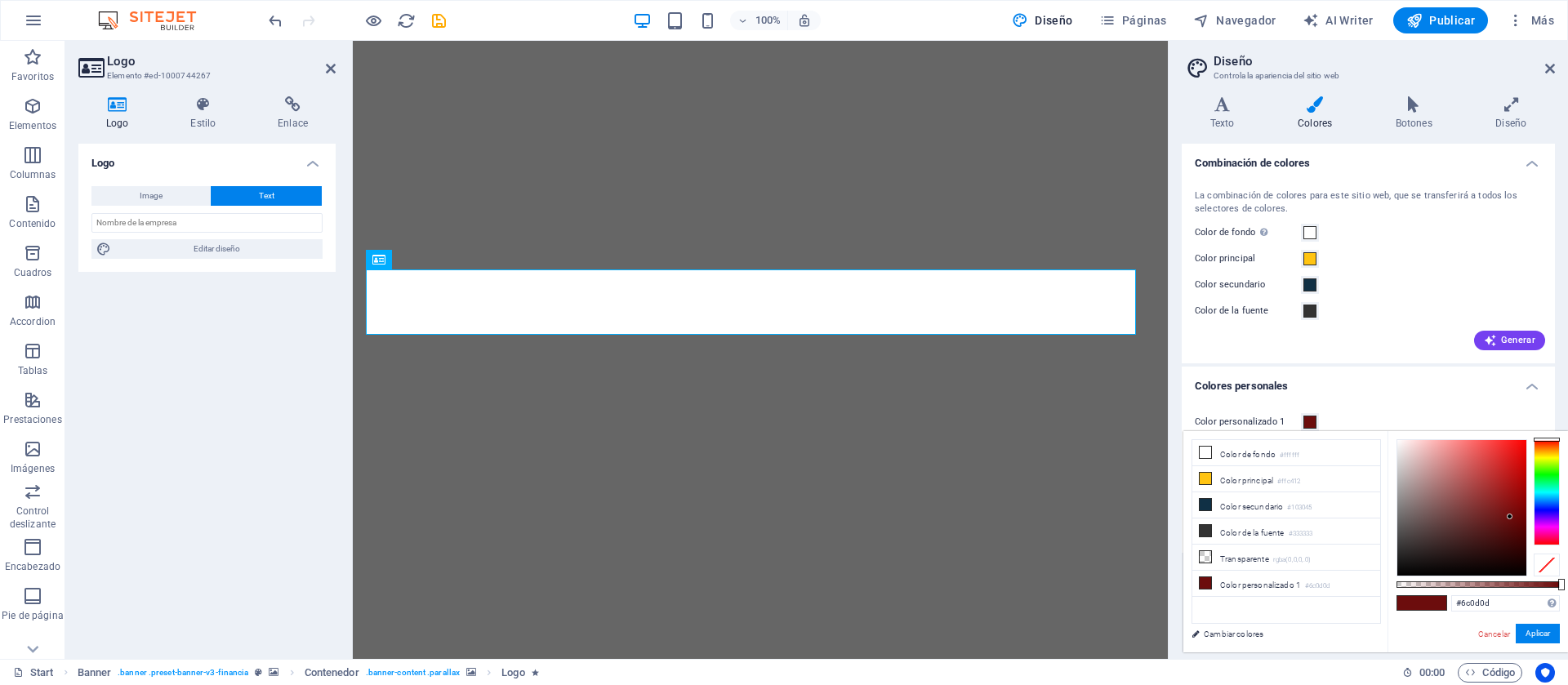
click at [1161, 422] on span at bounding box center [1310, 422] width 13 height 13
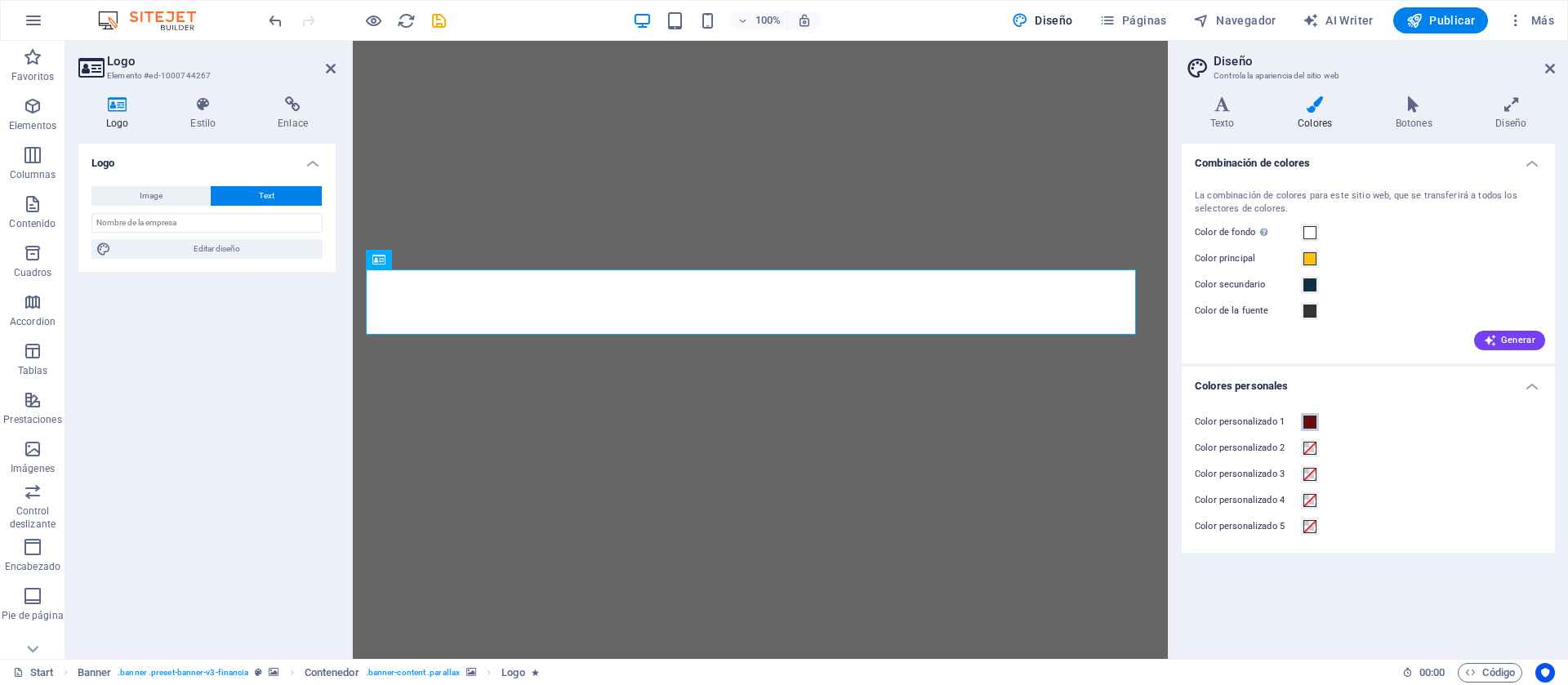
click at [1161, 422] on span at bounding box center [1310, 422] width 13 height 13
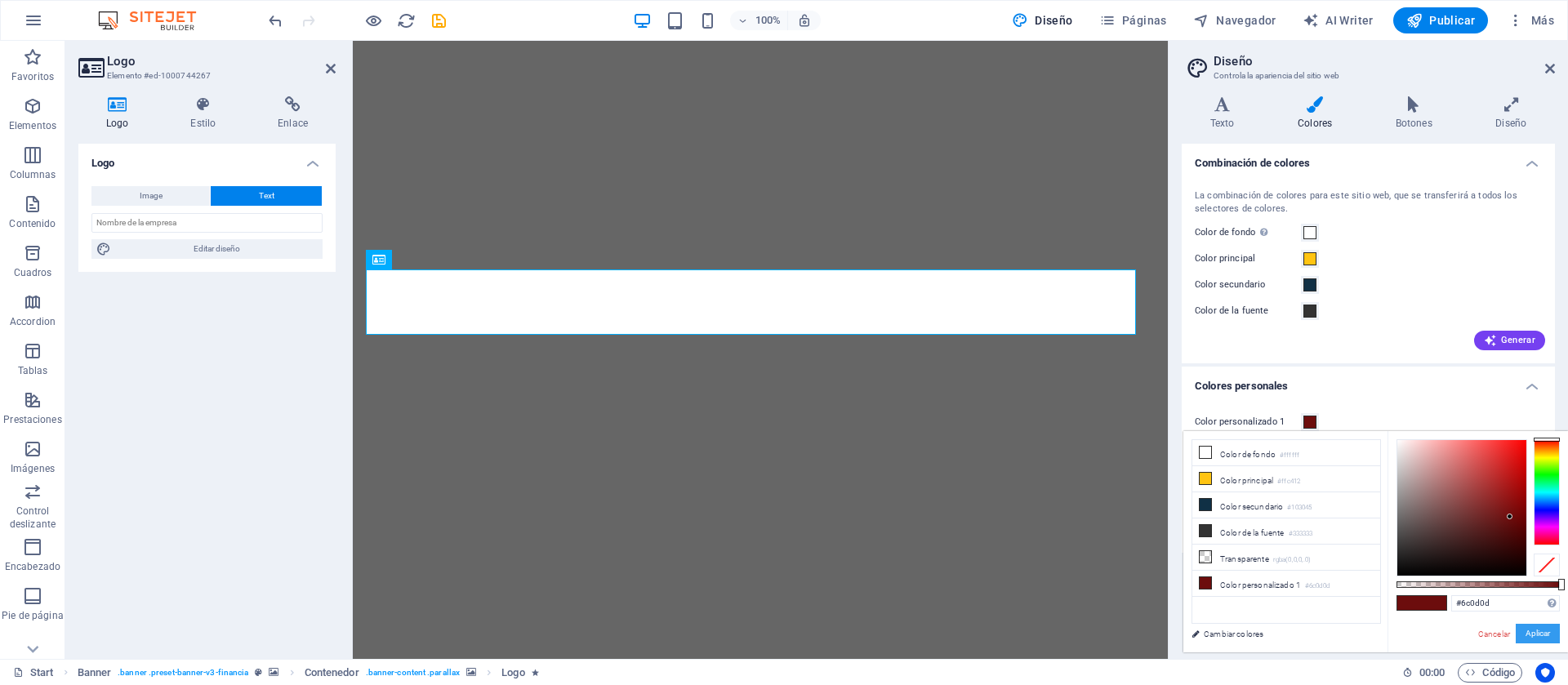
click at [1161, 507] on button "Aplicar" at bounding box center [1538, 634] width 44 height 20
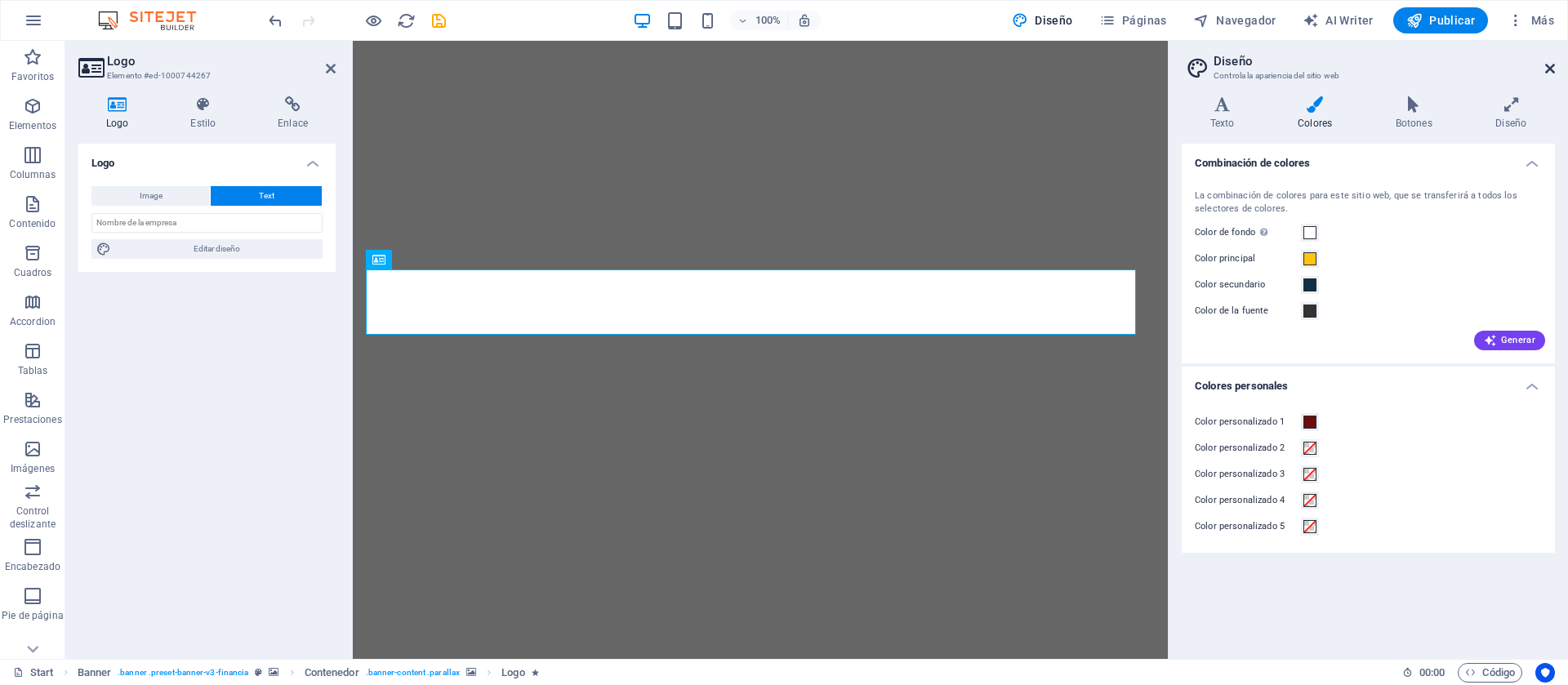
click at [1161, 67] on icon at bounding box center [1550, 68] width 10 height 13
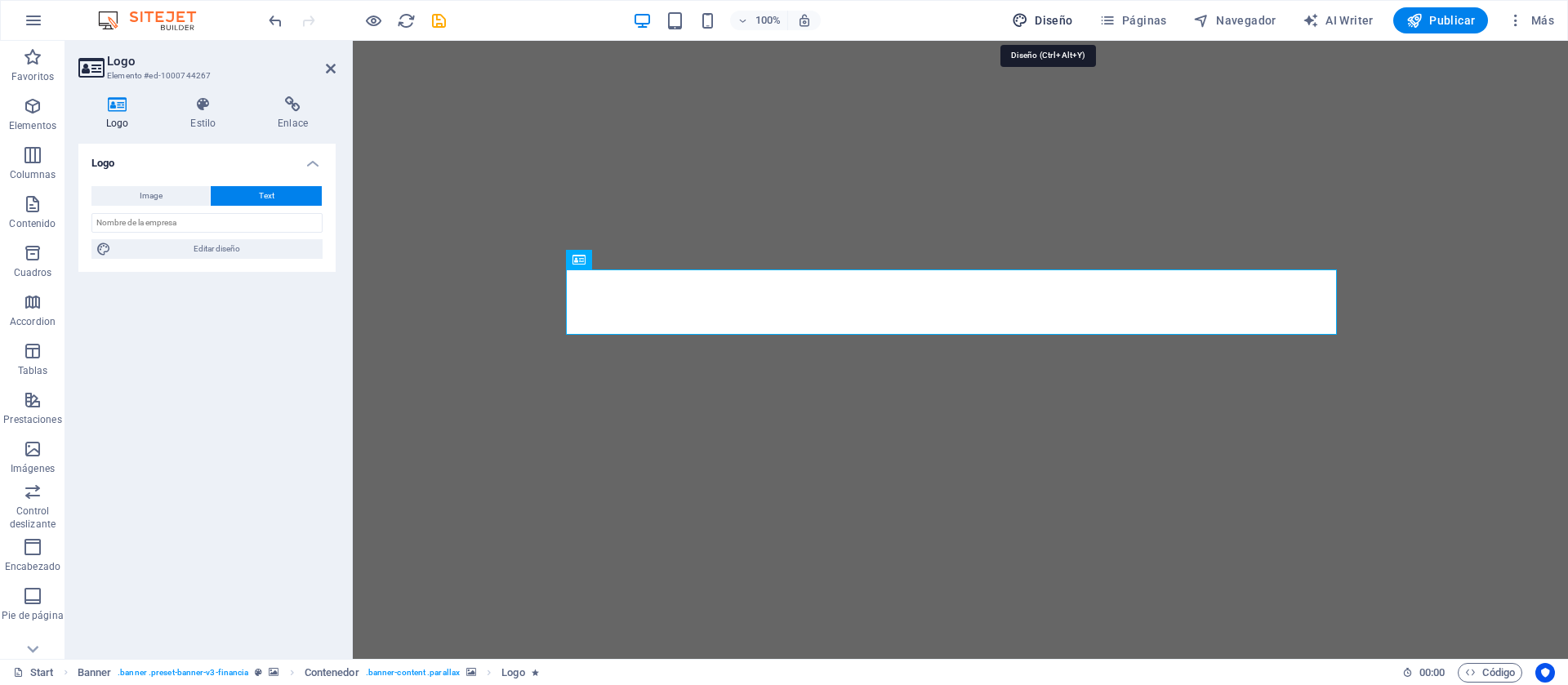
click at [1042, 22] on span "Diseño" at bounding box center [1042, 20] width 61 height 16
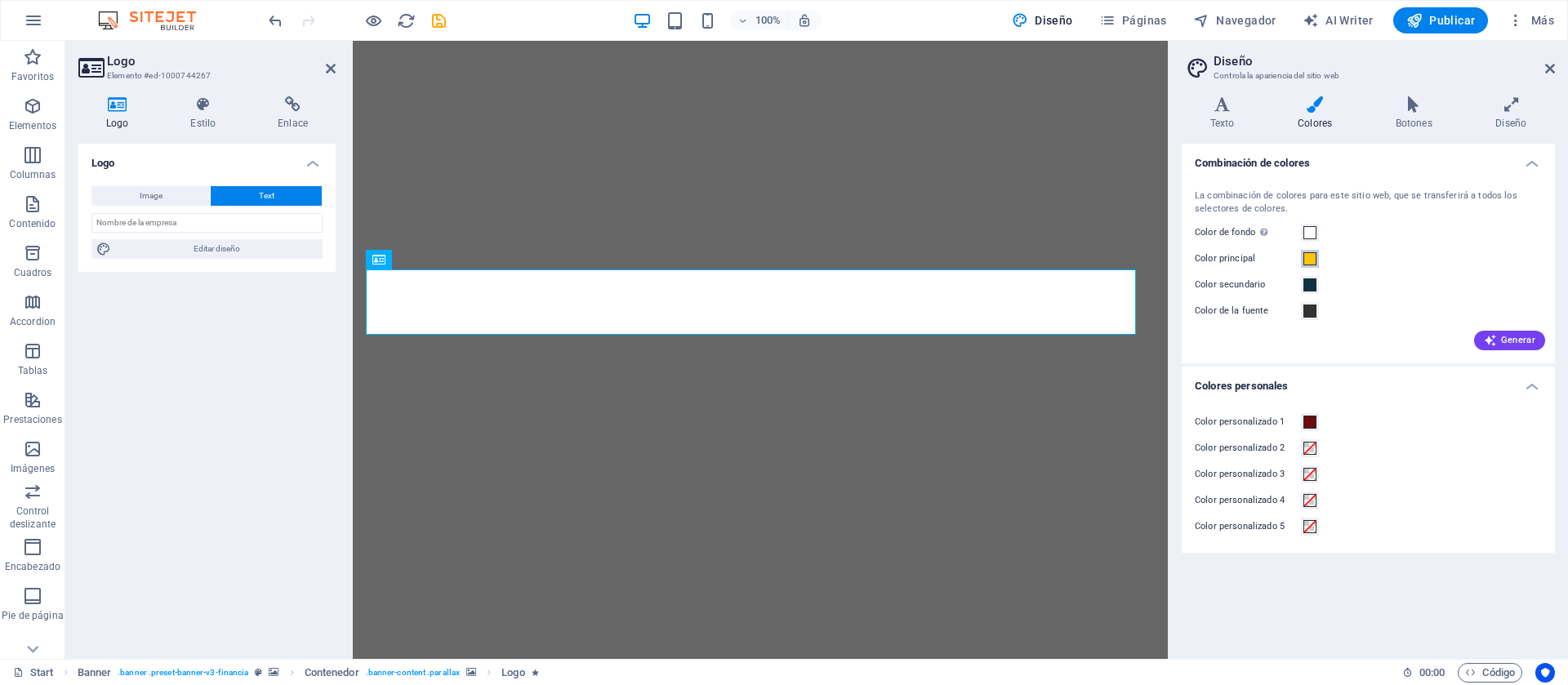
click at [1161, 256] on span at bounding box center [1310, 258] width 13 height 13
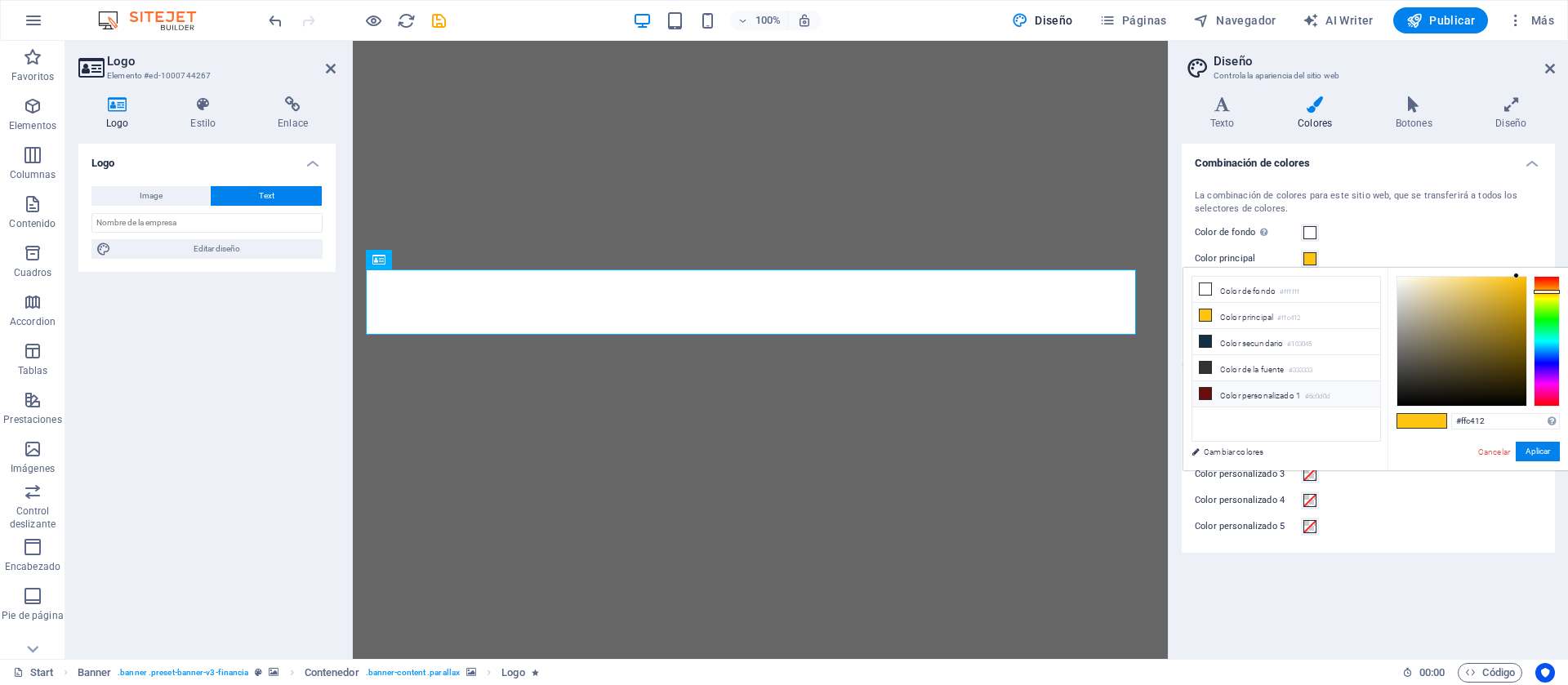
click at [1161, 388] on li "Color personalizado 1 #6c0d0d" at bounding box center [1287, 394] width 188 height 26
type input "#6c0d0d"
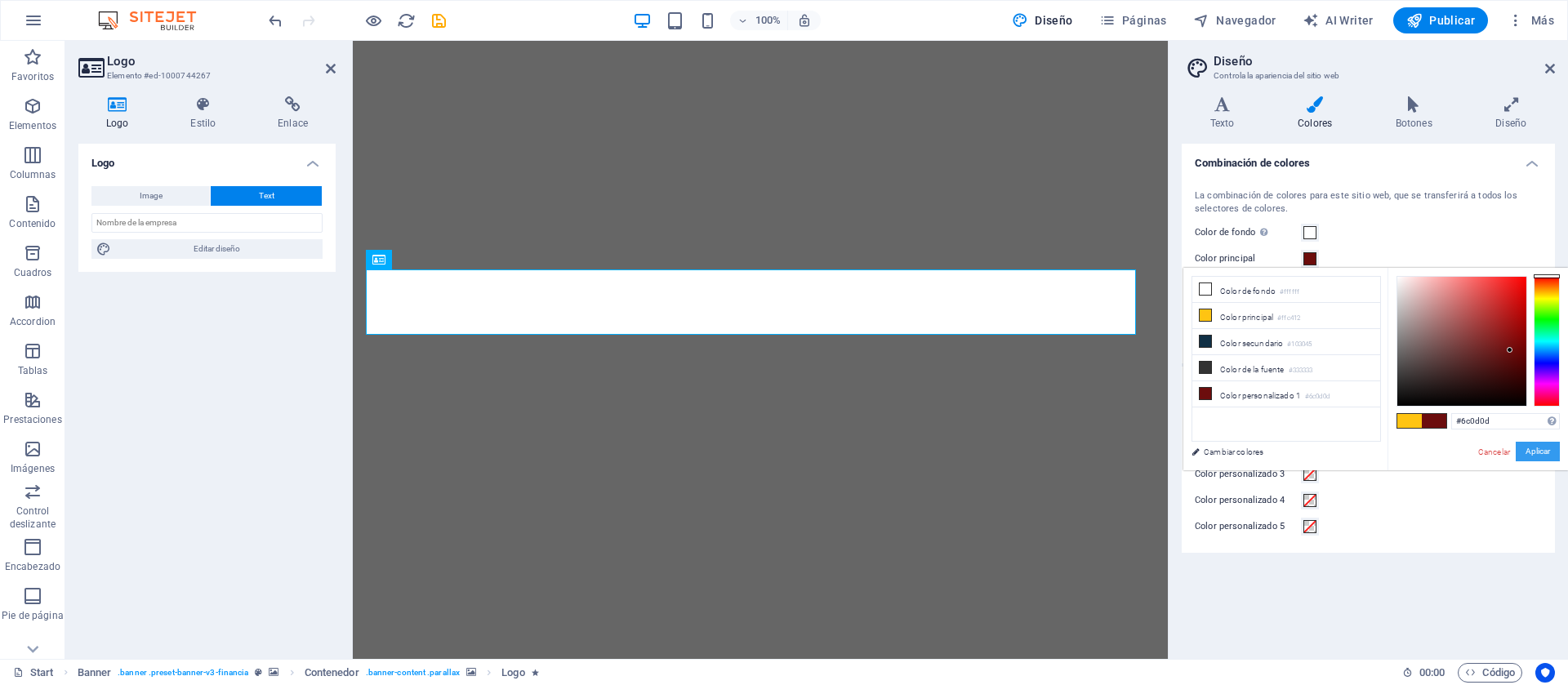
click at [1161, 449] on button "Aplicar" at bounding box center [1538, 452] width 44 height 20
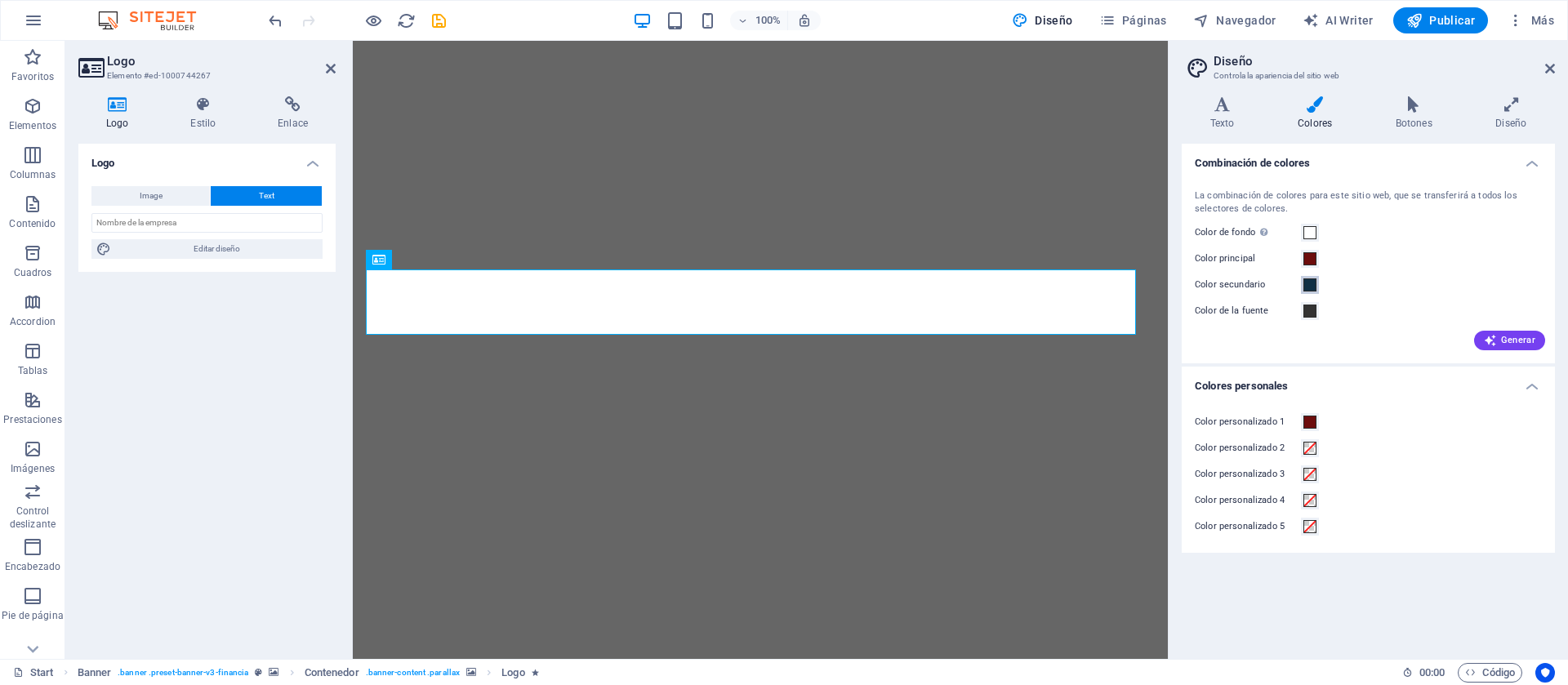
click at [1161, 282] on span at bounding box center [1310, 284] width 13 height 13
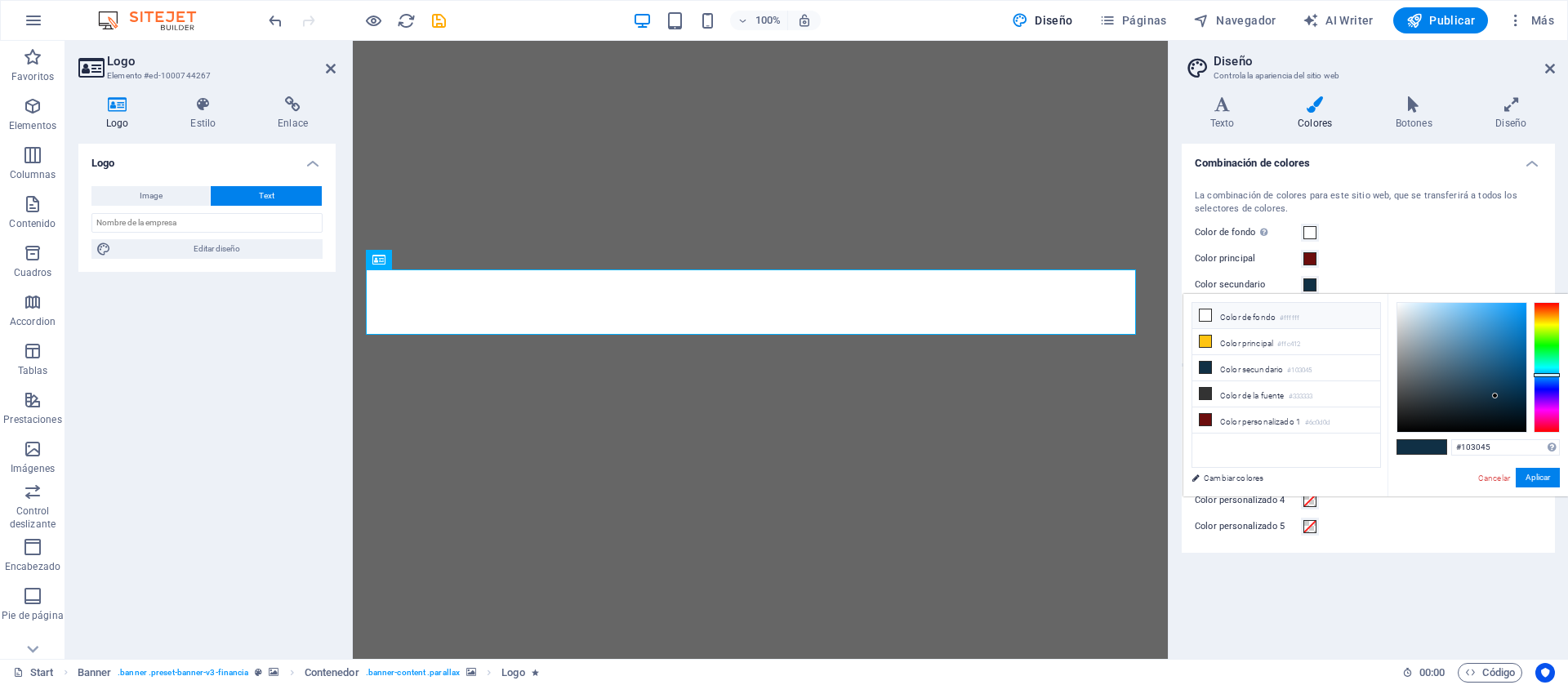
click at [1161, 319] on li "Color de fondo #ffffff" at bounding box center [1287, 316] width 188 height 26
type input "#ffffff"
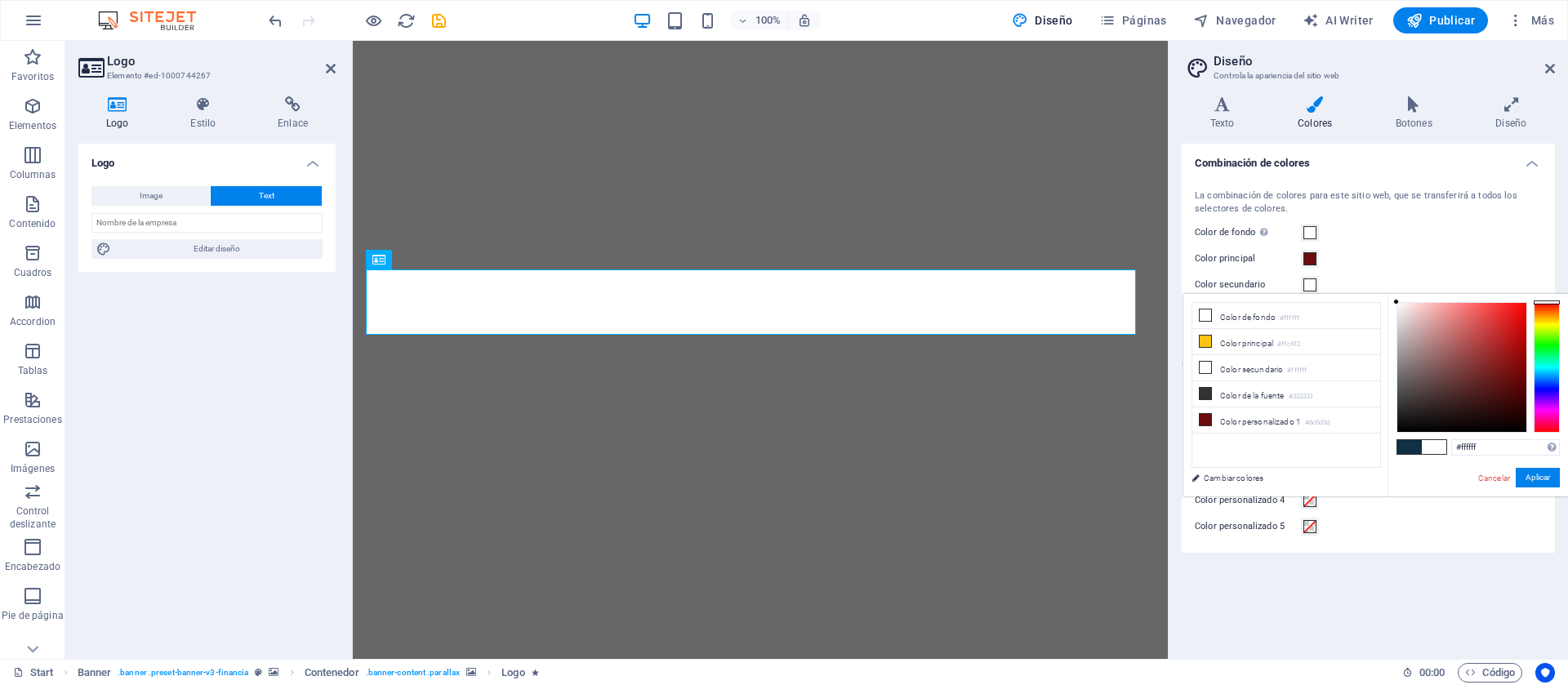
click at [1161, 444] on span at bounding box center [1434, 447] width 25 height 14
click at [1161, 481] on button "Aplicar" at bounding box center [1538, 478] width 44 height 20
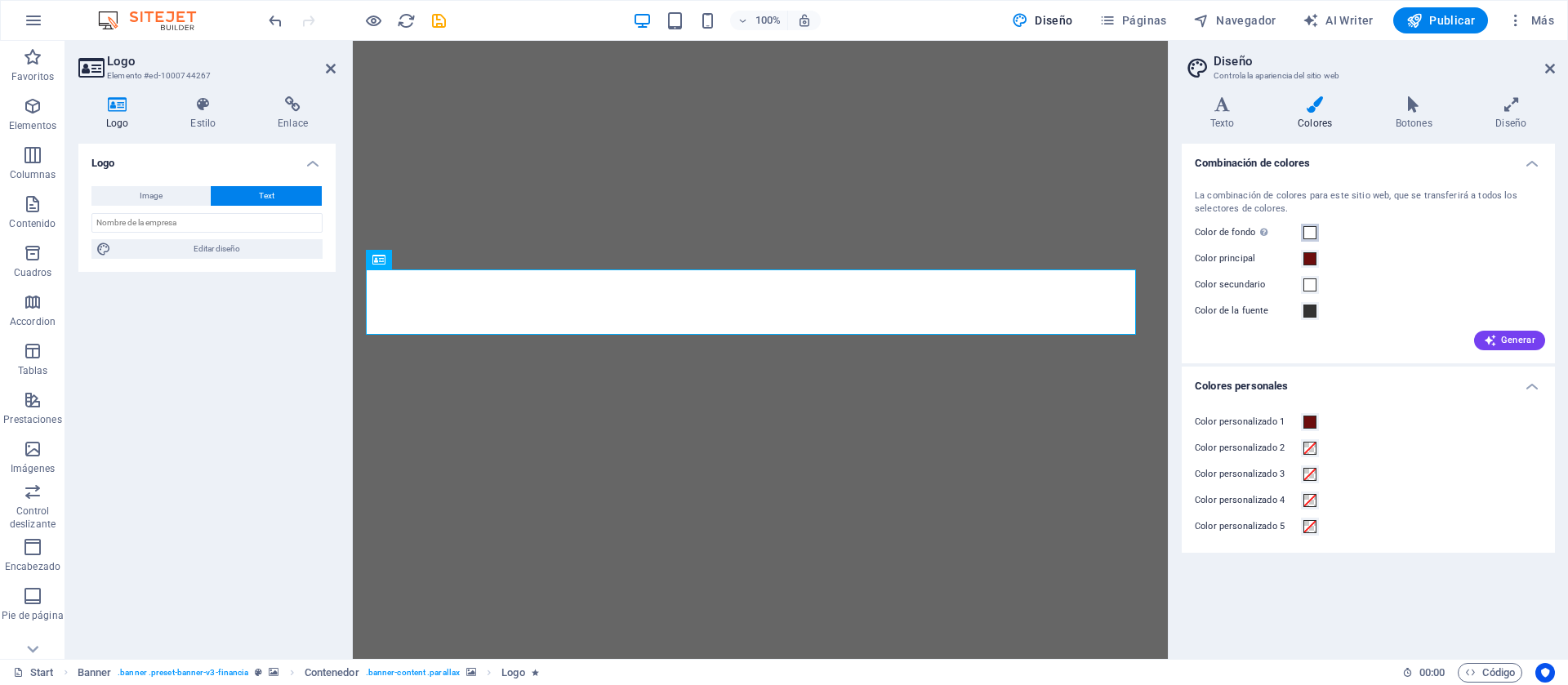
click at [1161, 226] on span at bounding box center [1310, 232] width 13 height 13
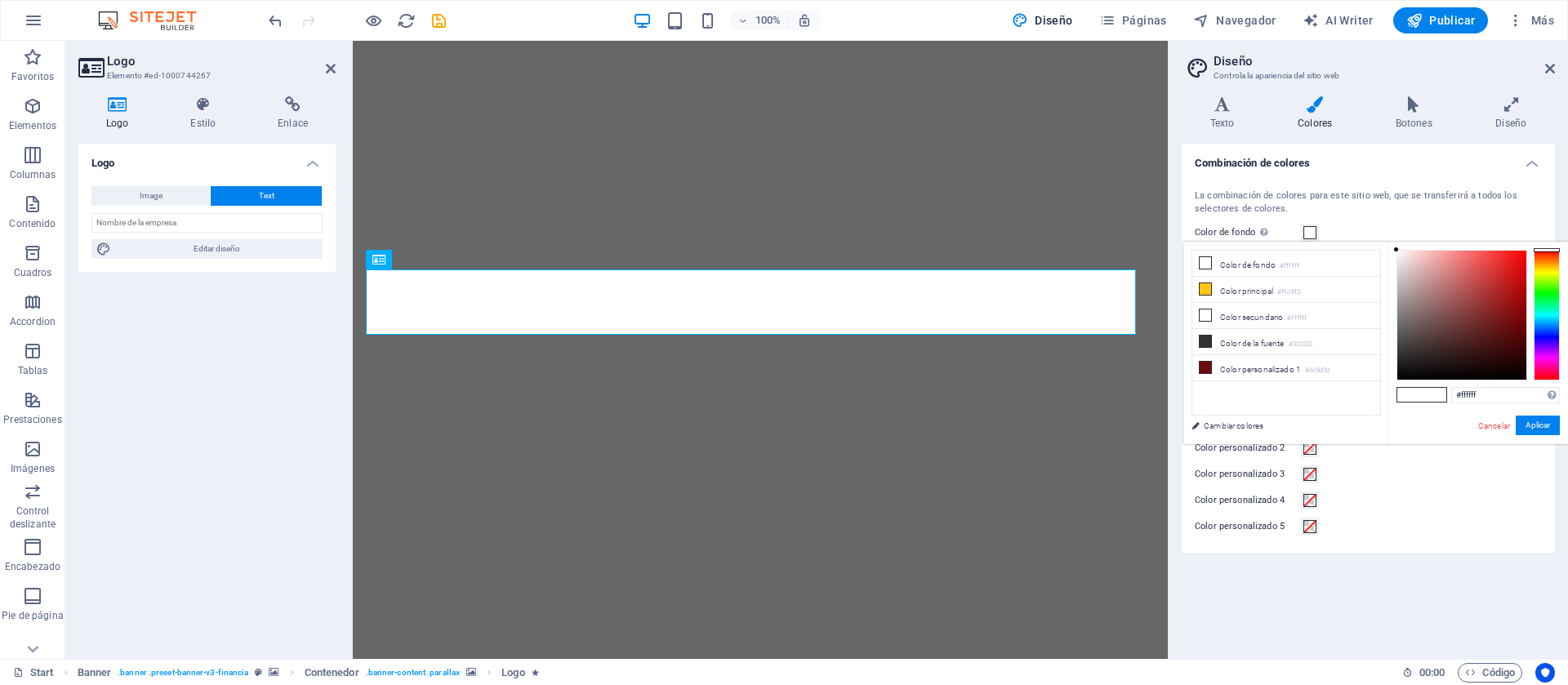
click at [1161, 304] on div at bounding box center [1461, 314] width 129 height 129
type input "#948e8e"
click at [1161, 422] on button "Aplicar" at bounding box center [1538, 426] width 44 height 20
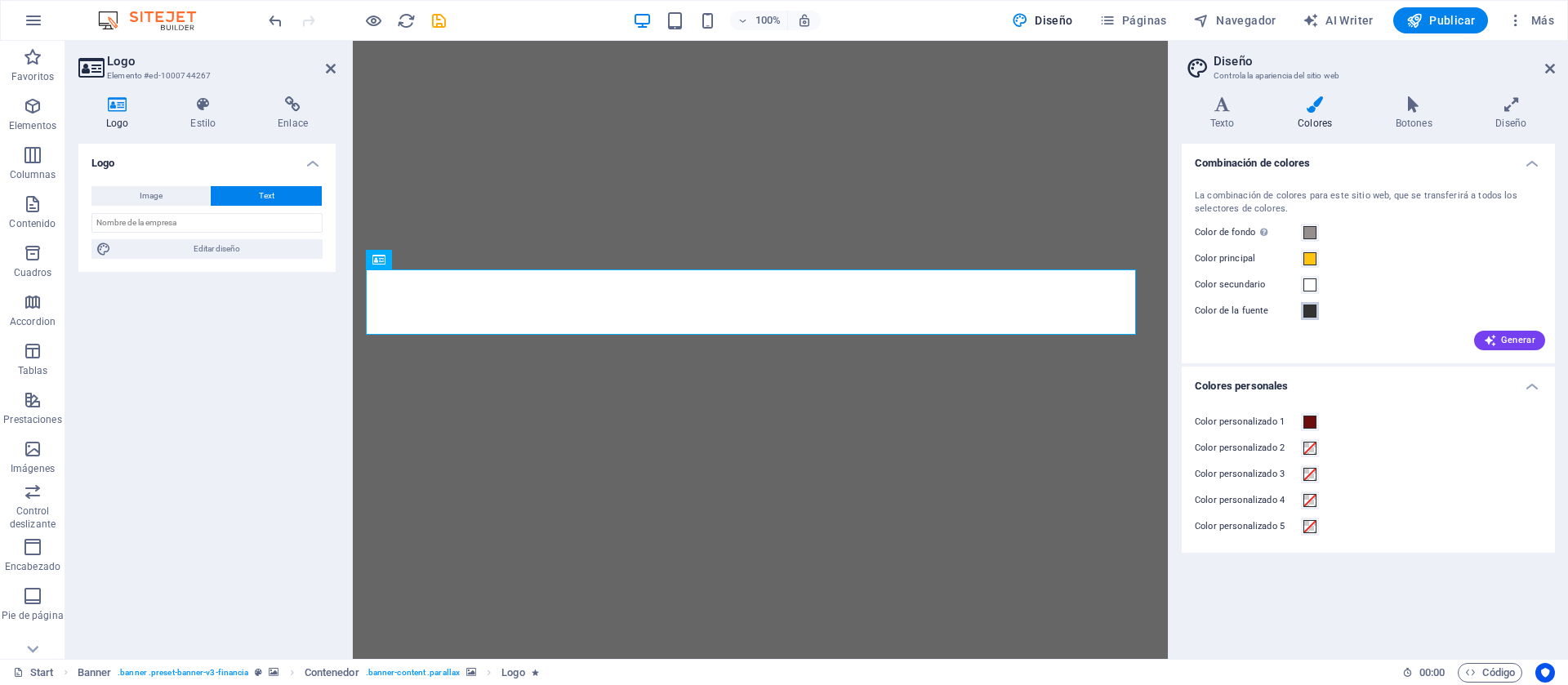
click at [1161, 309] on span at bounding box center [1310, 310] width 13 height 13
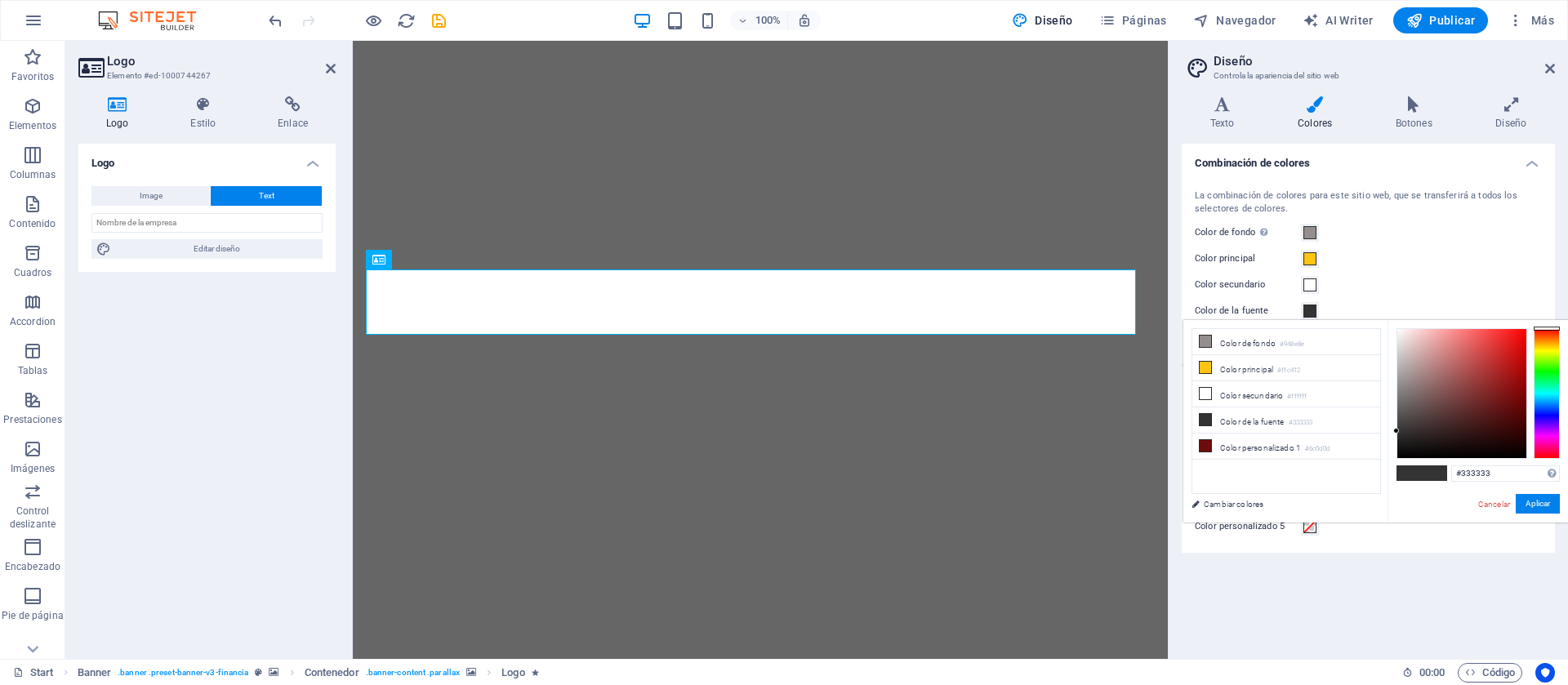
click at [1161, 287] on div "Color secundario" at bounding box center [1369, 285] width 347 height 20
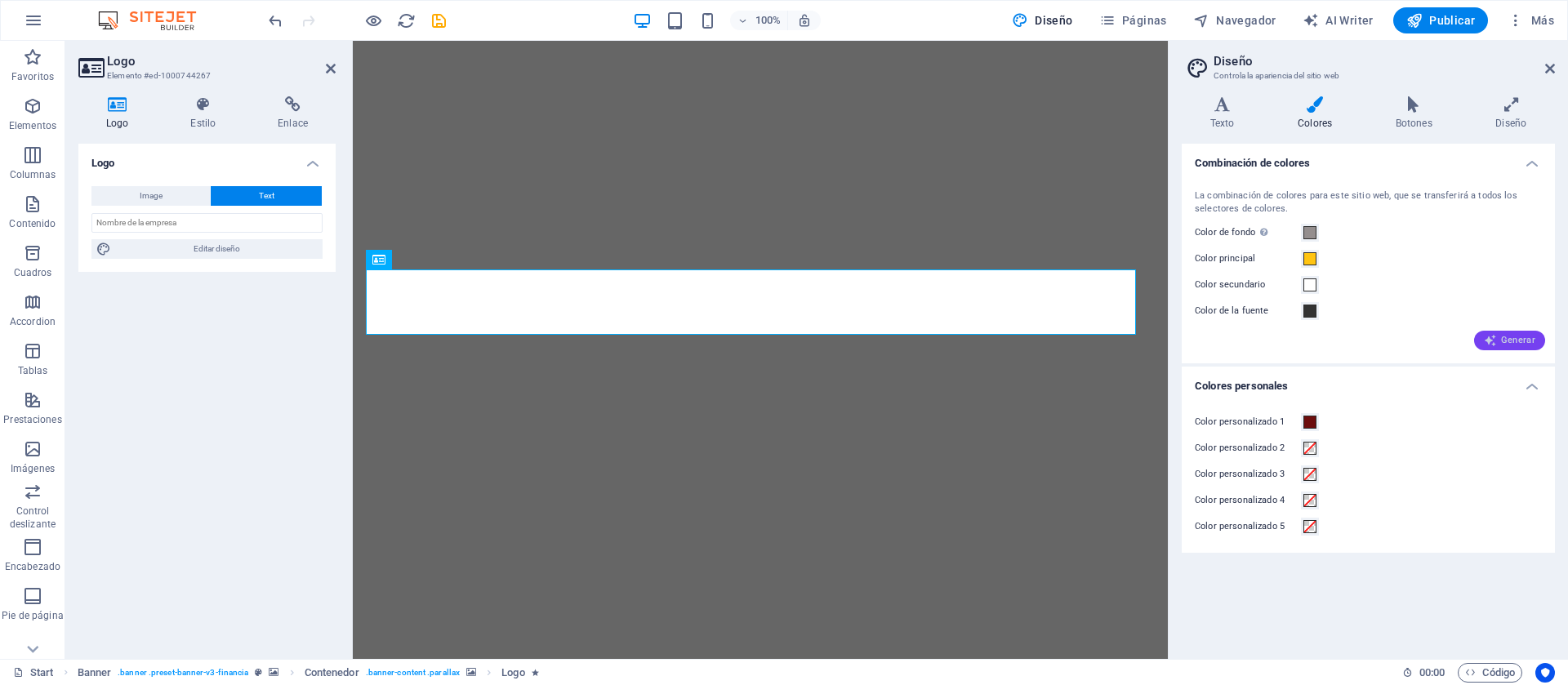
click at [1161, 343] on icon "button" at bounding box center [1490, 340] width 13 height 13
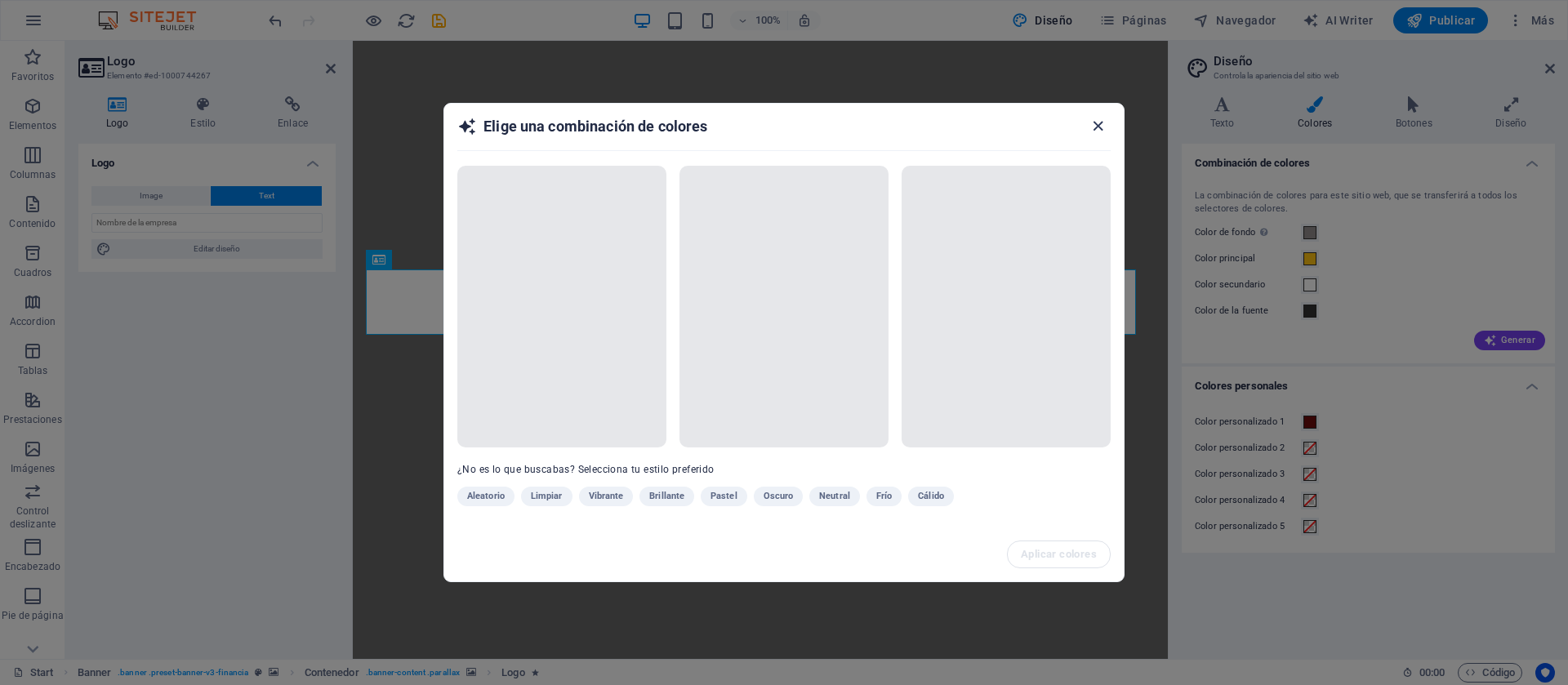
click at [1099, 122] on icon "button" at bounding box center [1098, 126] width 19 height 19
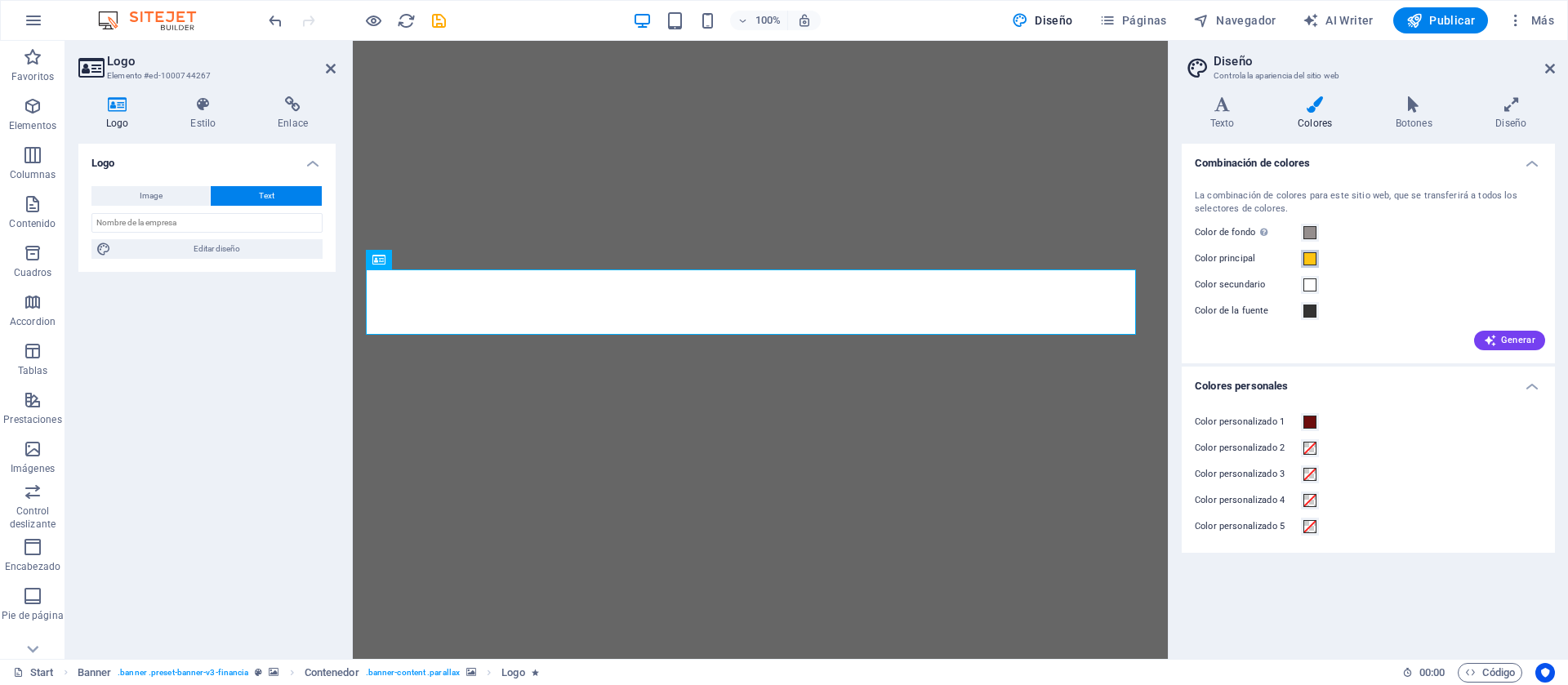
click at [1161, 263] on span at bounding box center [1310, 258] width 13 height 13
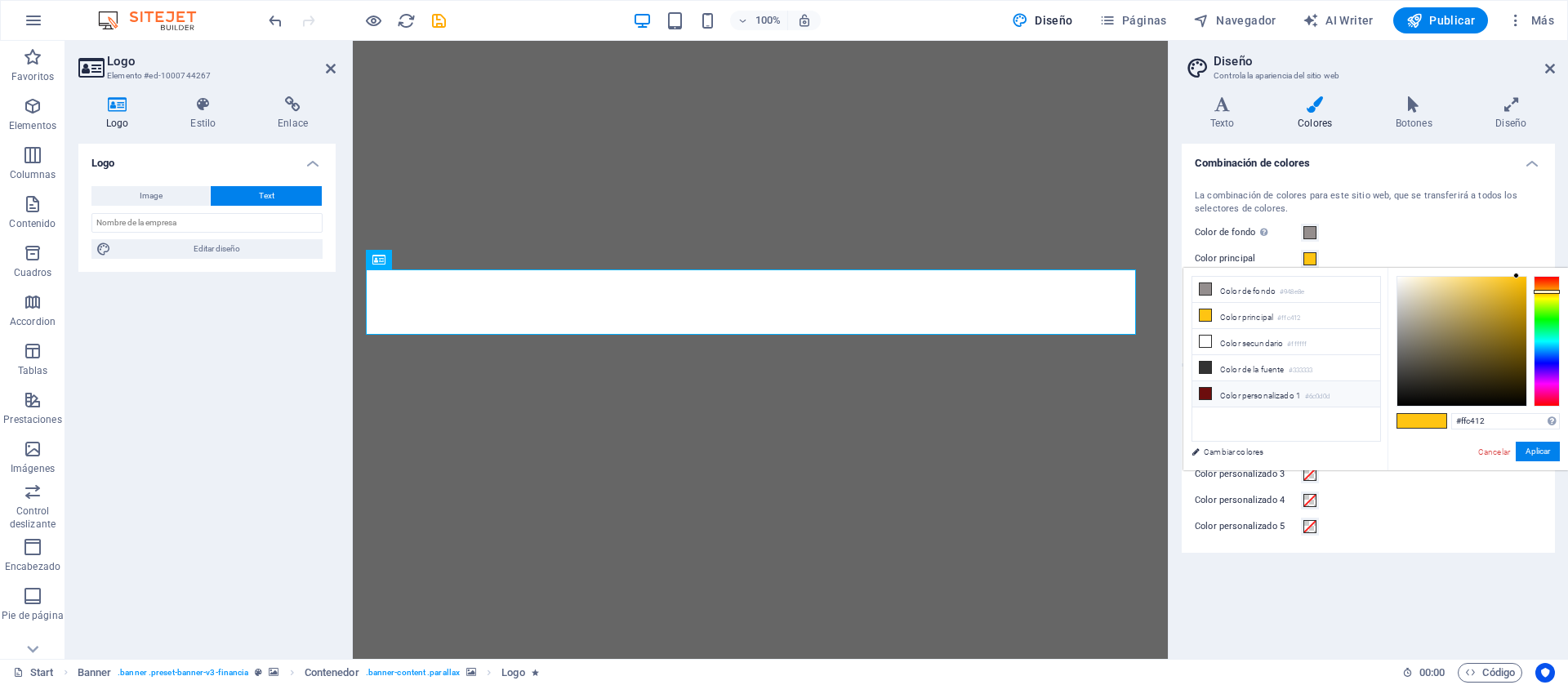
click at [1161, 396] on li "Color personalizado 1 #6c0d0d" at bounding box center [1287, 394] width 188 height 26
type input "#6c0d0d"
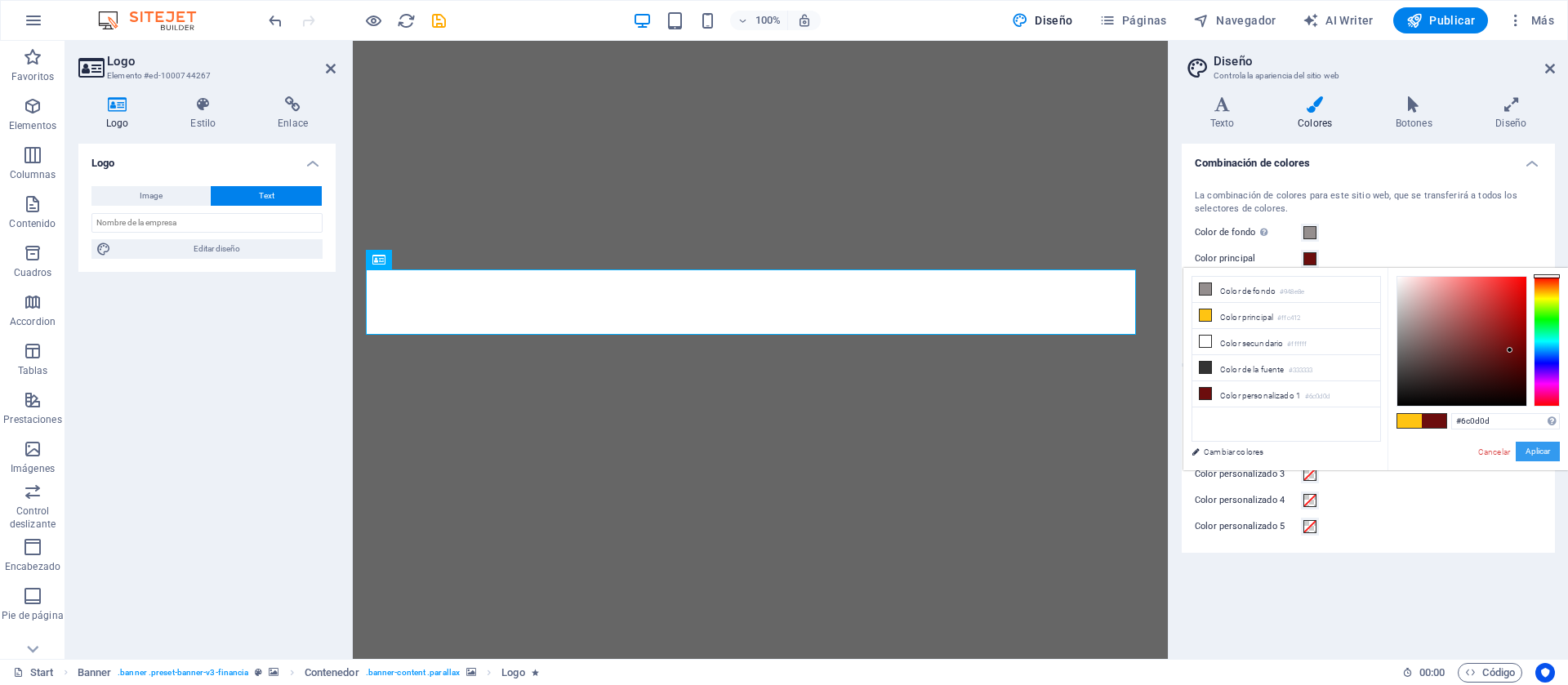
click at [1161, 455] on button "Aplicar" at bounding box center [1538, 452] width 44 height 20
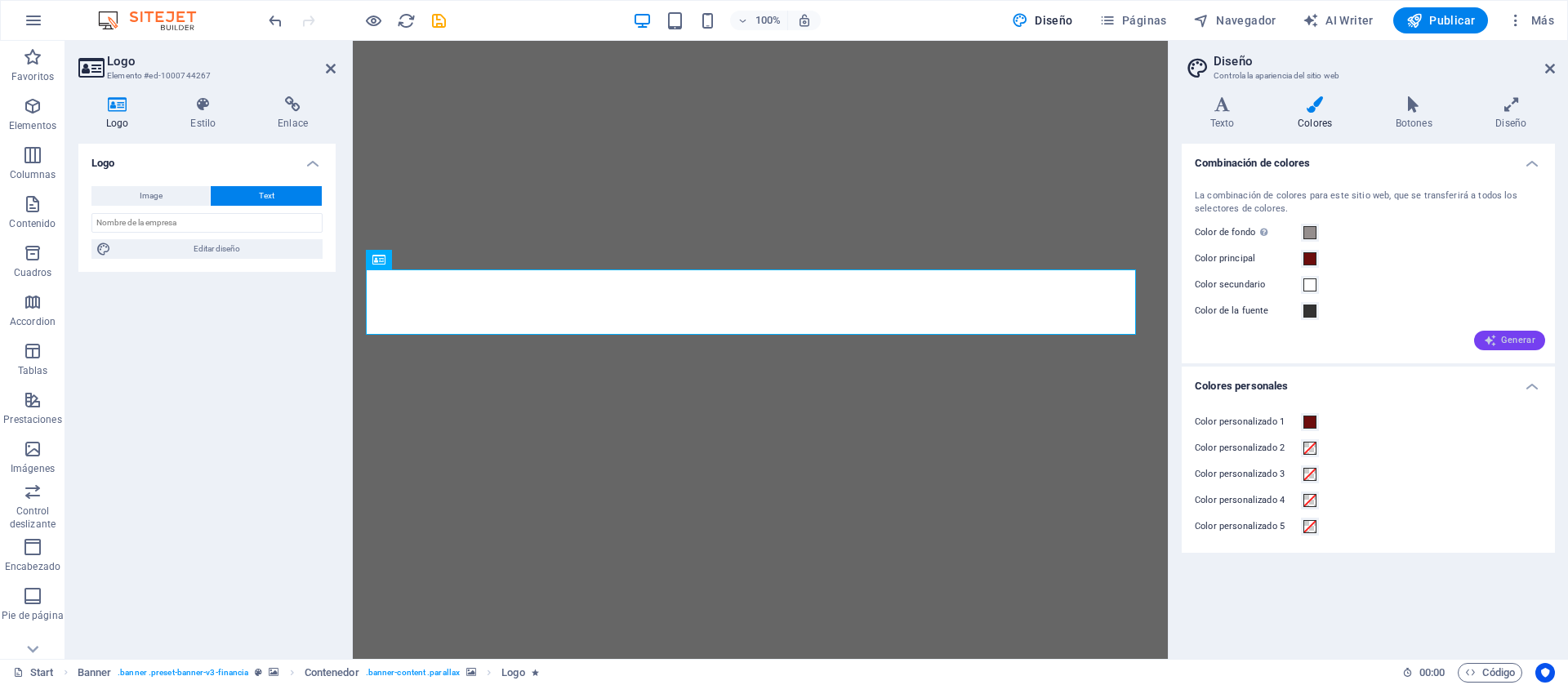
click at [1161, 343] on icon "button" at bounding box center [1490, 340] width 13 height 13
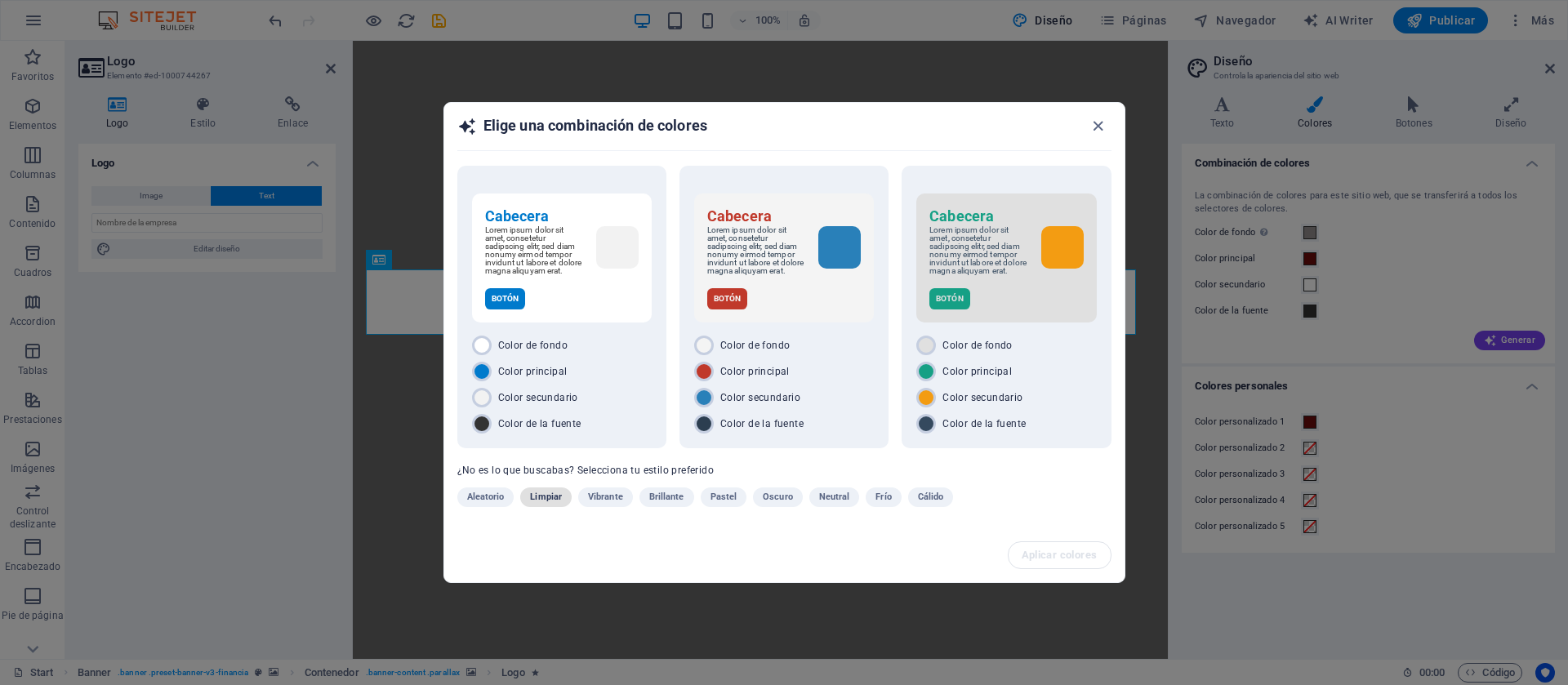
drag, startPoint x: 536, startPoint y: 512, endPoint x: 545, endPoint y: 503, distance: 12.7
click at [545, 503] on div "Aleatorio Limpiar Vibrante Brillante Pastel Oscuro Neutral Frío Cálido" at bounding box center [743, 501] width 572 height 26
click at [545, 503] on span "Limpiar" at bounding box center [546, 498] width 32 height 20
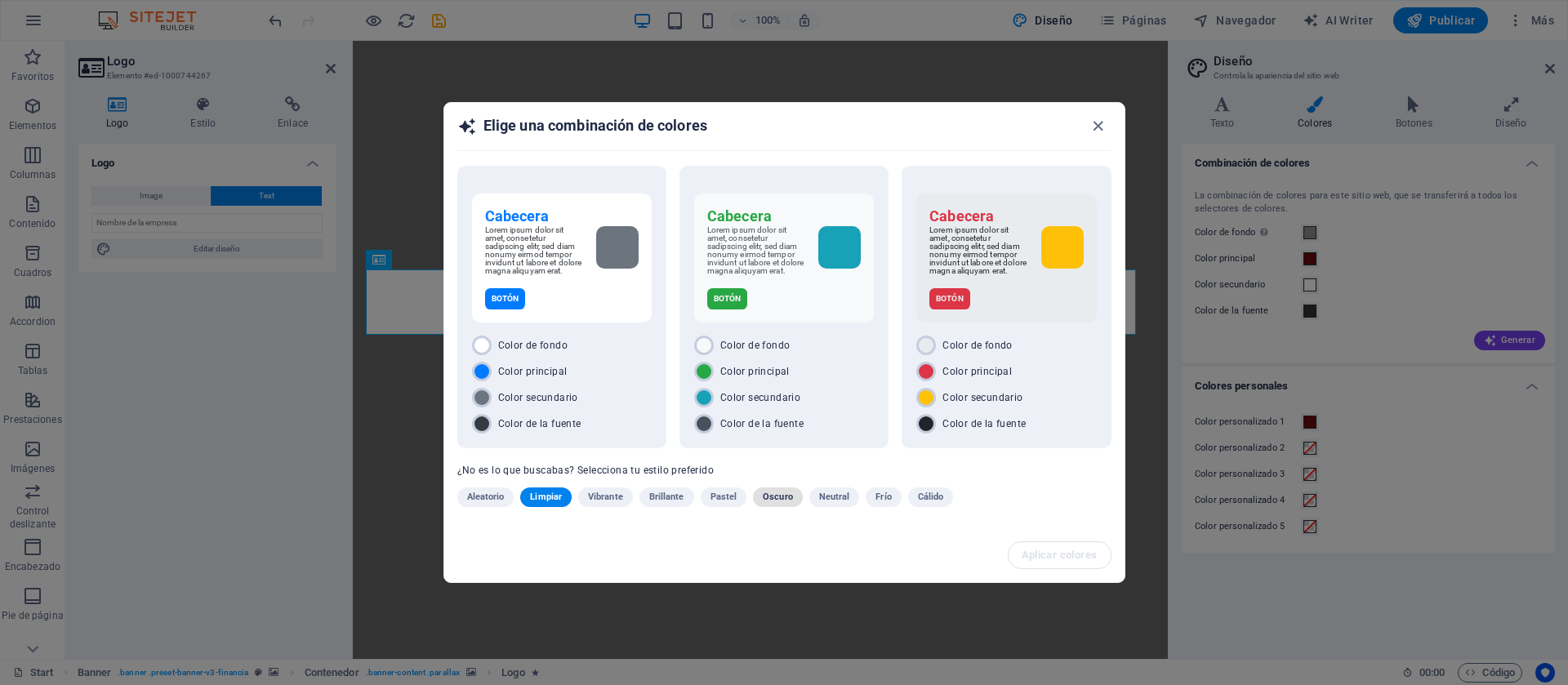
click at [760, 491] on button "Oscuro" at bounding box center [778, 498] width 50 height 20
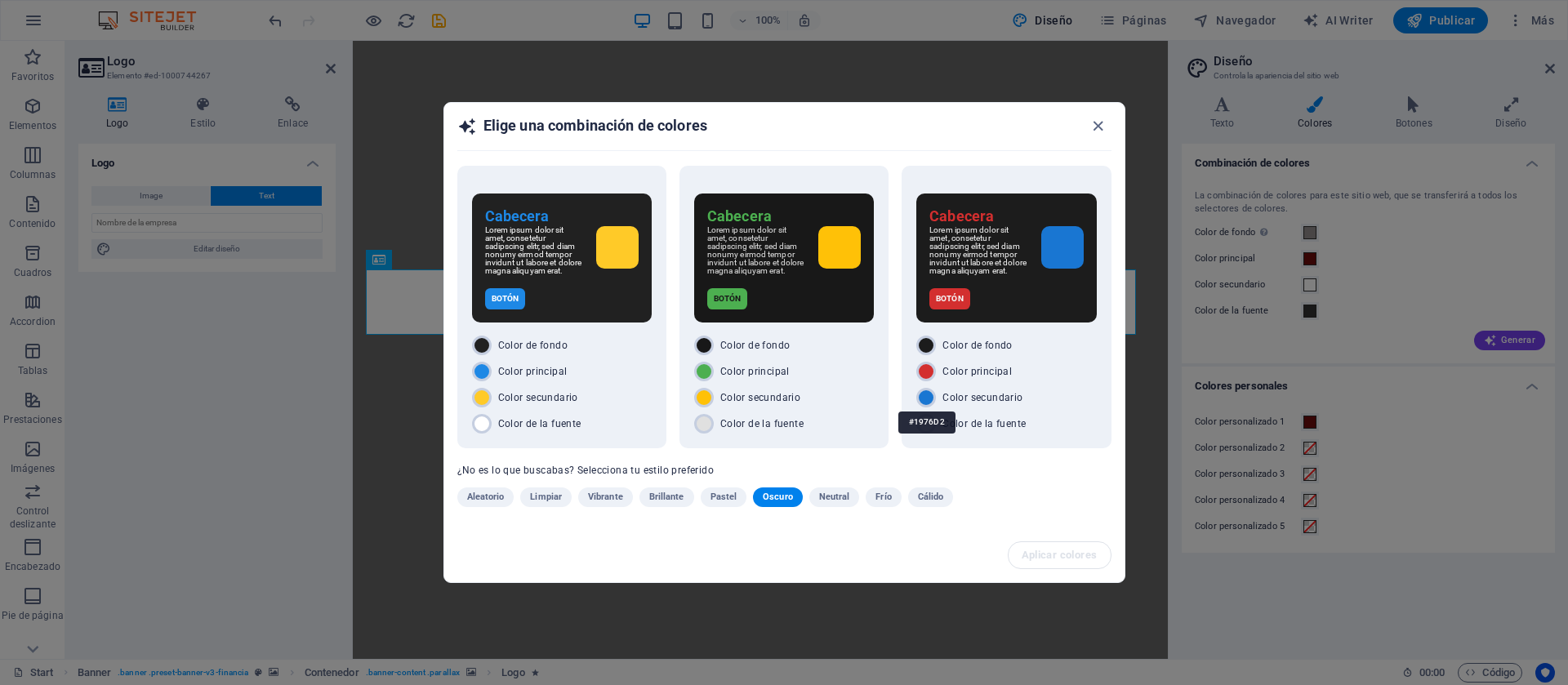
click at [928, 402] on div "#1976D2" at bounding box center [927, 422] width 57 height 45
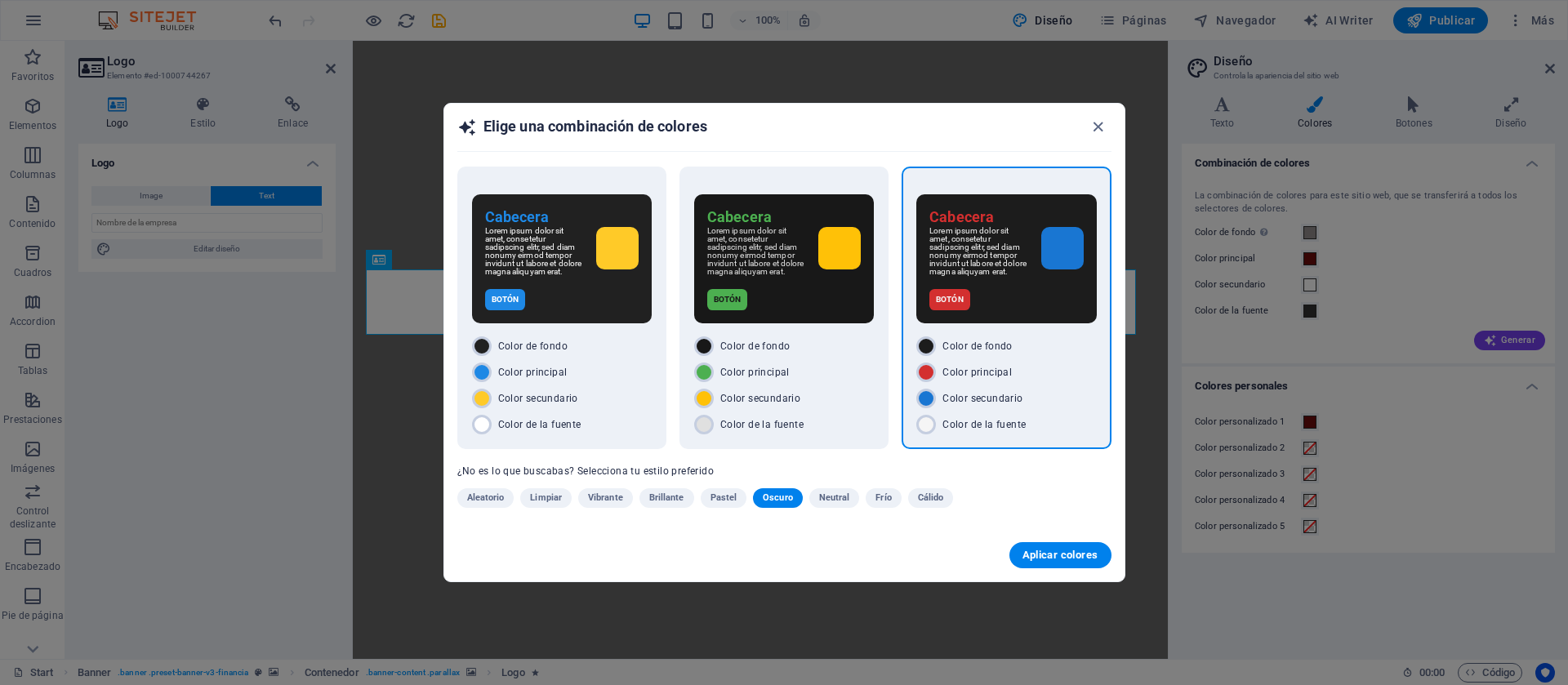
click at [959, 398] on span "Color secundario" at bounding box center [982, 398] width 80 height 13
click at [843, 499] on span "Neutral" at bounding box center [834, 499] width 31 height 20
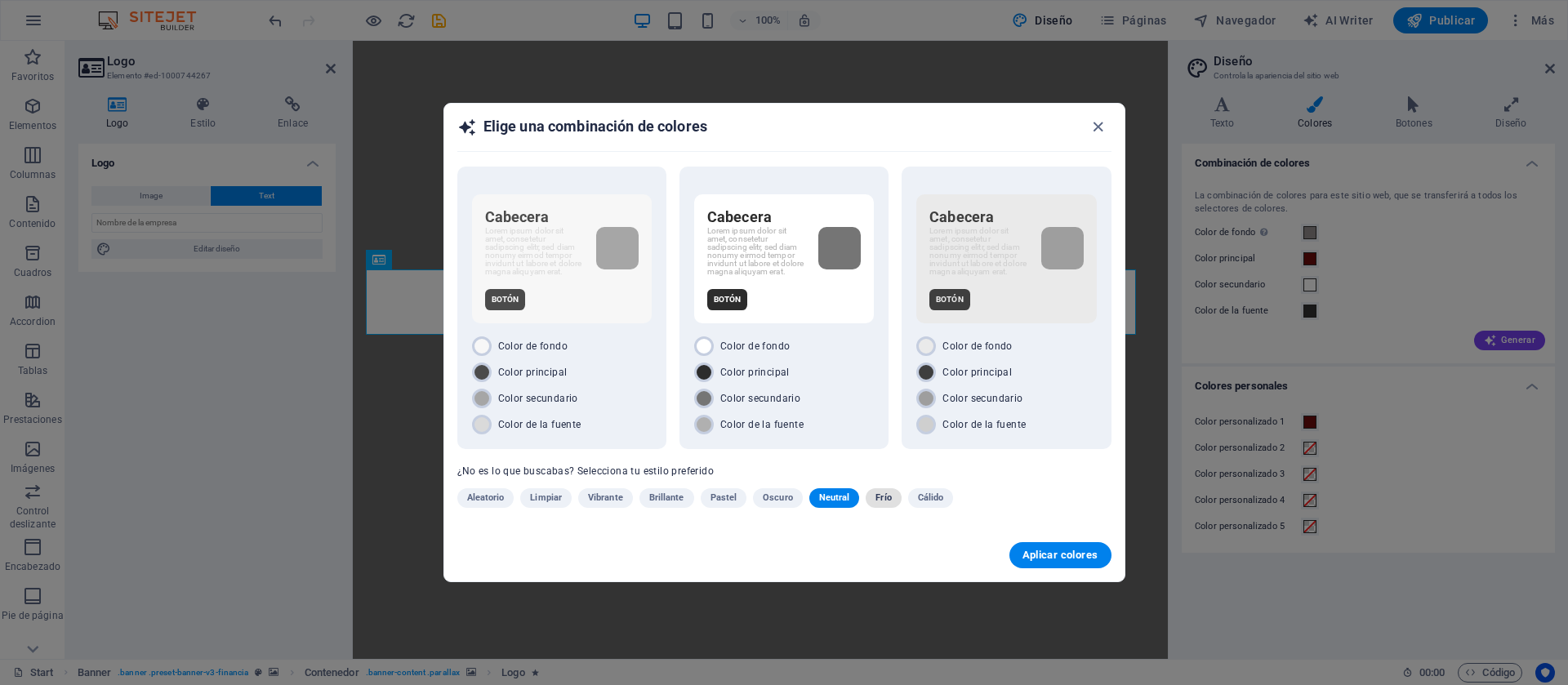
click at [886, 494] on span "Frío" at bounding box center [884, 499] width 16 height 20
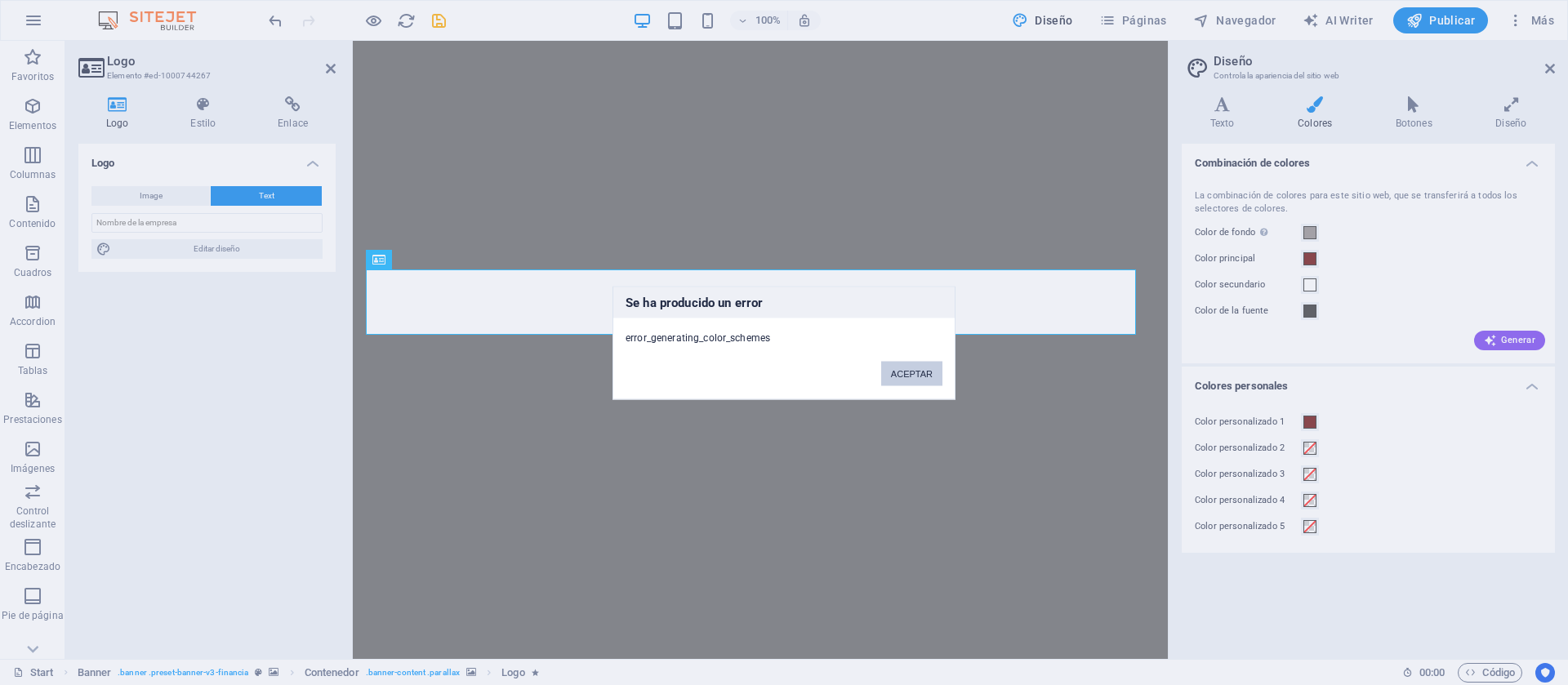
click at [900, 368] on button "ACEPTAR" at bounding box center [912, 373] width 61 height 25
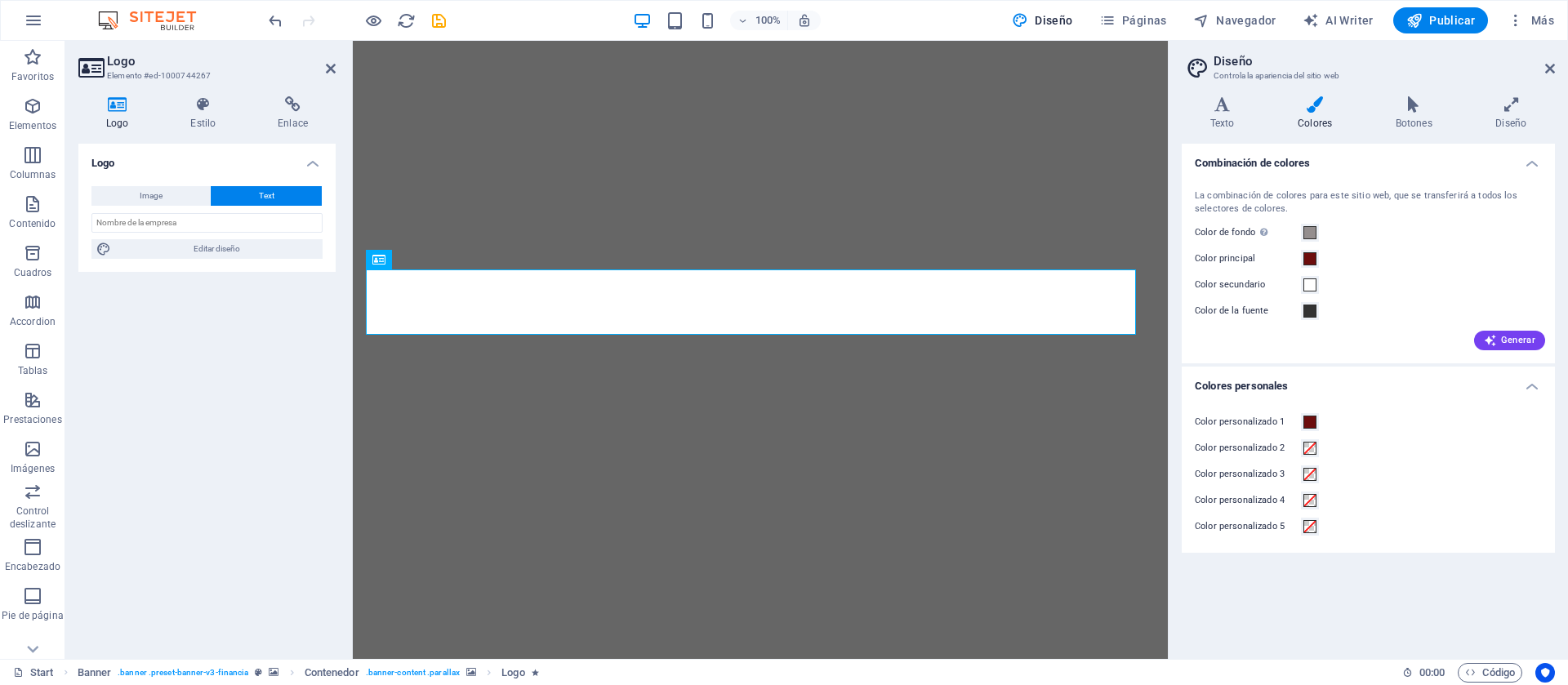
click at [1161, 507] on div "Combinación de colores La combinación de colores para este sitio web, que se tr…" at bounding box center [1369, 395] width 373 height 503
click at [10, 124] on p "Elementos" at bounding box center [32, 126] width 47 height 13
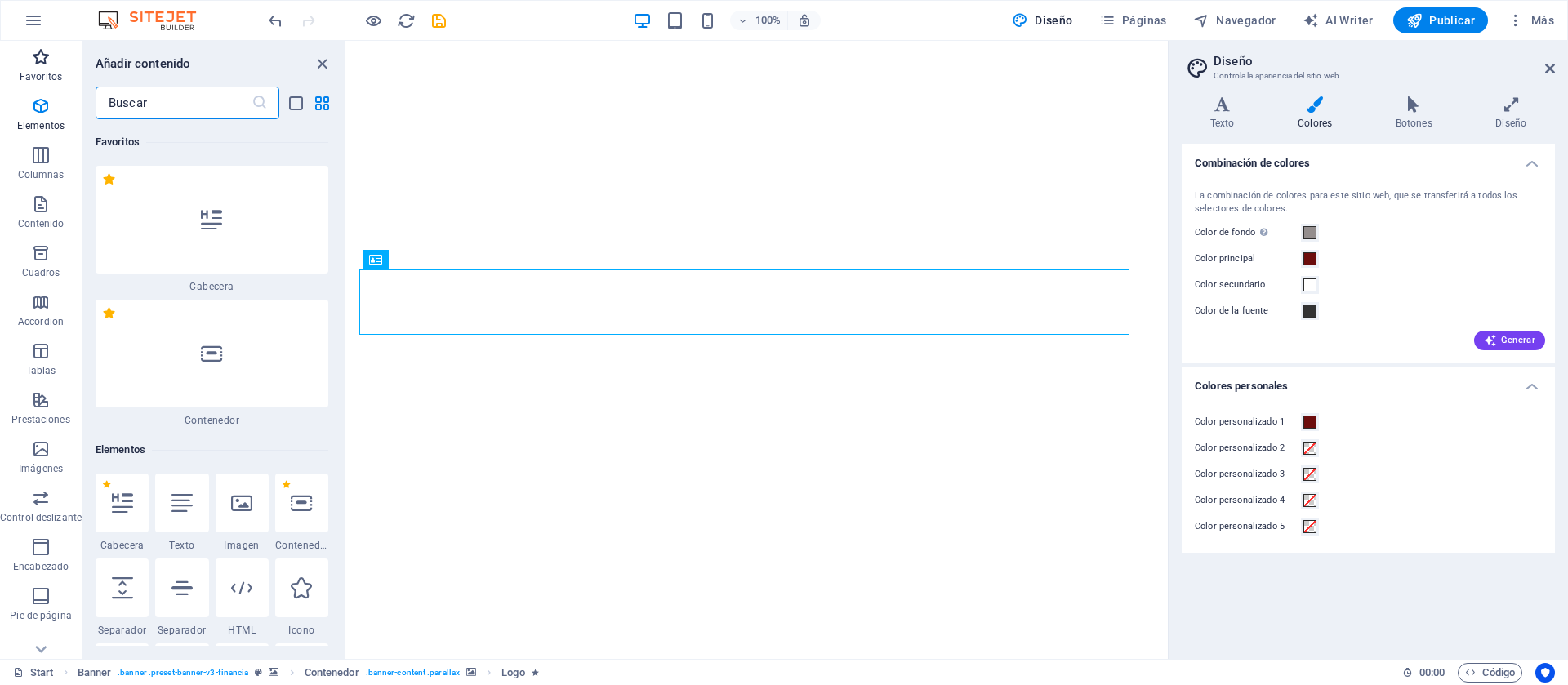
click at [35, 86] on span "Favoritos" at bounding box center [41, 66] width 82 height 39
click at [428, 262] on icon at bounding box center [427, 258] width 9 height 17
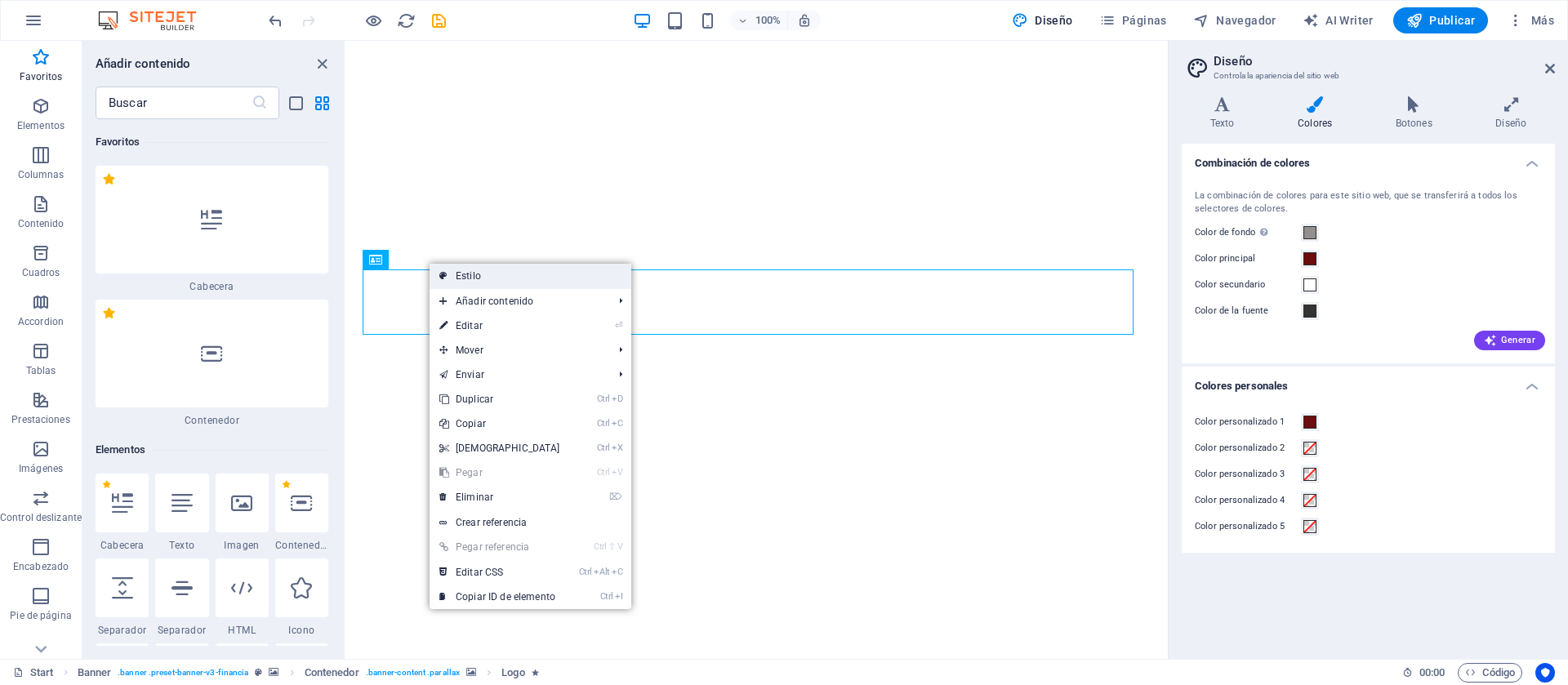
click at [447, 270] on icon at bounding box center [444, 276] width 8 height 25
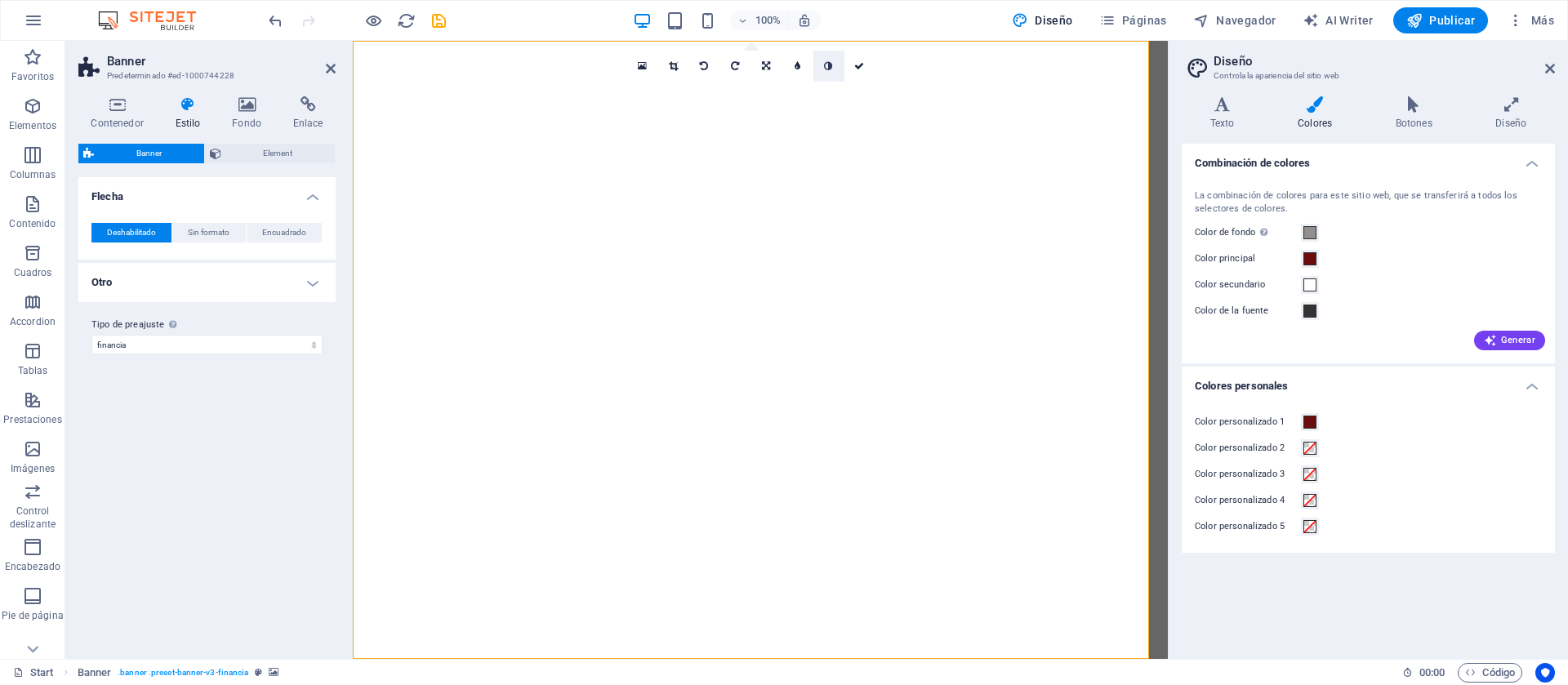
click at [824, 66] on icon at bounding box center [828, 66] width 8 height 10
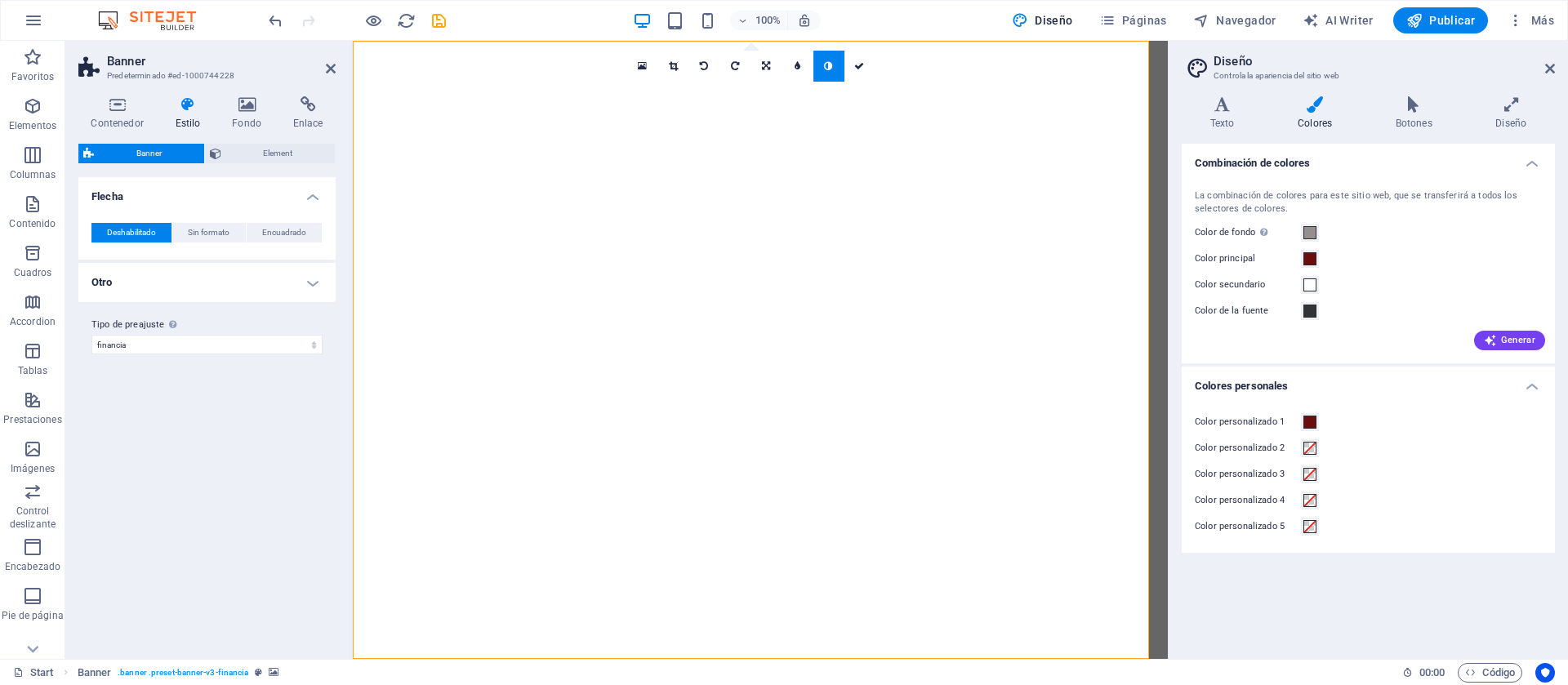
click at [824, 66] on icon at bounding box center [828, 66] width 8 height 10
click at [1161, 120] on h4 "Botones" at bounding box center [1417, 114] width 101 height 34
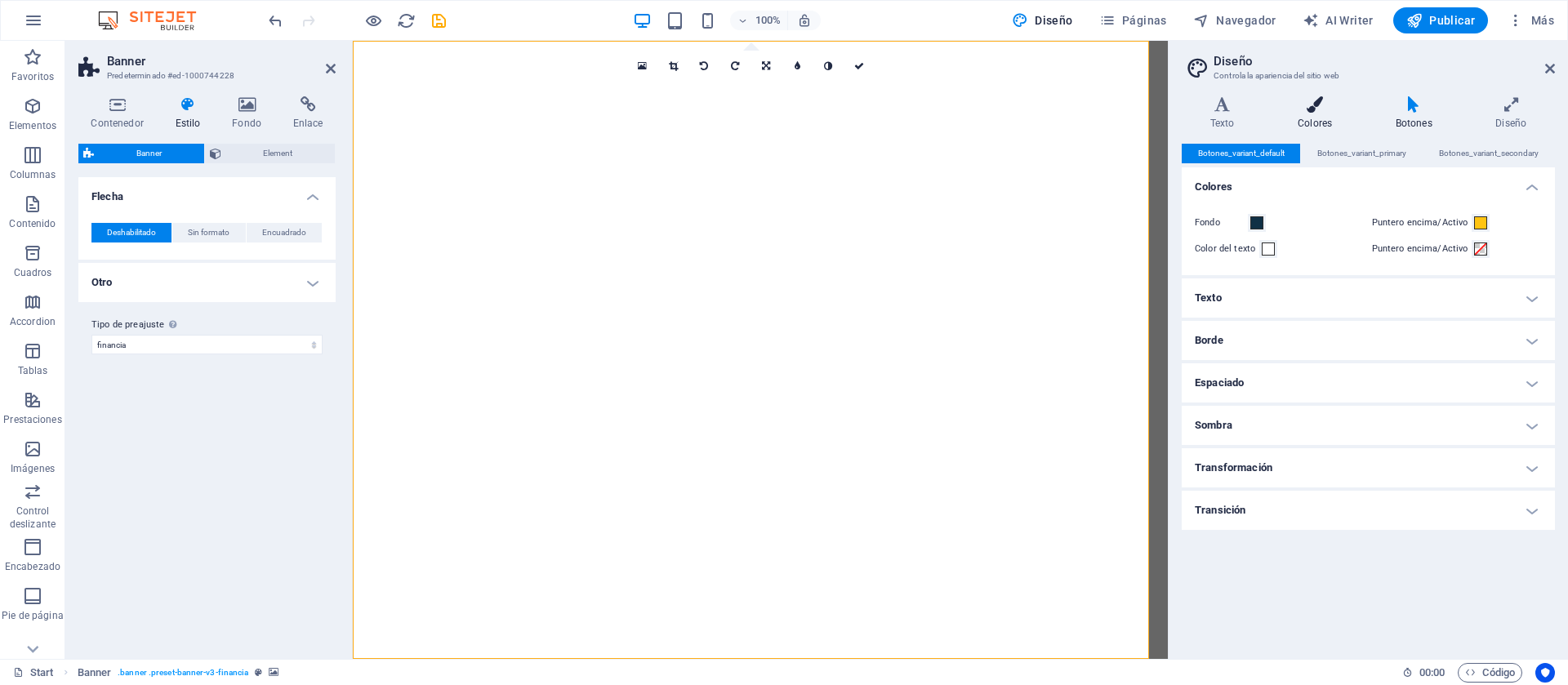
click at [1161, 109] on icon at bounding box center [1316, 105] width 92 height 16
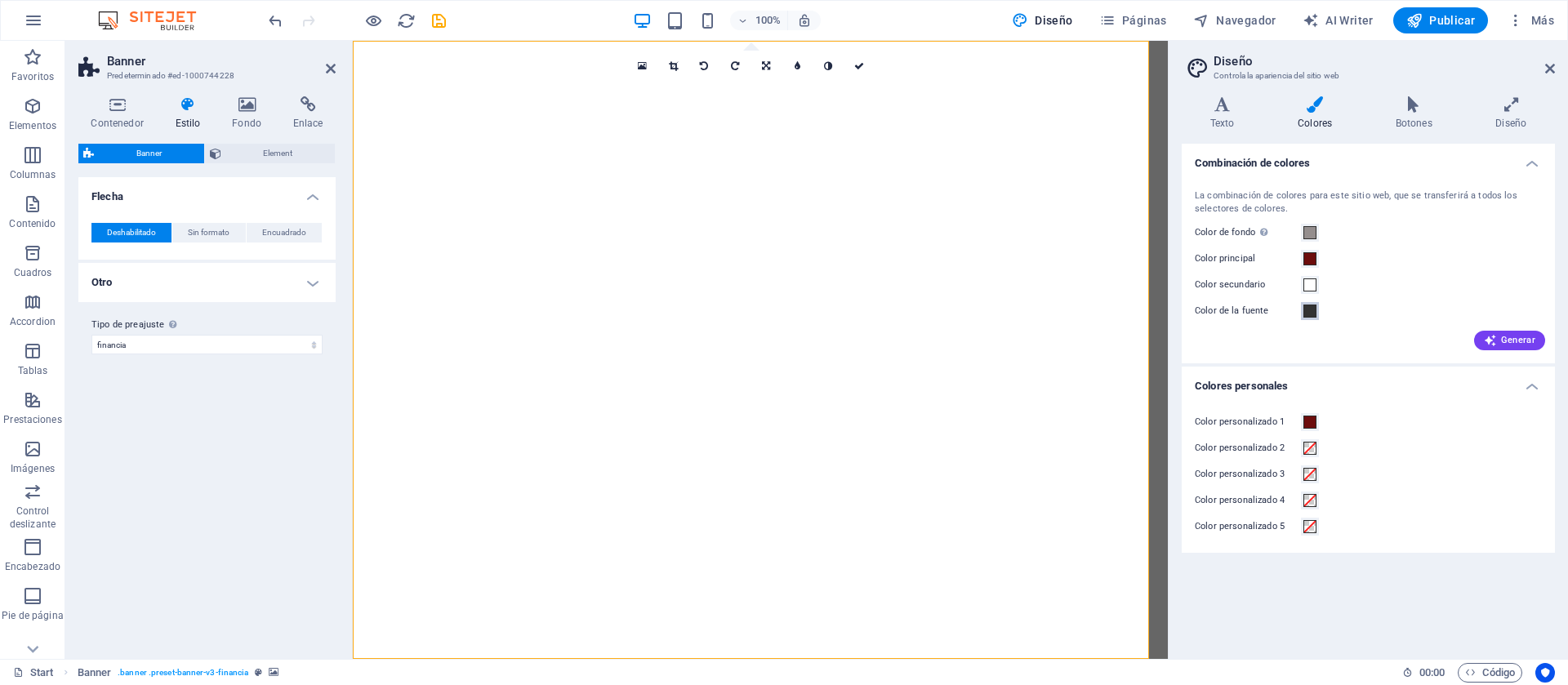
click at [1161, 306] on span at bounding box center [1310, 310] width 13 height 13
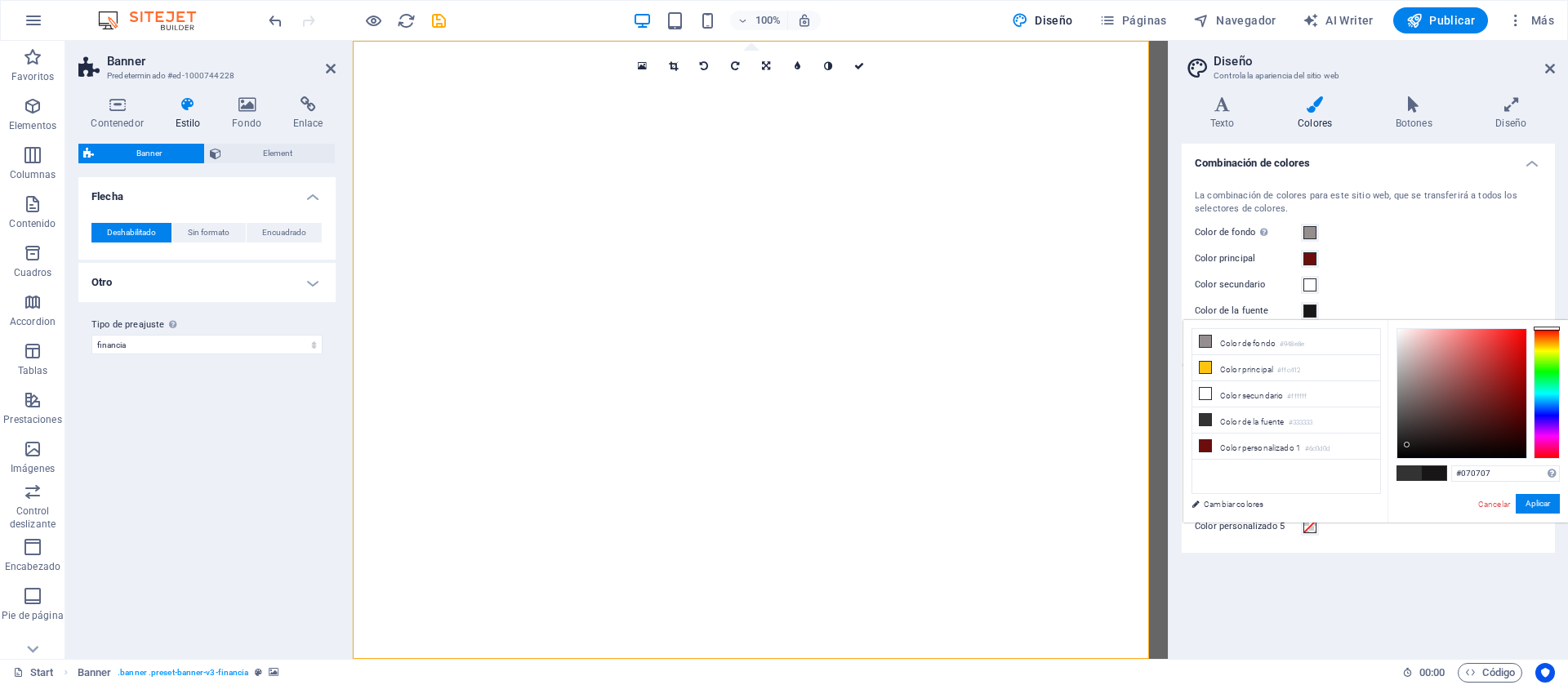
type input "#060505"
drag, startPoint x: 1402, startPoint y: 434, endPoint x: 1407, endPoint y: 454, distance: 20.6
click at [1161, 454] on div at bounding box center [1461, 393] width 129 height 129
click at [1161, 502] on button "Aplicar" at bounding box center [1538, 504] width 44 height 20
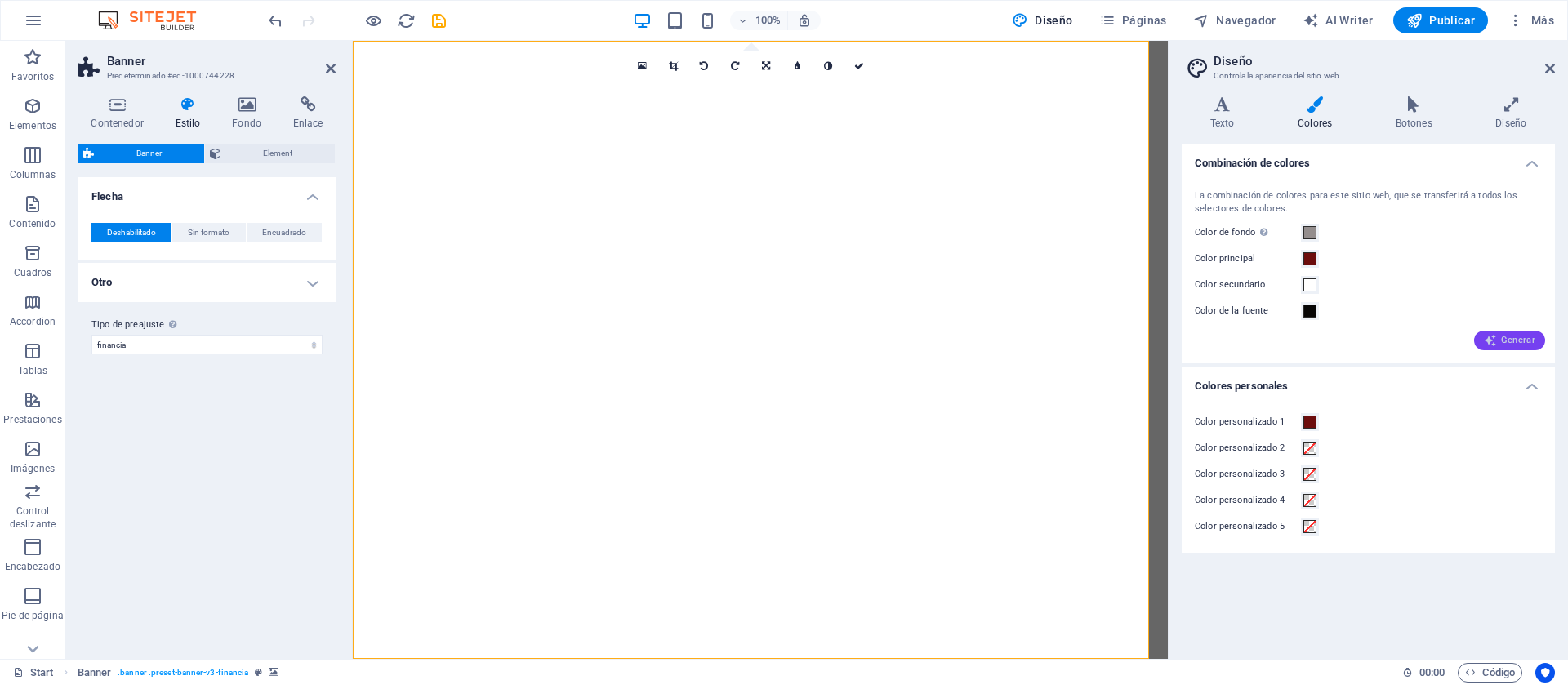
click at [1161, 345] on icon "button" at bounding box center [1490, 340] width 13 height 13
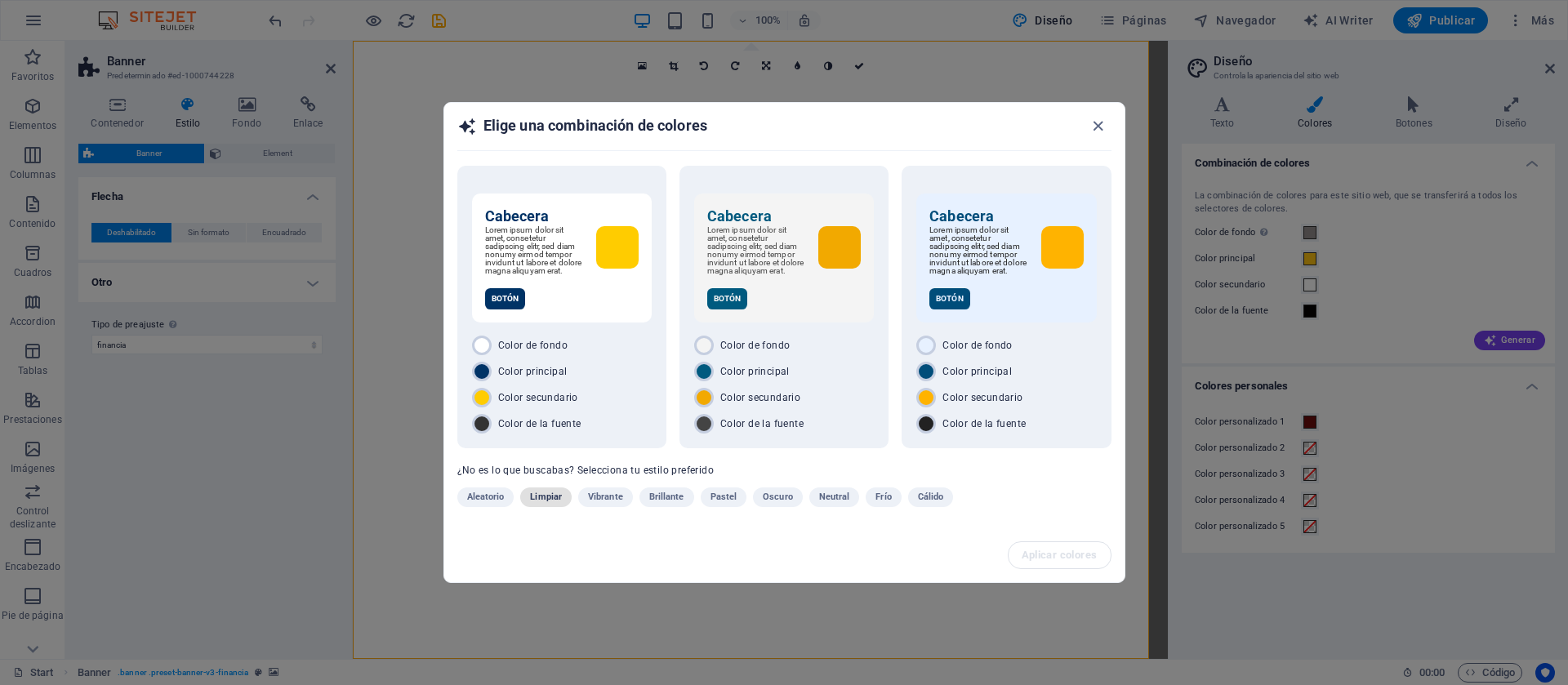
click at [533, 496] on span "Limpiar" at bounding box center [546, 498] width 32 height 20
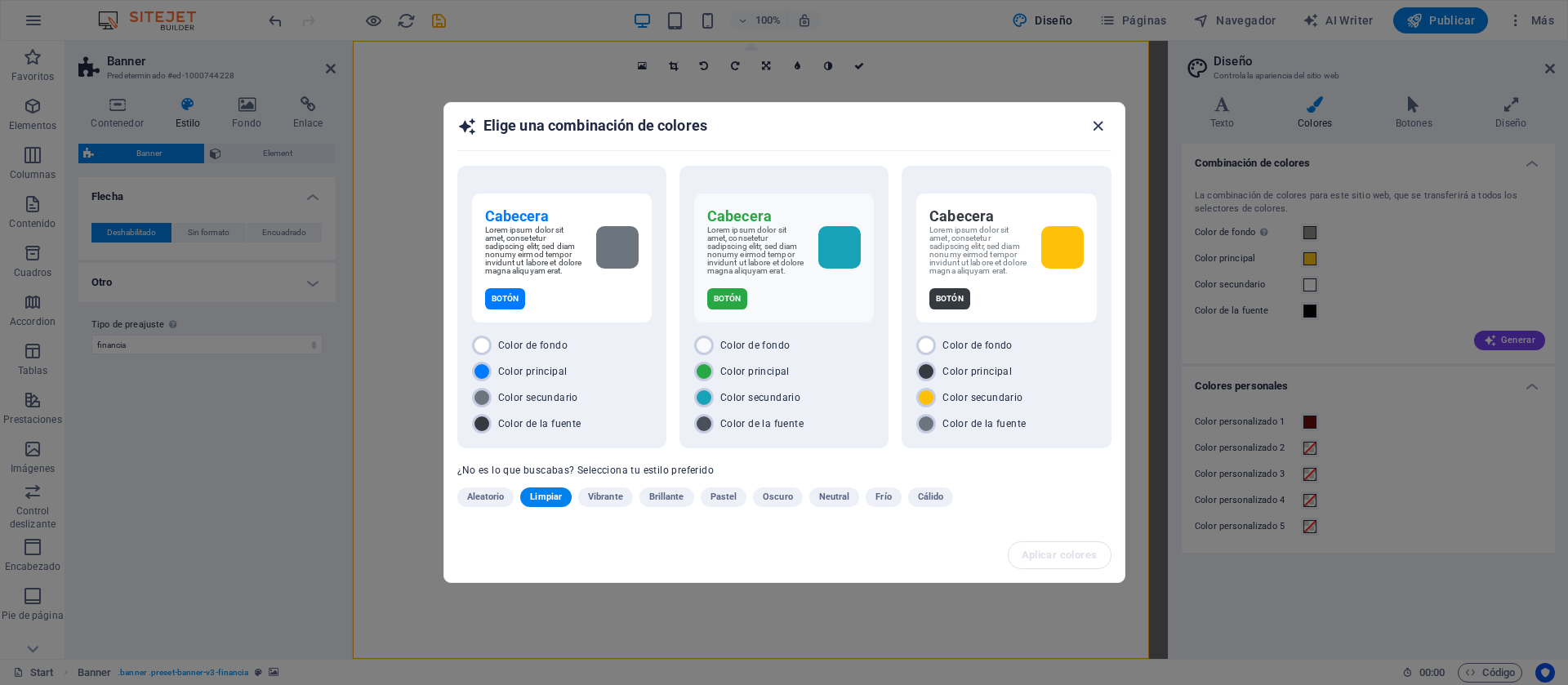
click at [1100, 125] on icon "button" at bounding box center [1098, 126] width 19 height 19
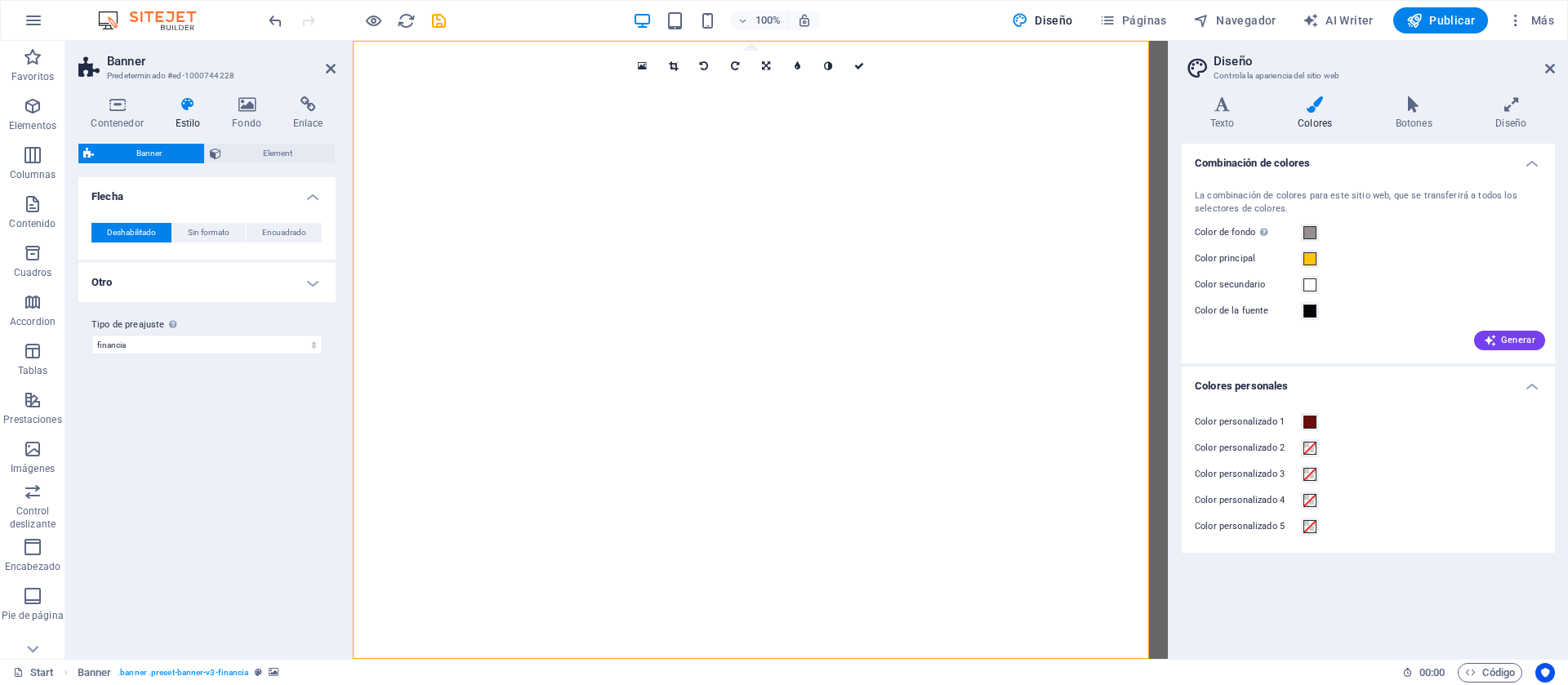
click at [1161, 385] on h4 "Colores personales" at bounding box center [1369, 381] width 373 height 29
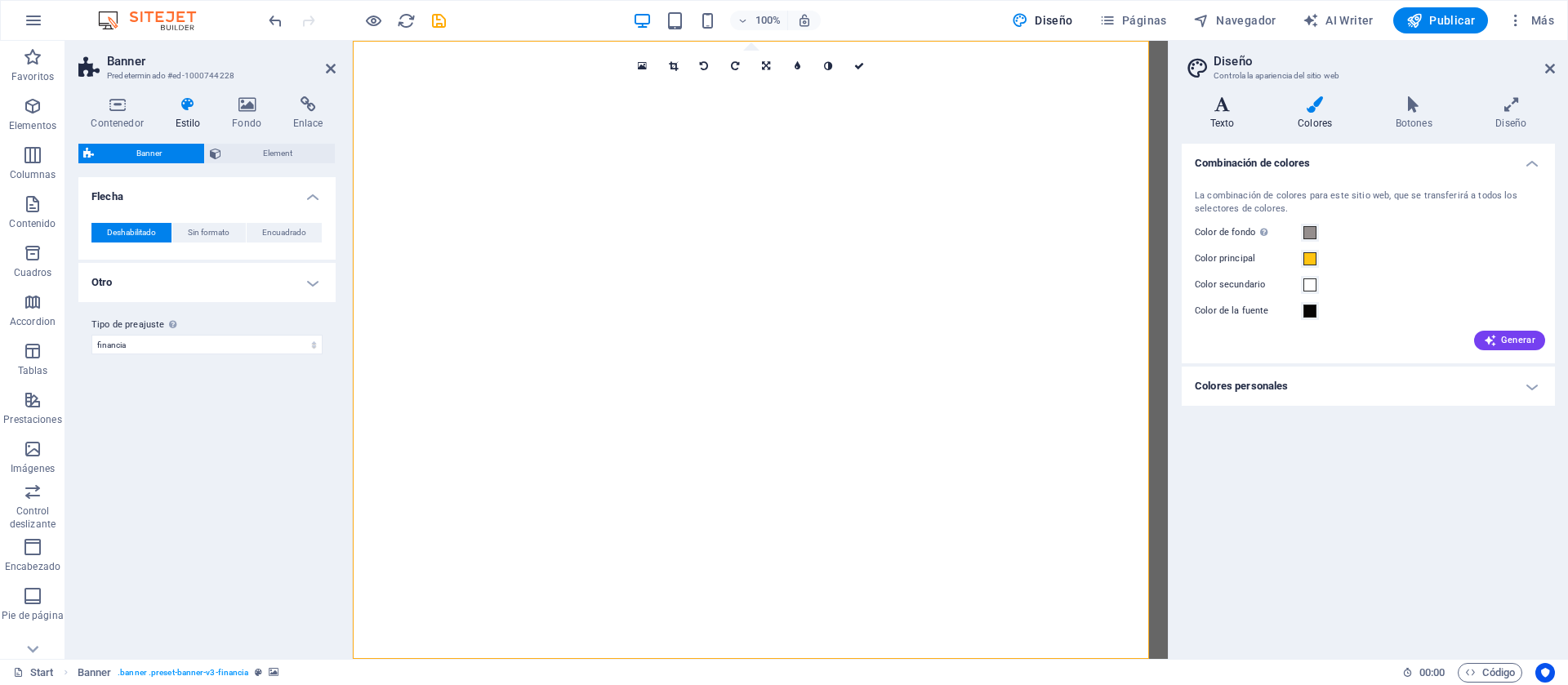
click at [1161, 125] on h4 "Texto" at bounding box center [1226, 114] width 88 height 34
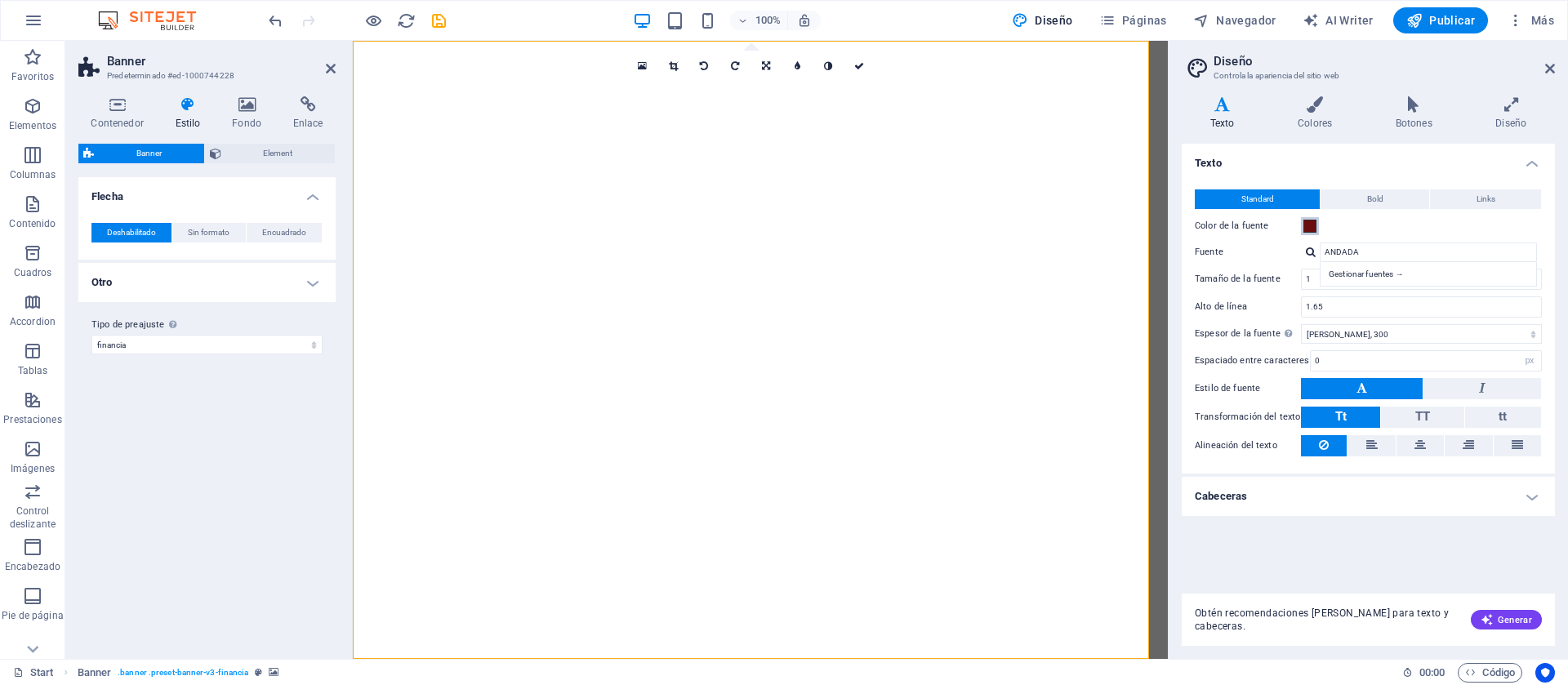
click at [1161, 224] on span at bounding box center [1310, 225] width 13 height 13
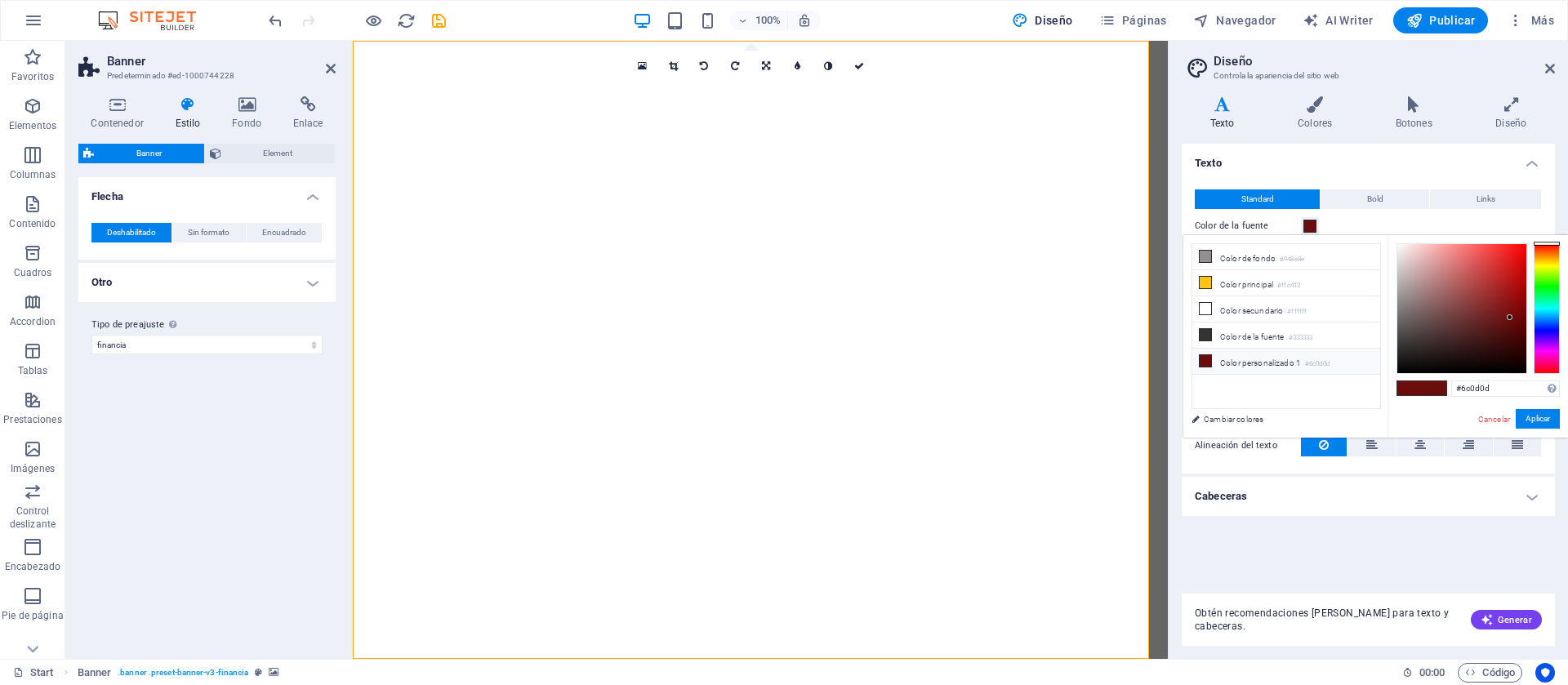
click at [1161, 224] on span at bounding box center [1310, 225] width 13 height 13
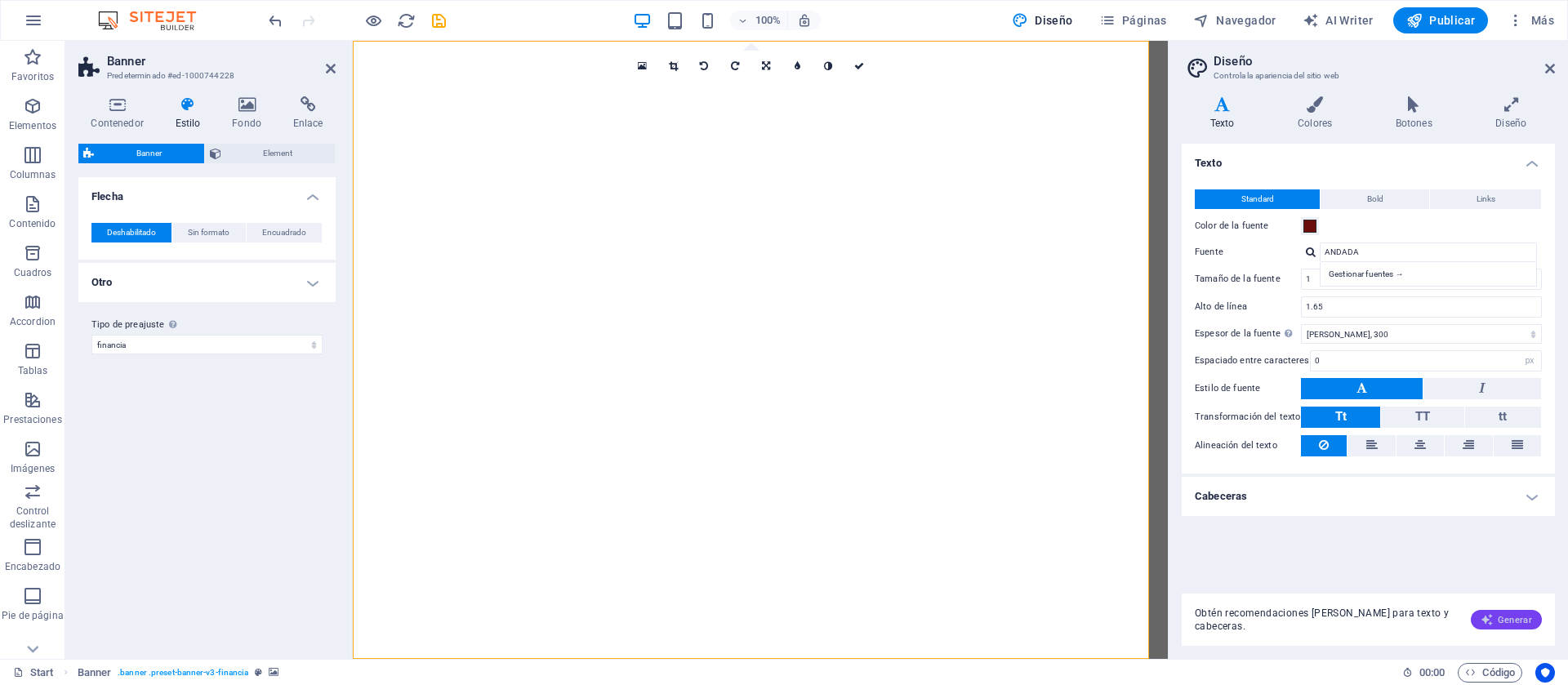
click at [1161, 507] on button "Generar" at bounding box center [1506, 620] width 71 height 20
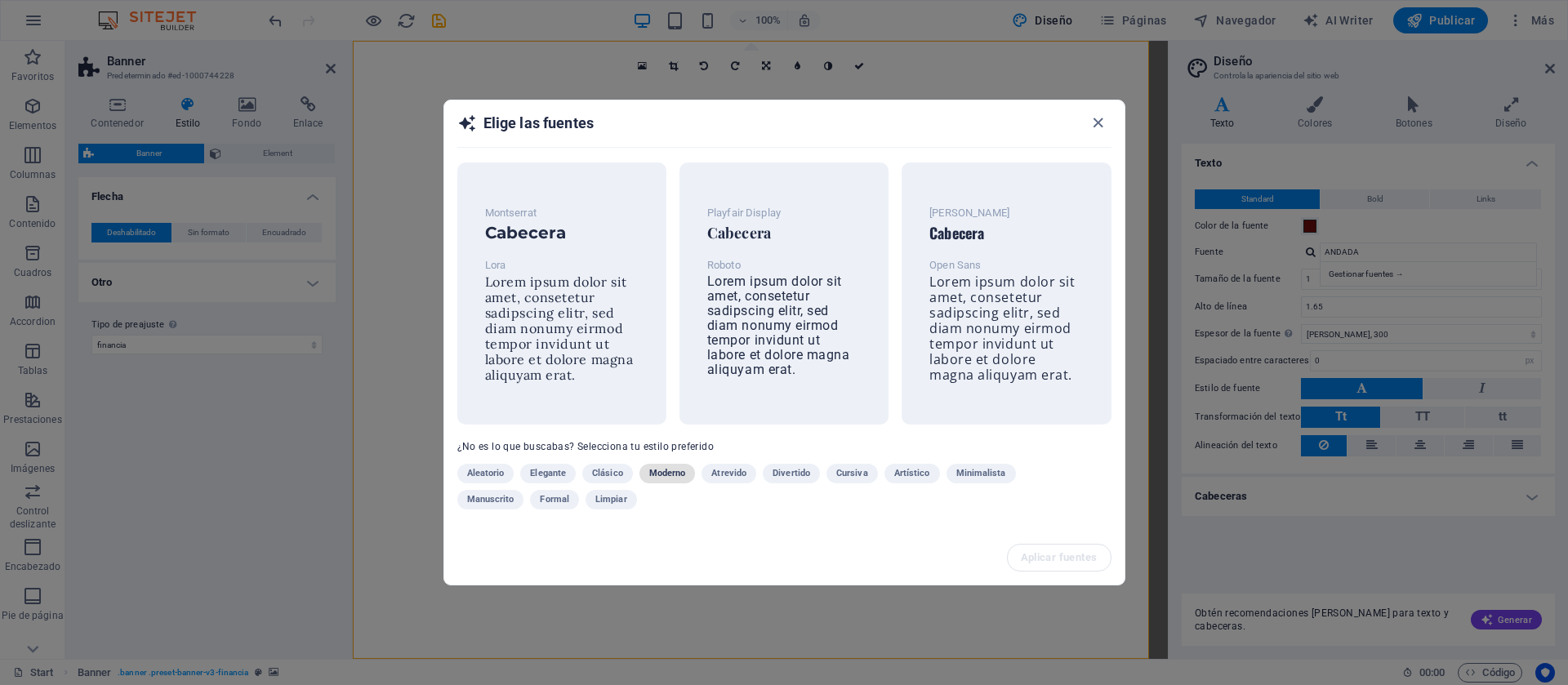
click at [683, 464] on span "Moderno" at bounding box center [667, 474] width 37 height 20
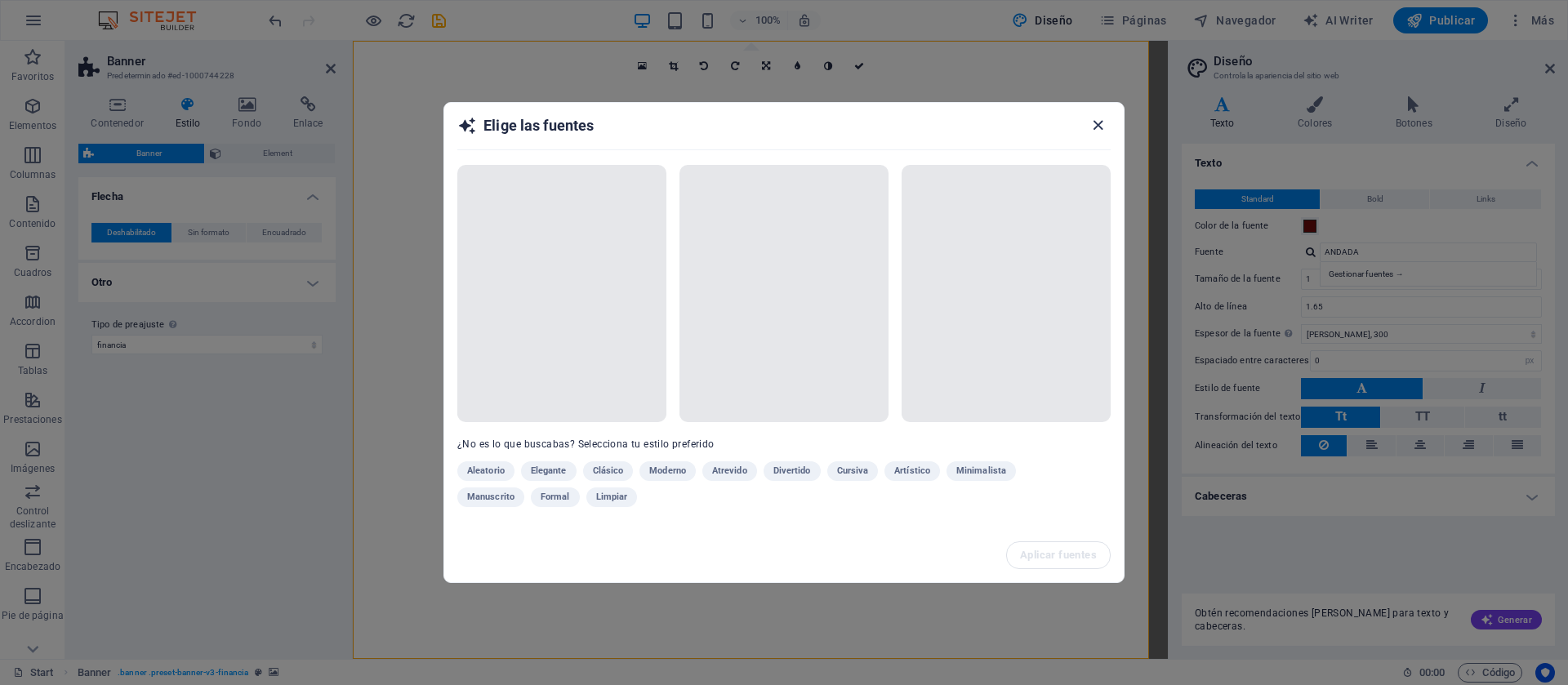
click at [1089, 120] on icon "button" at bounding box center [1098, 125] width 19 height 19
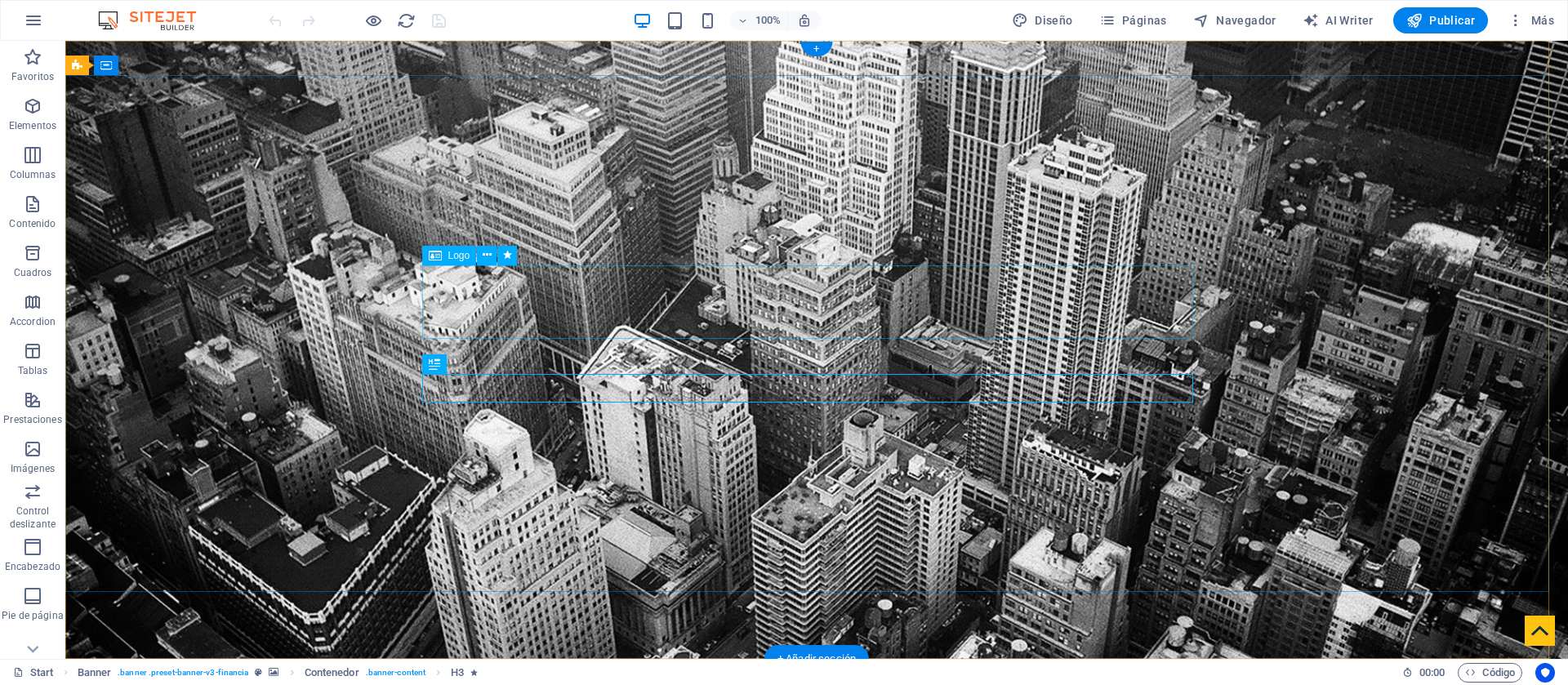
select select "px"
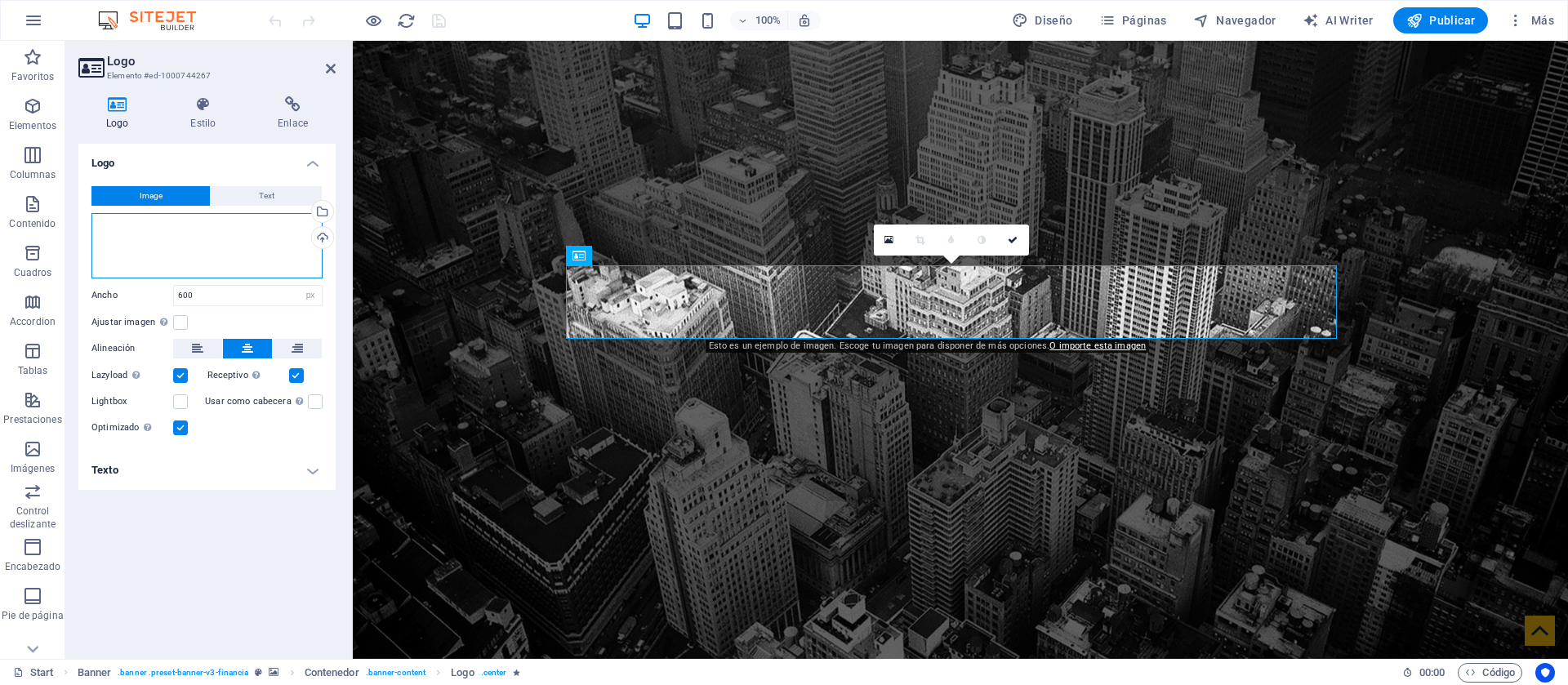
click at [227, 240] on div "Arrastra archivos aquí, haz clic para escoger archivos o selecciona archivos de…" at bounding box center [207, 246] width 231 height 66
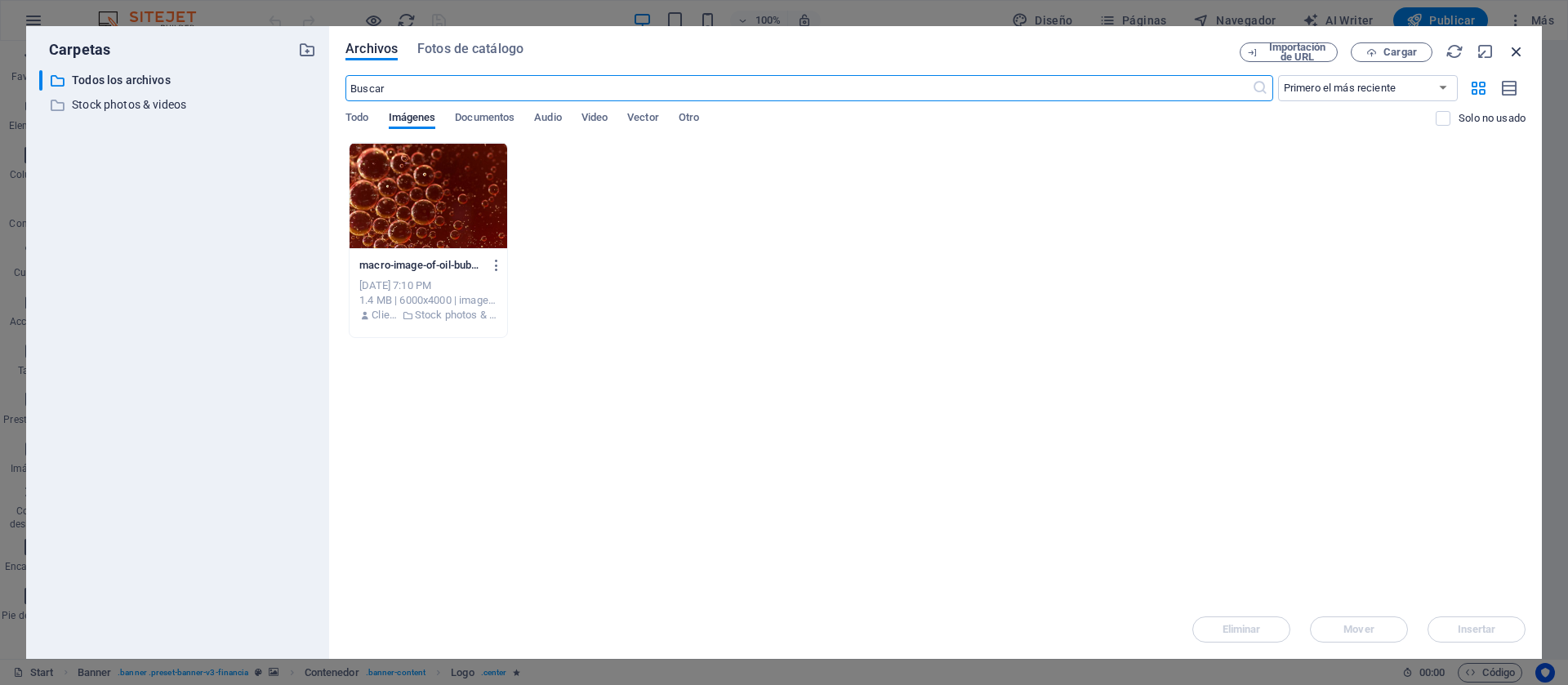
click at [1523, 47] on icon "button" at bounding box center [1517, 52] width 18 height 18
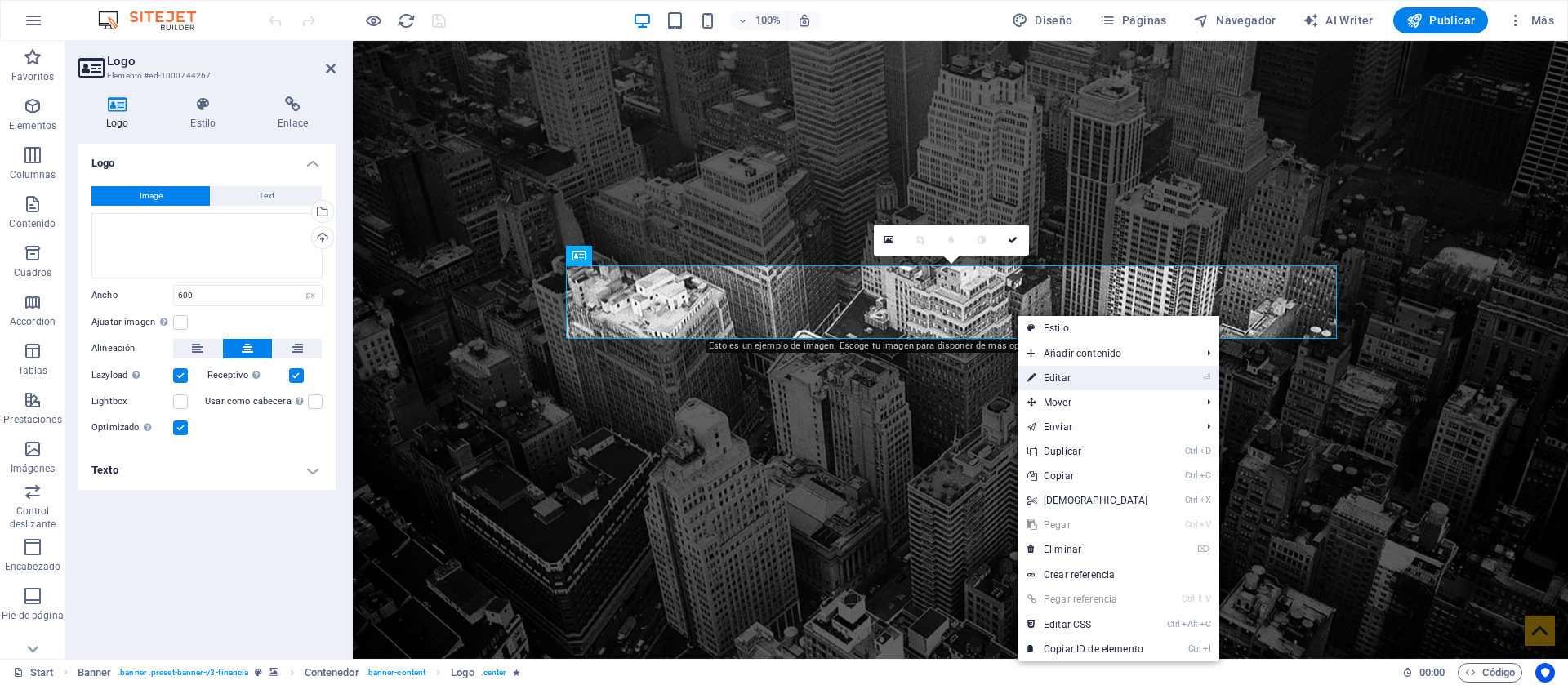
click at [1076, 367] on link "⏎ Editar" at bounding box center [1087, 378] width 141 height 25
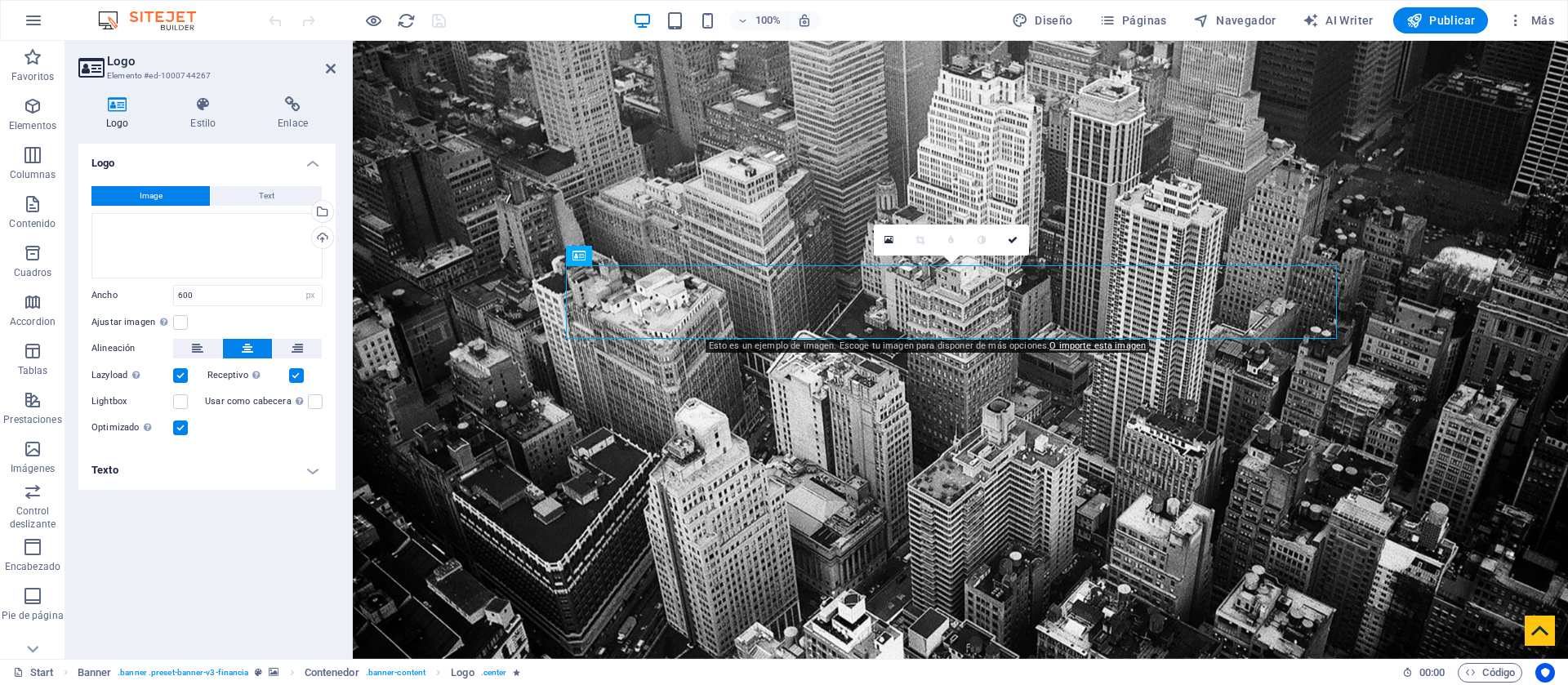
drag, startPoint x: 778, startPoint y: 312, endPoint x: 782, endPoint y: 265, distance: 47.2
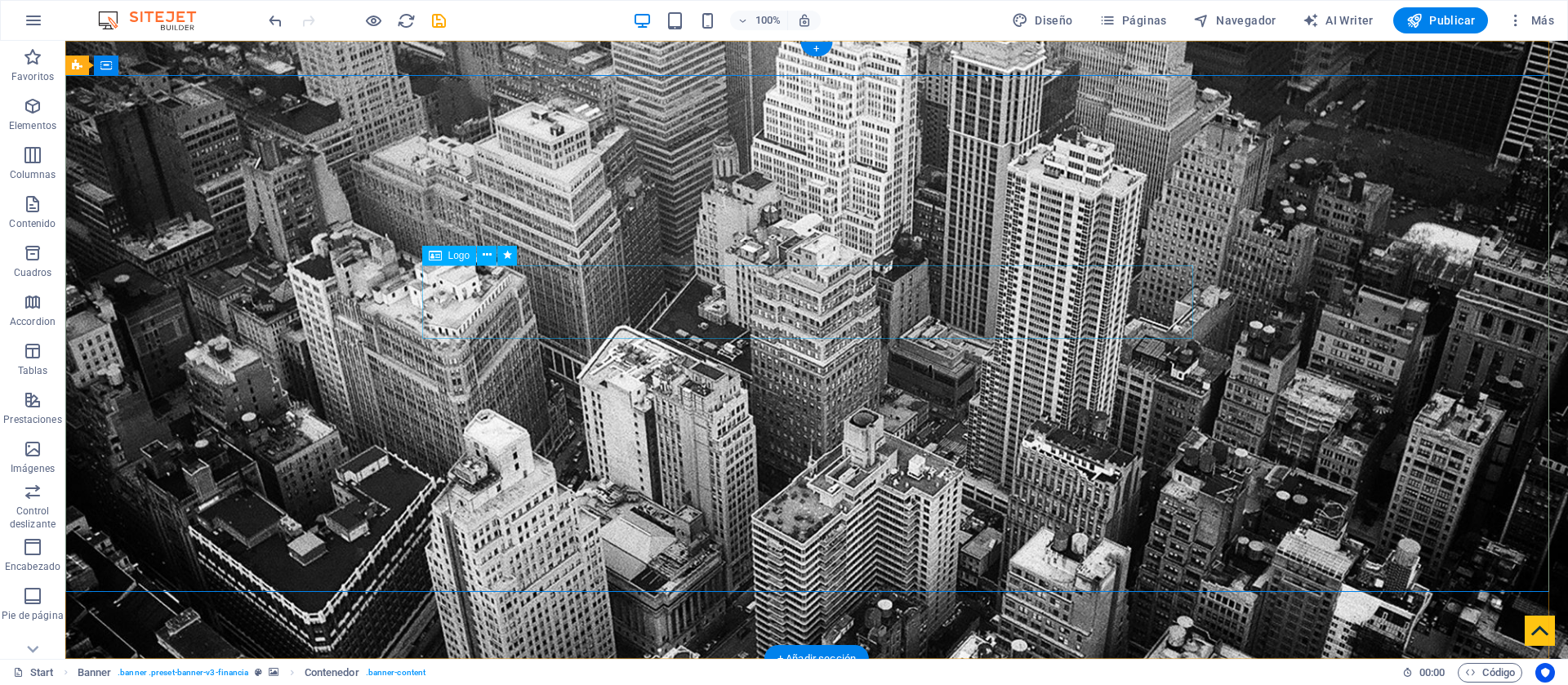
select select "px"
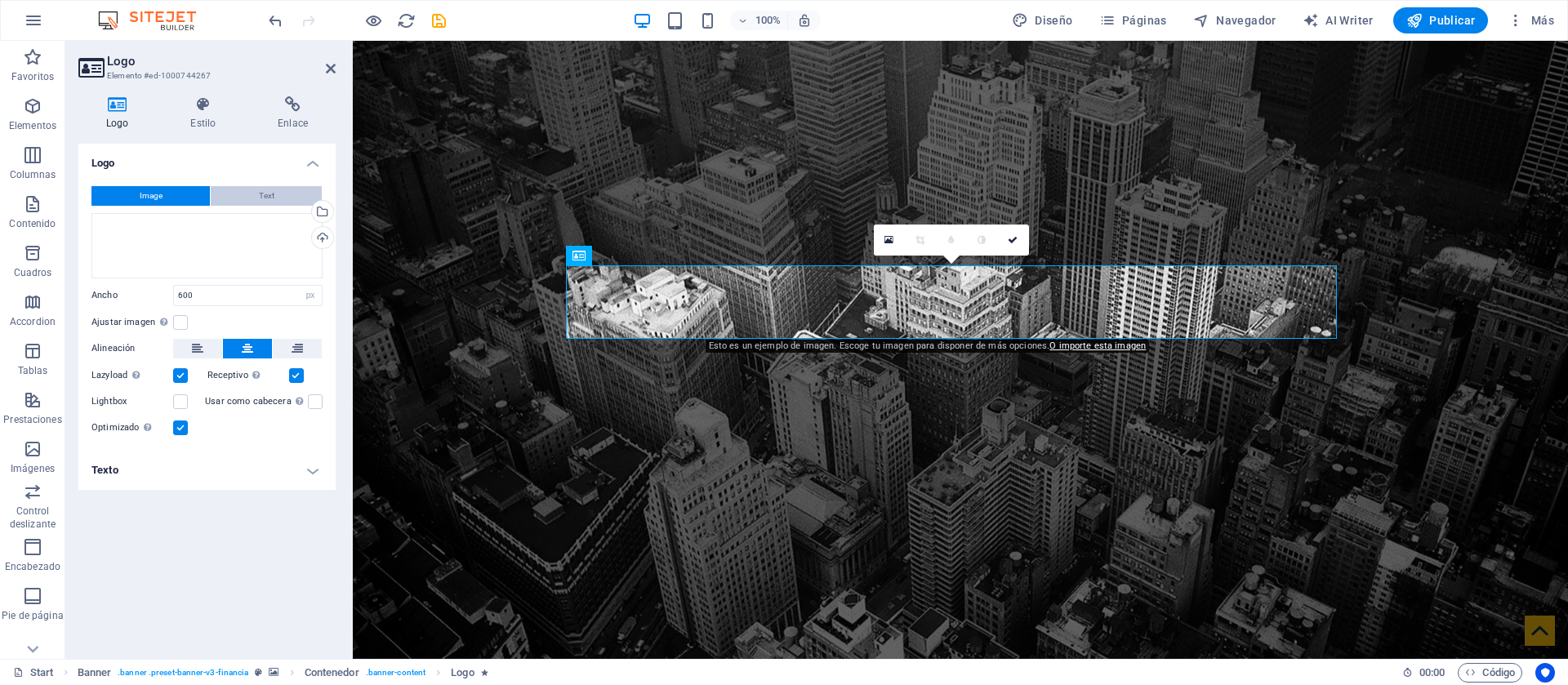
click at [261, 193] on span "Text" at bounding box center [267, 196] width 16 height 20
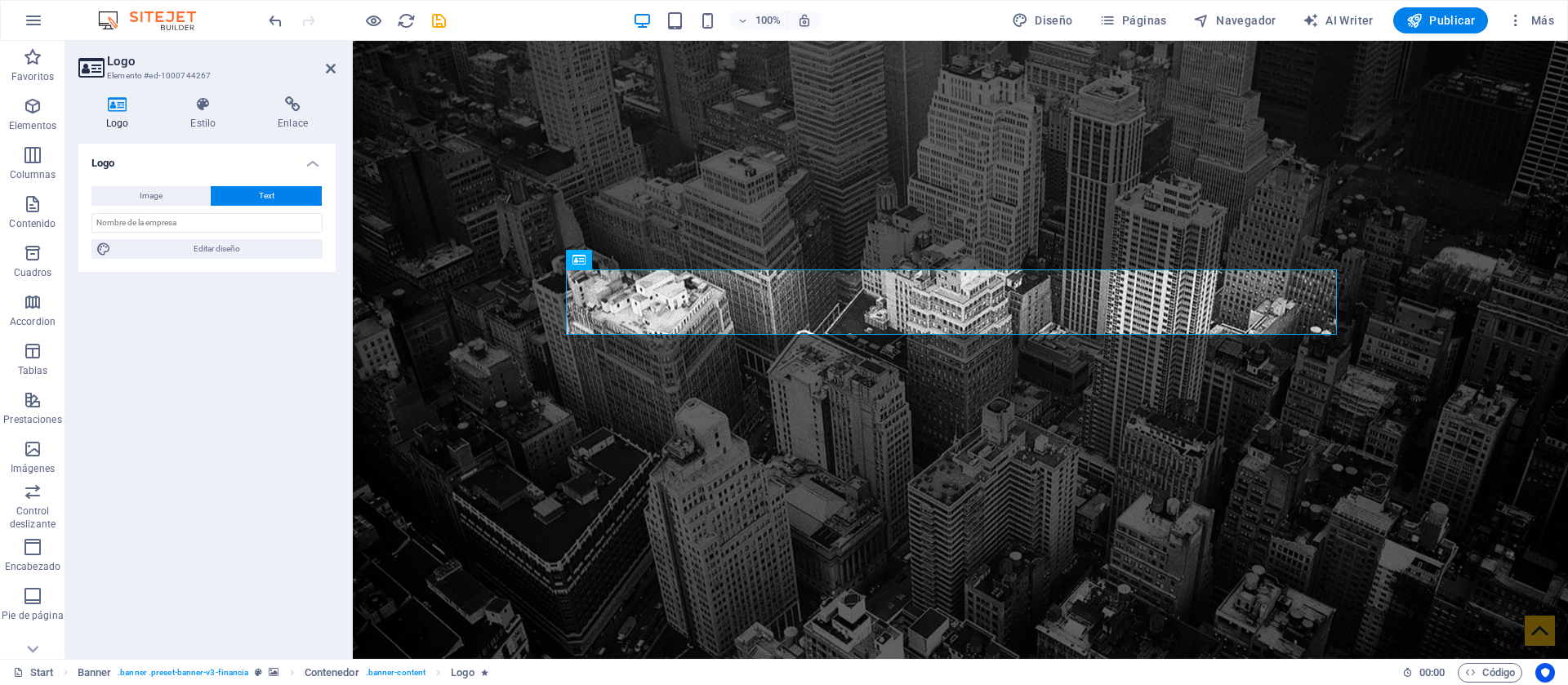
click at [231, 211] on div "Image Text Arrastra archivos aquí, haz clic para escoger archivos o selecciona …" at bounding box center [207, 222] width 257 height 99
click at [226, 248] on span "Editar diseño" at bounding box center [216, 249] width 201 height 20
select select "rem"
select select "300"
select select "px"
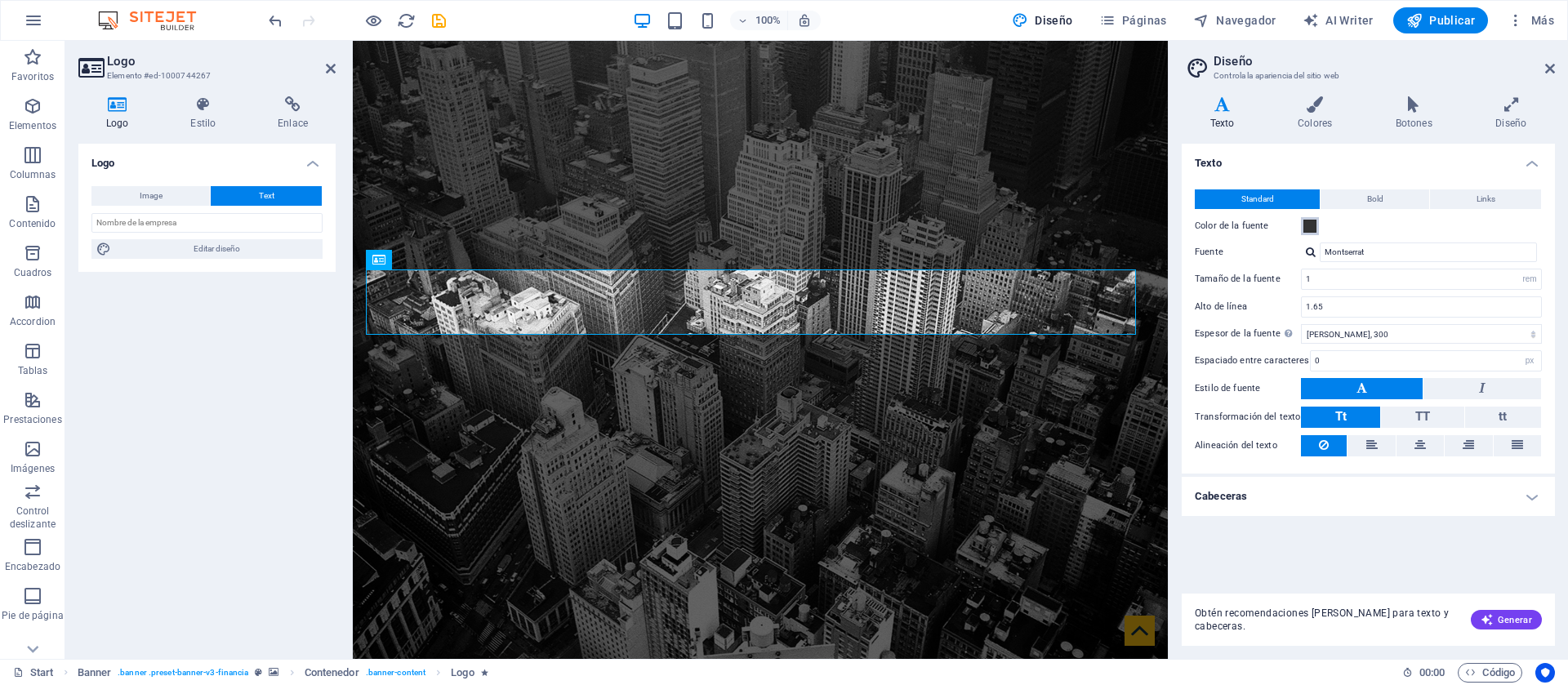
click at [1317, 231] on button "Color de la fuente" at bounding box center [1310, 226] width 18 height 18
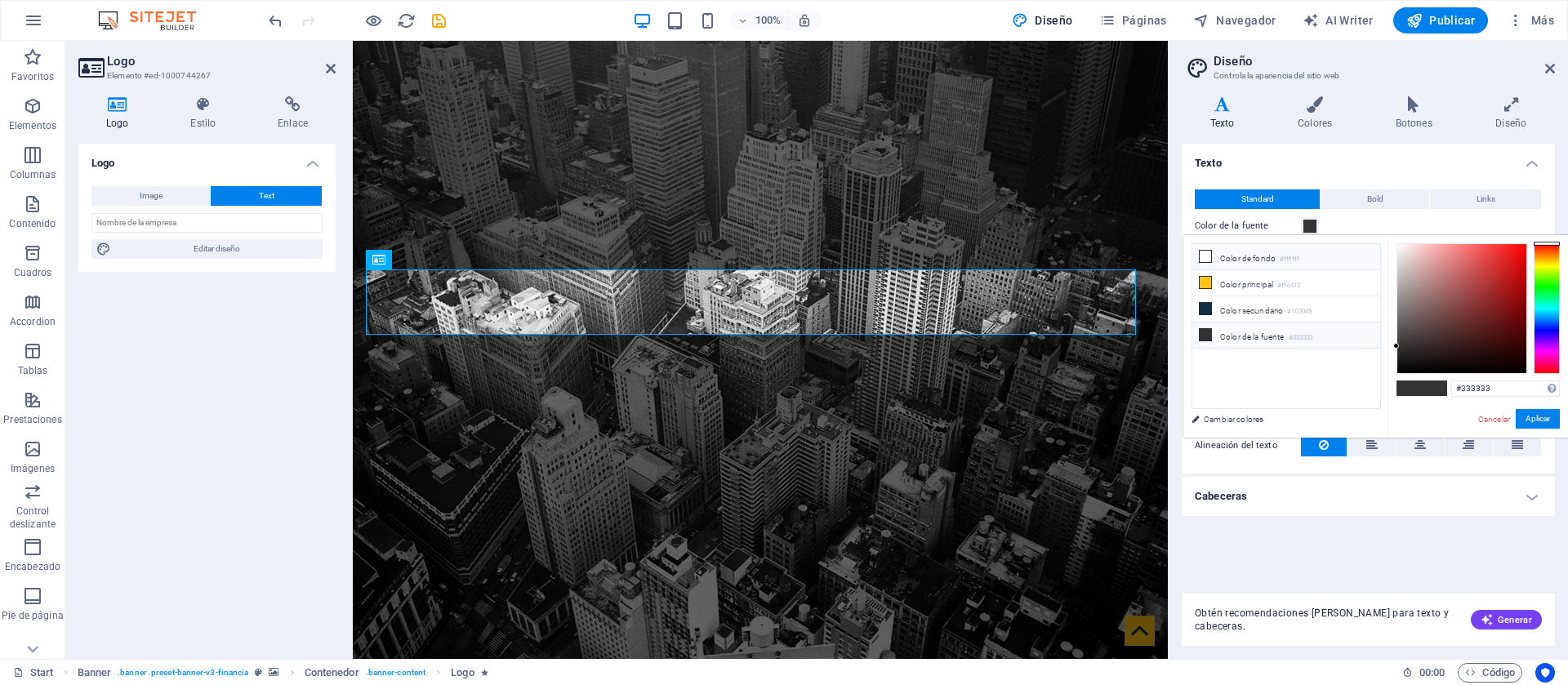
click at [1277, 267] on li "Color de fondo #ffffff" at bounding box center [1287, 257] width 188 height 26
click at [1552, 413] on button "Aplicar" at bounding box center [1538, 419] width 44 height 20
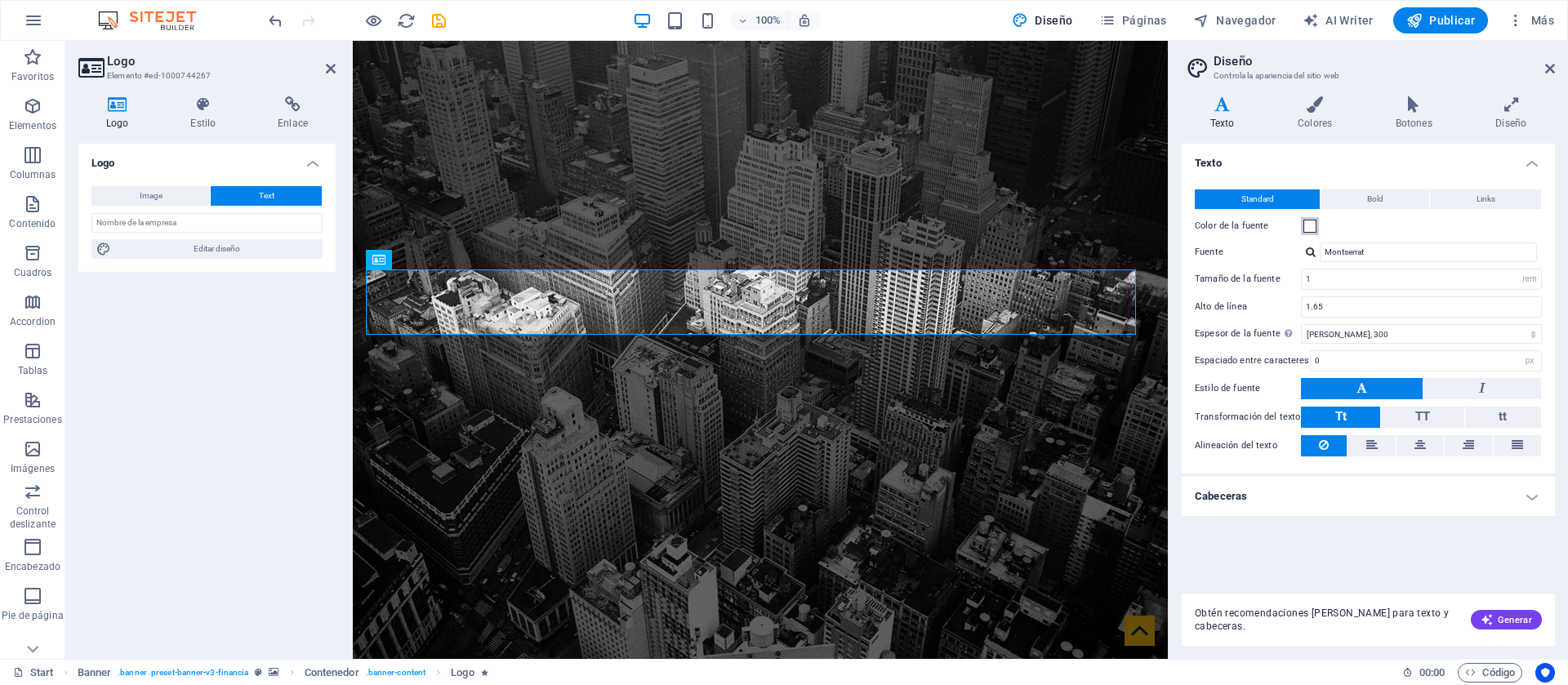
click at [1306, 224] on span at bounding box center [1310, 225] width 13 height 13
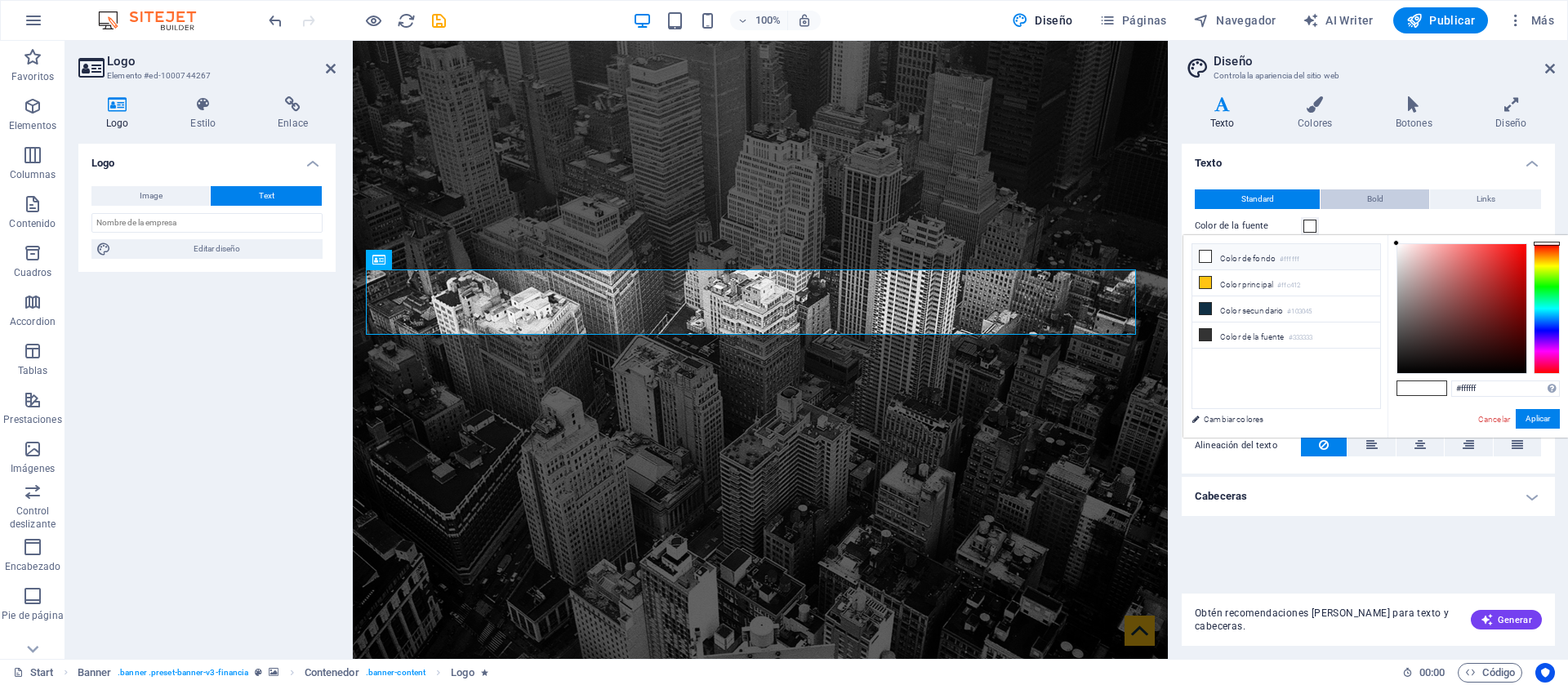
click at [1400, 204] on button "Bold" at bounding box center [1374, 199] width 109 height 20
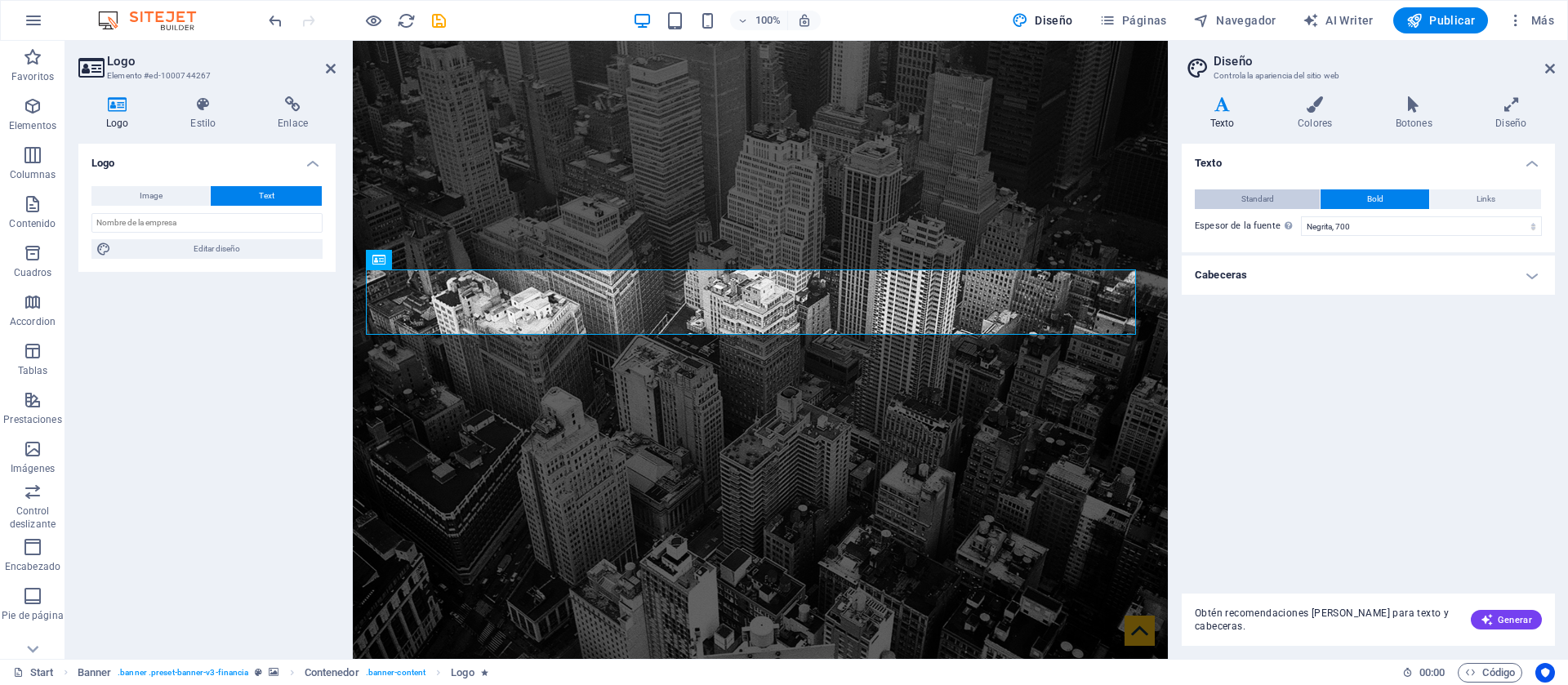
click at [1299, 193] on button "Standard" at bounding box center [1257, 199] width 125 height 20
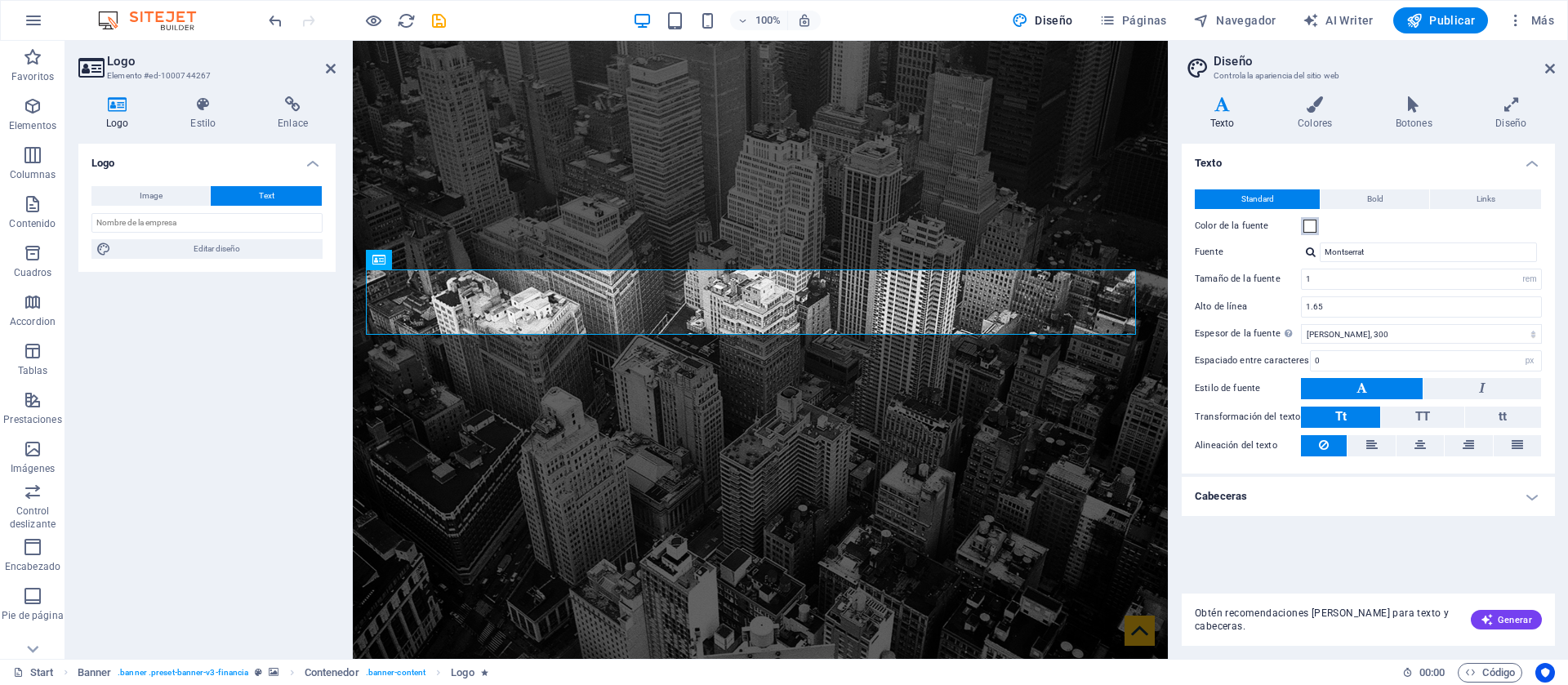
click at [1311, 224] on span at bounding box center [1310, 225] width 13 height 13
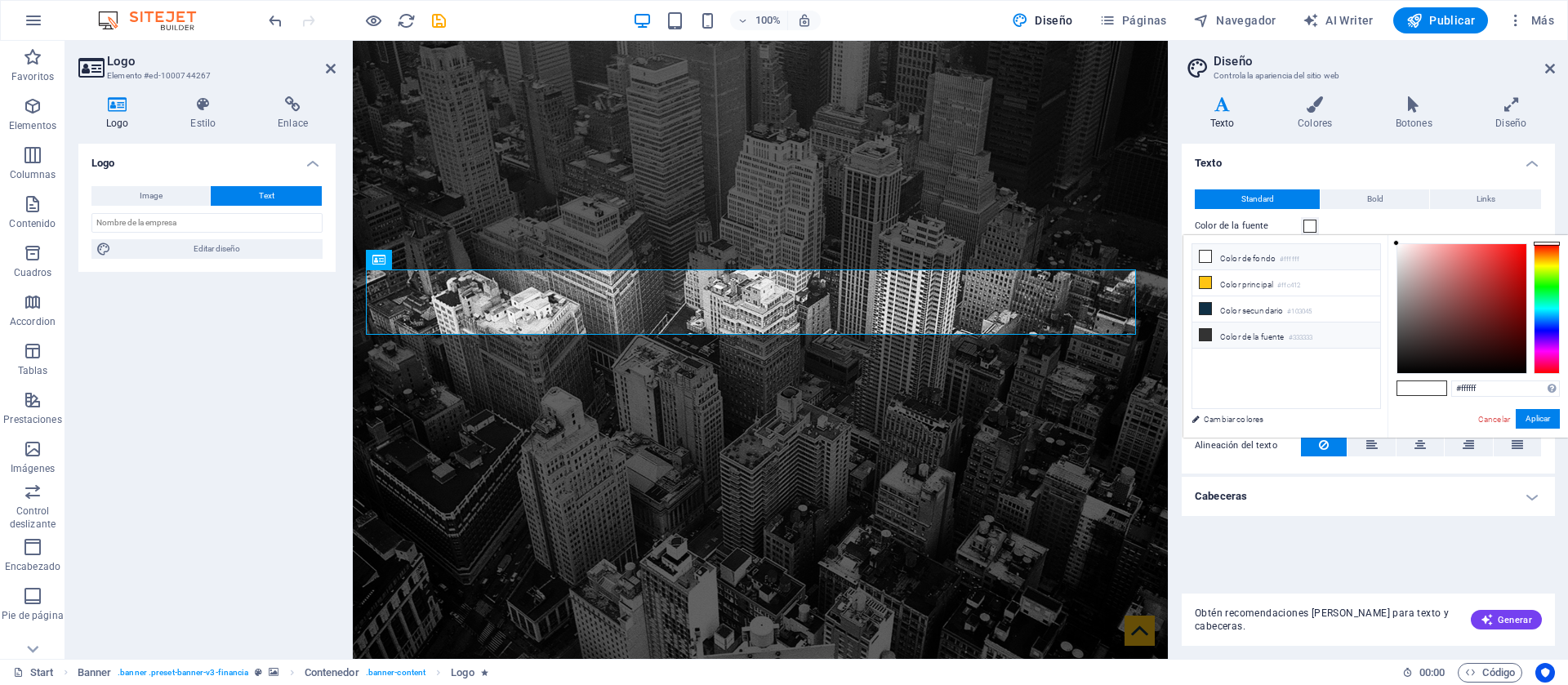
click at [1333, 335] on li "Color de la fuente #333333" at bounding box center [1287, 335] width 188 height 26
click at [1411, 386] on span at bounding box center [1409, 388] width 25 height 14
type input "#ffffff"
click at [1541, 420] on button "Aplicar" at bounding box center [1538, 419] width 44 height 20
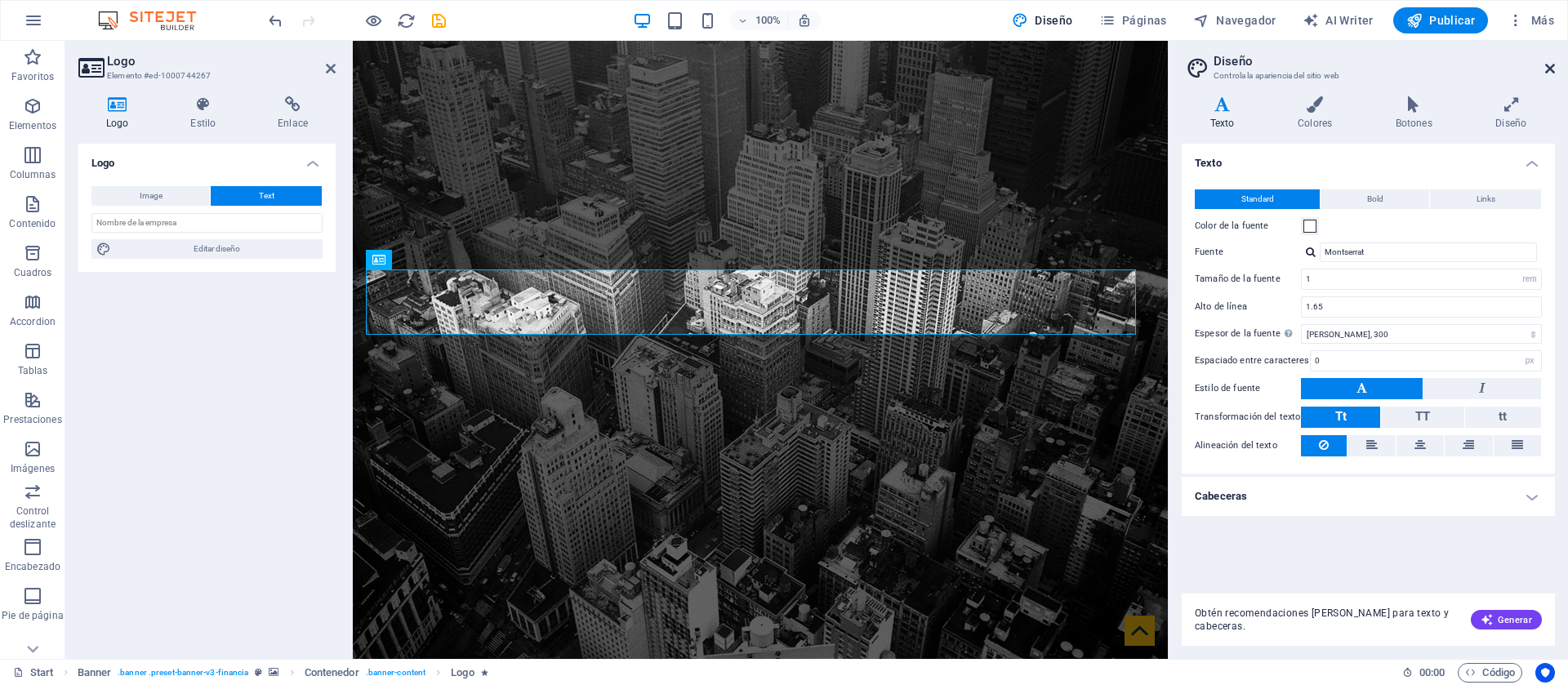
click at [1547, 65] on icon at bounding box center [1550, 68] width 10 height 13
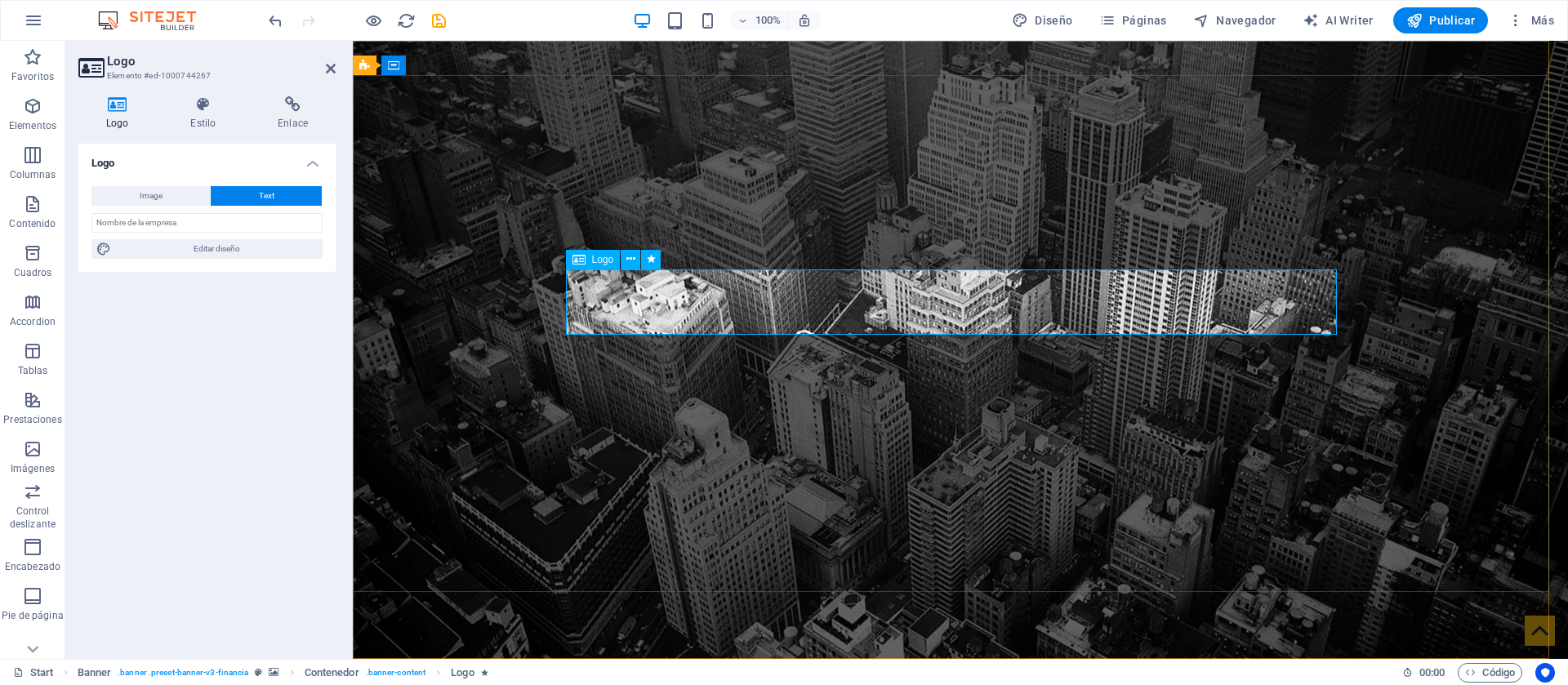
click at [289, 209] on div "Image Text Arrastra archivos aquí, haz clic para escoger archivos o selecciona …" at bounding box center [207, 222] width 257 height 99
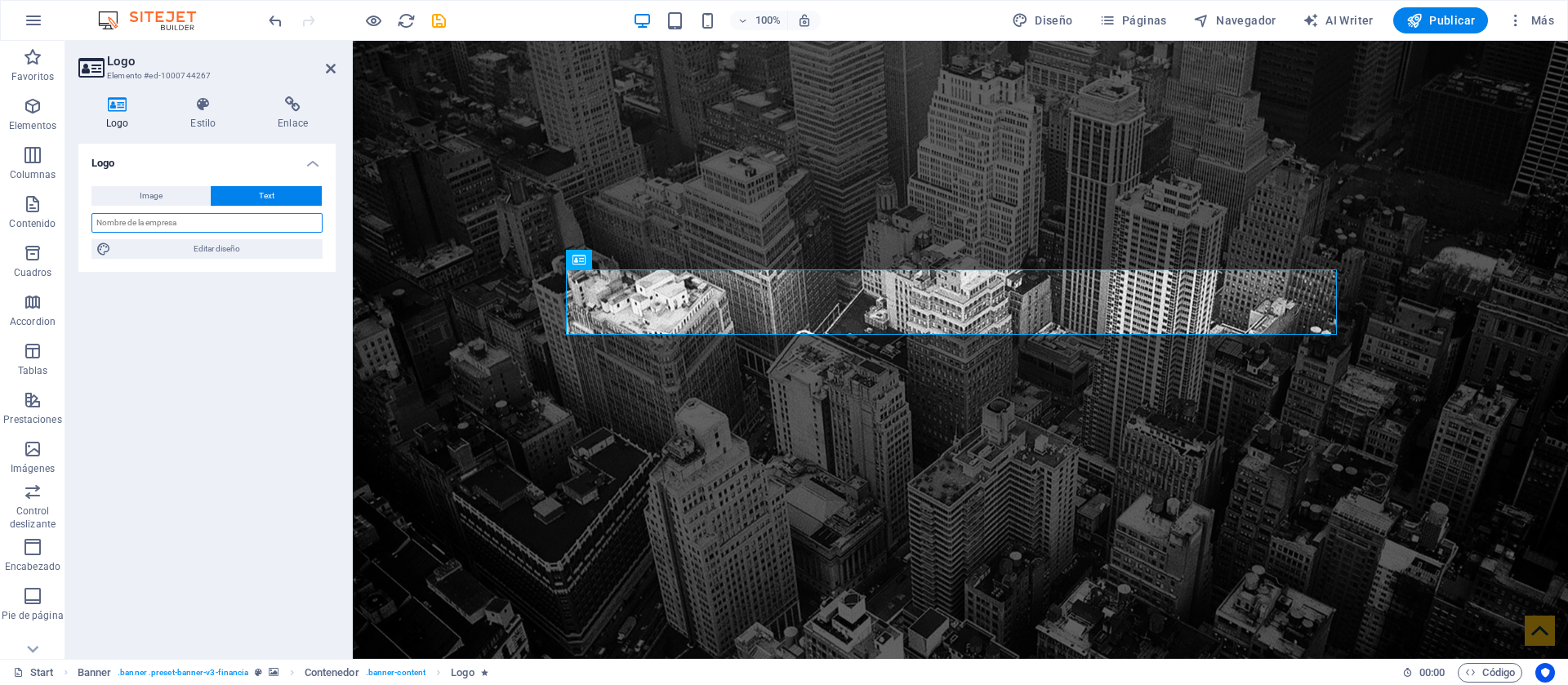
click at [281, 216] on input "text" at bounding box center [207, 223] width 231 height 20
type input "ALNARA"
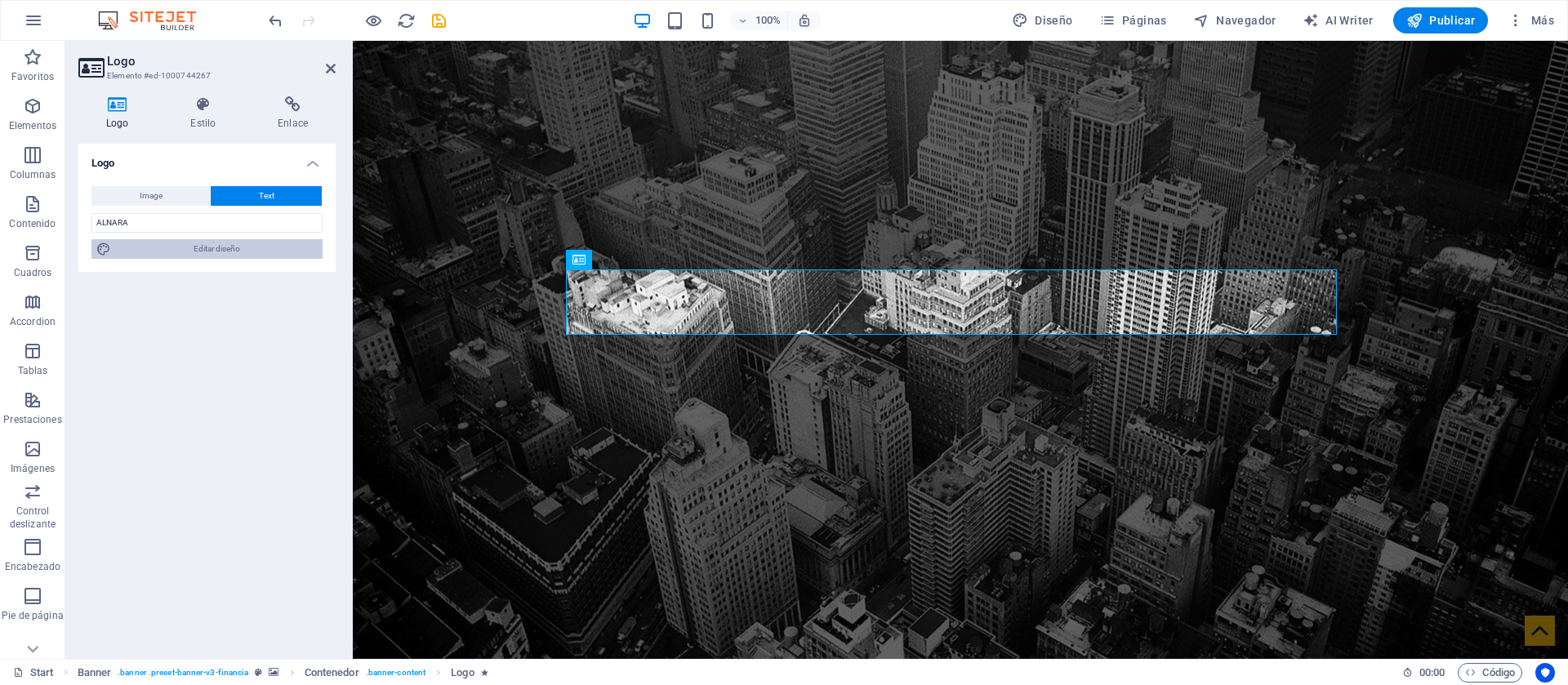
click at [269, 254] on div "Image Text Arrastra archivos aquí, haz clic para escoger archivos o selecciona …" at bounding box center [207, 222] width 257 height 99
click at [269, 254] on span "Editar diseño" at bounding box center [216, 249] width 201 height 20
select select "rem"
select select "300"
select select "px"
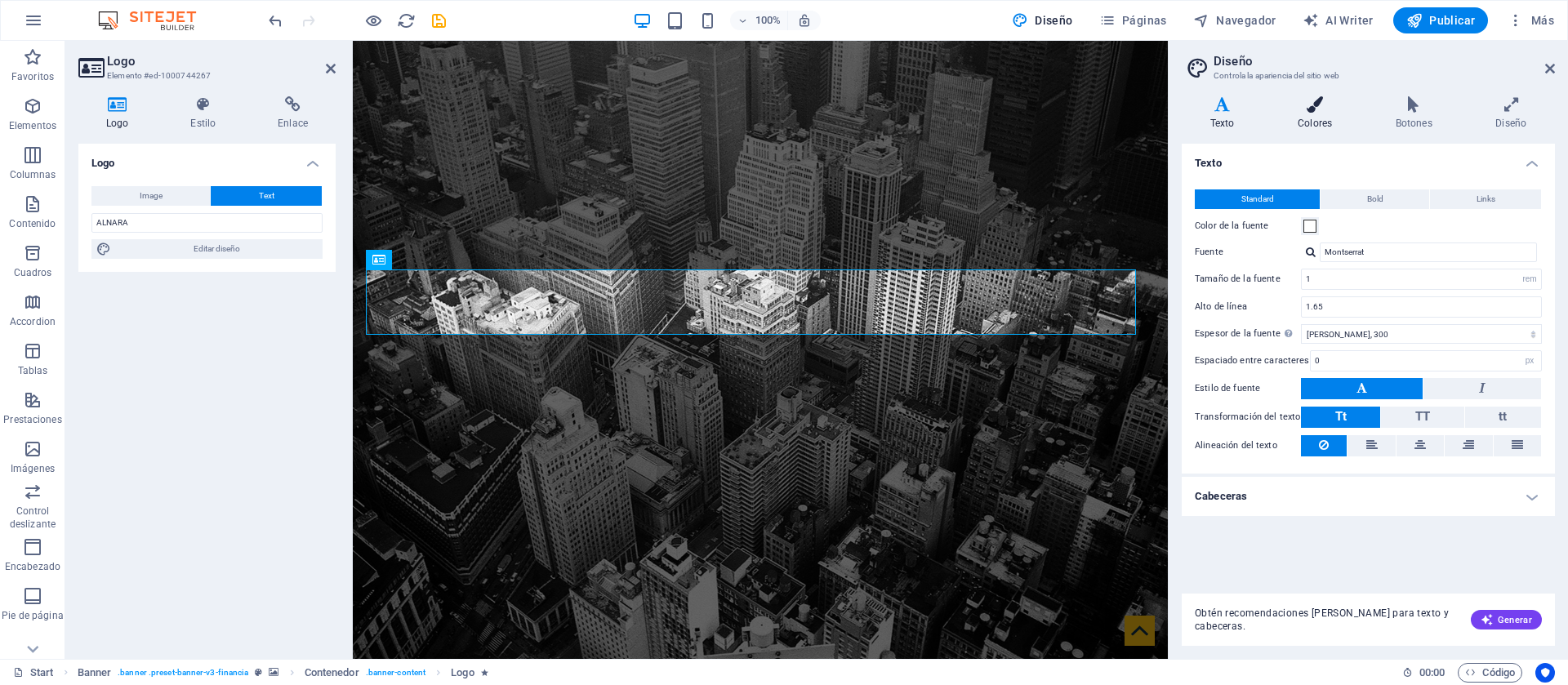
click at [1334, 107] on icon at bounding box center [1316, 105] width 92 height 16
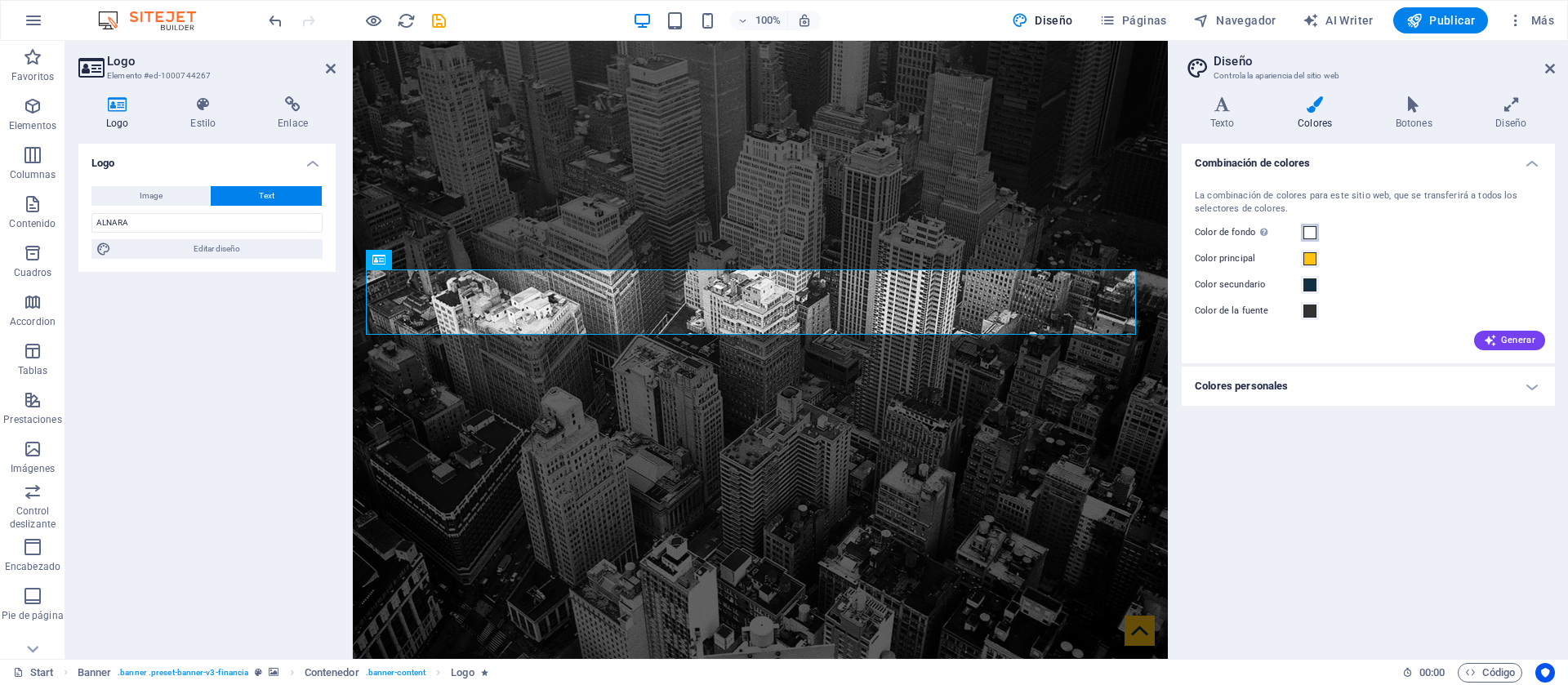
click at [1311, 229] on span at bounding box center [1310, 232] width 13 height 13
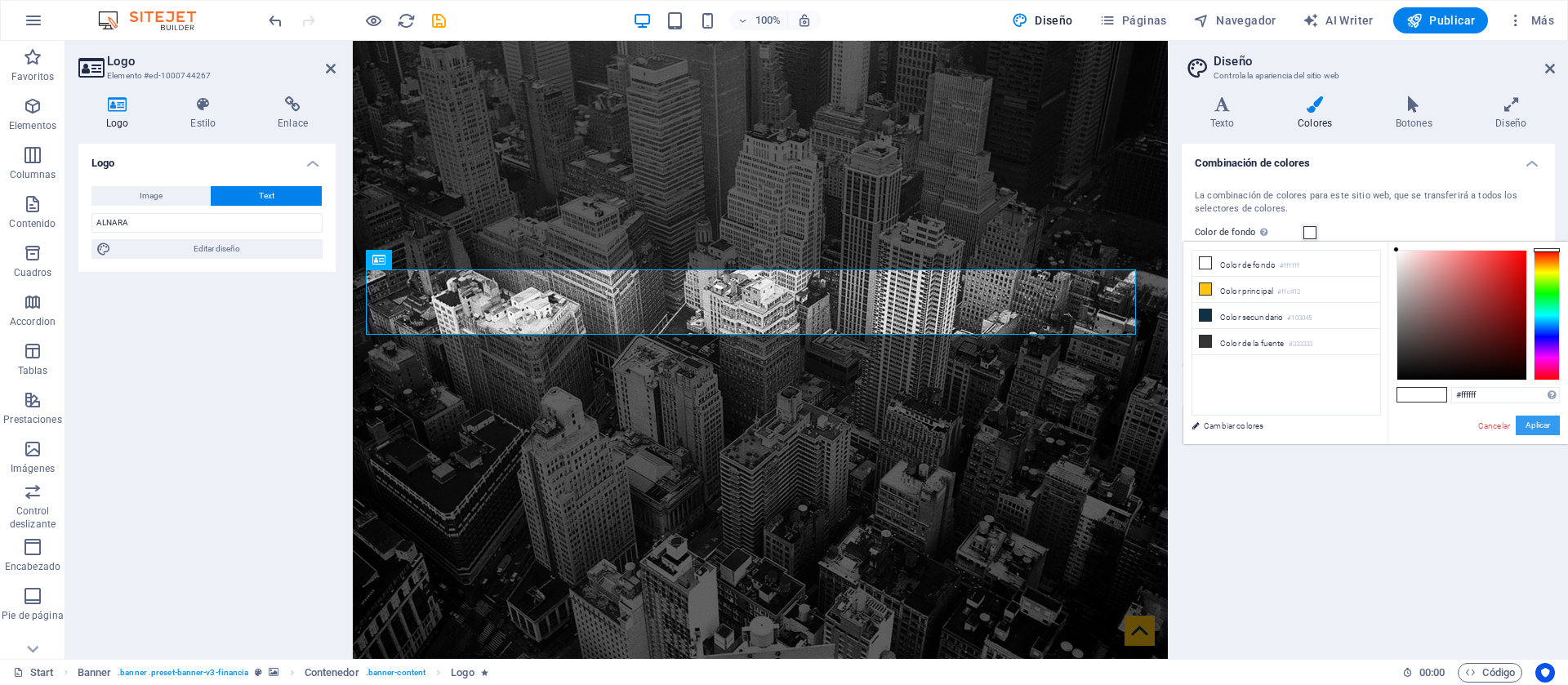
click at [1534, 426] on button "Aplicar" at bounding box center [1538, 426] width 44 height 20
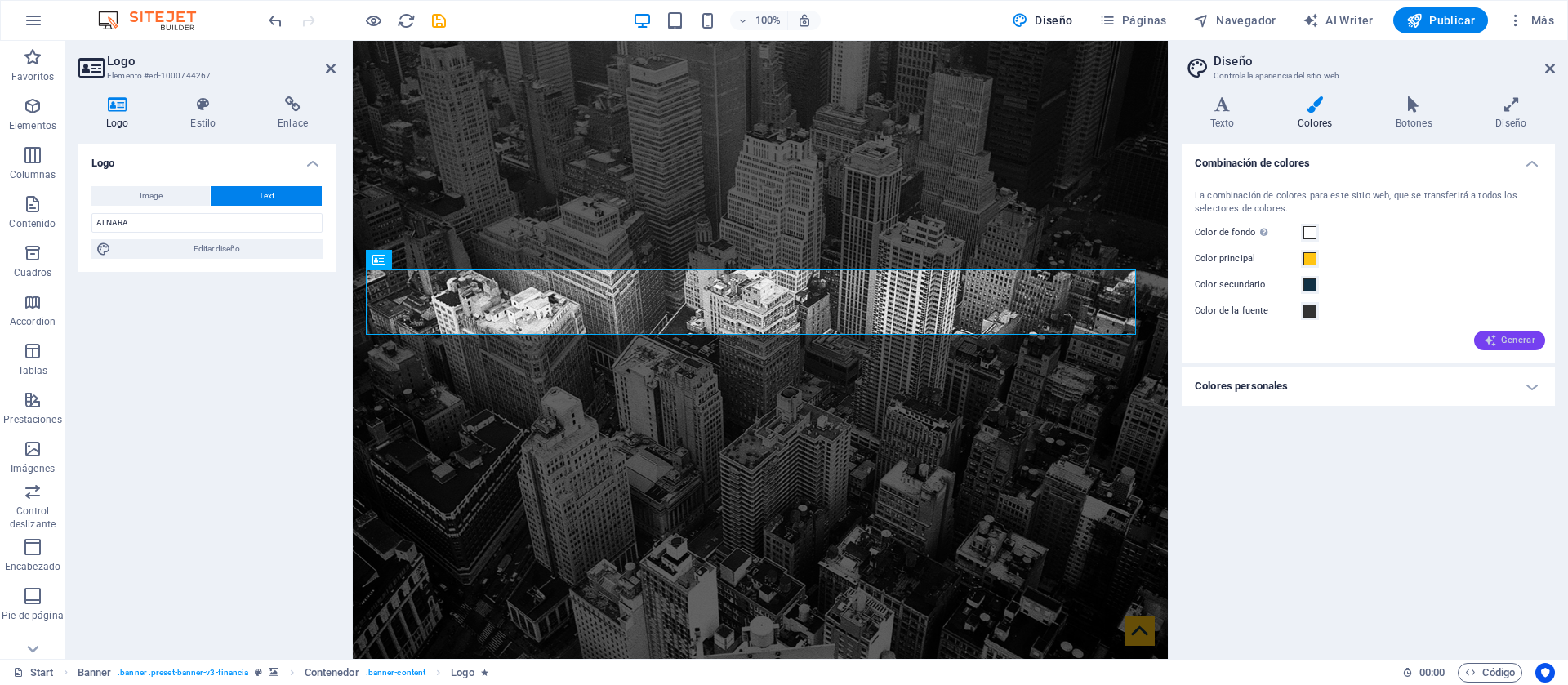
click at [1508, 331] on button "Generar" at bounding box center [1509, 341] width 71 height 20
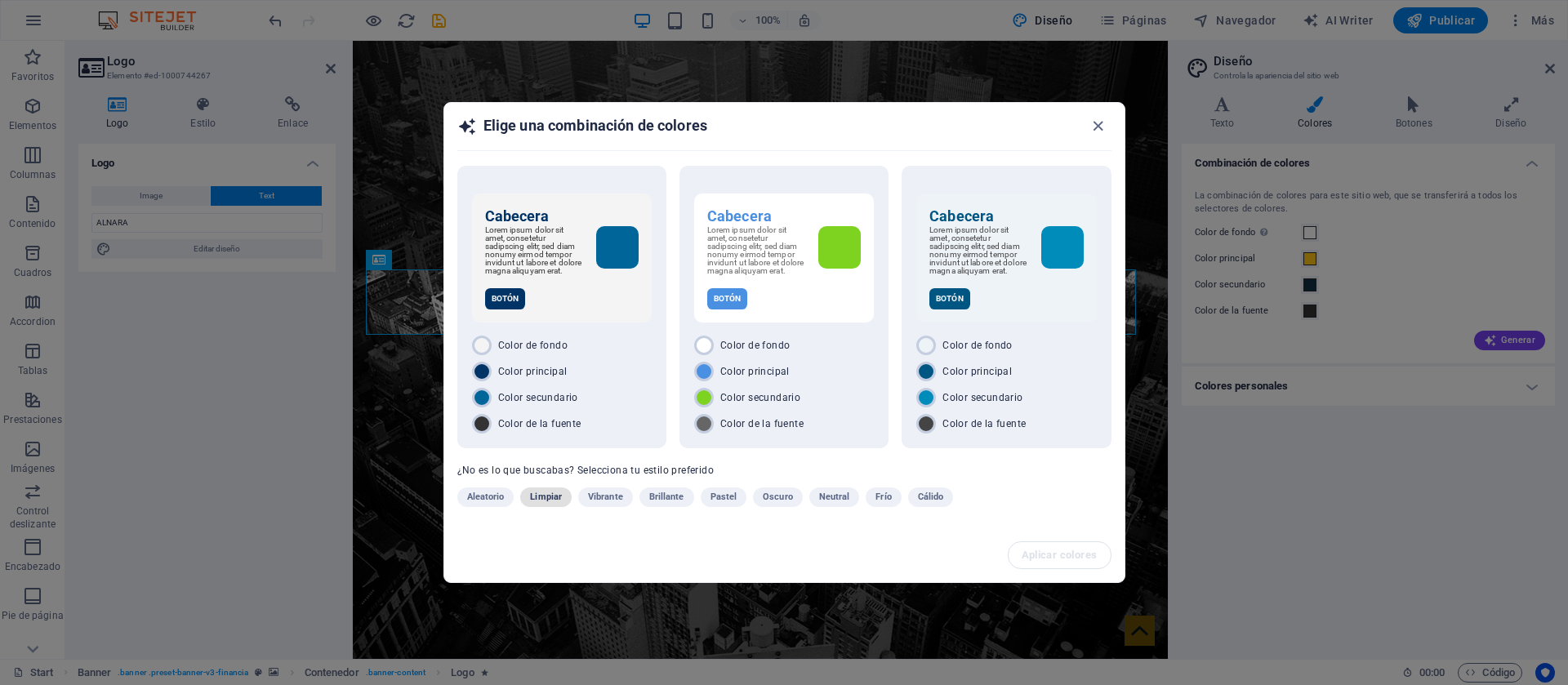
click at [551, 503] on span "Limpiar" at bounding box center [546, 498] width 32 height 20
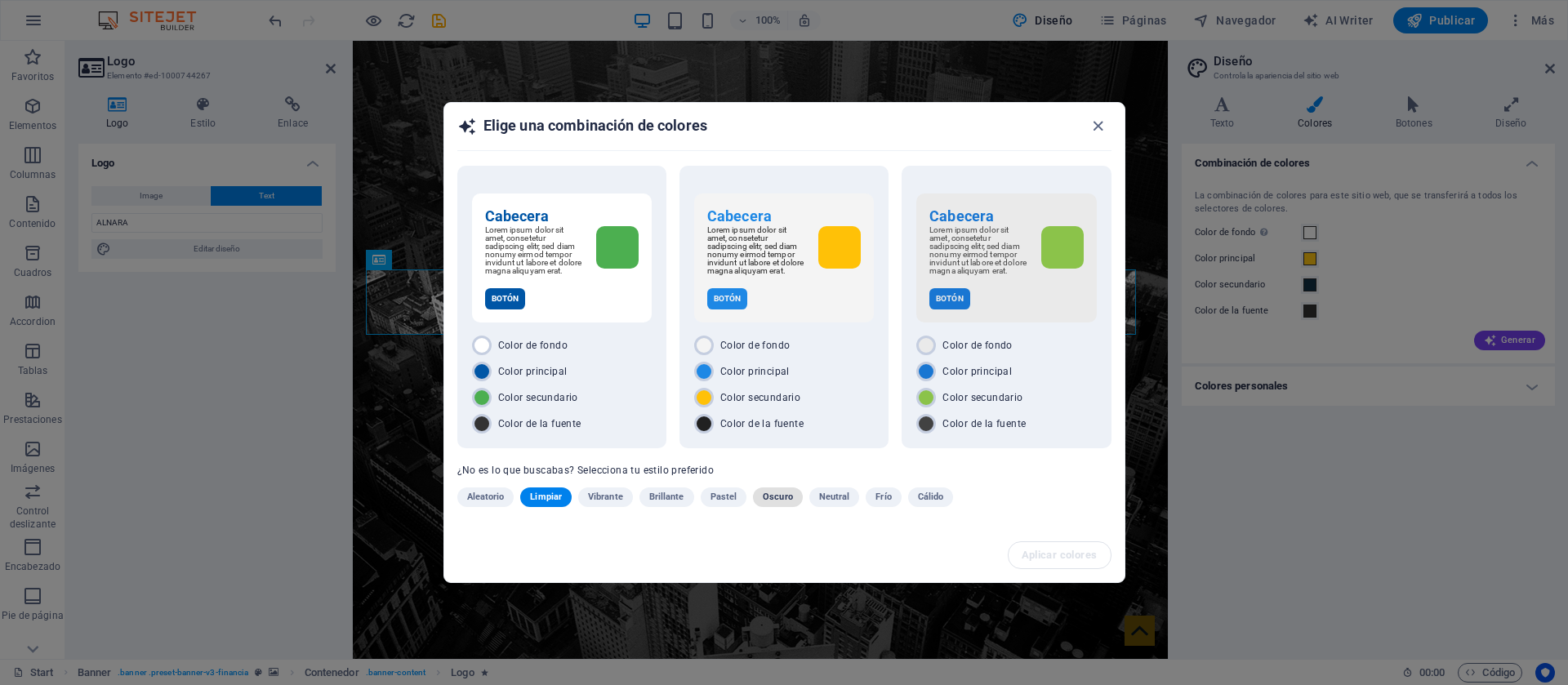
click at [795, 508] on button "Oscuro" at bounding box center [778, 498] width 50 height 20
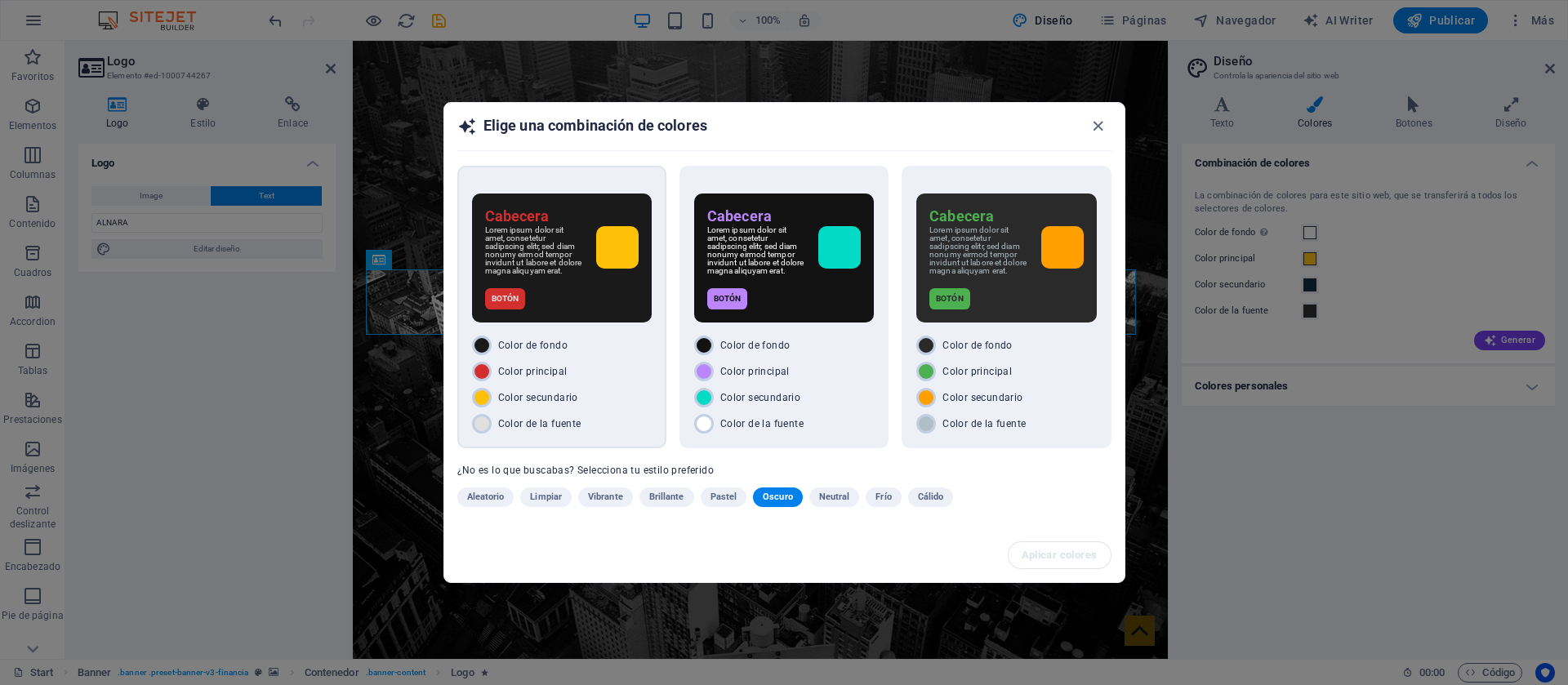
click at [497, 329] on div "Cabecera Lorem ipsum dolor sit amet, consetetur sadipscing elitr, sed diam nonu…" at bounding box center [563, 306] width 209 height 282
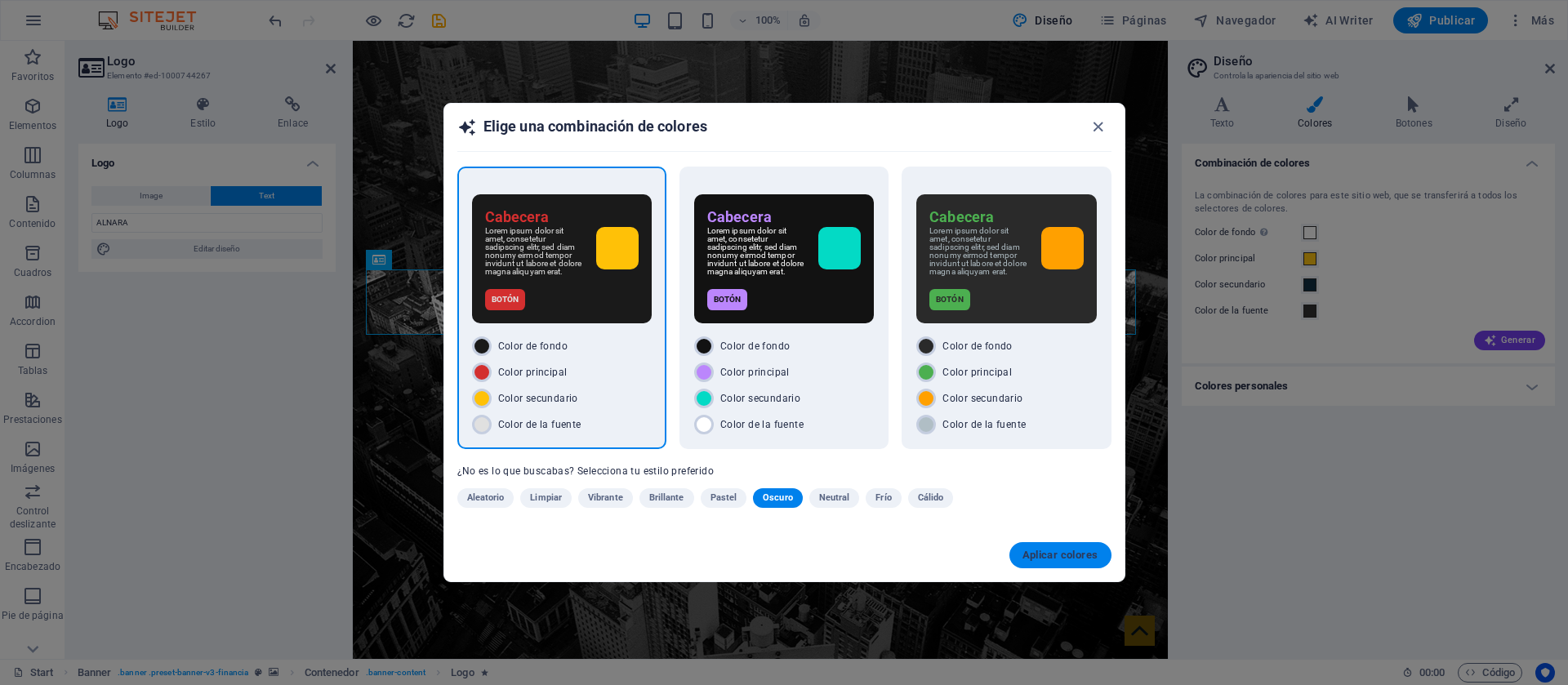
click at [1078, 549] on button "Aplicar colores" at bounding box center [1060, 555] width 102 height 26
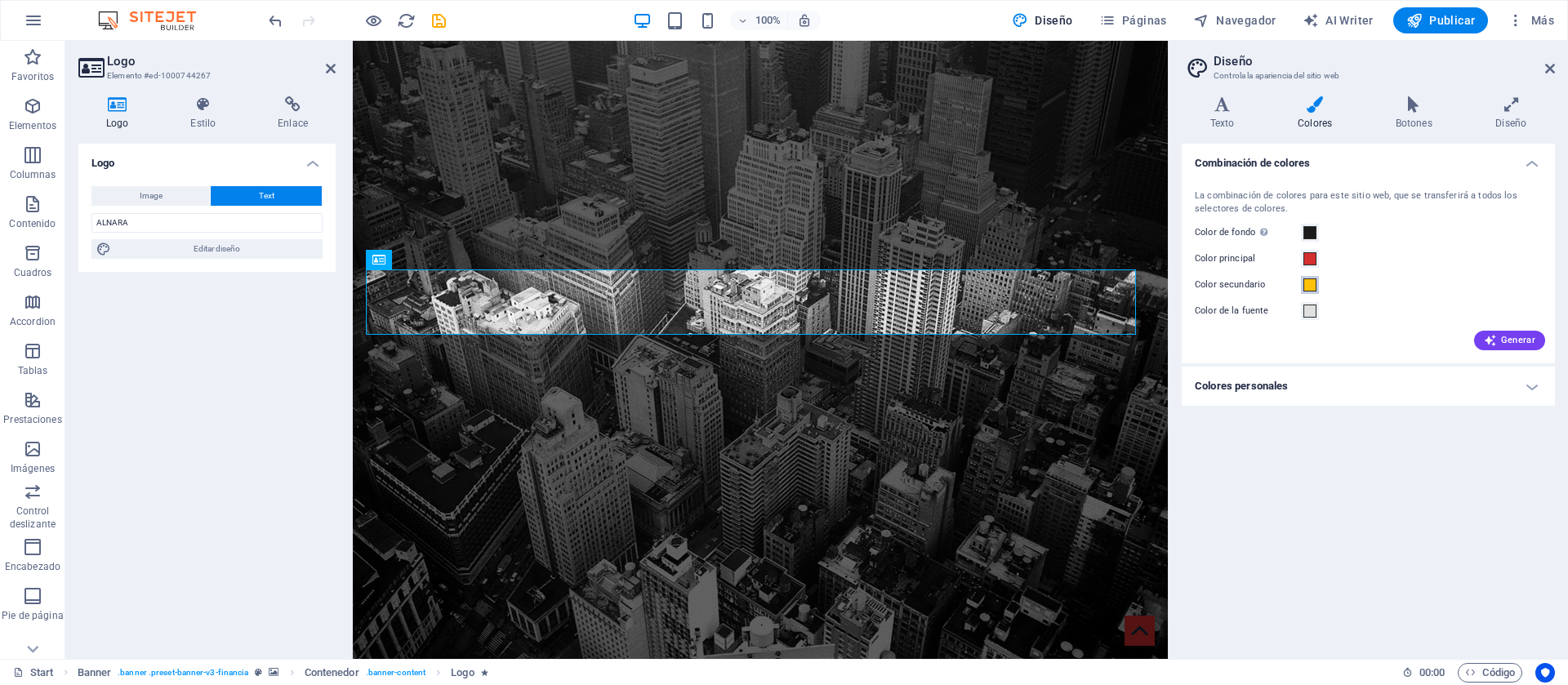
click at [1308, 289] on span at bounding box center [1310, 284] width 13 height 13
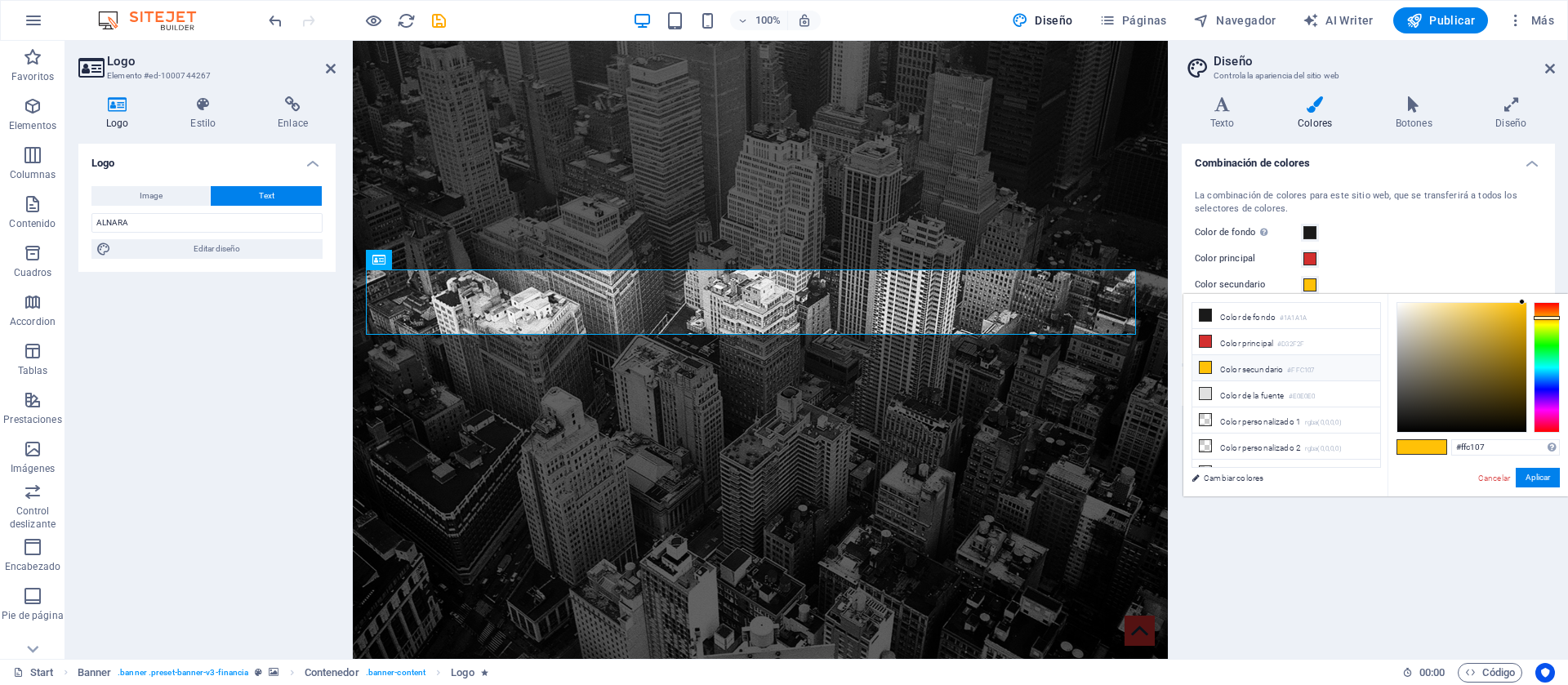
click at [1282, 367] on li "Color secundario #FFC107" at bounding box center [1287, 368] width 188 height 26
click at [1322, 372] on li "Color secundario #FFC107" at bounding box center [1287, 368] width 188 height 26
click at [1404, 304] on div at bounding box center [1461, 367] width 129 height 129
type input "#ffffff"
drag, startPoint x: 1402, startPoint y: 303, endPoint x: 1386, endPoint y: 291, distance: 20.0
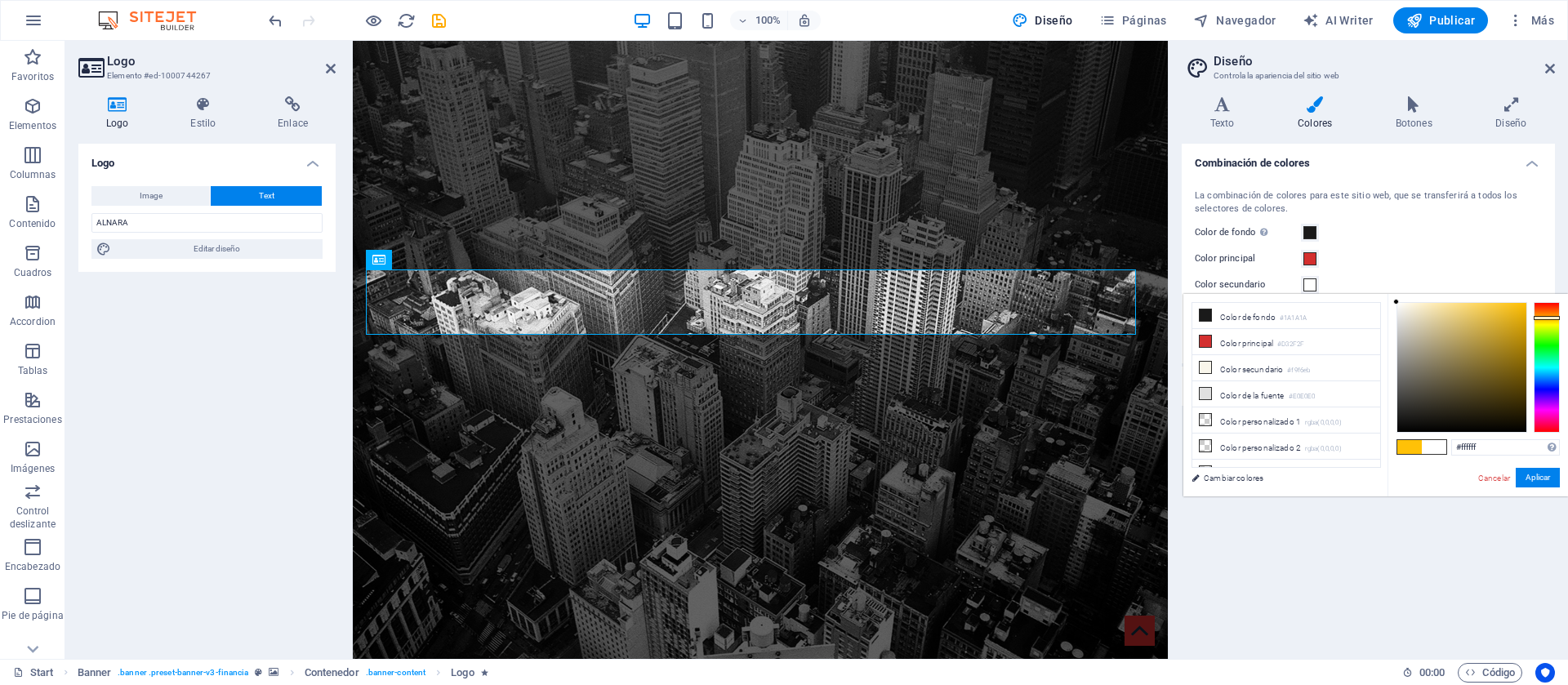
click at [1386, 291] on body "alnarabogados.com Start Favoritos Elementos Columnas Contenido Cuadros Accordio…" at bounding box center [784, 342] width 1568 height 685
click at [1541, 482] on button "Aplicar" at bounding box center [1538, 478] width 44 height 20
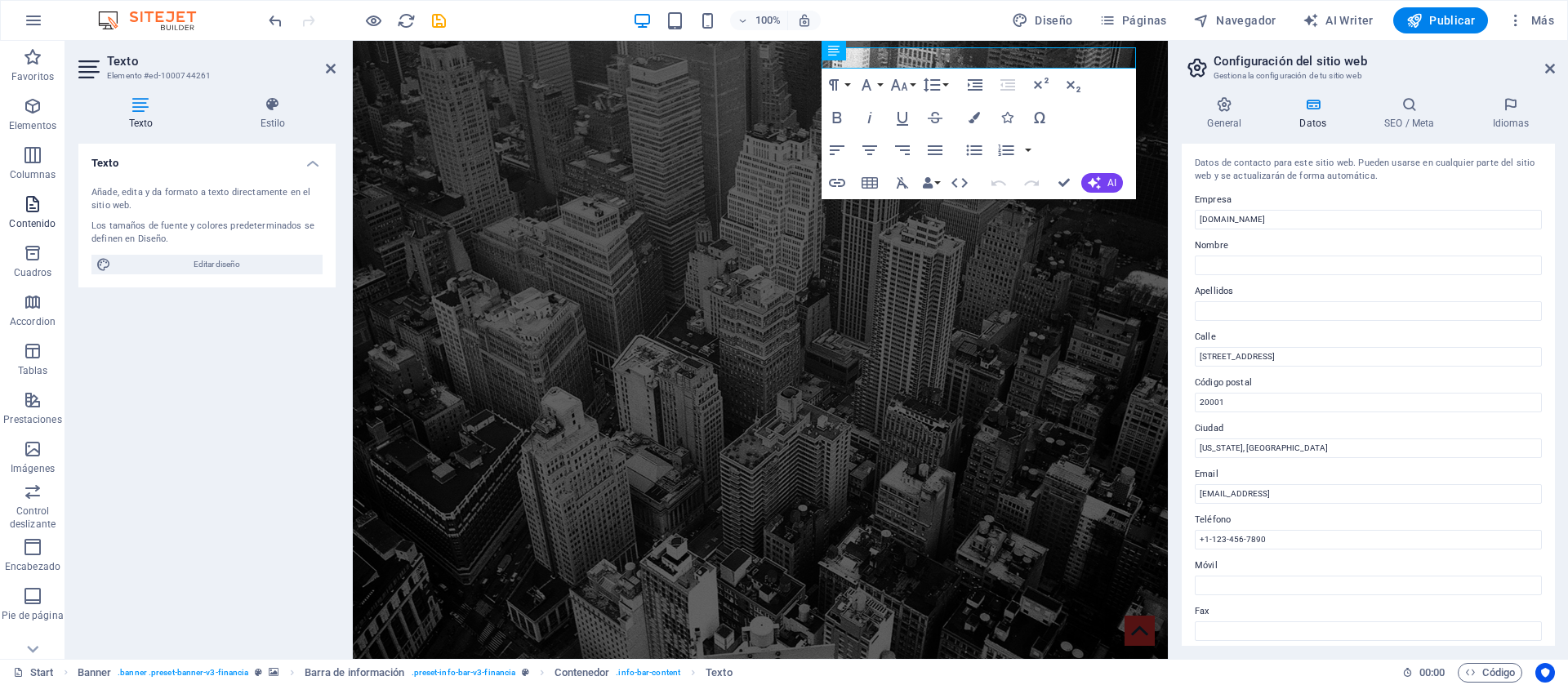
click at [37, 209] on icon "button" at bounding box center [33, 204] width 20 height 20
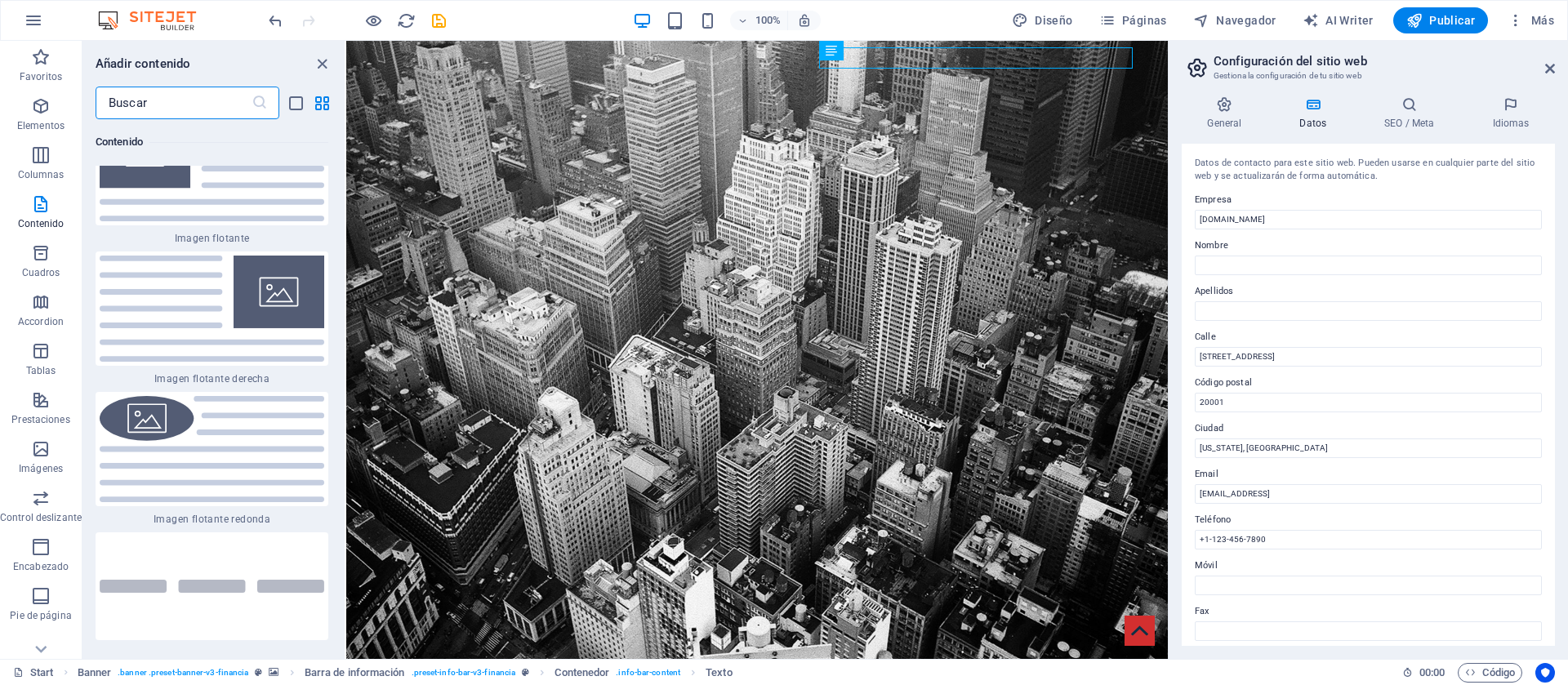
scroll to position [6913, 0]
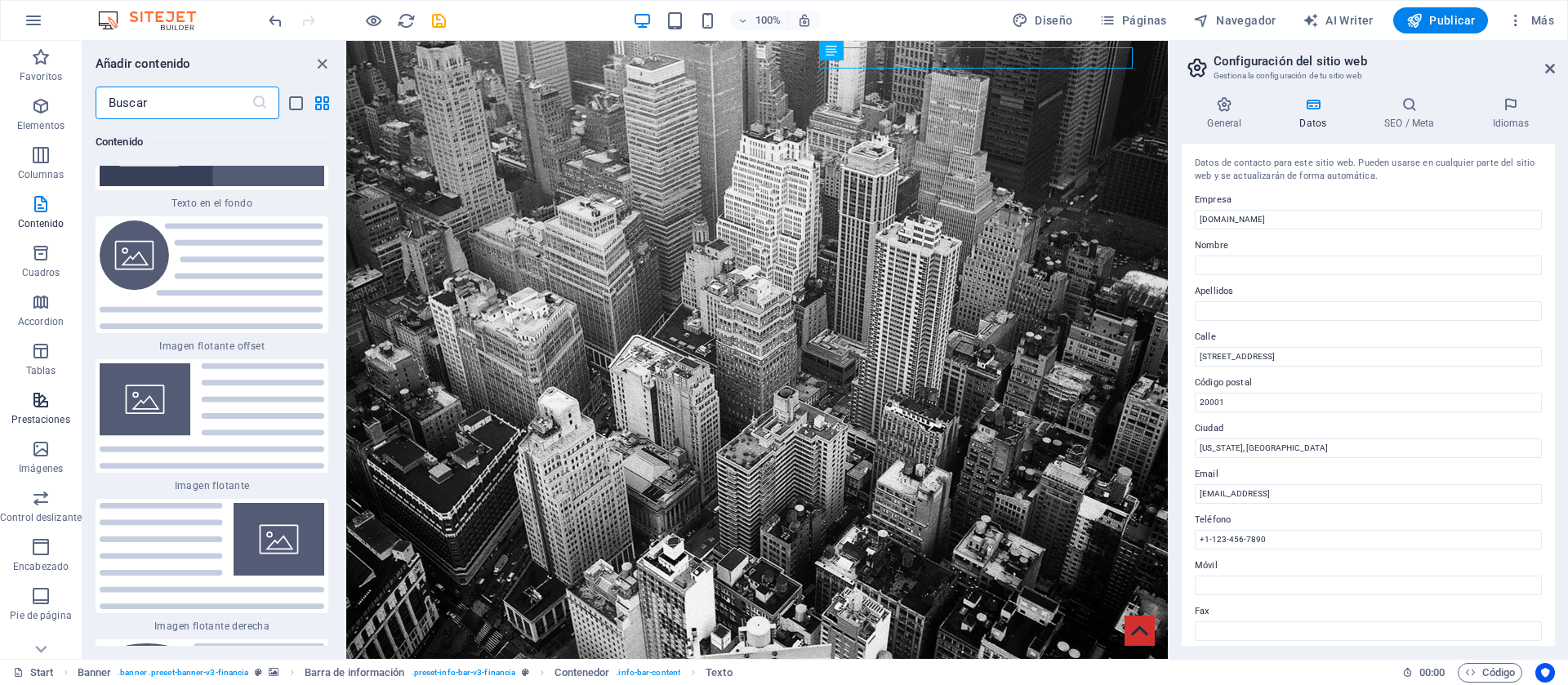
click at [46, 395] on icon "button" at bounding box center [41, 400] width 20 height 20
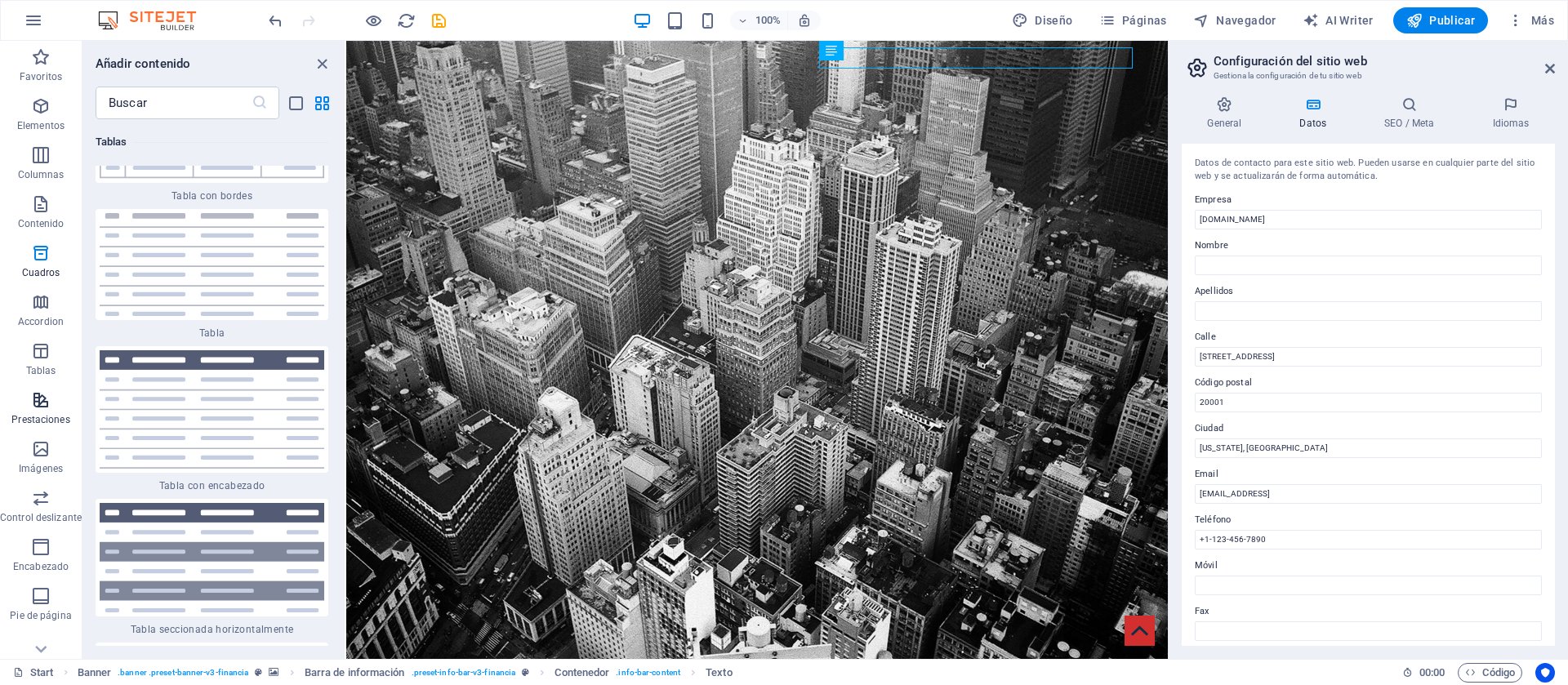
scroll to position [12319, 0]
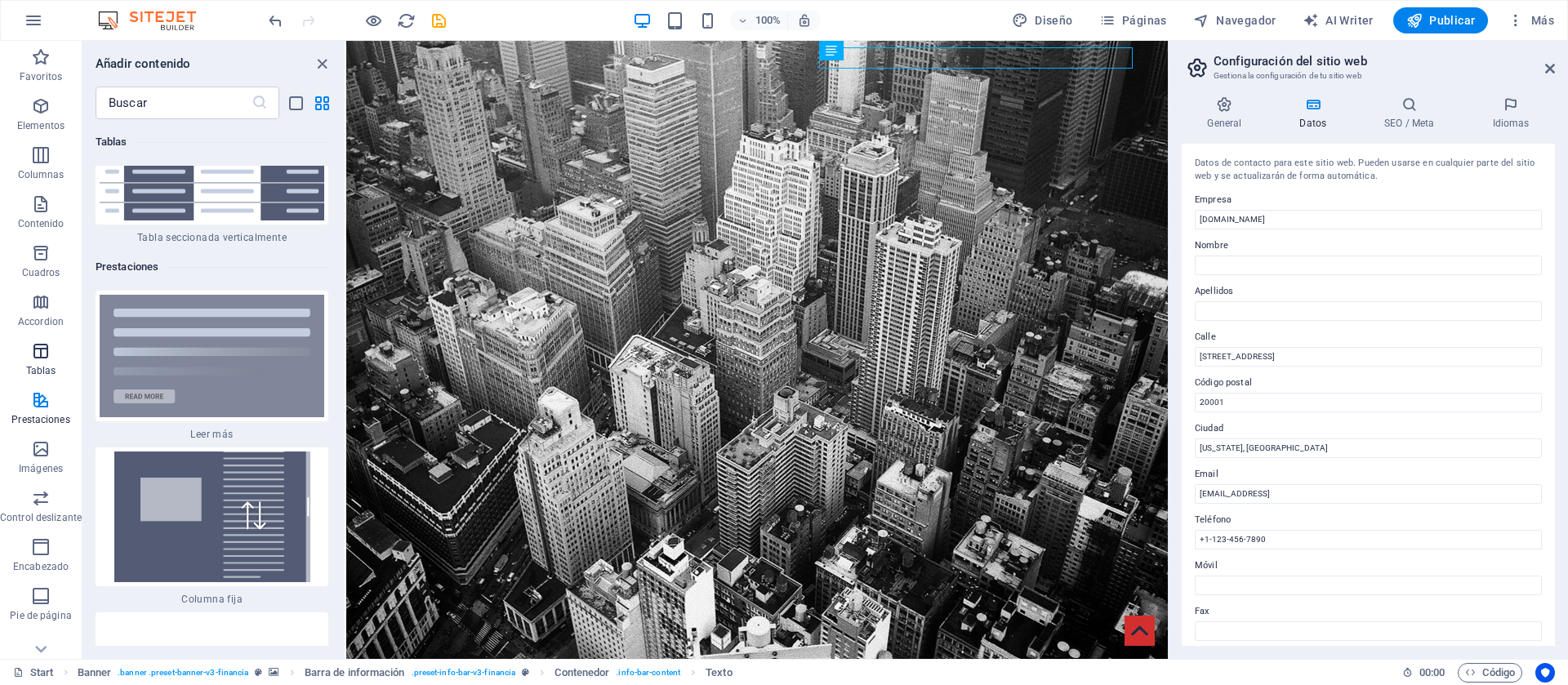
click at [20, 336] on button "Tablas" at bounding box center [41, 359] width 82 height 49
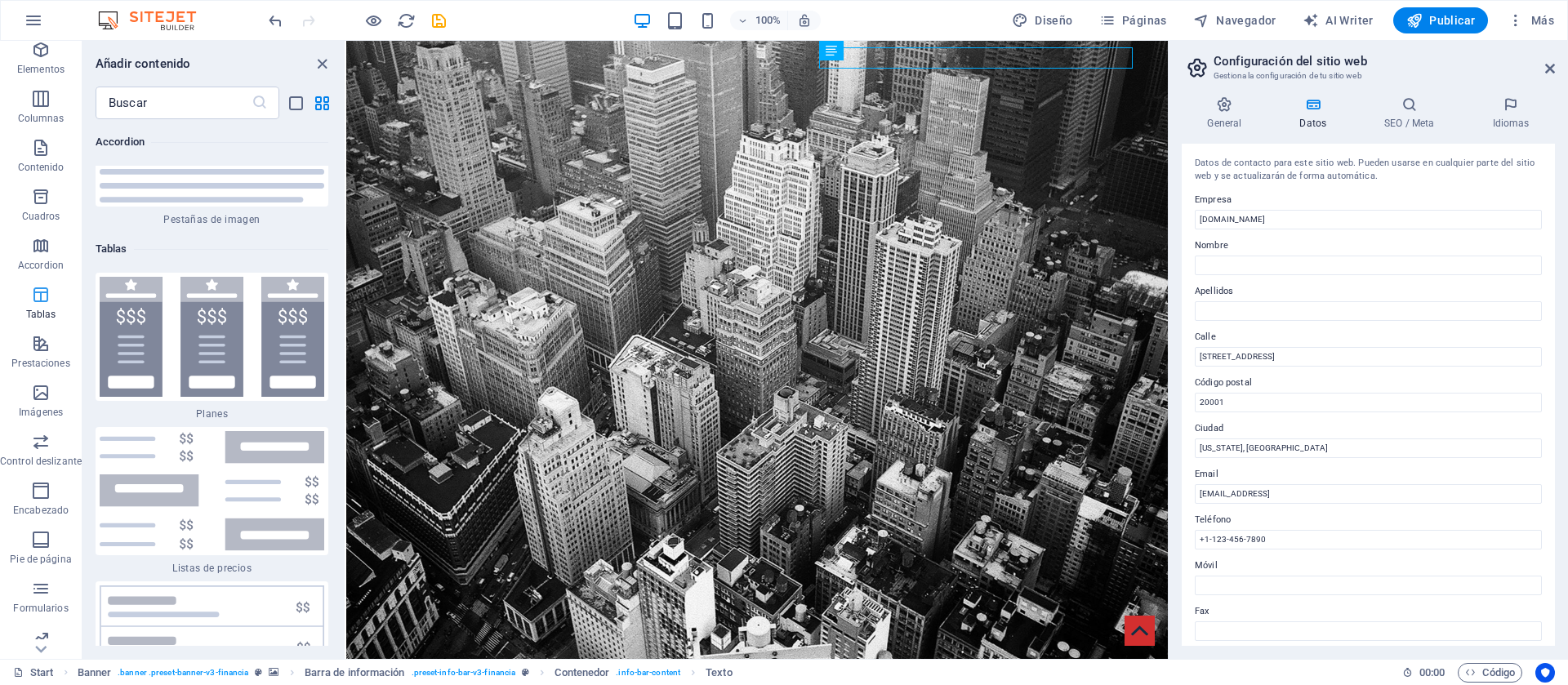
scroll to position [117, 0]
click at [45, 519] on icon "button" at bounding box center [41, 528] width 20 height 20
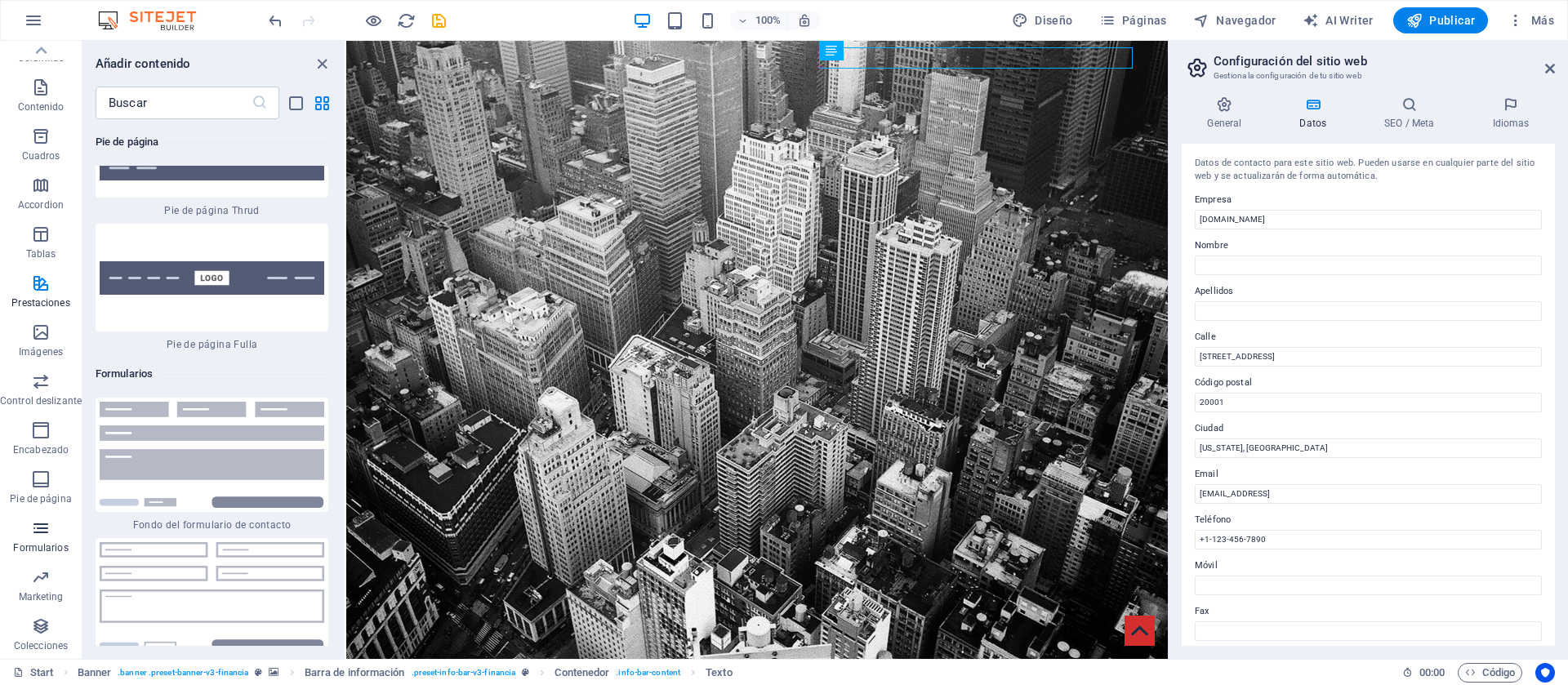
scroll to position [23930, 0]
click at [45, 585] on icon "button" at bounding box center [41, 577] width 20 height 20
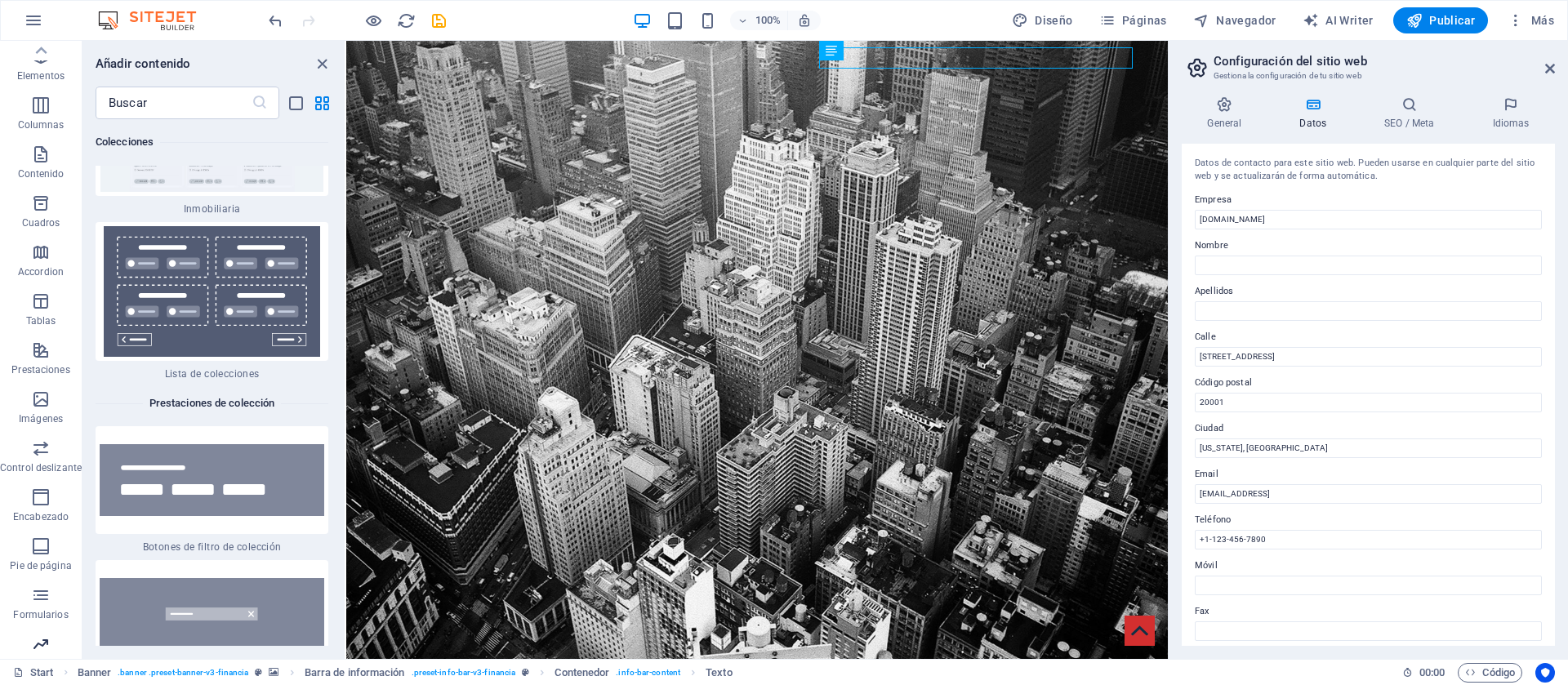
scroll to position [0, 0]
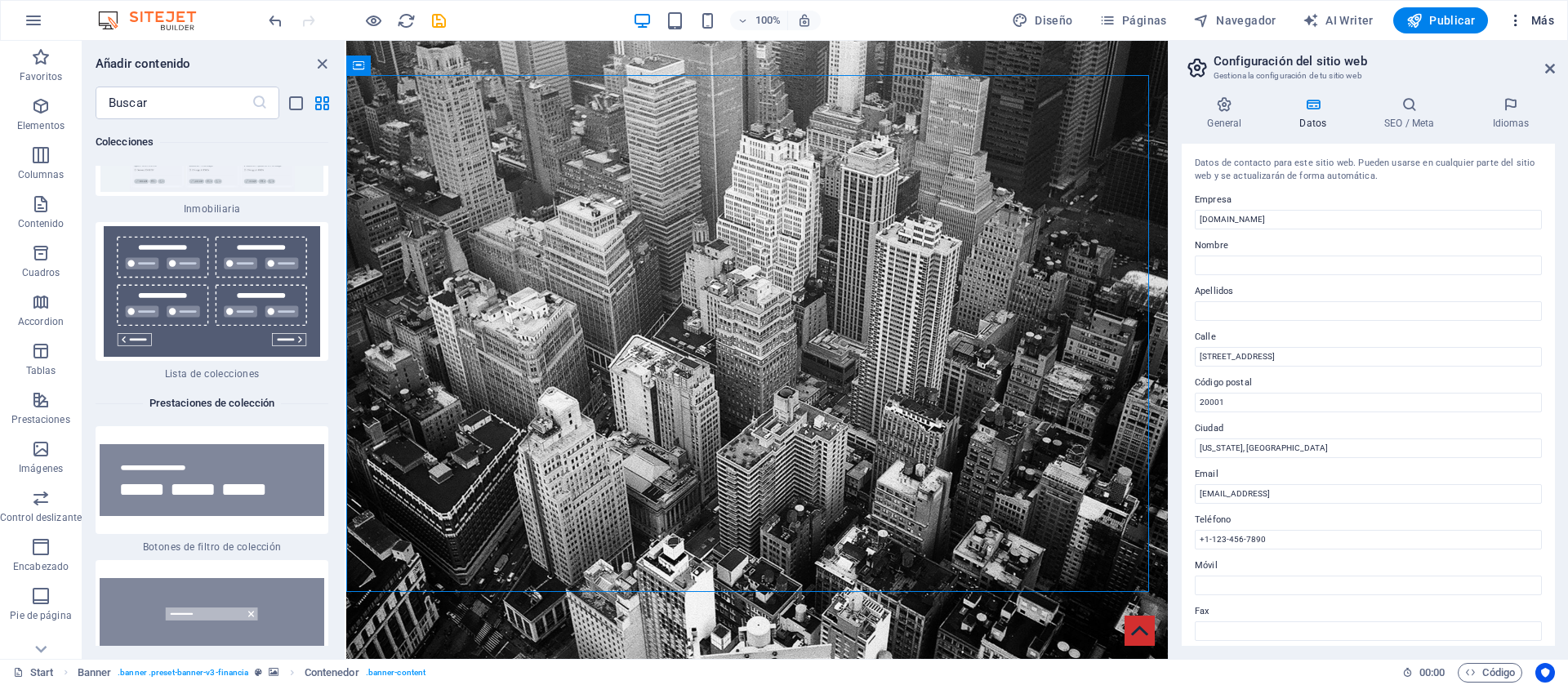
click at [1520, 22] on icon "button" at bounding box center [1516, 20] width 16 height 16
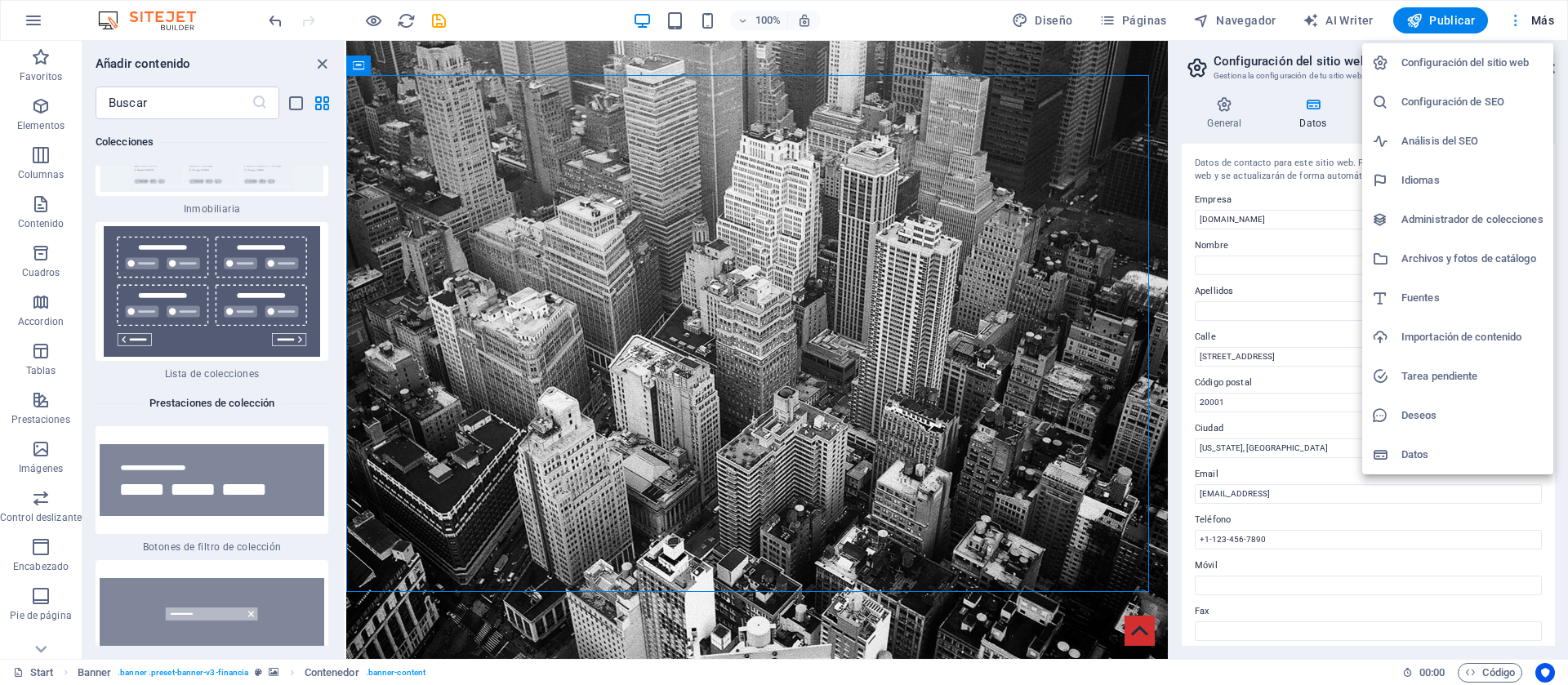
click at [1520, 23] on div at bounding box center [784, 342] width 1568 height 685
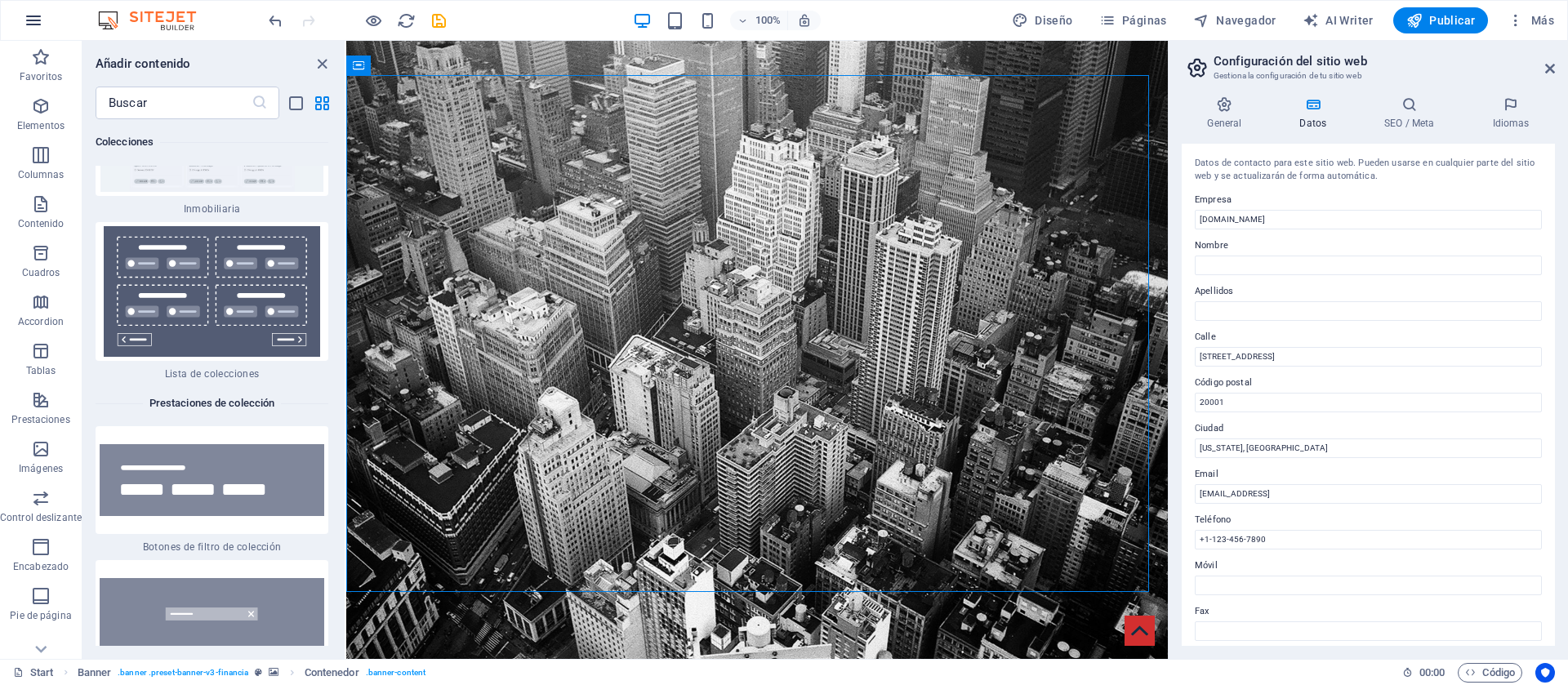
click at [15, 23] on button "button" at bounding box center [33, 20] width 39 height 39
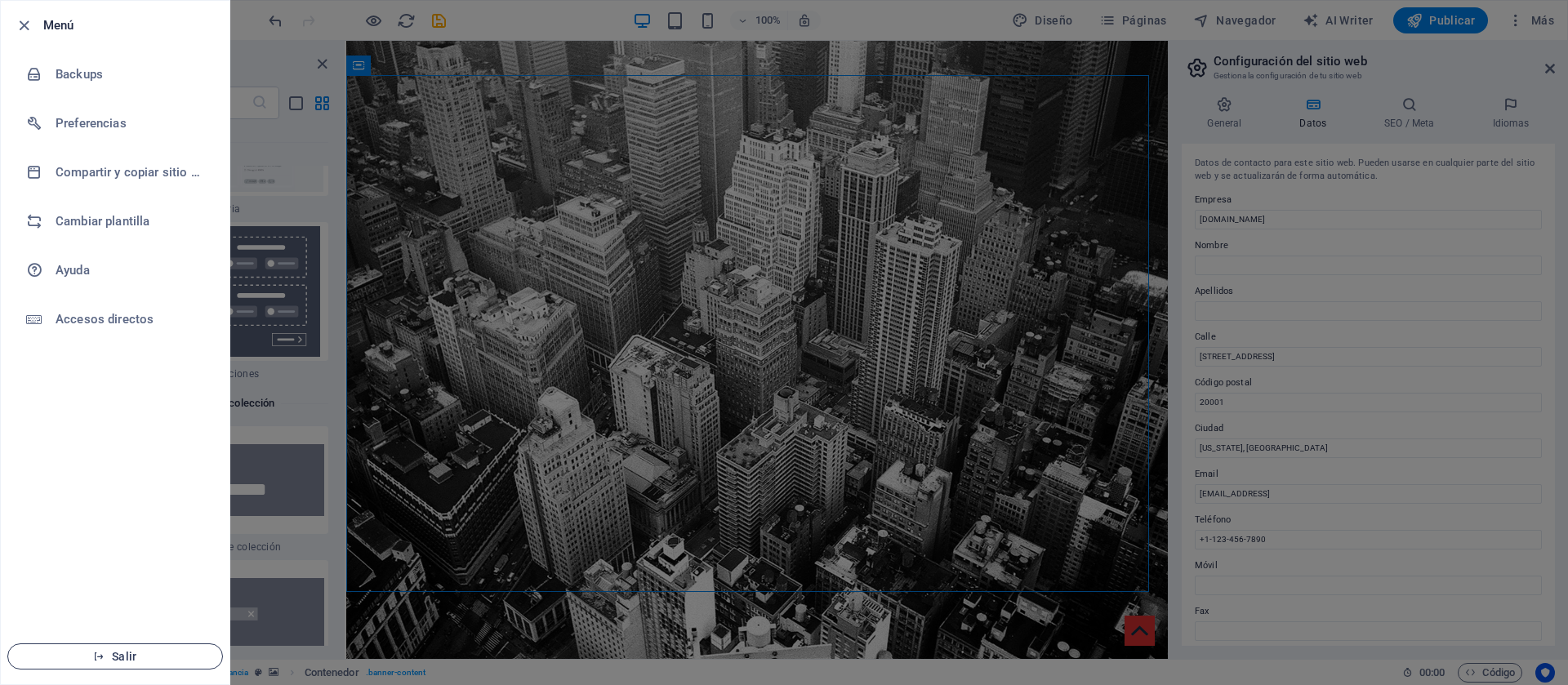
click at [157, 665] on button "Salir" at bounding box center [115, 656] width 215 height 26
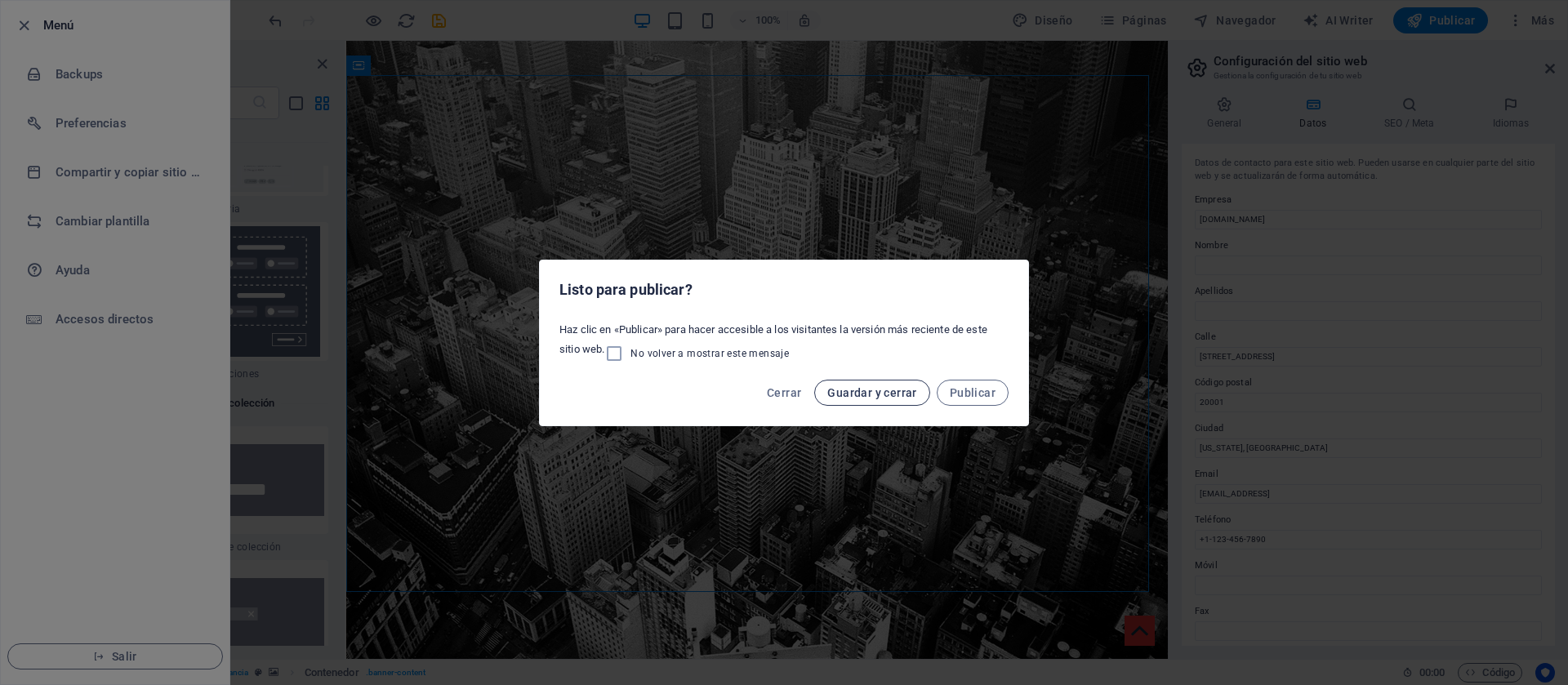
click at [909, 392] on span "Guardar y cerrar" at bounding box center [872, 392] width 89 height 13
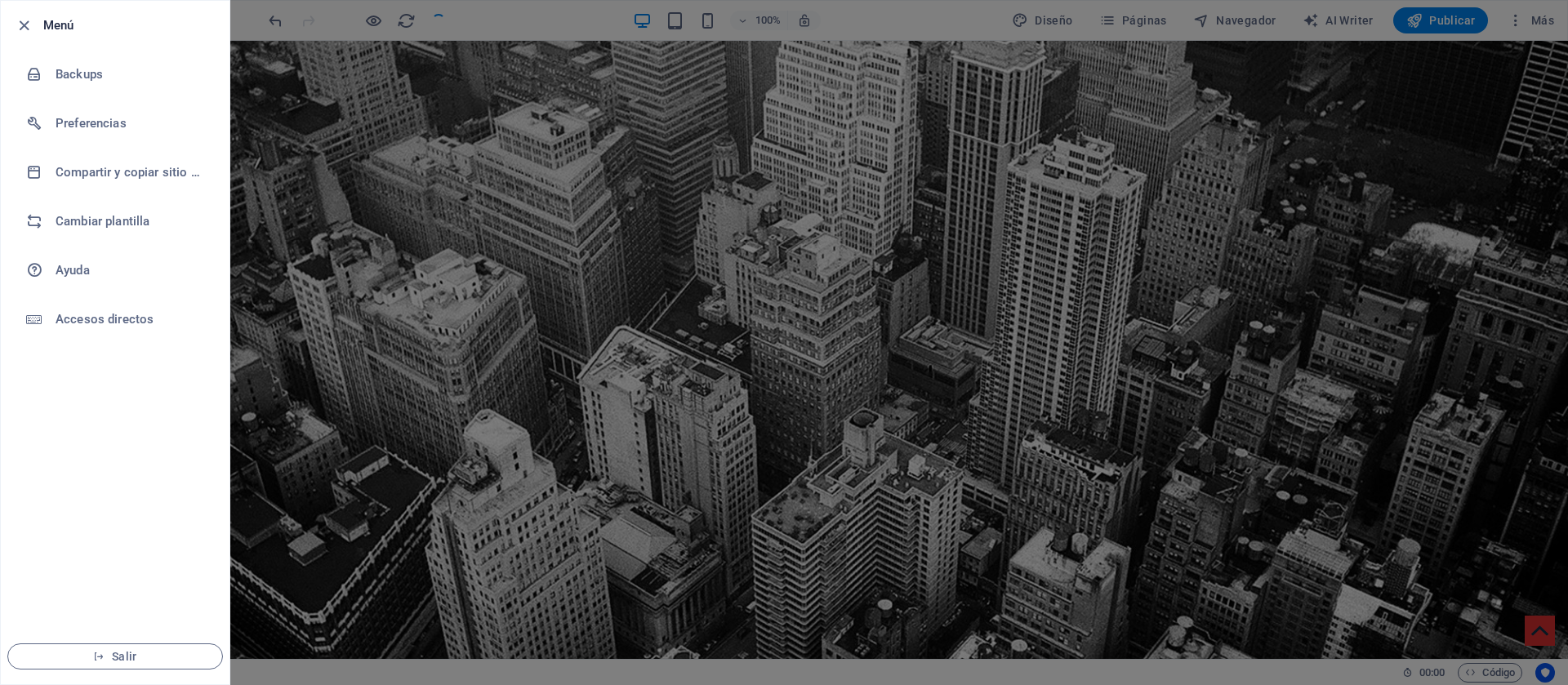
checkbox input "false"
click at [120, 655] on span "Salir" at bounding box center [115, 656] width 188 height 13
